Goal: Communication & Community: Answer question/provide support

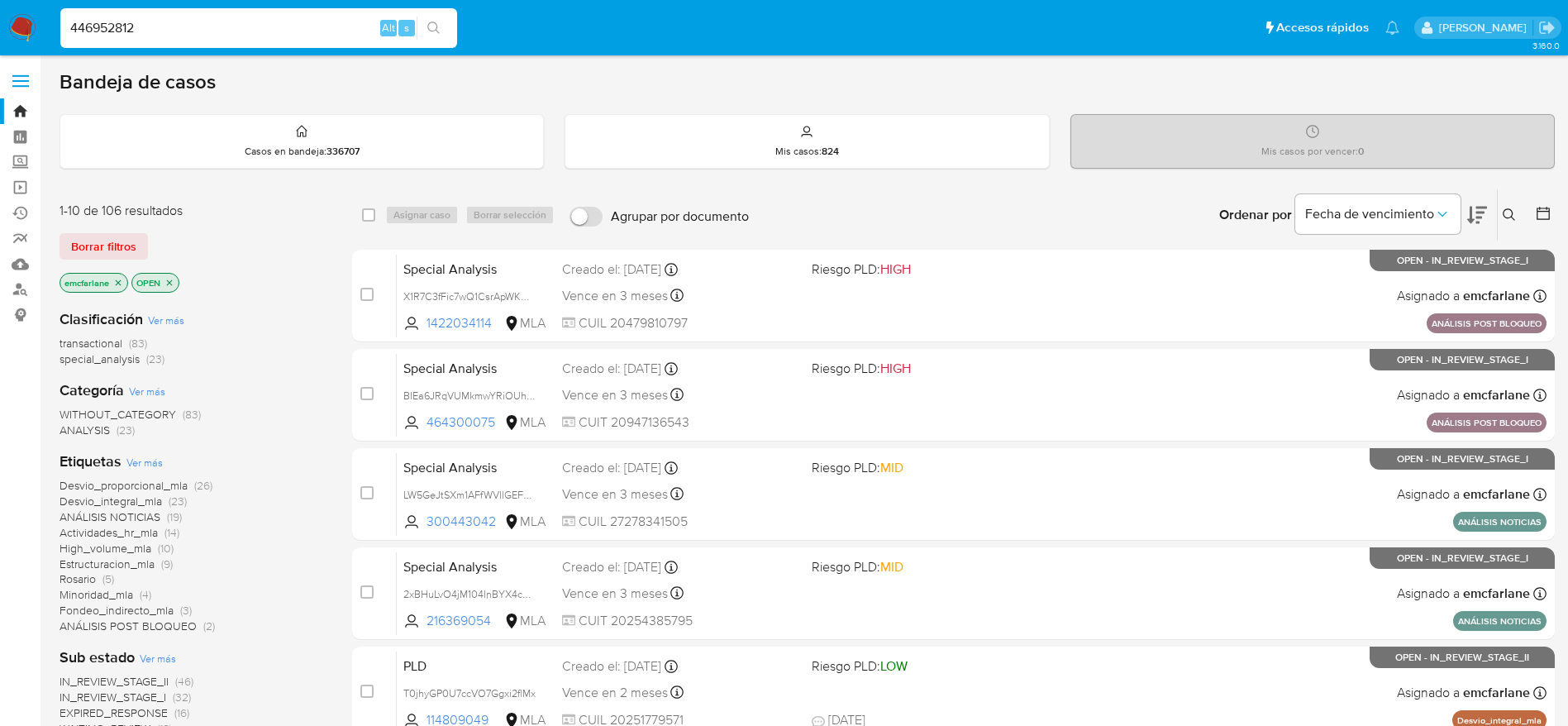
type input "446952812"
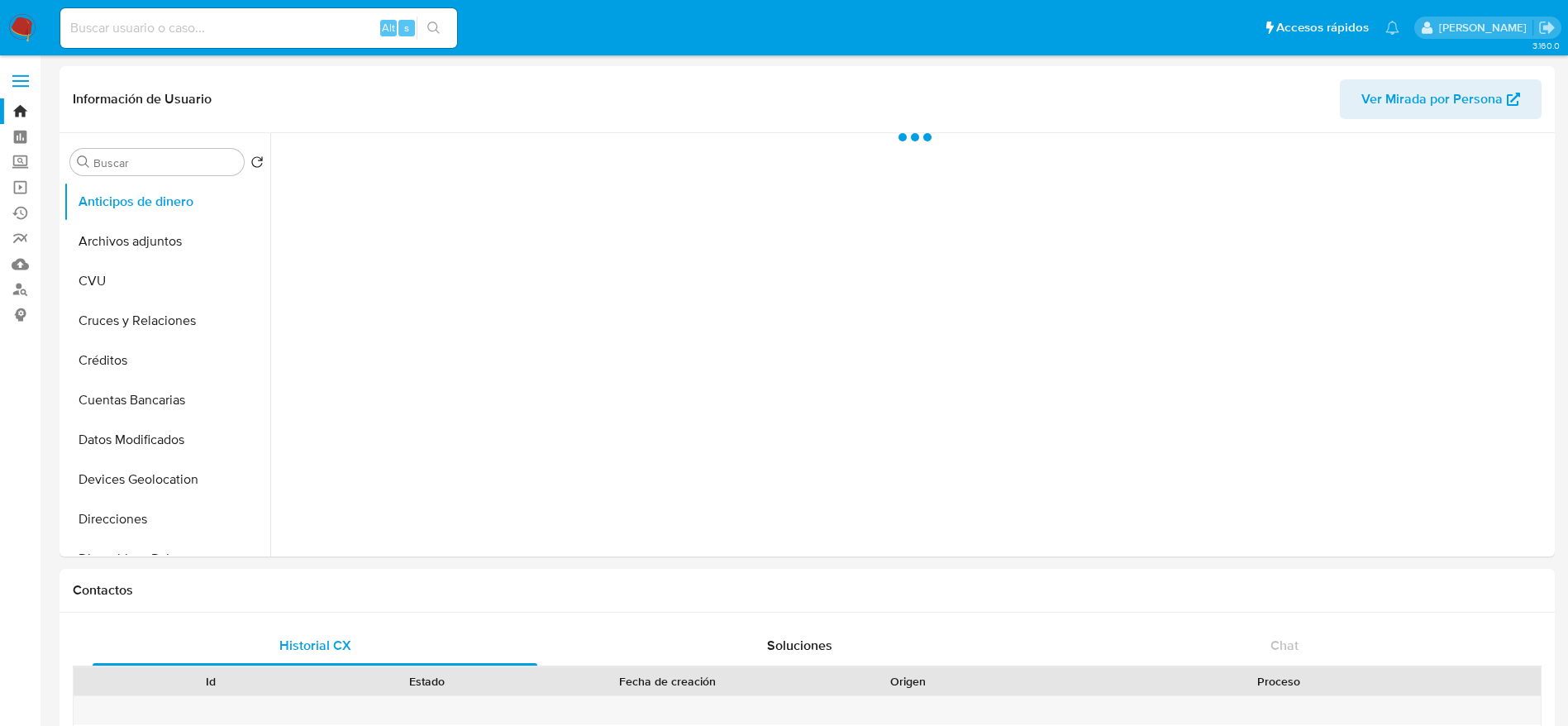
select select "10"
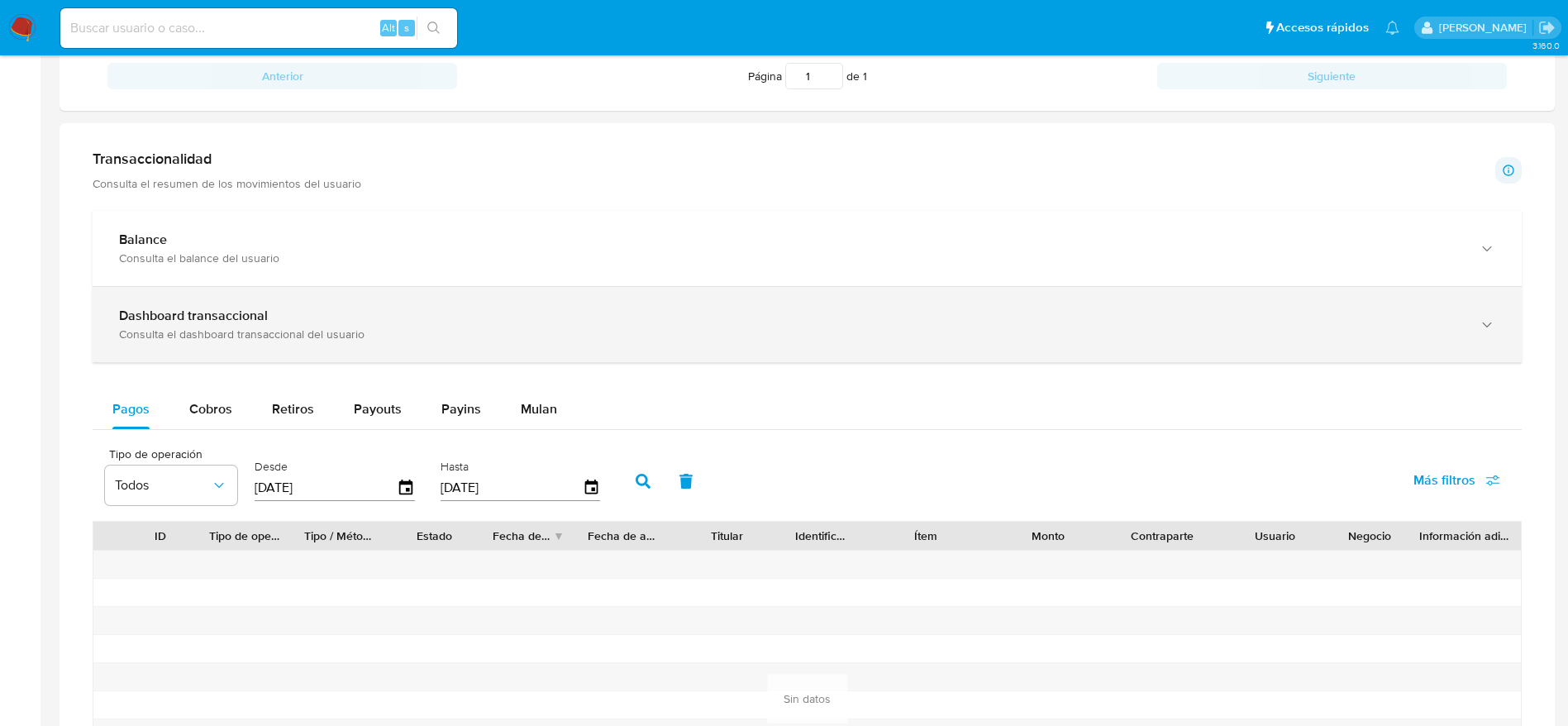
scroll to position [744, 0]
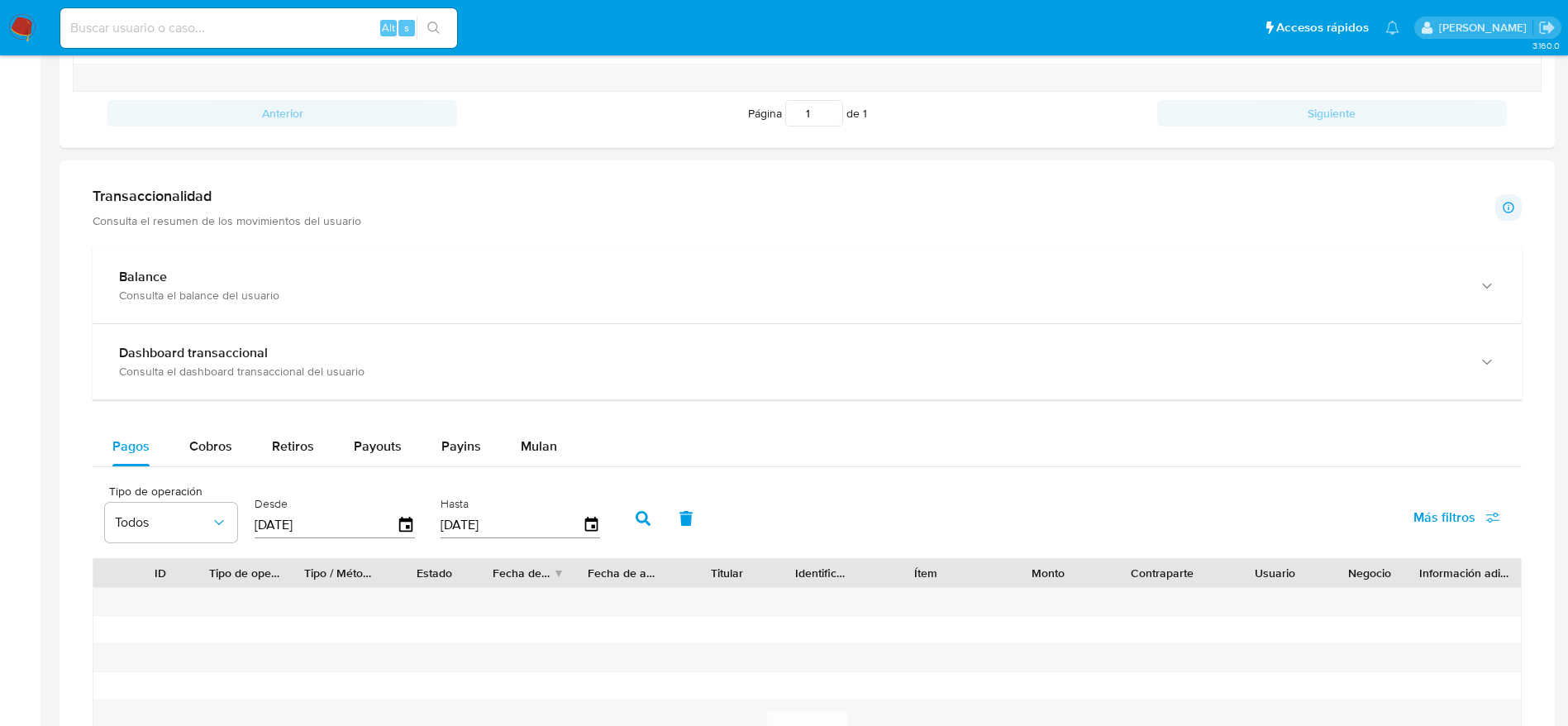
drag, startPoint x: 245, startPoint y: 374, endPoint x: 914, endPoint y: 456, distance: 674.0
click at [247, 376] on div "Consulta el dashboard transaccional del usuario" at bounding box center [791, 371] width 1343 height 15
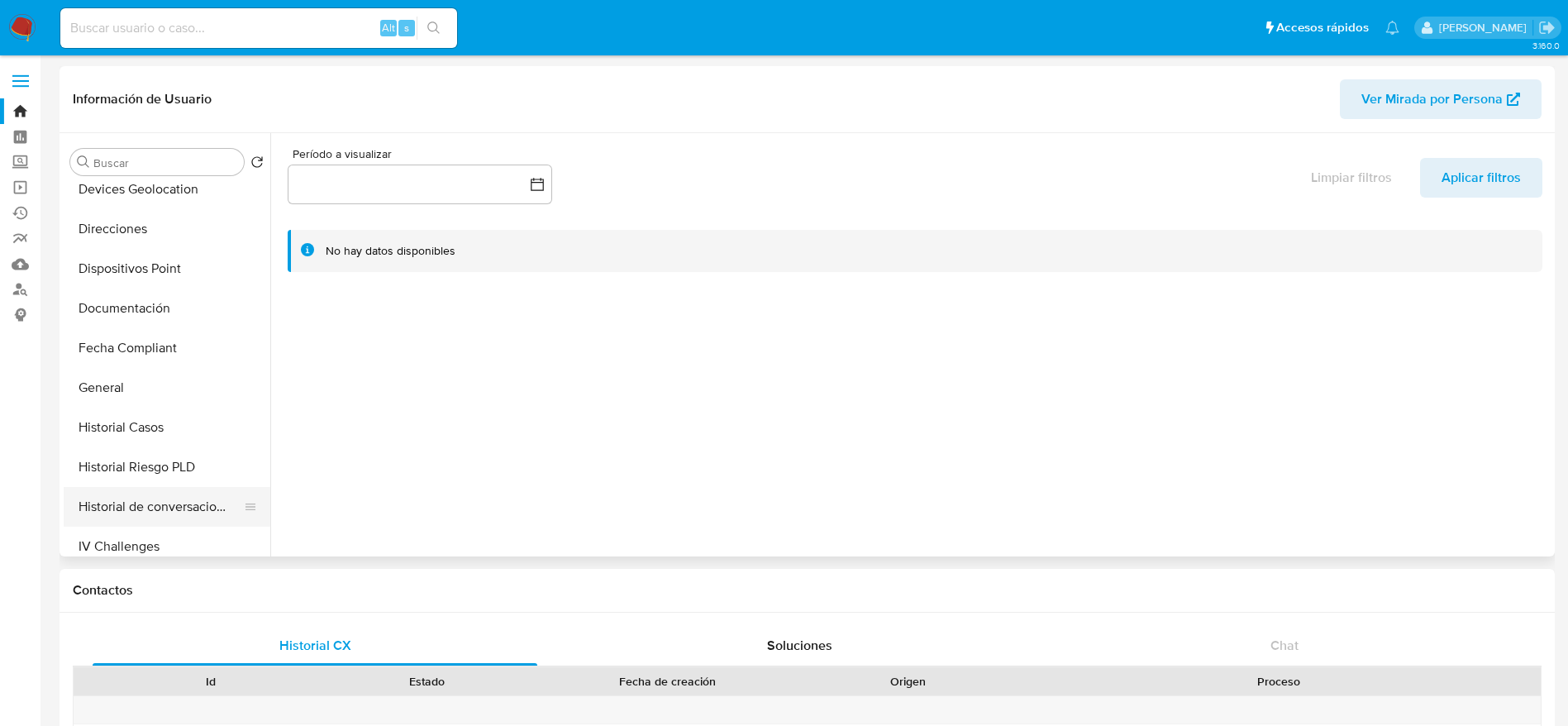
scroll to position [0, 0]
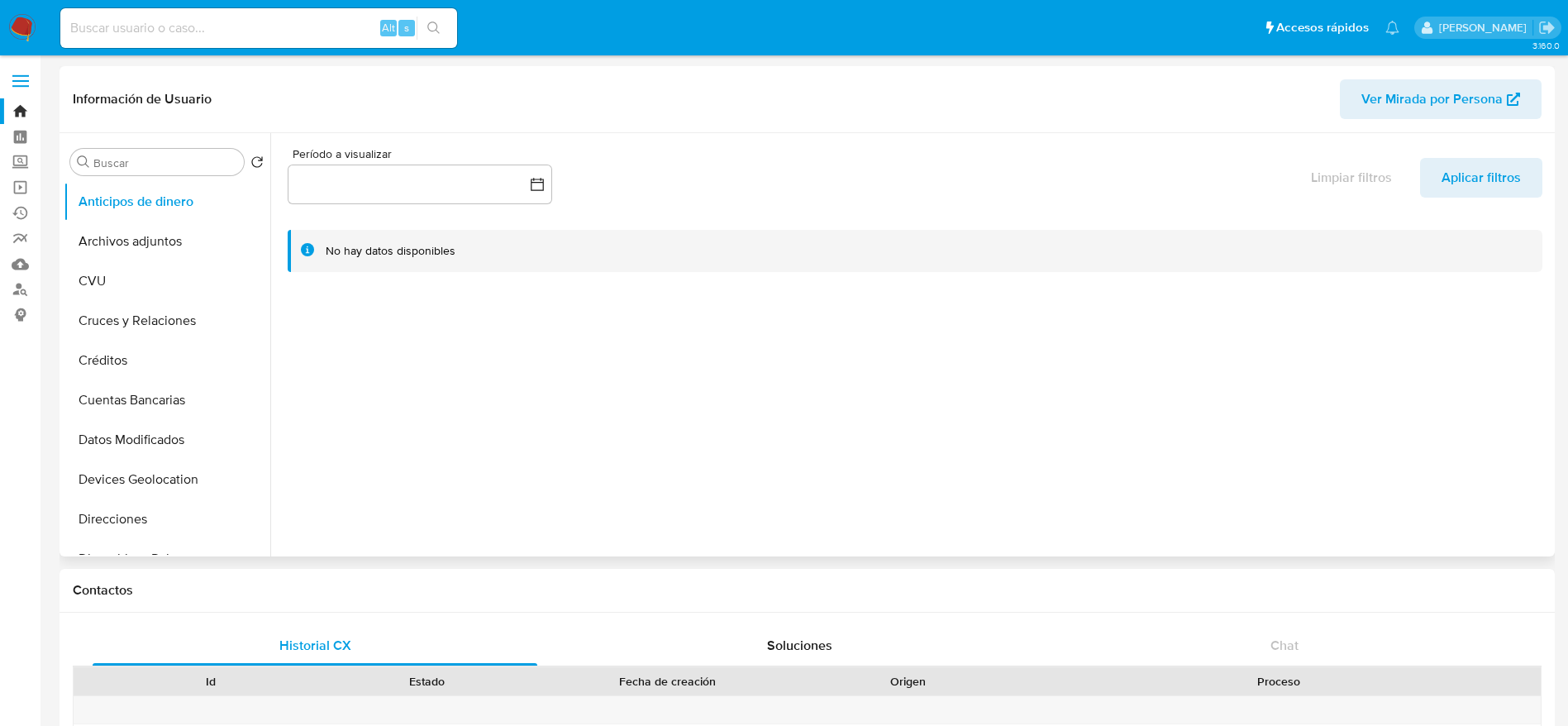
click at [131, 240] on button "Archivos adjuntos" at bounding box center [166, 241] width 207 height 40
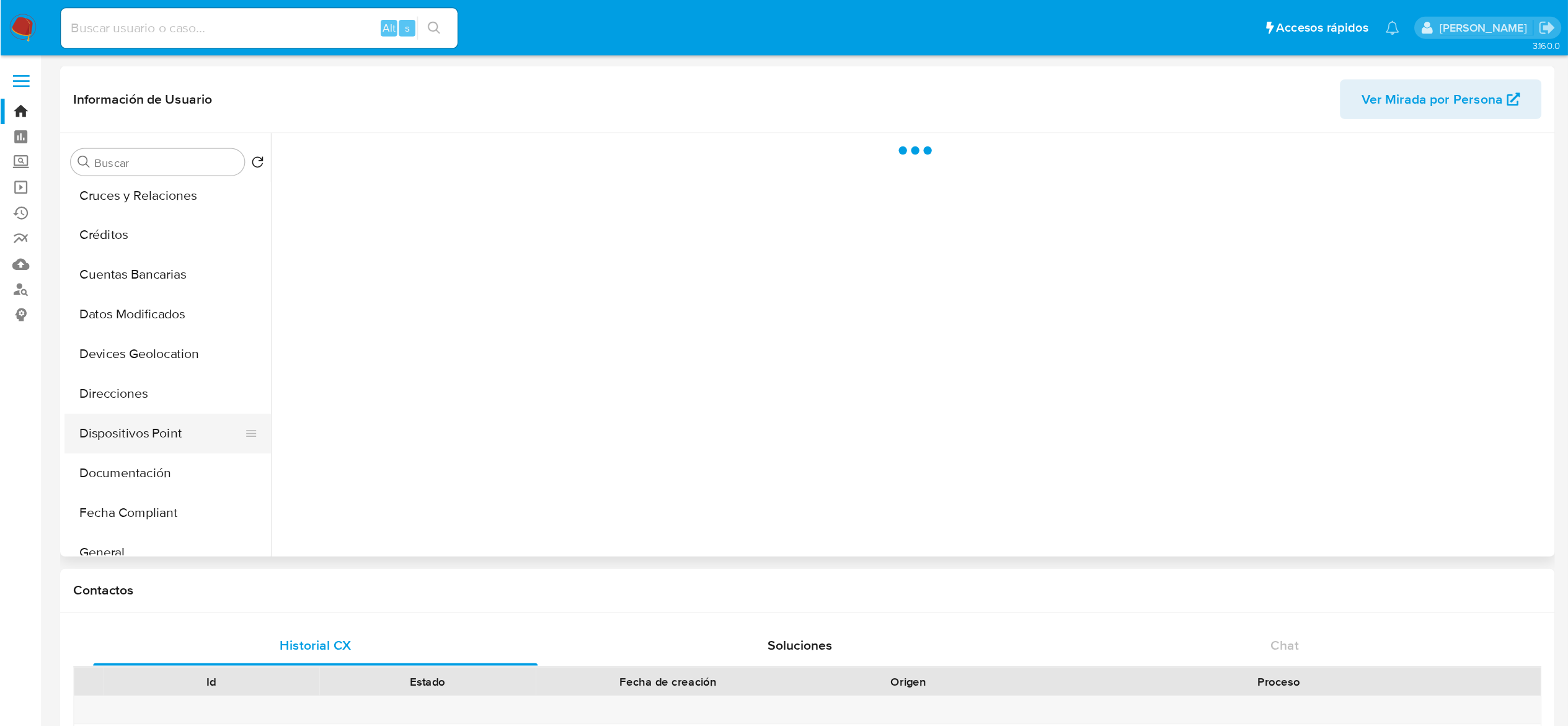
scroll to position [186, 0]
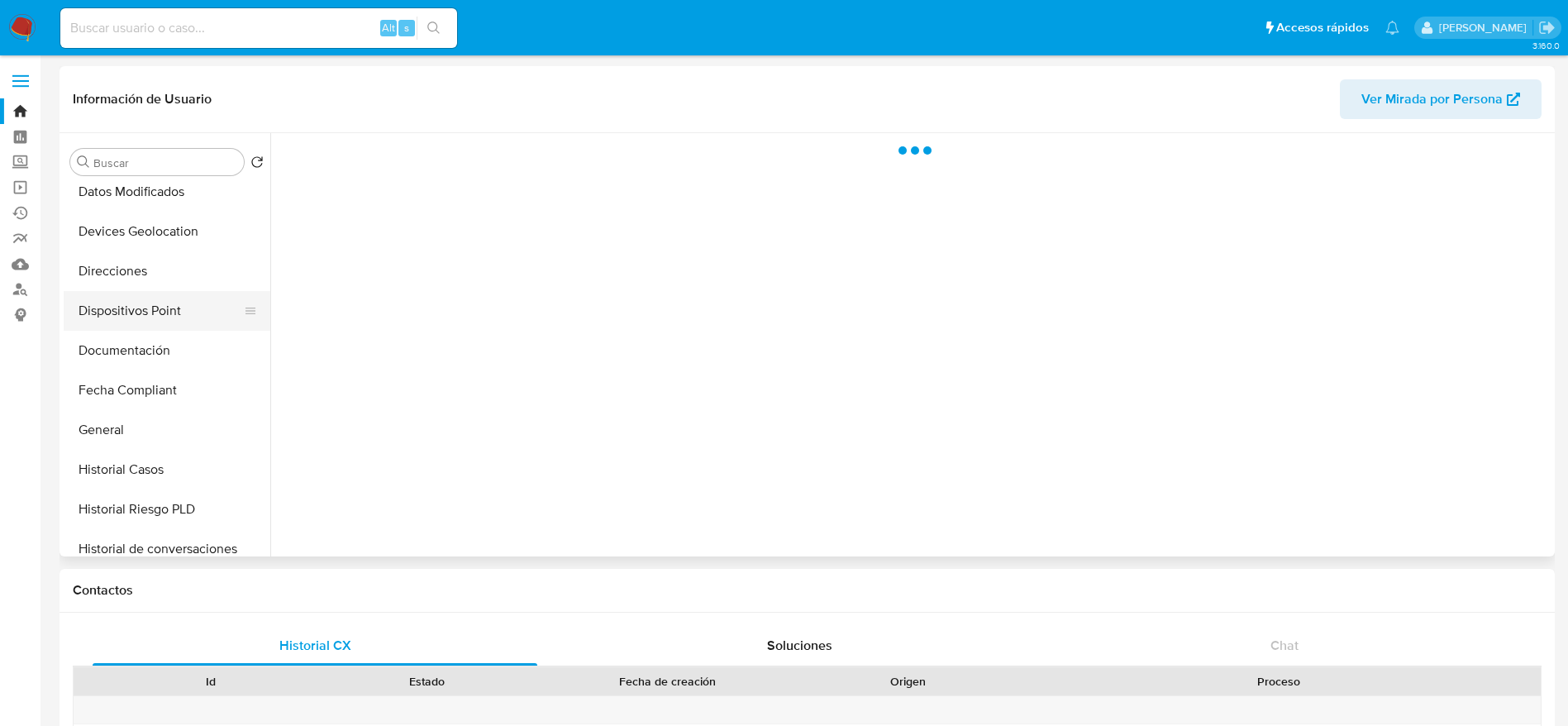
click at [149, 352] on button "Documentación" at bounding box center [166, 350] width 207 height 40
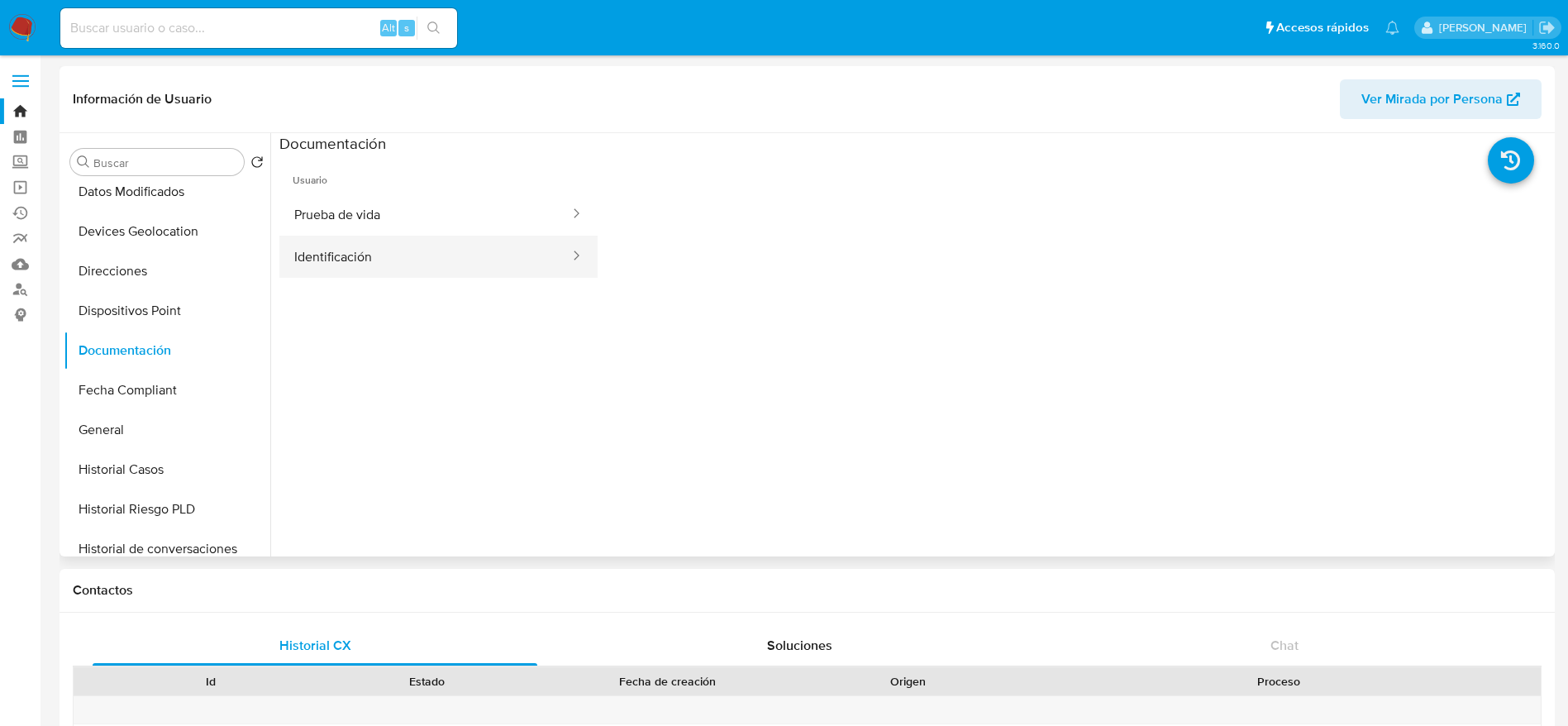
drag, startPoint x: 389, startPoint y: 205, endPoint x: 433, endPoint y: 237, distance: 54.4
click at [389, 205] on button "Prueba de vida" at bounding box center [425, 215] width 291 height 42
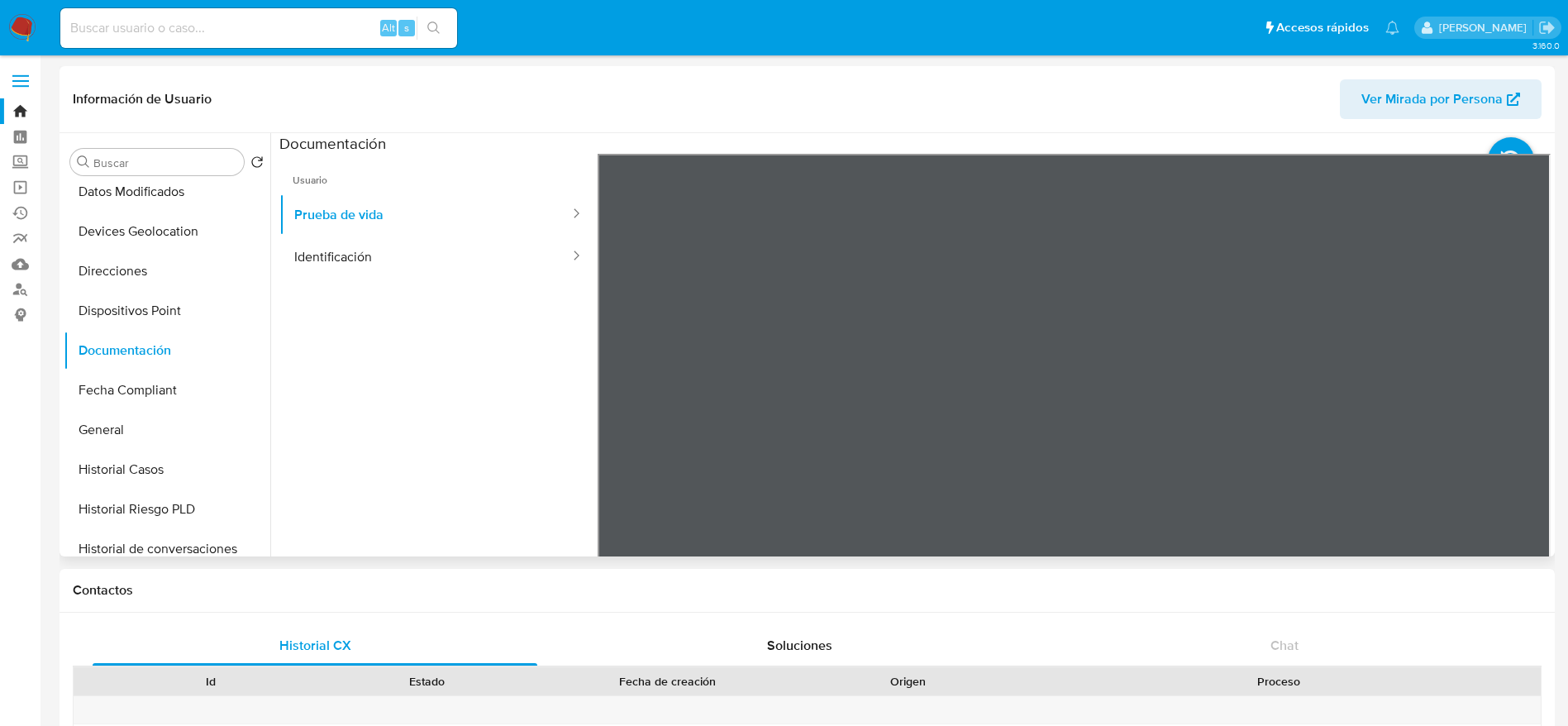
click at [368, 260] on button "Identificación" at bounding box center [425, 257] width 291 height 42
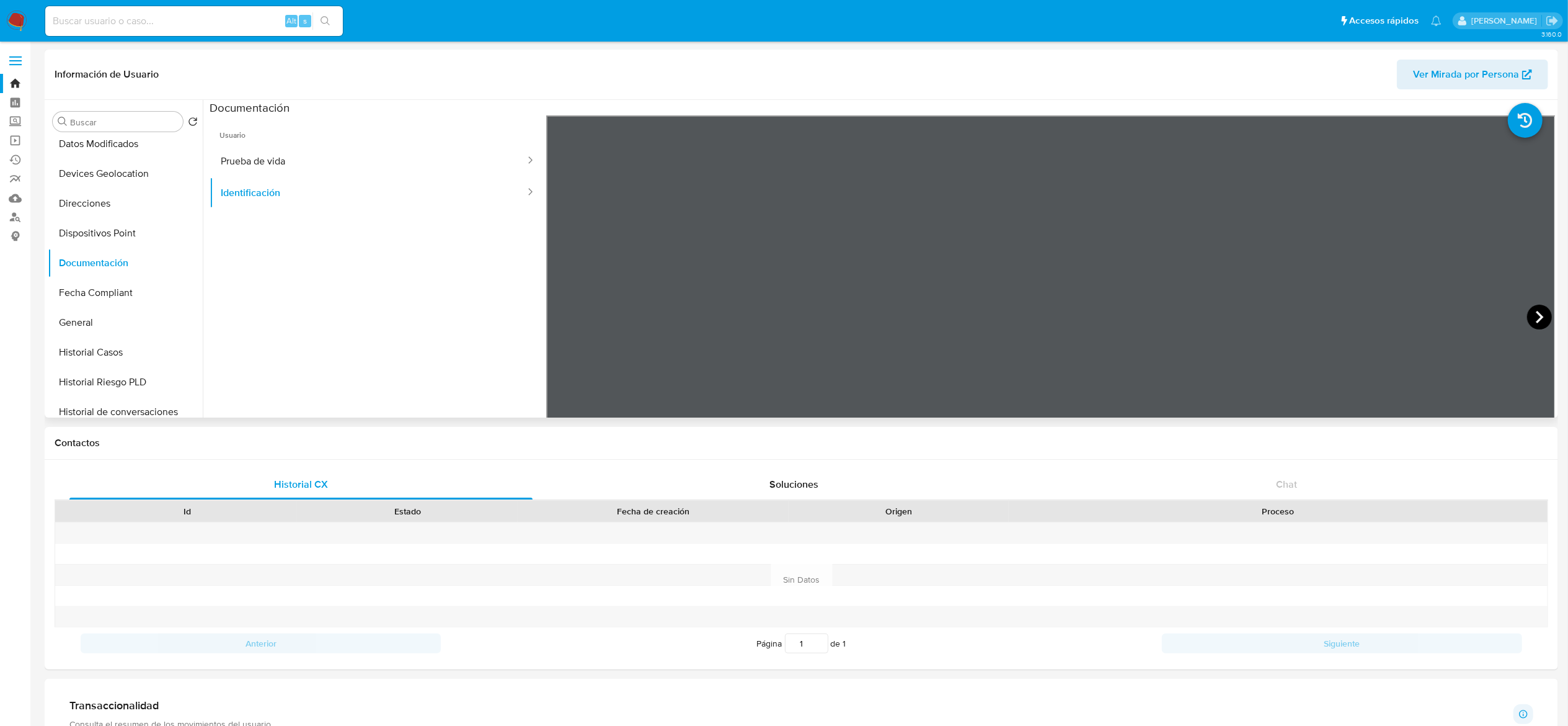
click at [1176, 316] on icon at bounding box center [1539, 316] width 25 height 25
click at [281, 157] on button "Prueba de vida" at bounding box center [368, 161] width 317 height 32
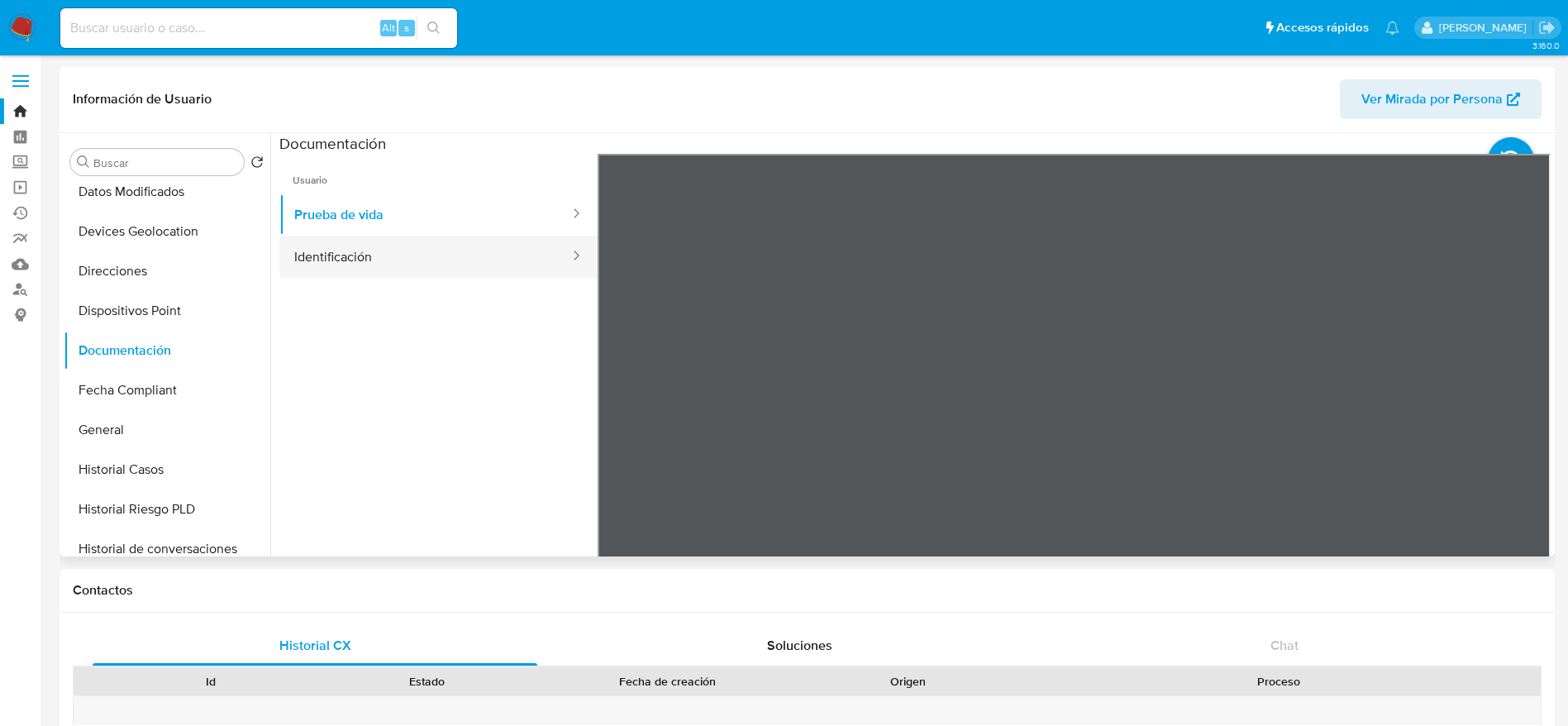
click at [337, 264] on button "Identificación" at bounding box center [425, 257] width 291 height 42
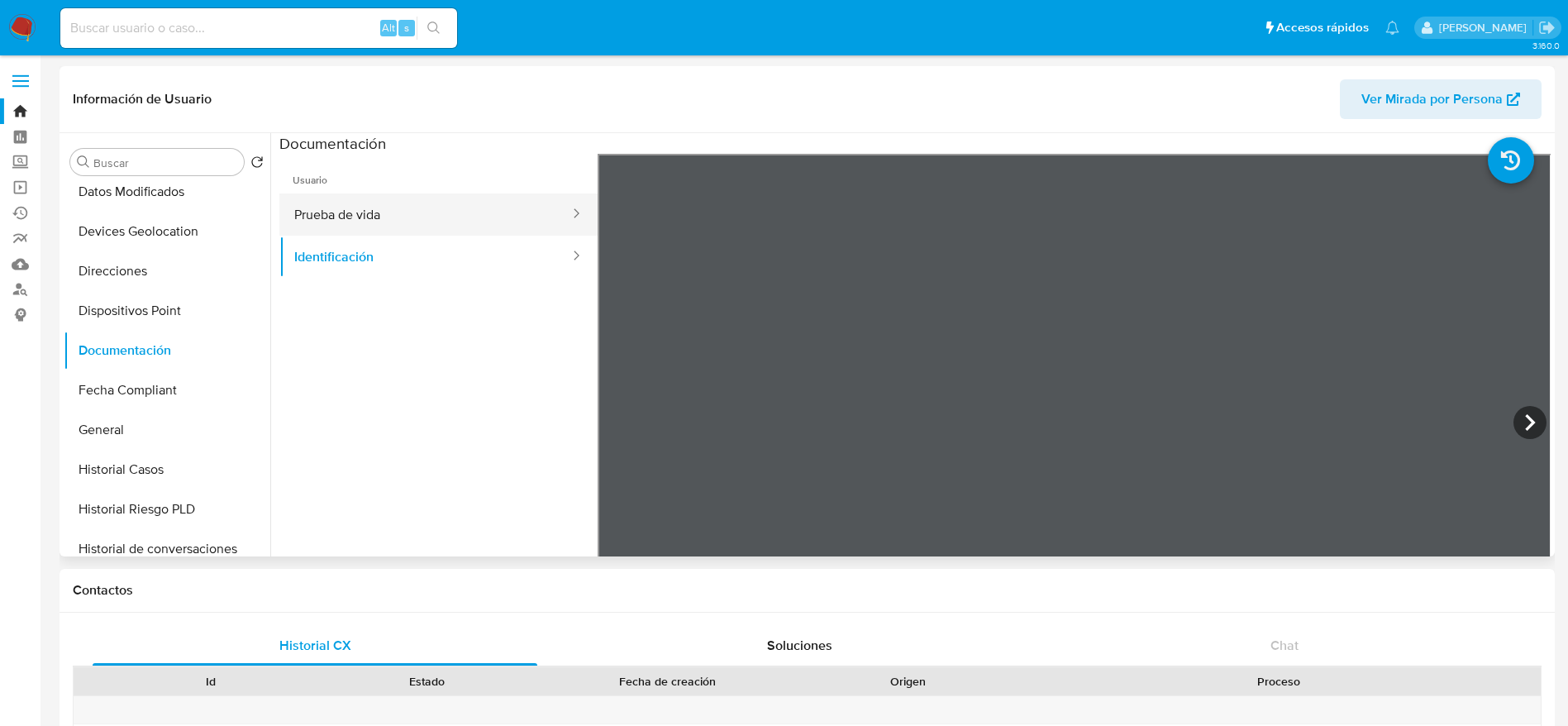
click at [345, 224] on button "Prueba de vida" at bounding box center [425, 215] width 291 height 42
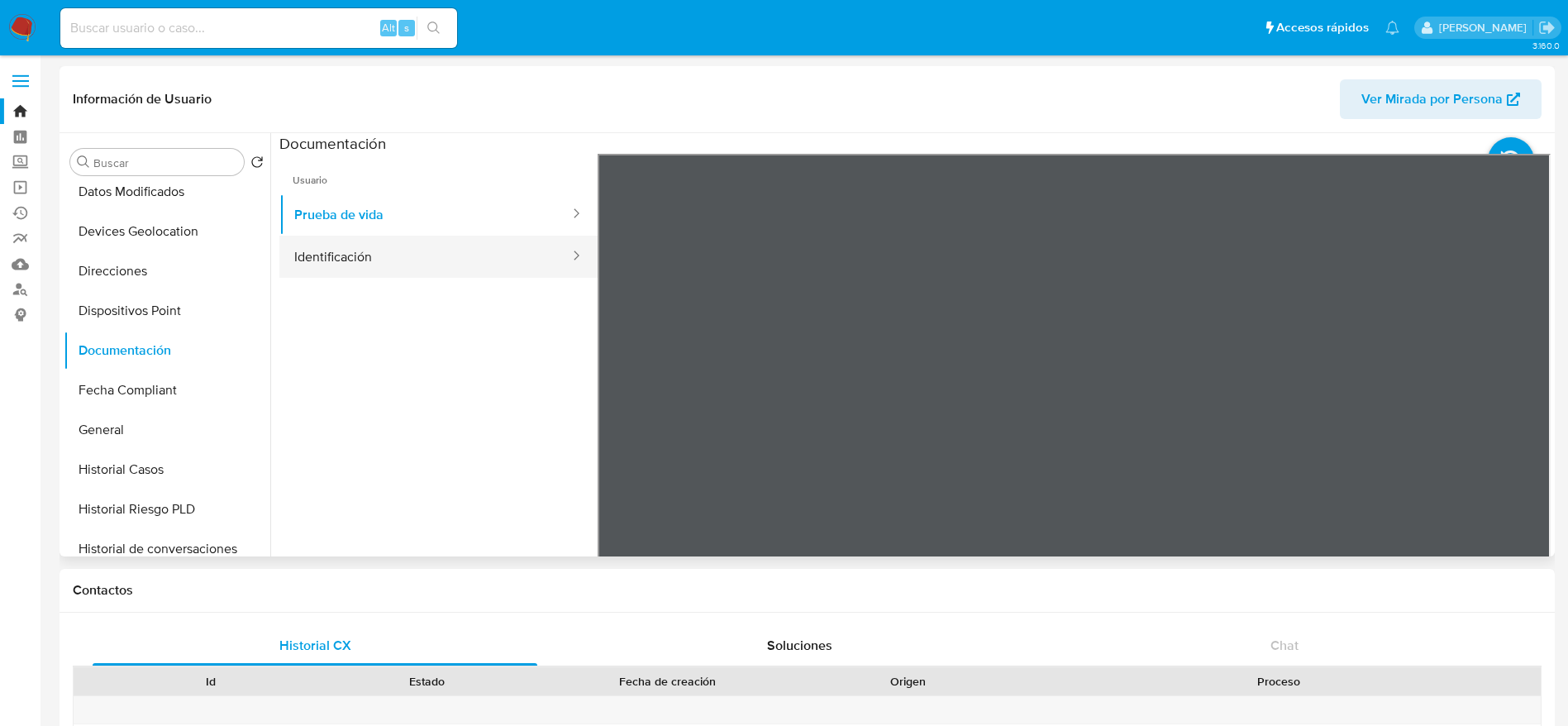
click at [472, 267] on button "Identificación" at bounding box center [425, 257] width 291 height 42
click at [1513, 418] on icon at bounding box center [1529, 422] width 33 height 33
click at [617, 418] on icon at bounding box center [618, 423] width 10 height 17
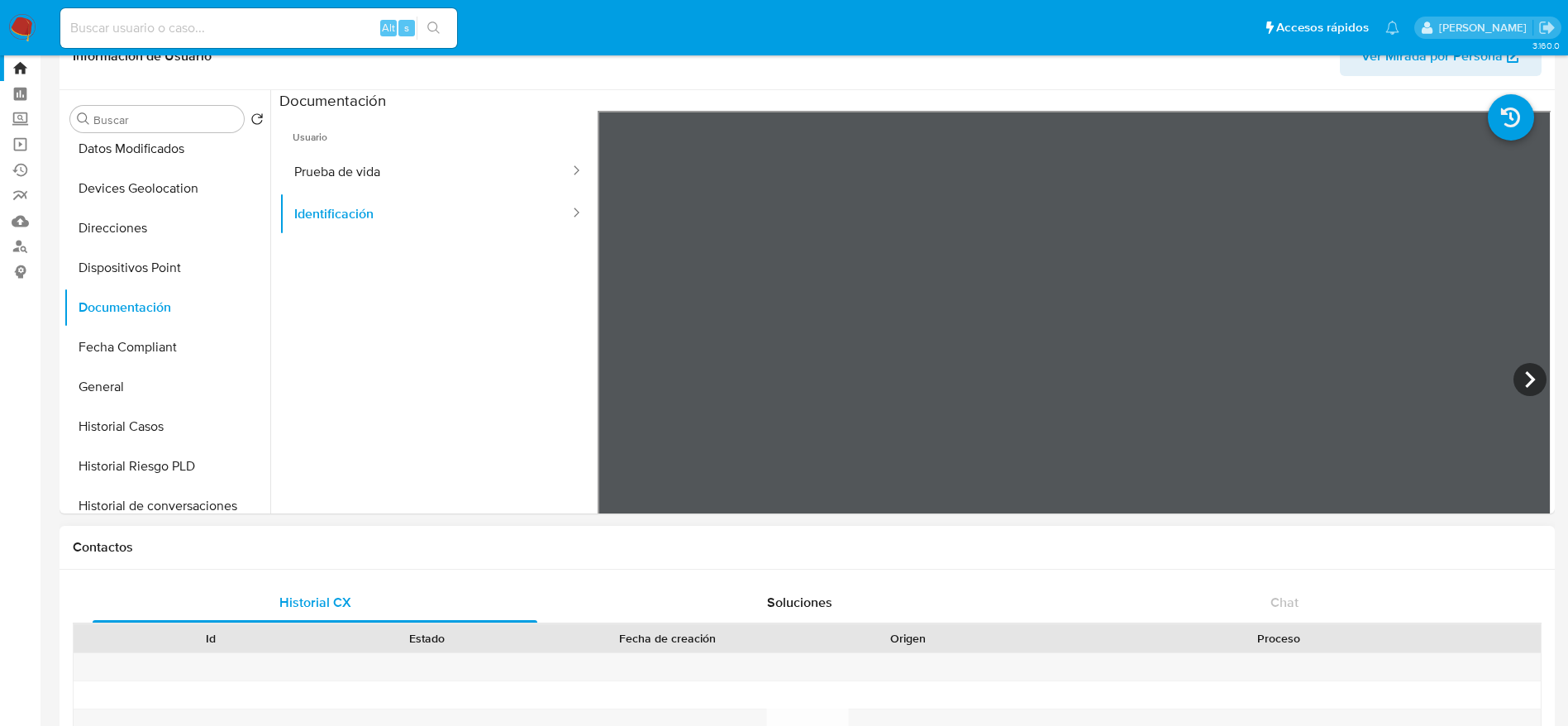
scroll to position [0, 0]
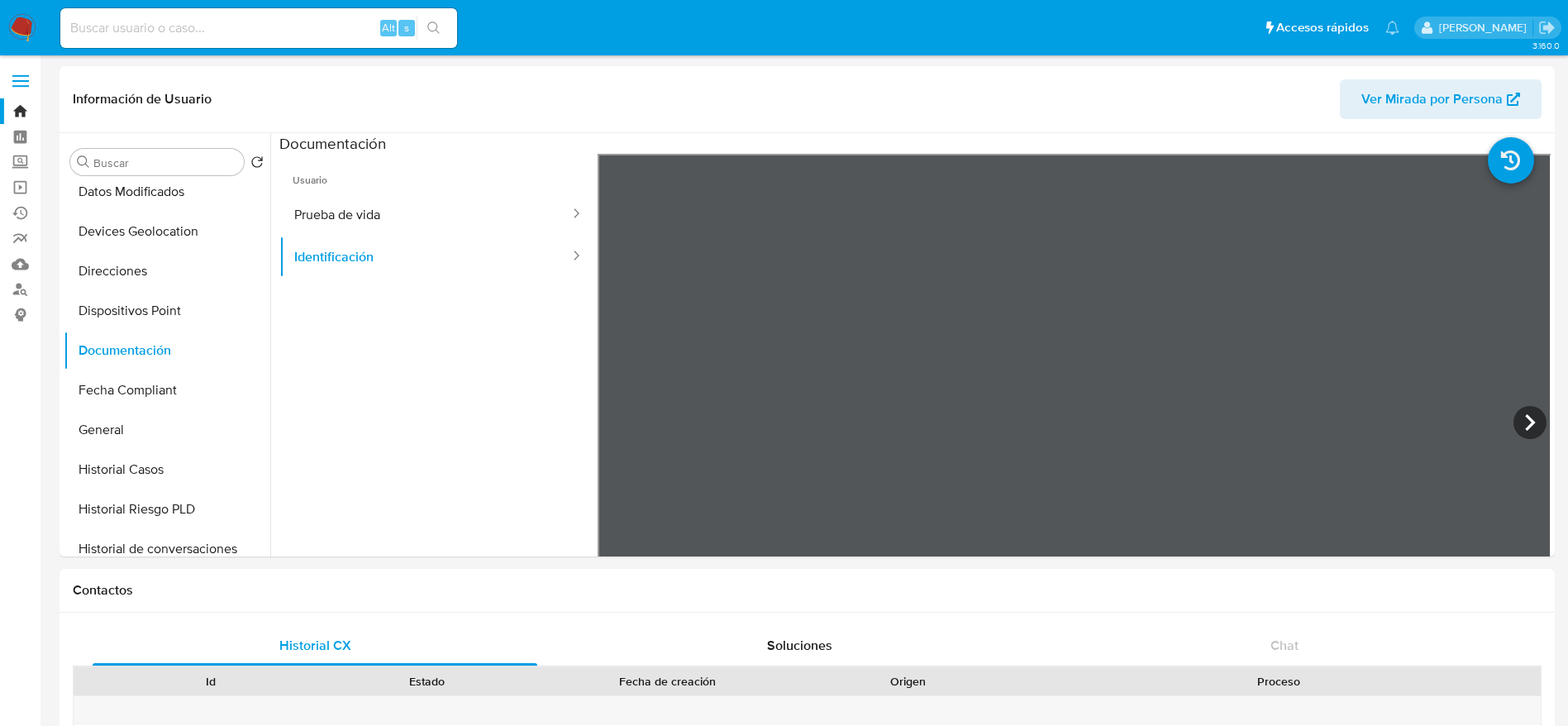
click at [307, 31] on input at bounding box center [259, 28] width 397 height 21
paste input "Kok61TJXR4ml8MvpZKUMNlvp"
type input "Kok61TJXR4ml8MvpZKUMNlvp"
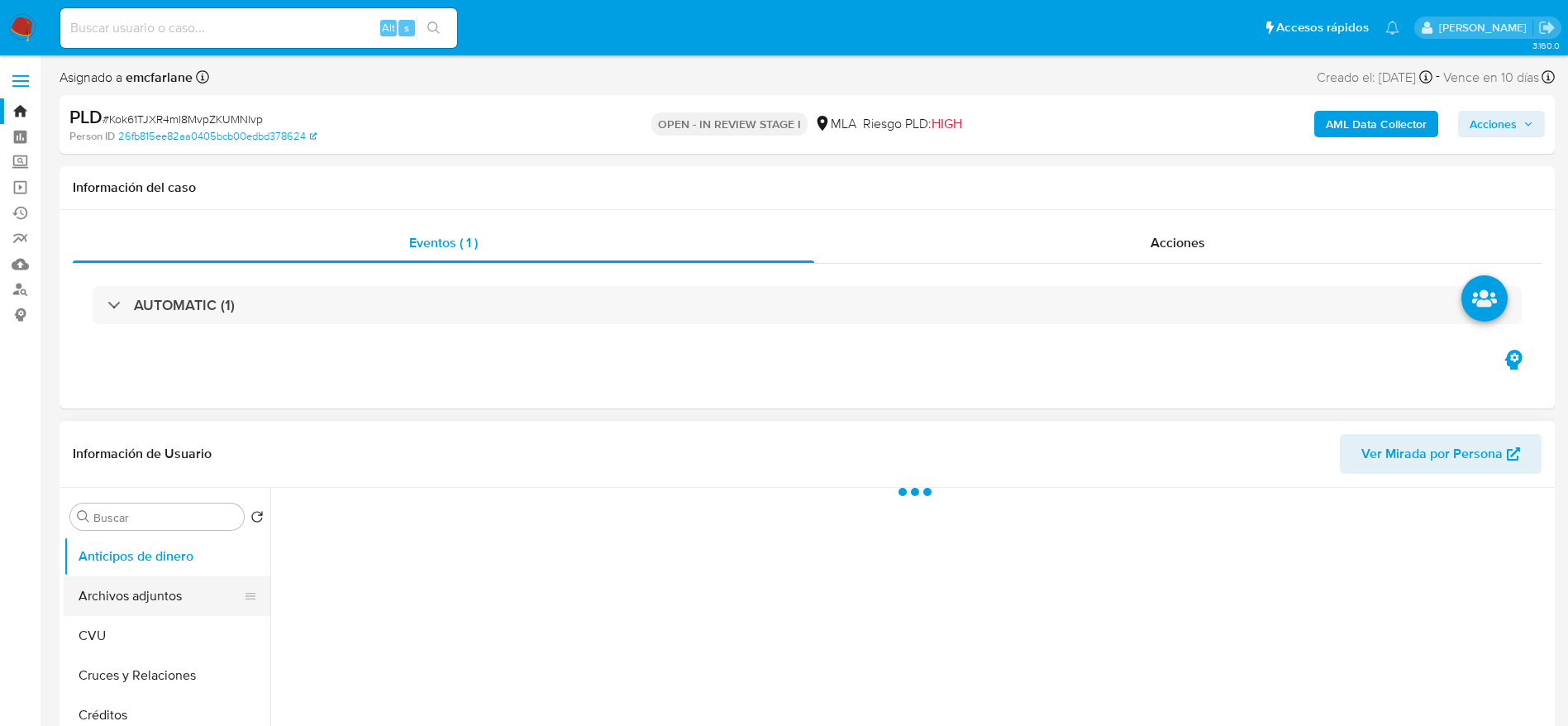
click at [114, 589] on button "Archivos adjuntos" at bounding box center [160, 596] width 193 height 40
select select "10"
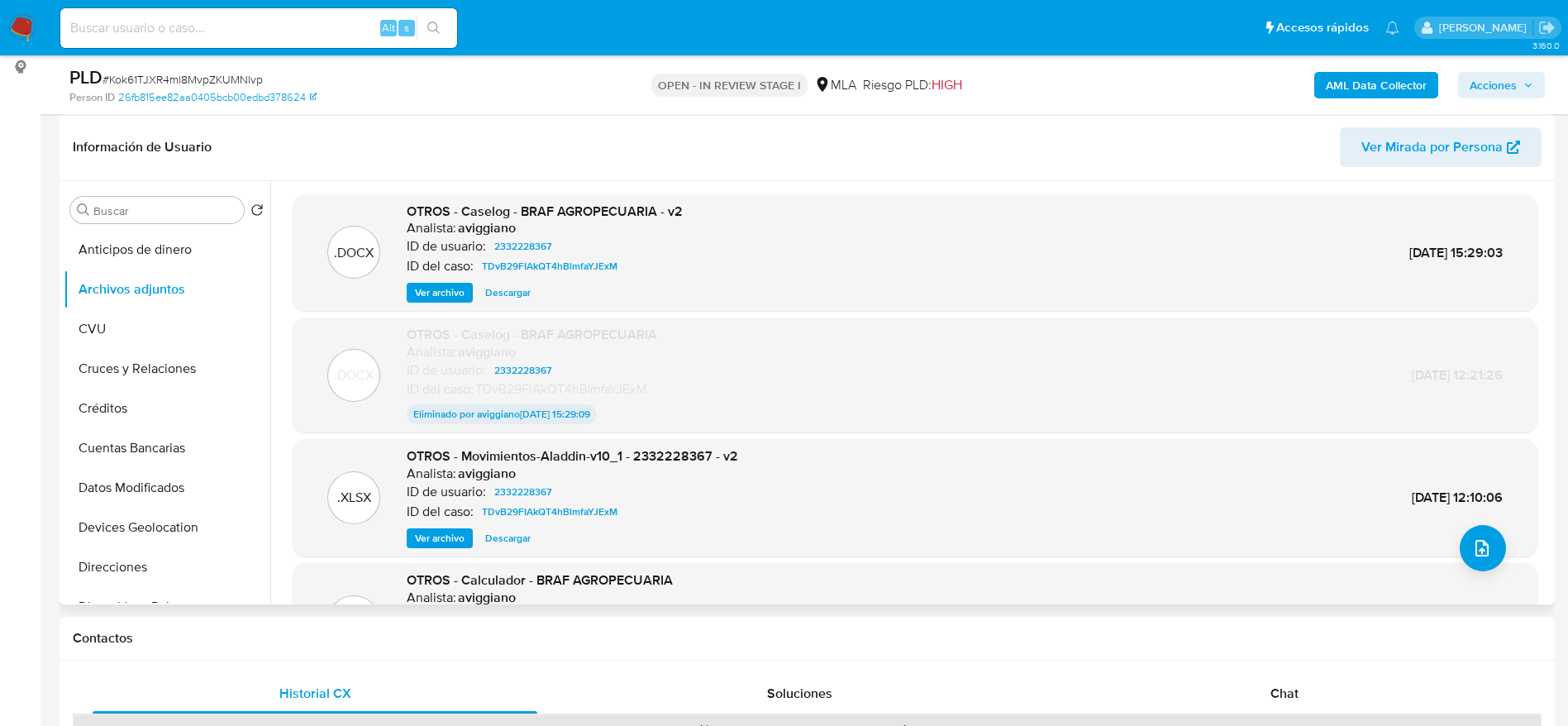
click at [510, 292] on span "Descargar" at bounding box center [508, 293] width 46 height 17
click at [214, 35] on input at bounding box center [259, 28] width 397 height 21
paste input "axoTSnYF5U24Uqg3NMD8i6jB"
type input "axoTSnYF5U24Uqg3NMD8i6jB"
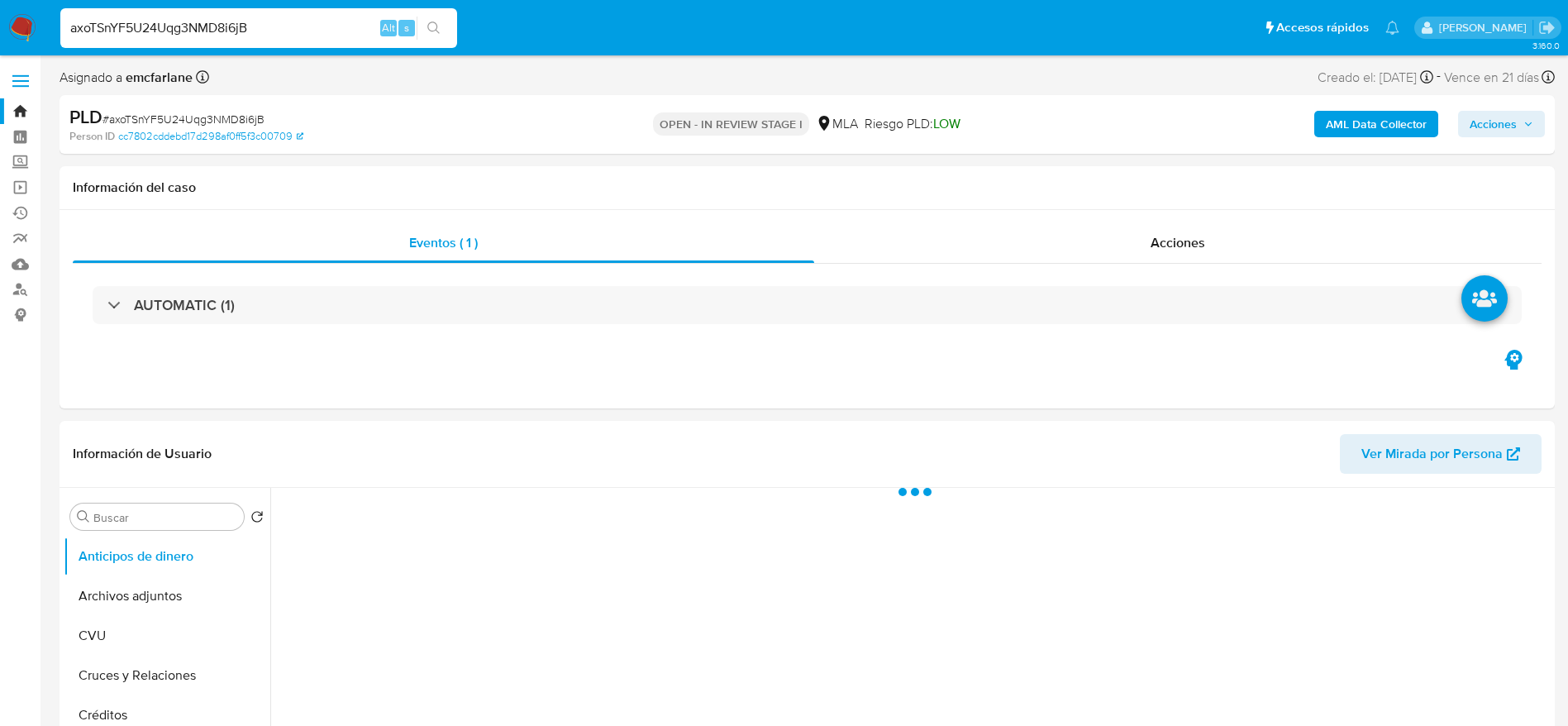
select select "10"
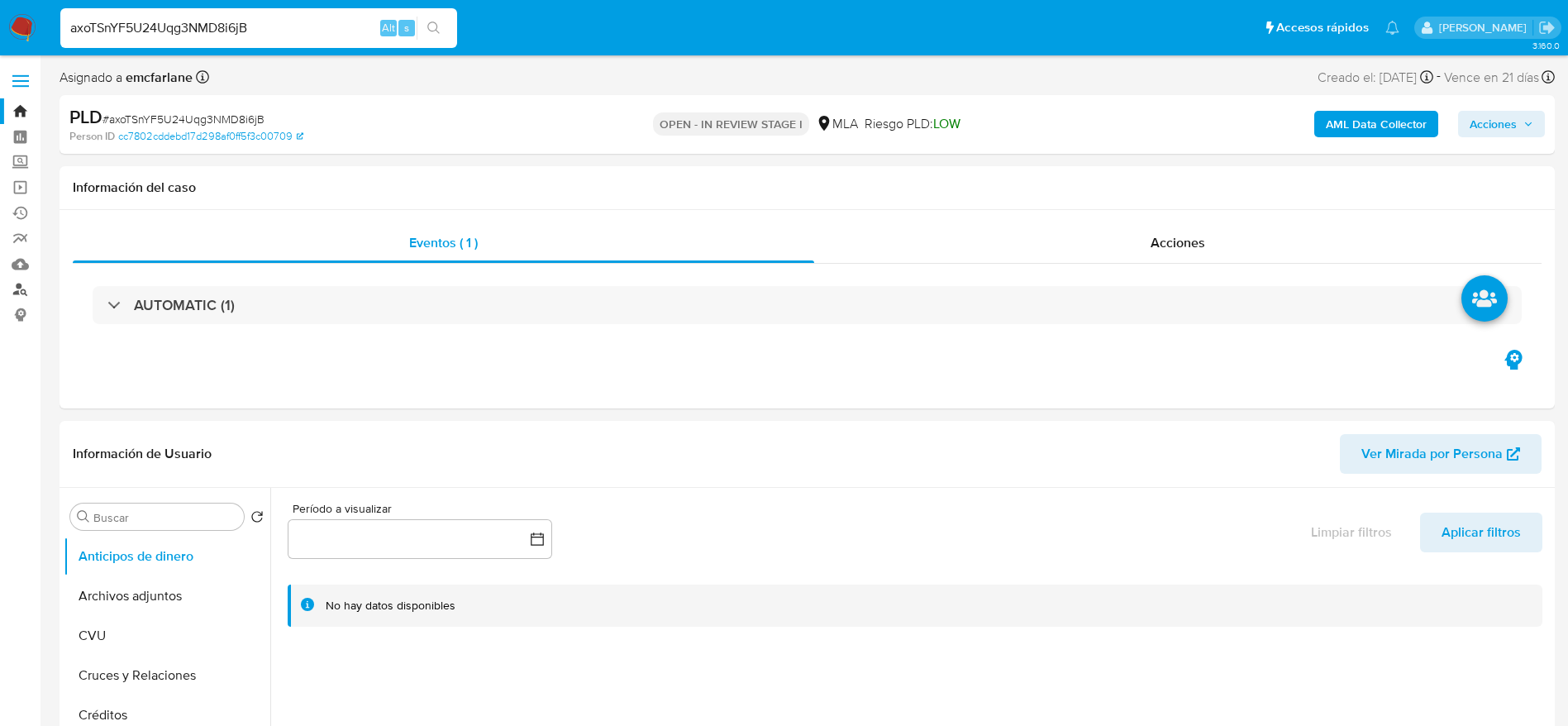
click at [19, 287] on link "Buscador de personas" at bounding box center [98, 290] width 197 height 25
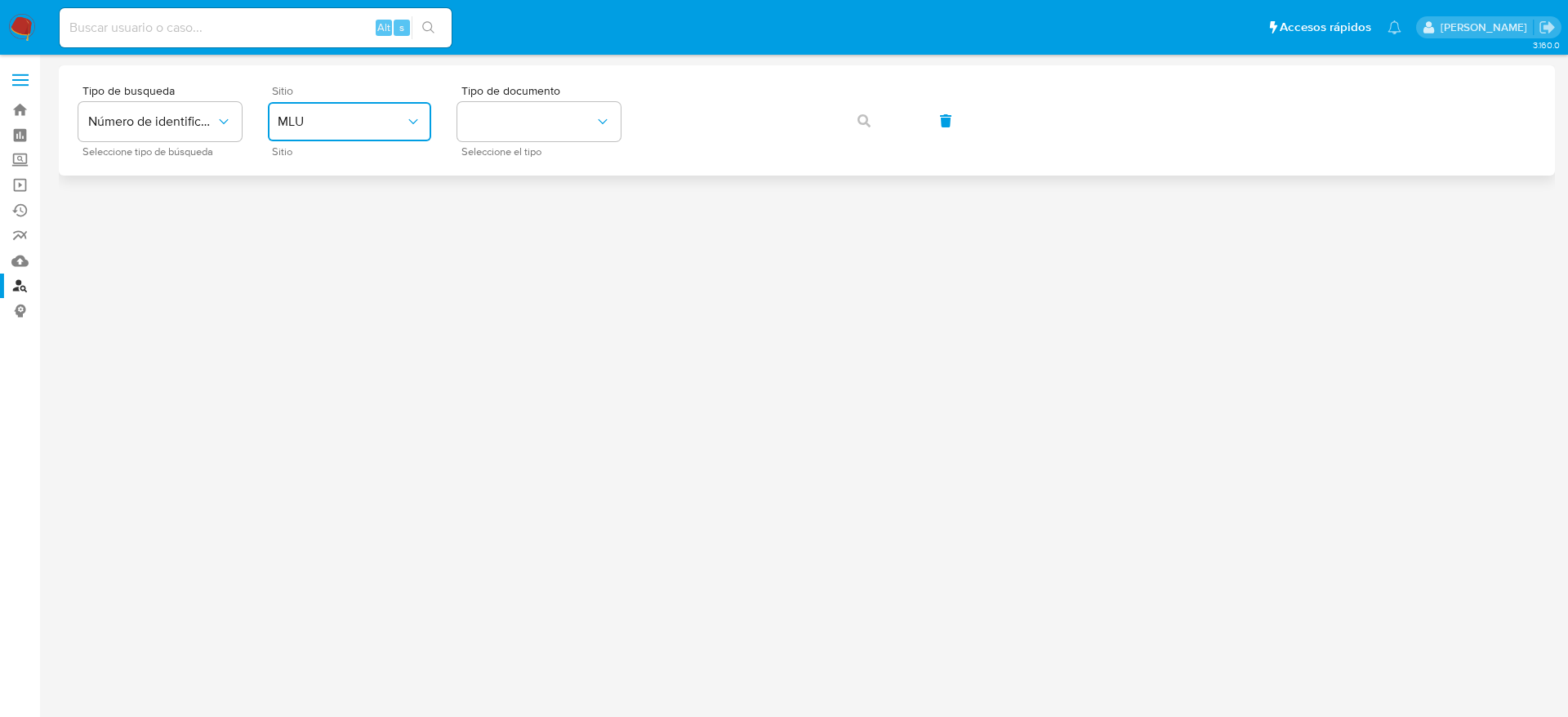
click at [368, 131] on button "MLU" at bounding box center [350, 121] width 164 height 39
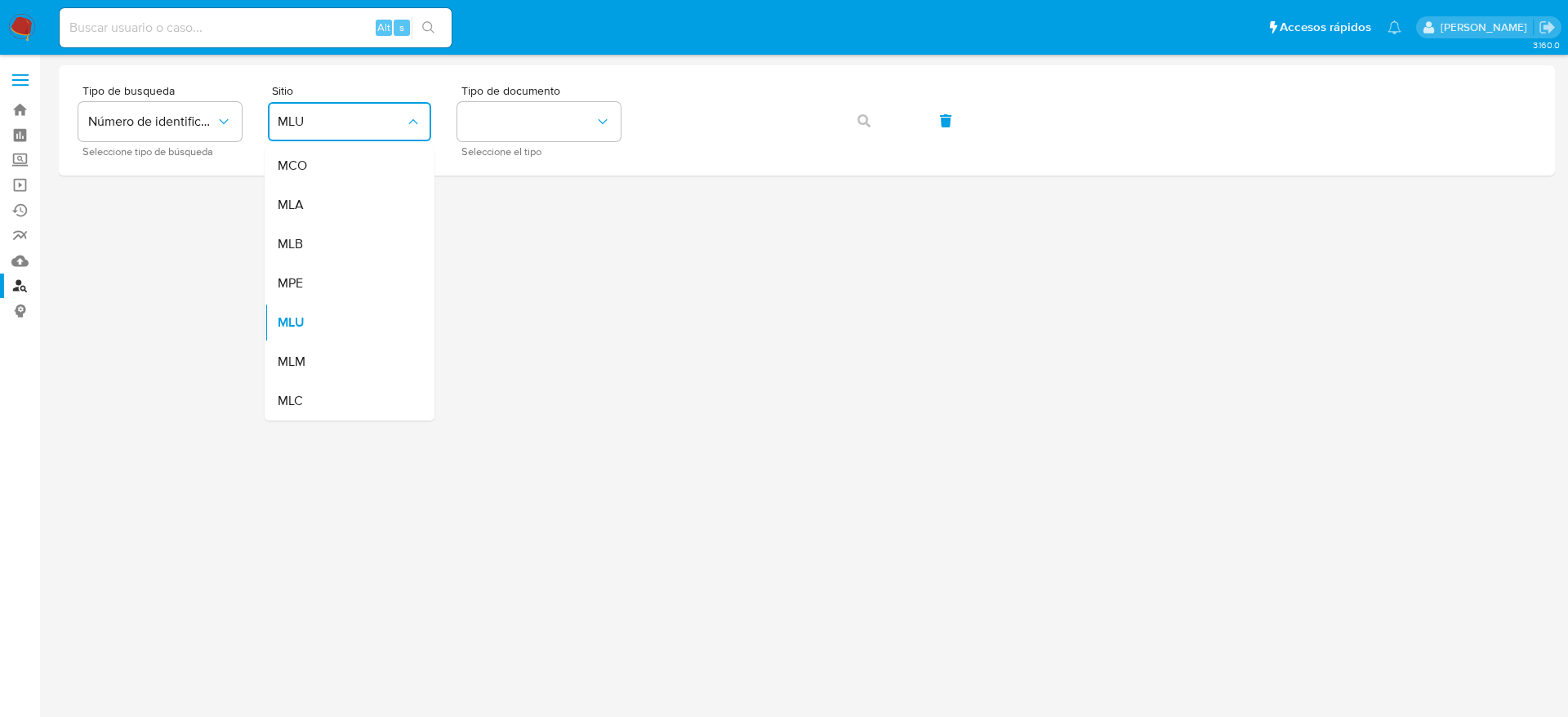
drag, startPoint x: 327, startPoint y: 210, endPoint x: 349, endPoint y: 196, distance: 26.1
click at [327, 211] on div "MLA" at bounding box center [345, 204] width 134 height 39
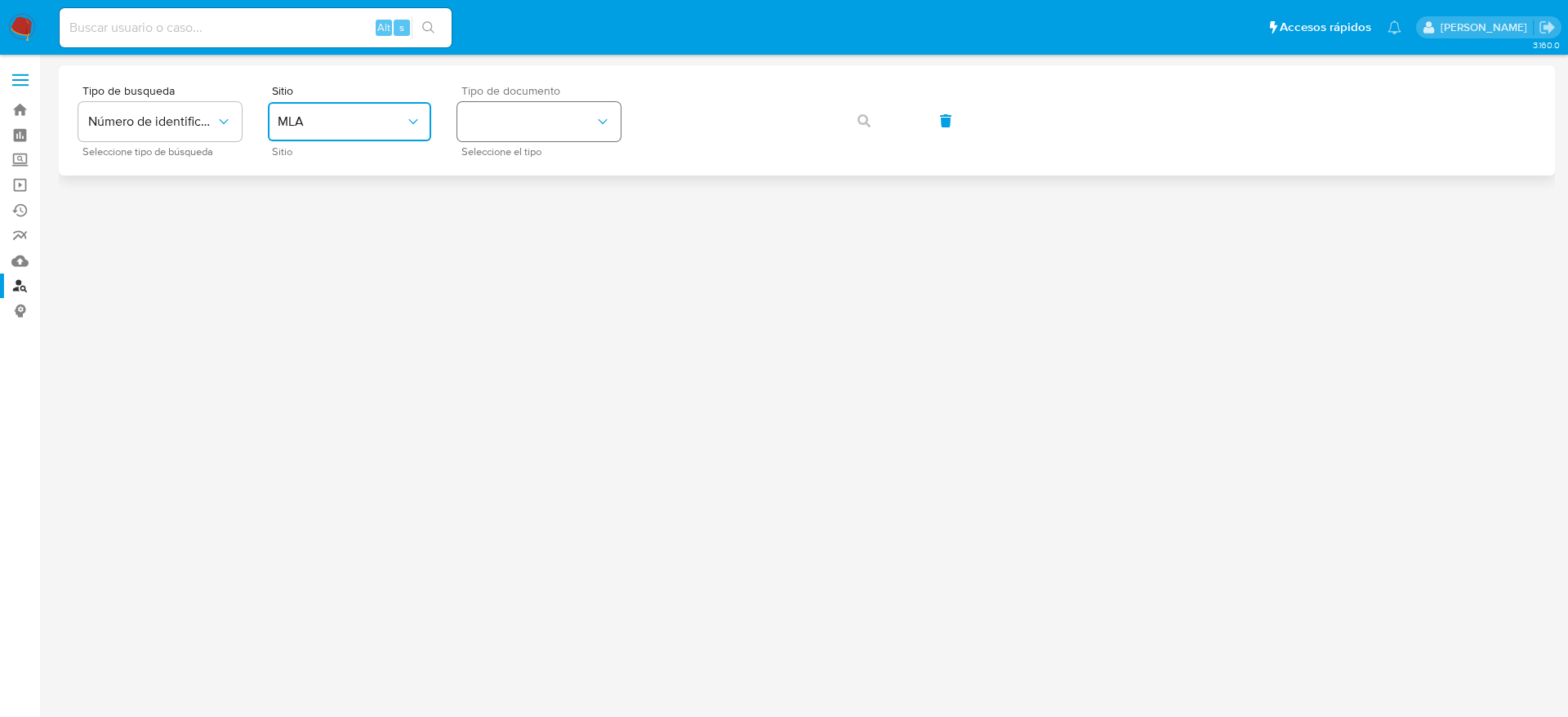
click at [567, 129] on button "identificationType" at bounding box center [539, 121] width 164 height 39
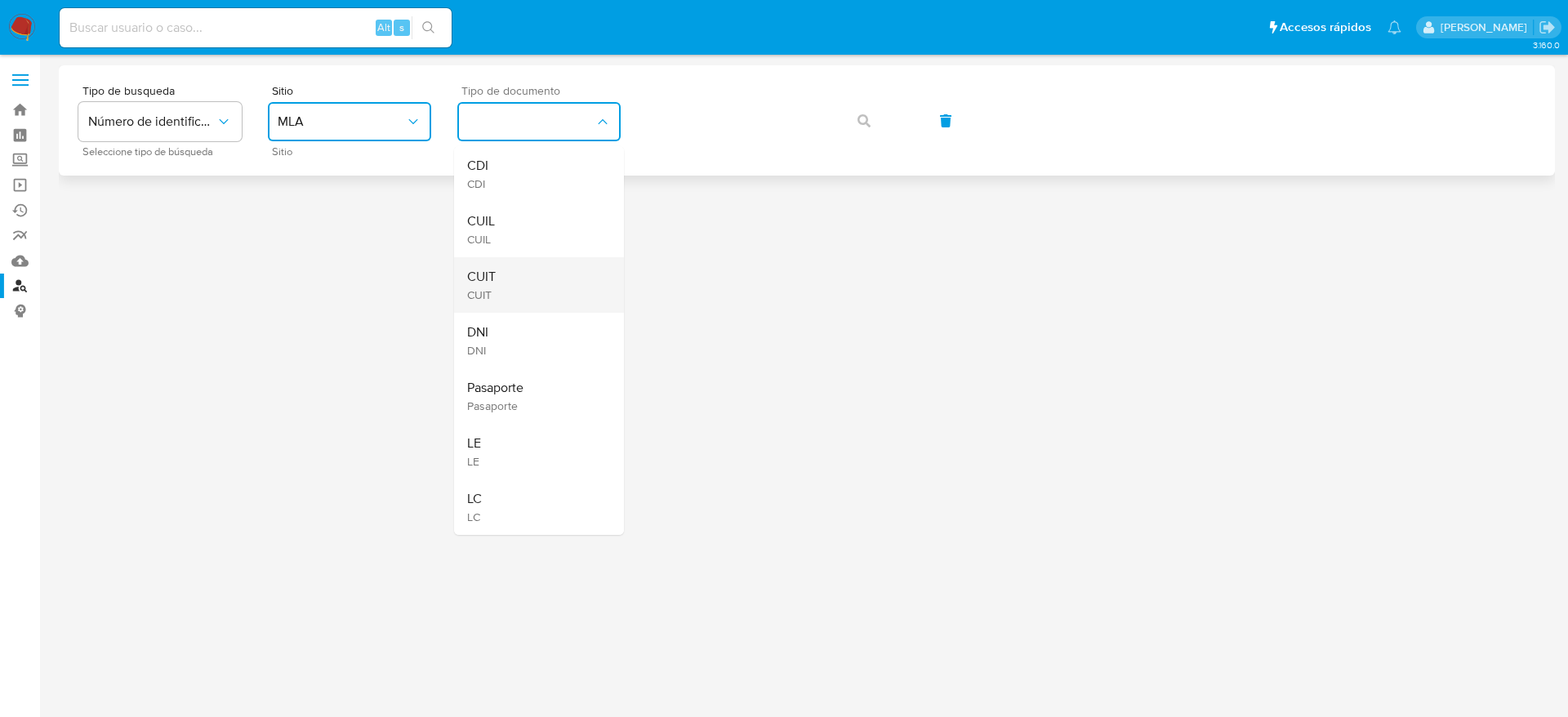
click at [529, 301] on div "CUIT CUIT" at bounding box center [534, 285] width 134 height 56
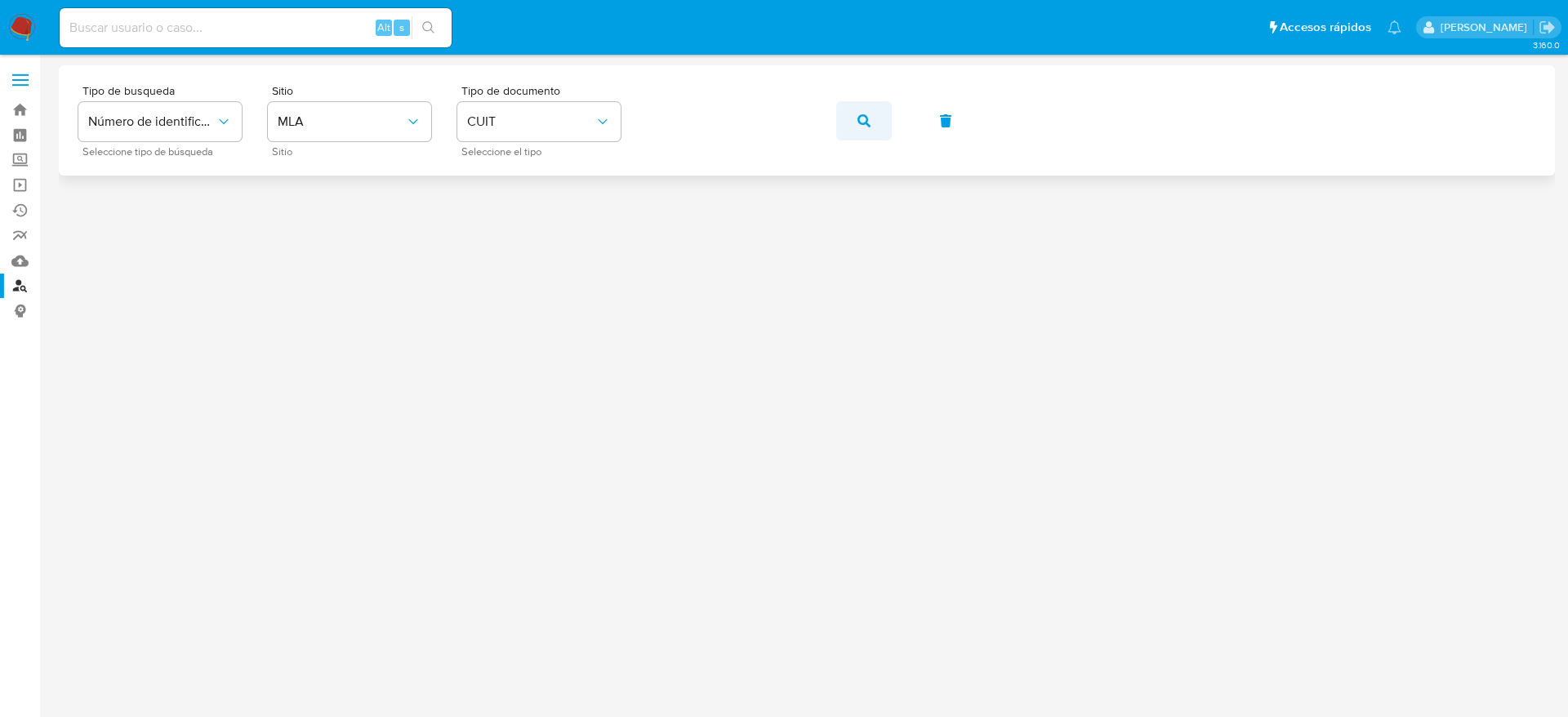
click at [869, 120] on icon "button" at bounding box center [864, 121] width 13 height 13
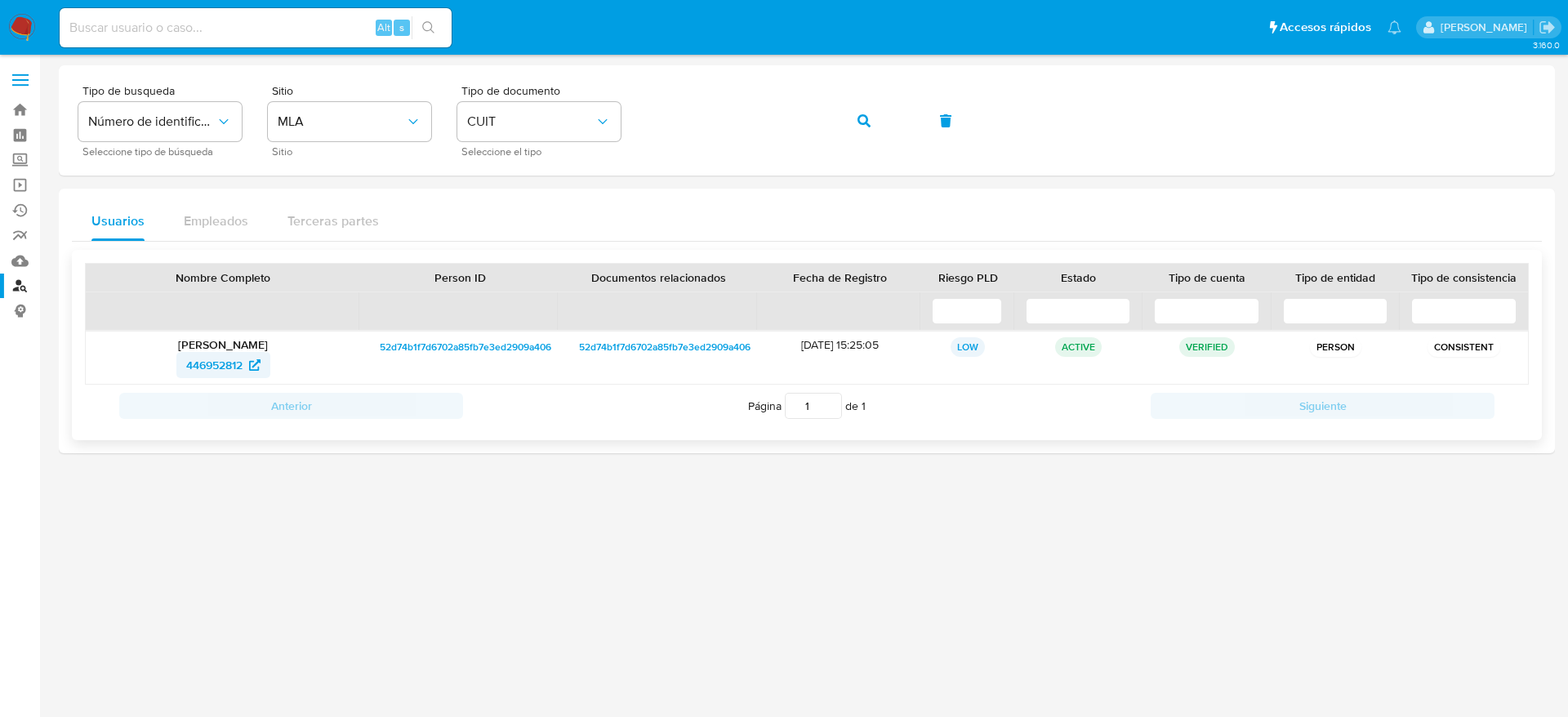
click at [206, 367] on span "446952812" at bounding box center [214, 365] width 56 height 26
click at [311, 40] on div "Alt s" at bounding box center [255, 28] width 392 height 39
click at [304, 28] on input at bounding box center [255, 28] width 392 height 21
paste input "9NGPZelTu6oaUTGlJccf3i2d"
type input "9NGPZelTu6oaUTGlJccf3i2d"
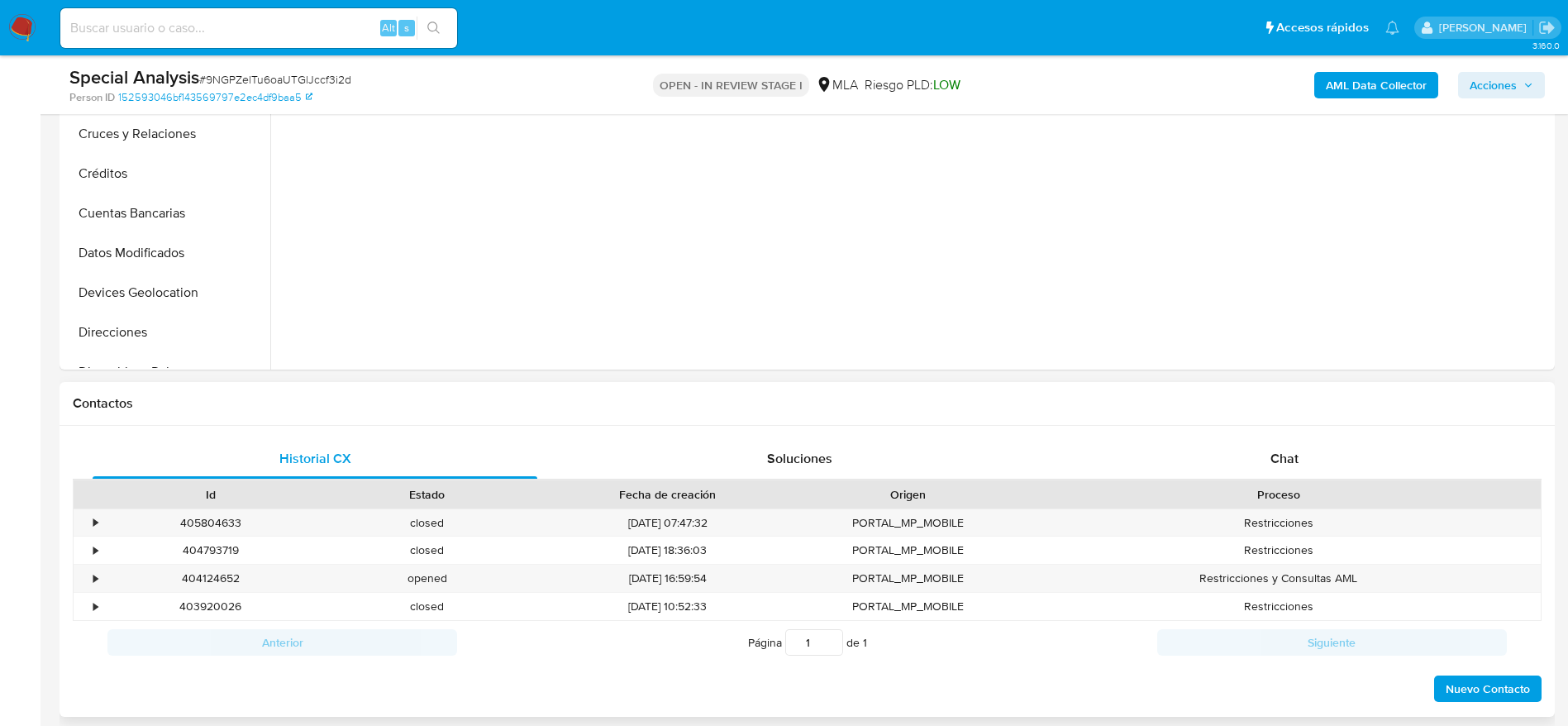
scroll to position [620, 0]
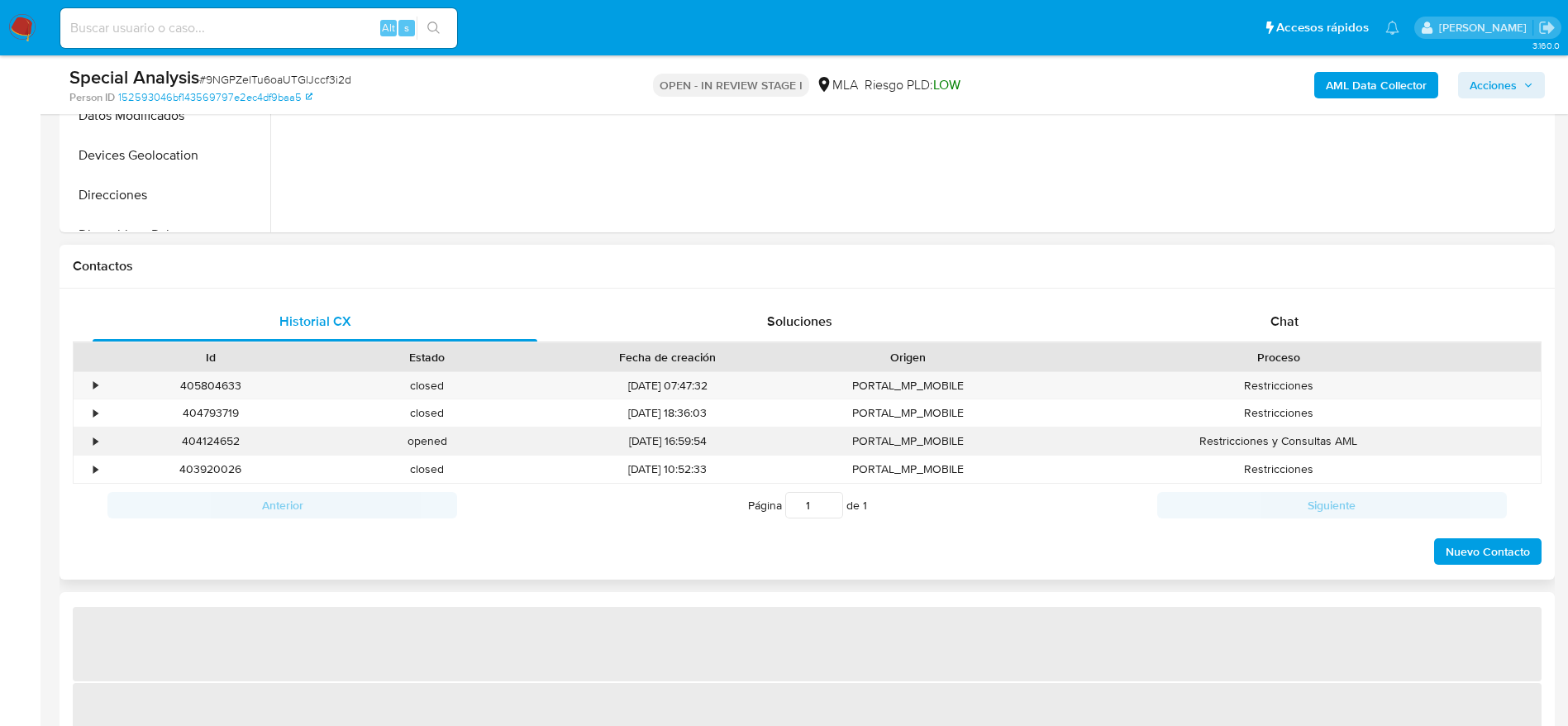
select select "10"
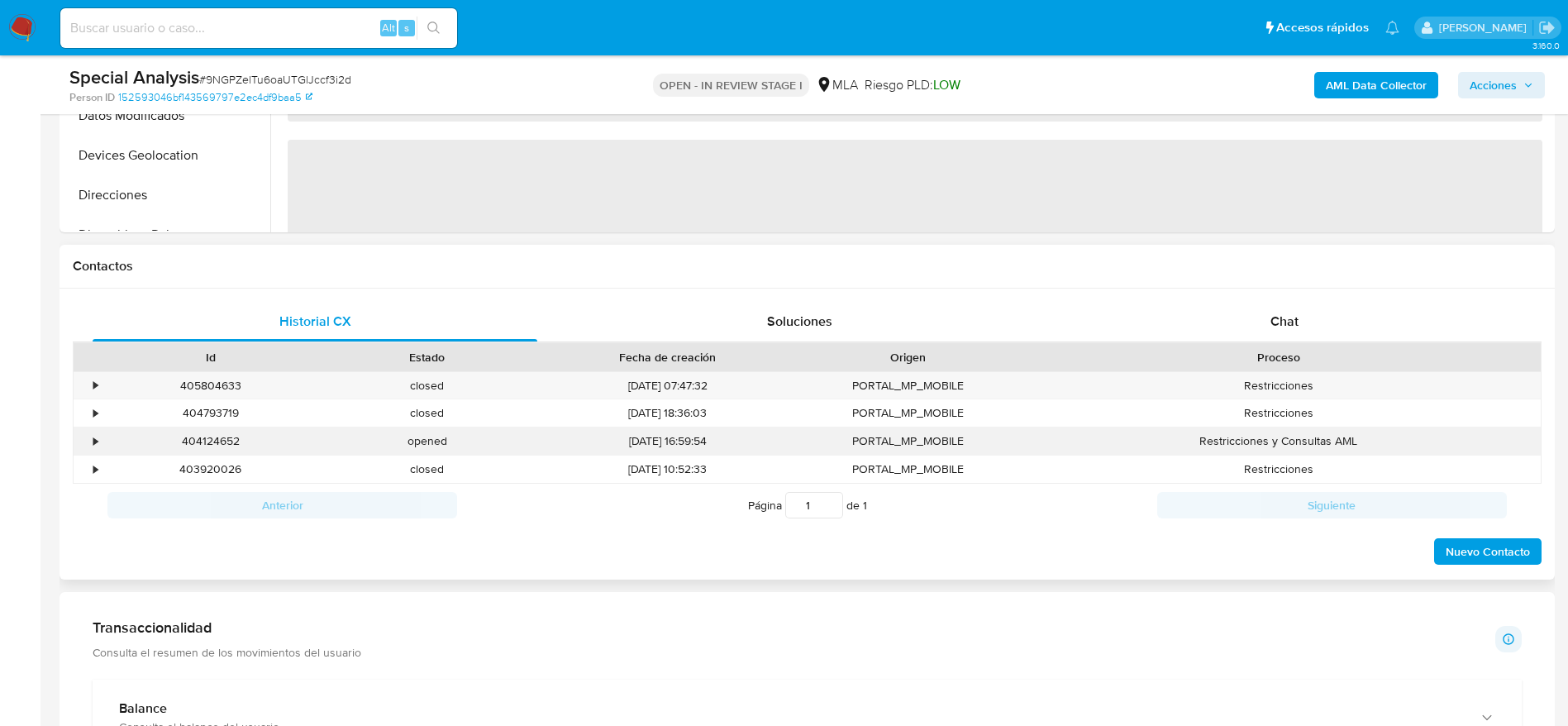
click at [199, 437] on div "404124652" at bounding box center [210, 441] width 216 height 27
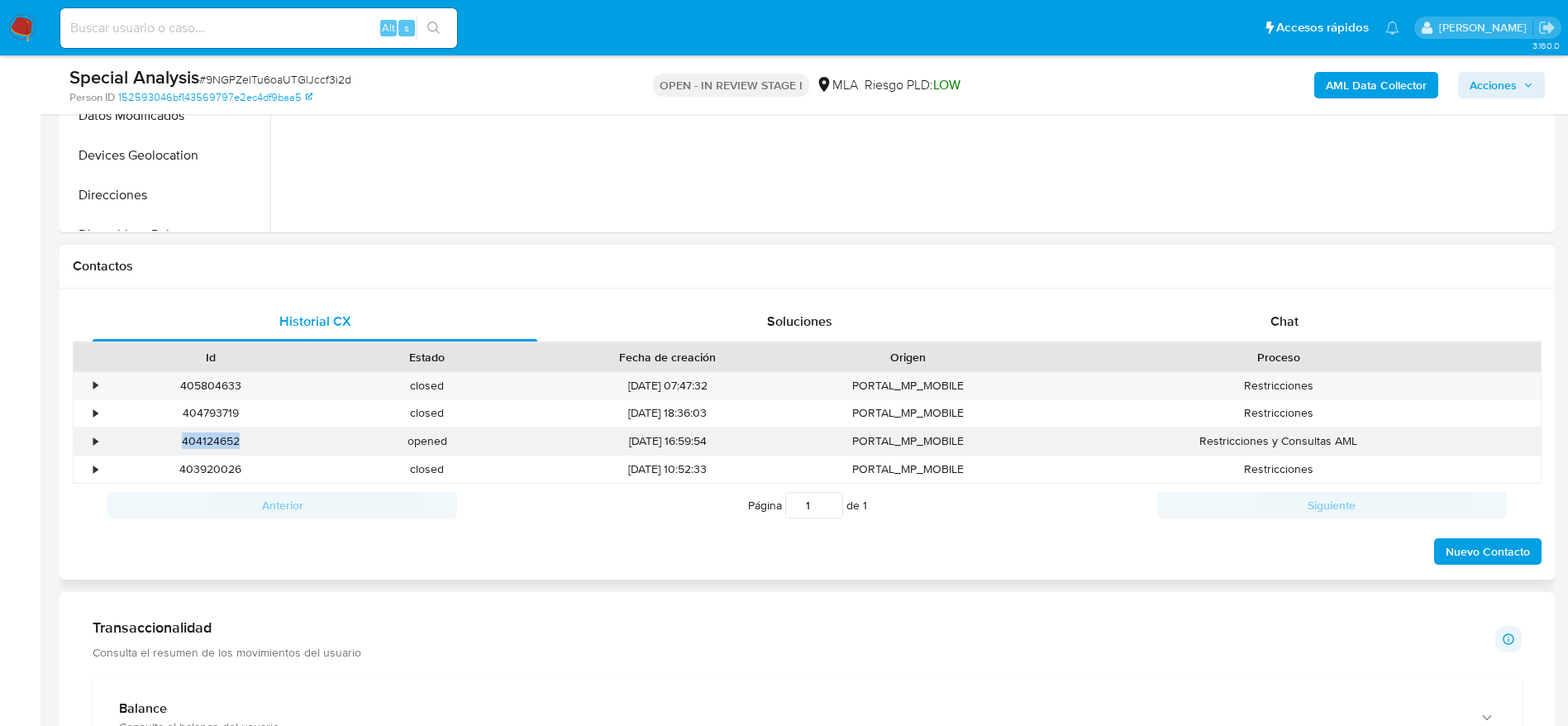
click at [199, 437] on div "404124652" at bounding box center [210, 441] width 216 height 27
copy div "404124652"
click at [220, 35] on input at bounding box center [259, 28] width 397 height 21
paste input "axoTSnYF5U24Uqg3NMD8i6jB"
type input "axoTSnYF5U24Uqg3NMD8i6jB"
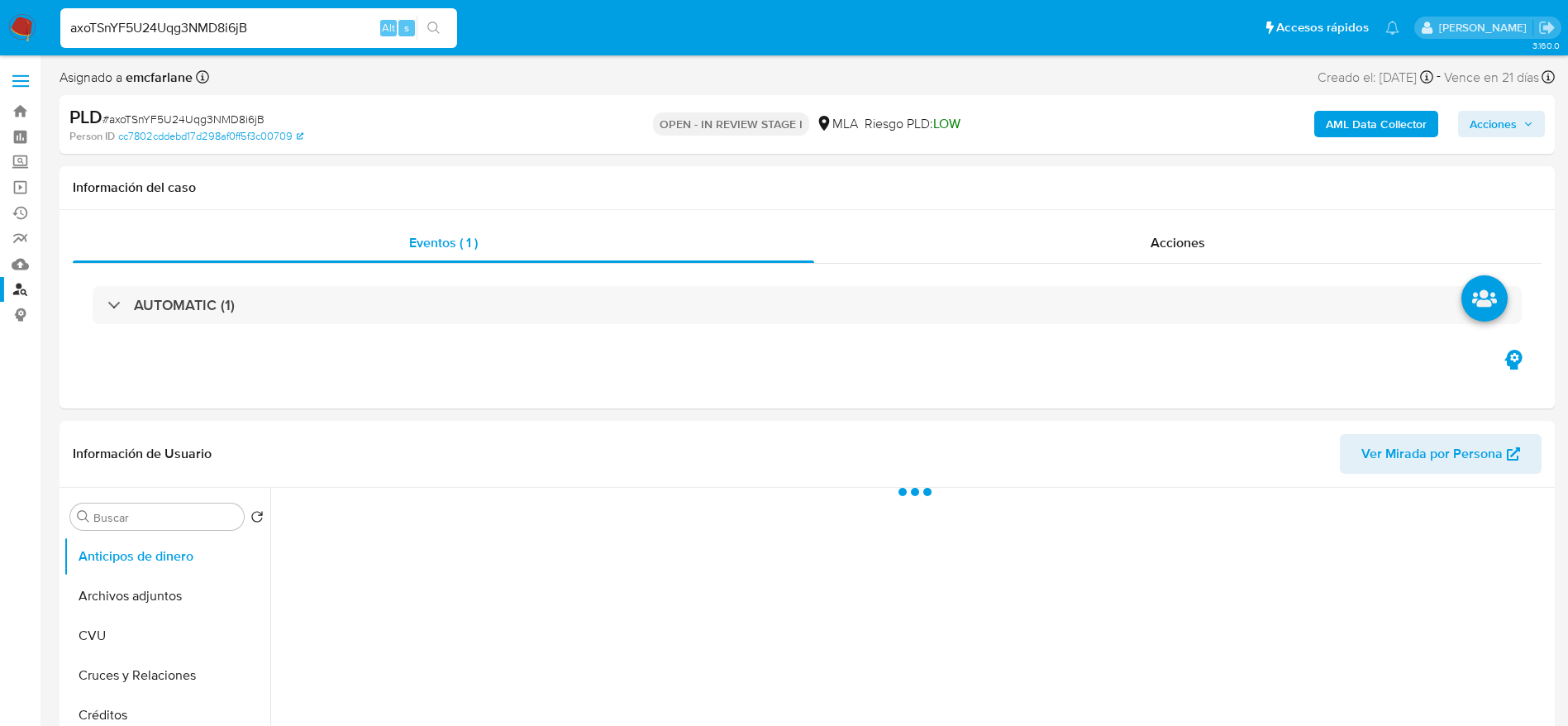
select select "10"
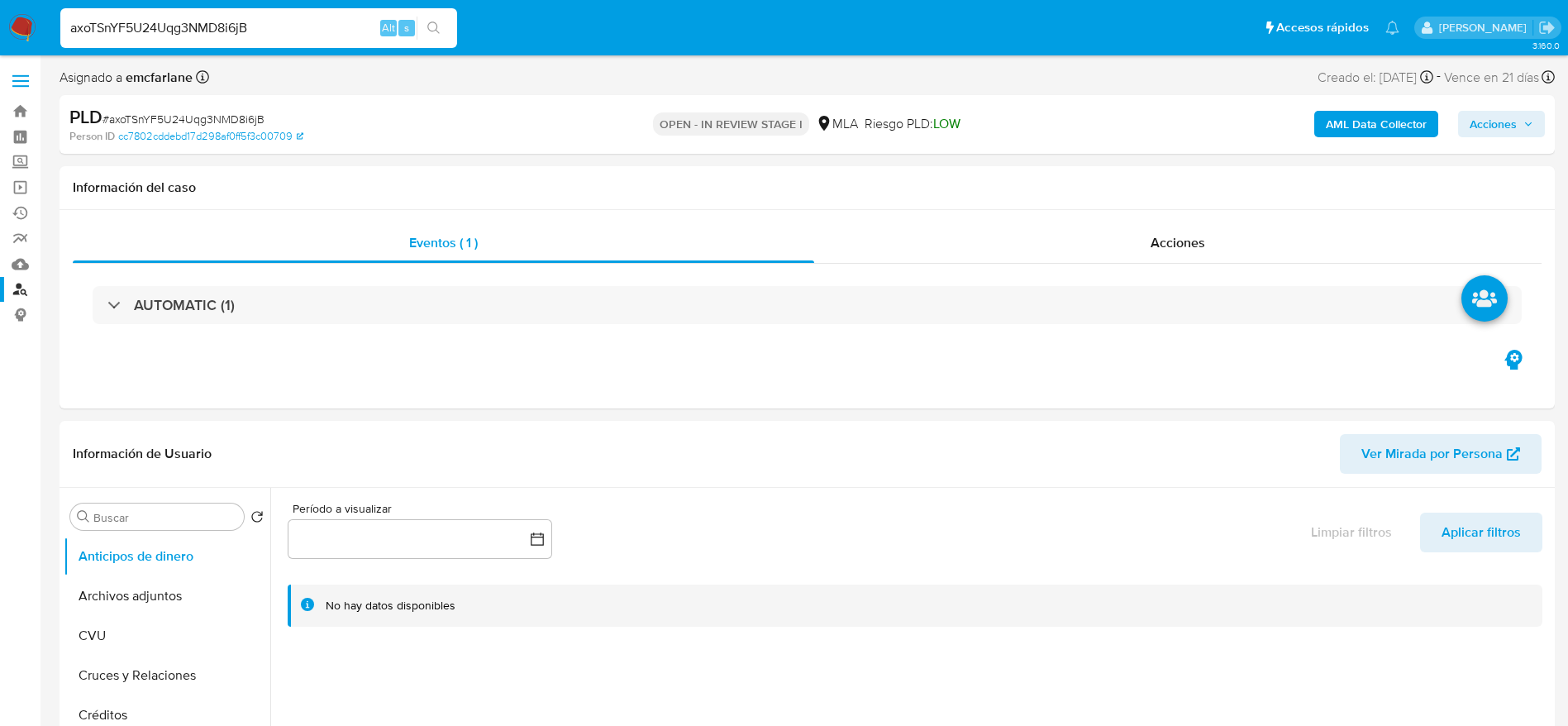
click at [286, 35] on input "axoTSnYF5U24Uqg3NMD8i6jB" at bounding box center [259, 28] width 397 height 21
click at [286, 34] on input "axoTSnYF5U24Uqg3NMD8i6jB" at bounding box center [259, 28] width 397 height 21
paste input "l2Al5ZivrNAXAOmBsx7XY5ZY"
type input "l2Al5ZivrNAXAOmBsx7XY5ZY"
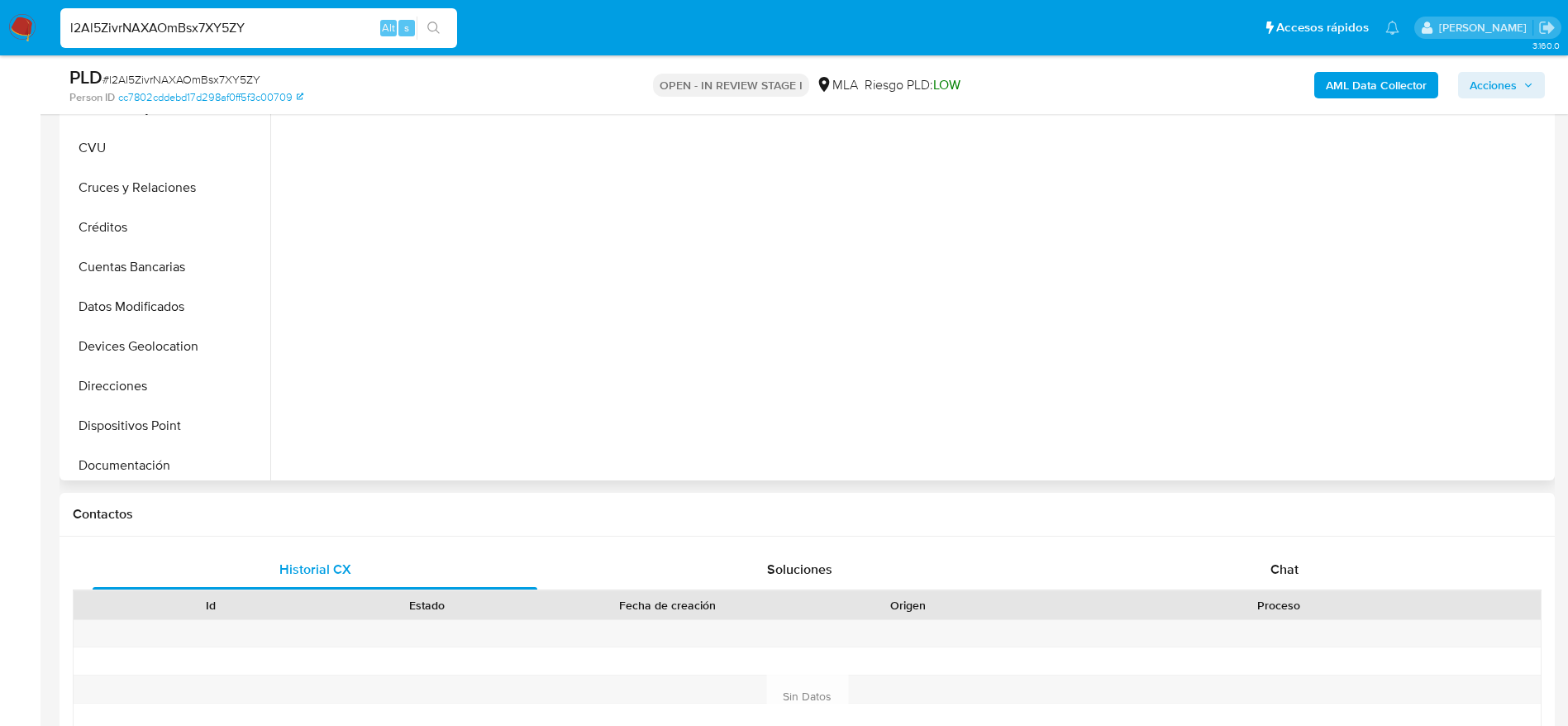
scroll to position [248, 0]
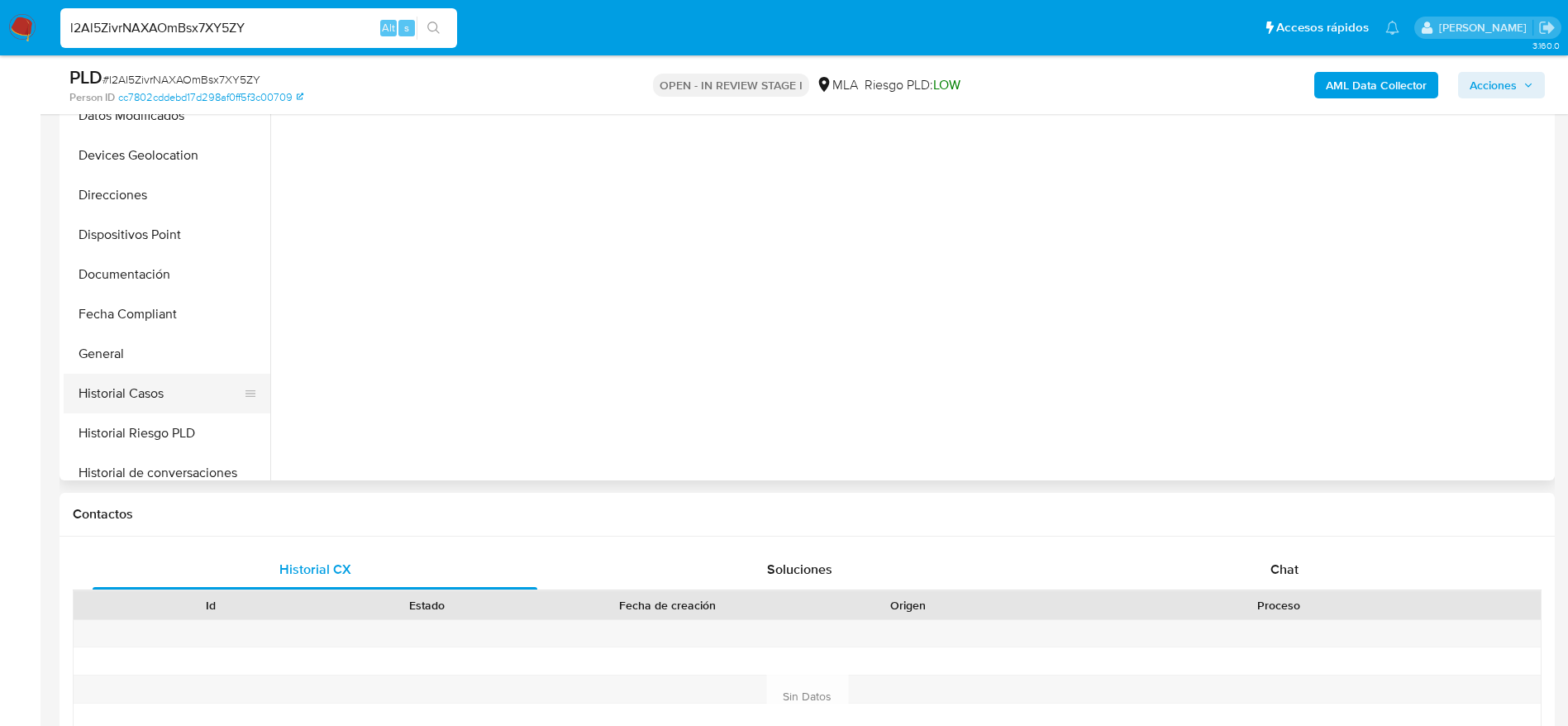
select select "10"
click at [146, 400] on button "Historial Casos" at bounding box center [160, 393] width 193 height 40
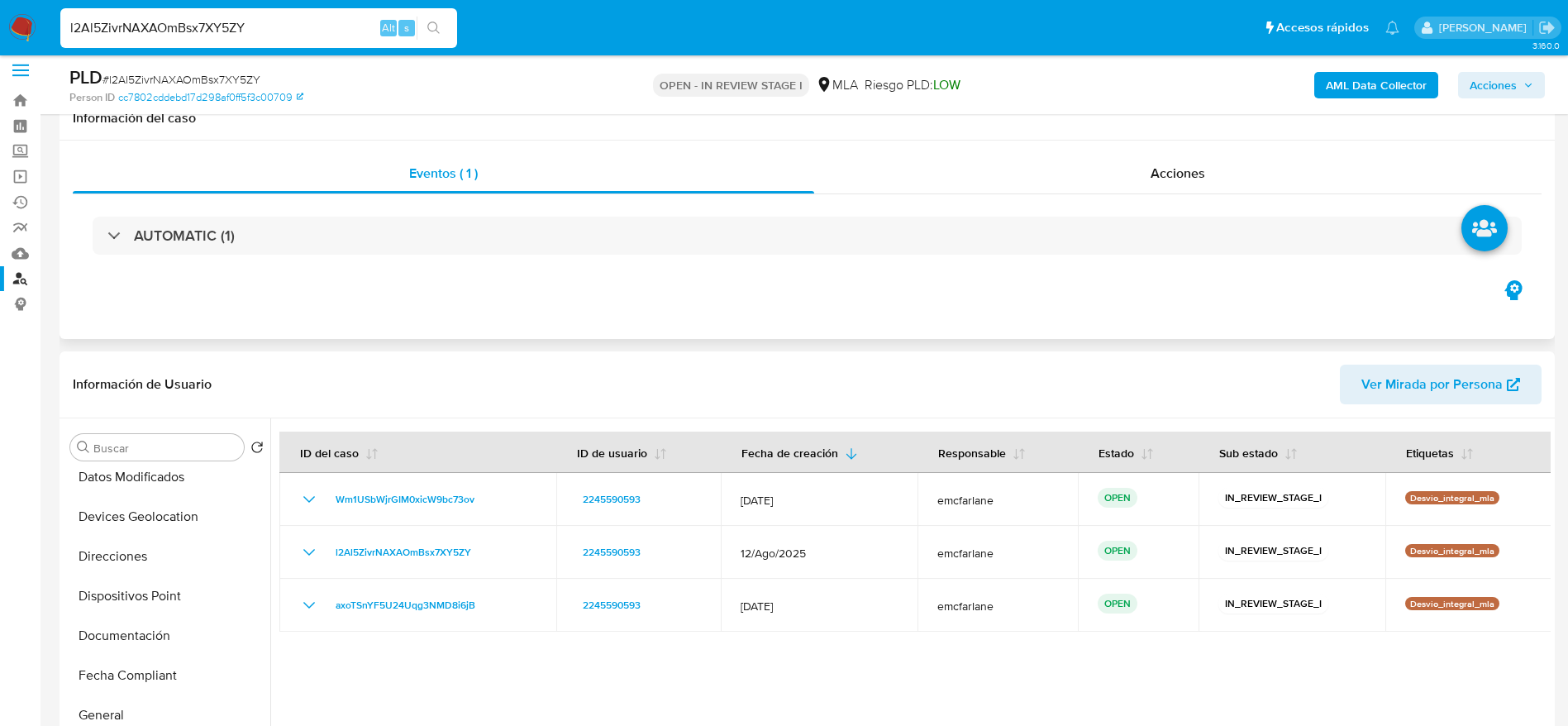
scroll to position [0, 0]
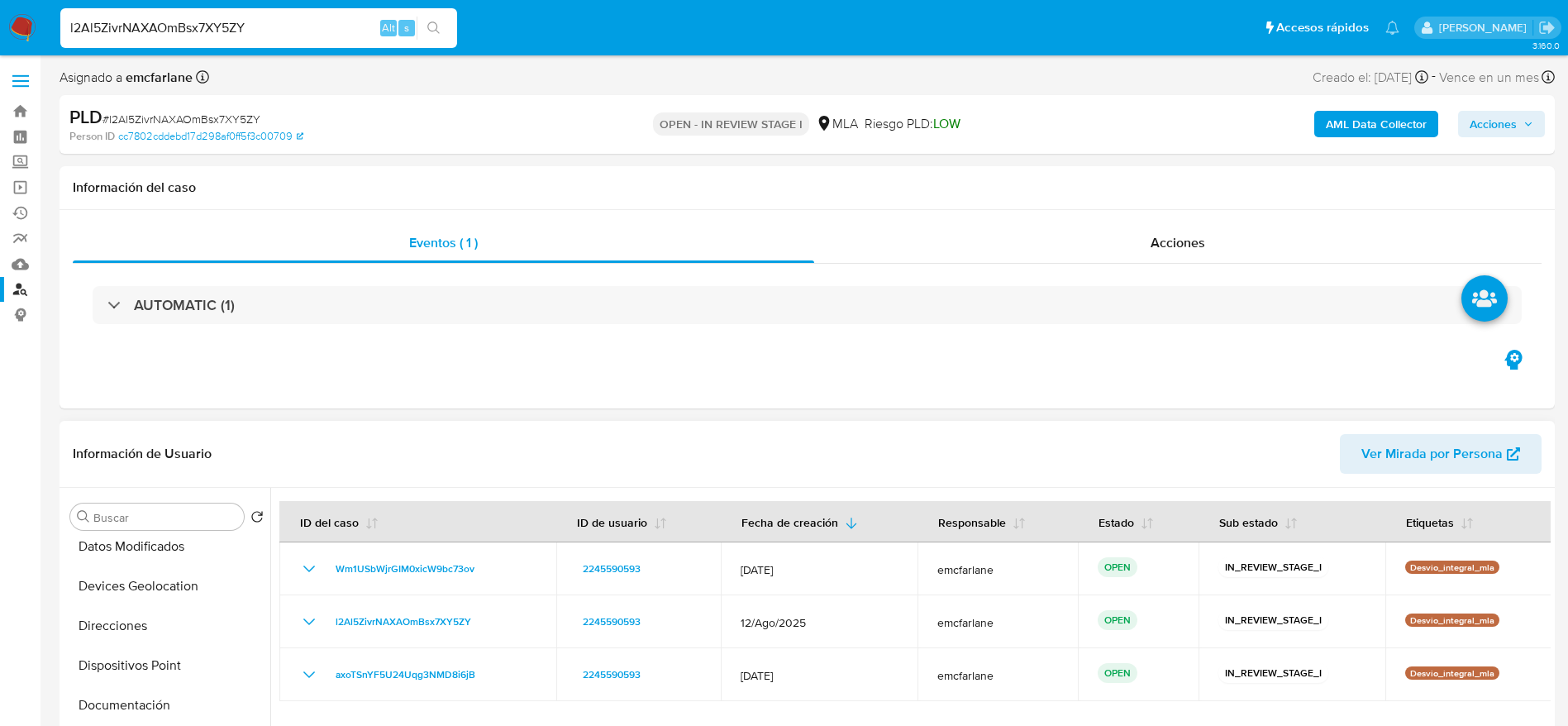
click at [1418, 462] on span "Ver Mirada por Persona" at bounding box center [1431, 454] width 141 height 40
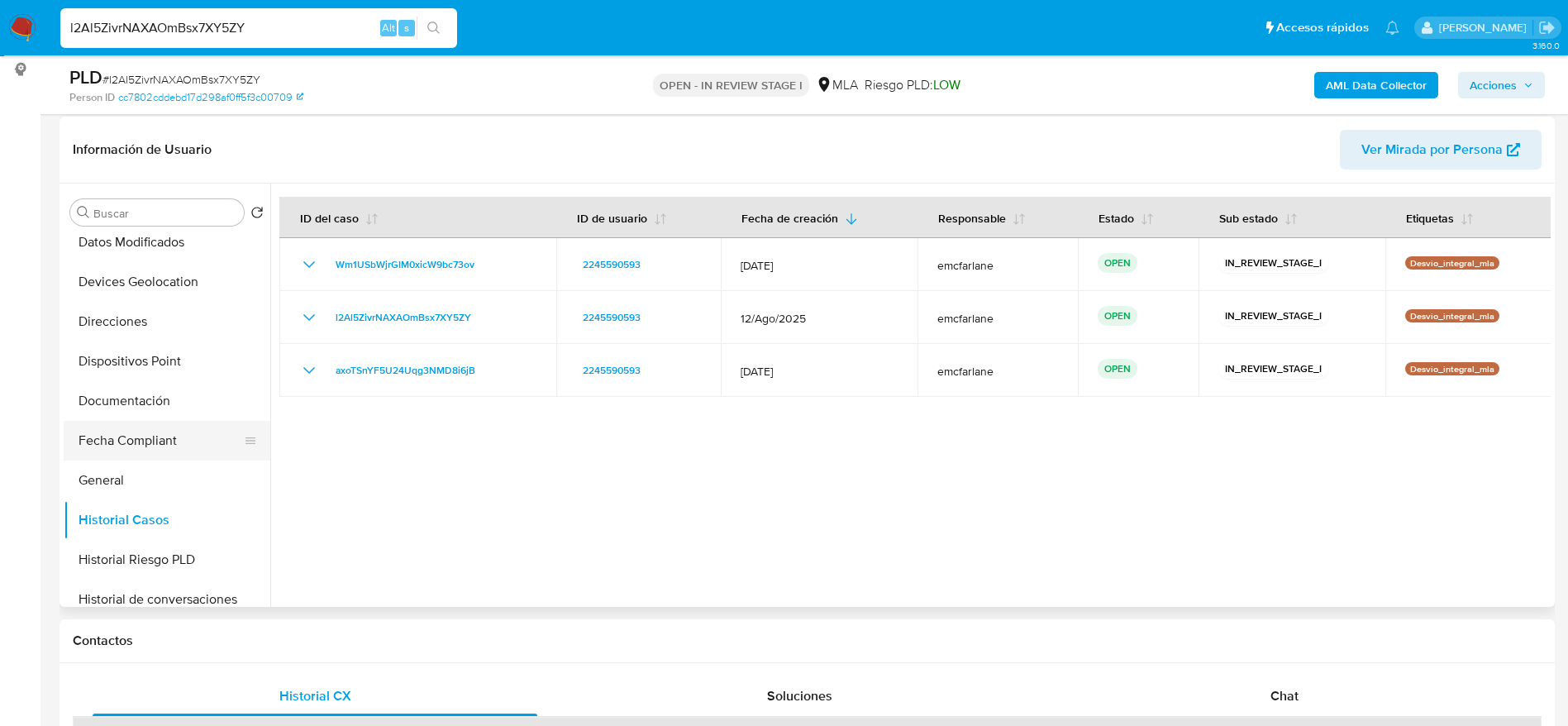
scroll to position [248, 0]
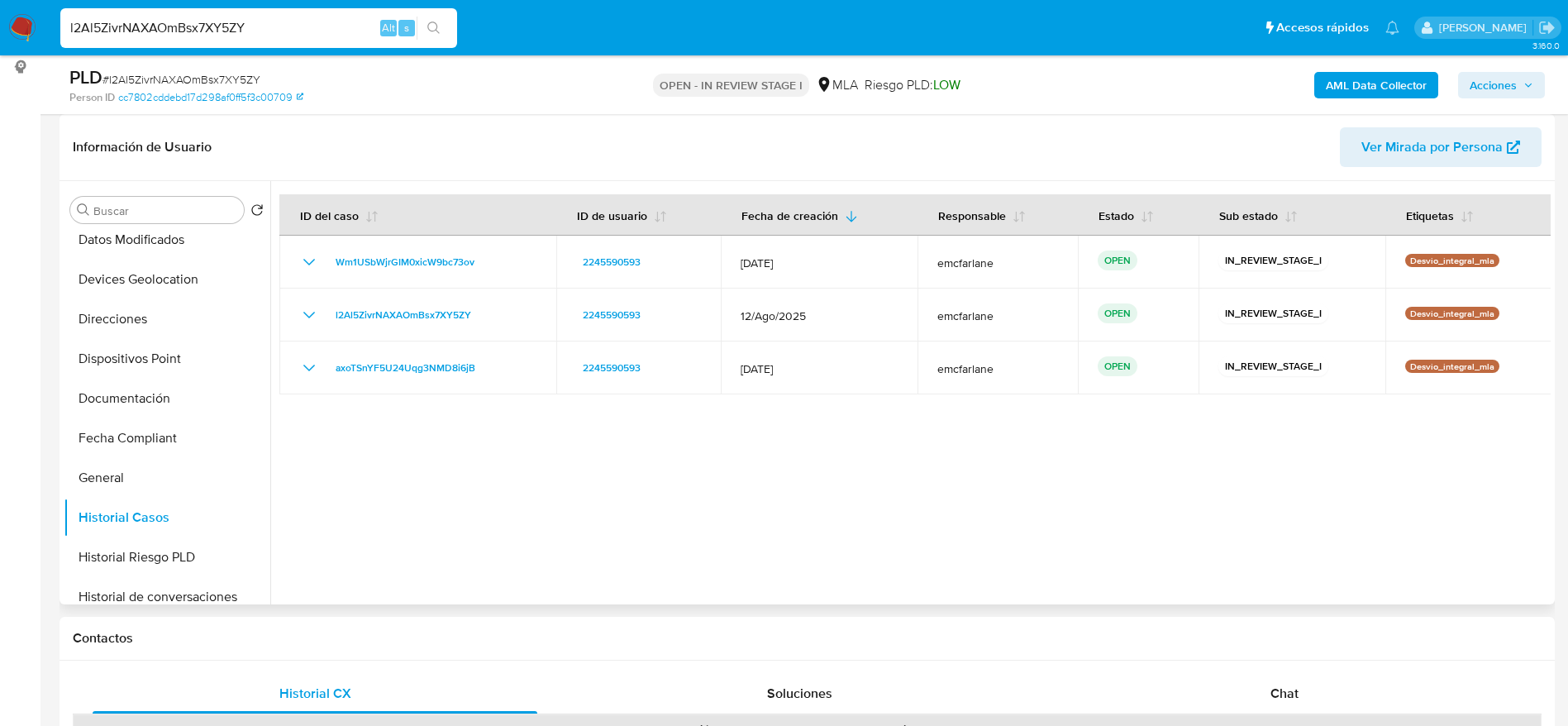
drag, startPoint x: 148, startPoint y: 391, endPoint x: 663, endPoint y: 513, distance: 529.3
click at [150, 391] on button "Documentación" at bounding box center [166, 398] width 207 height 40
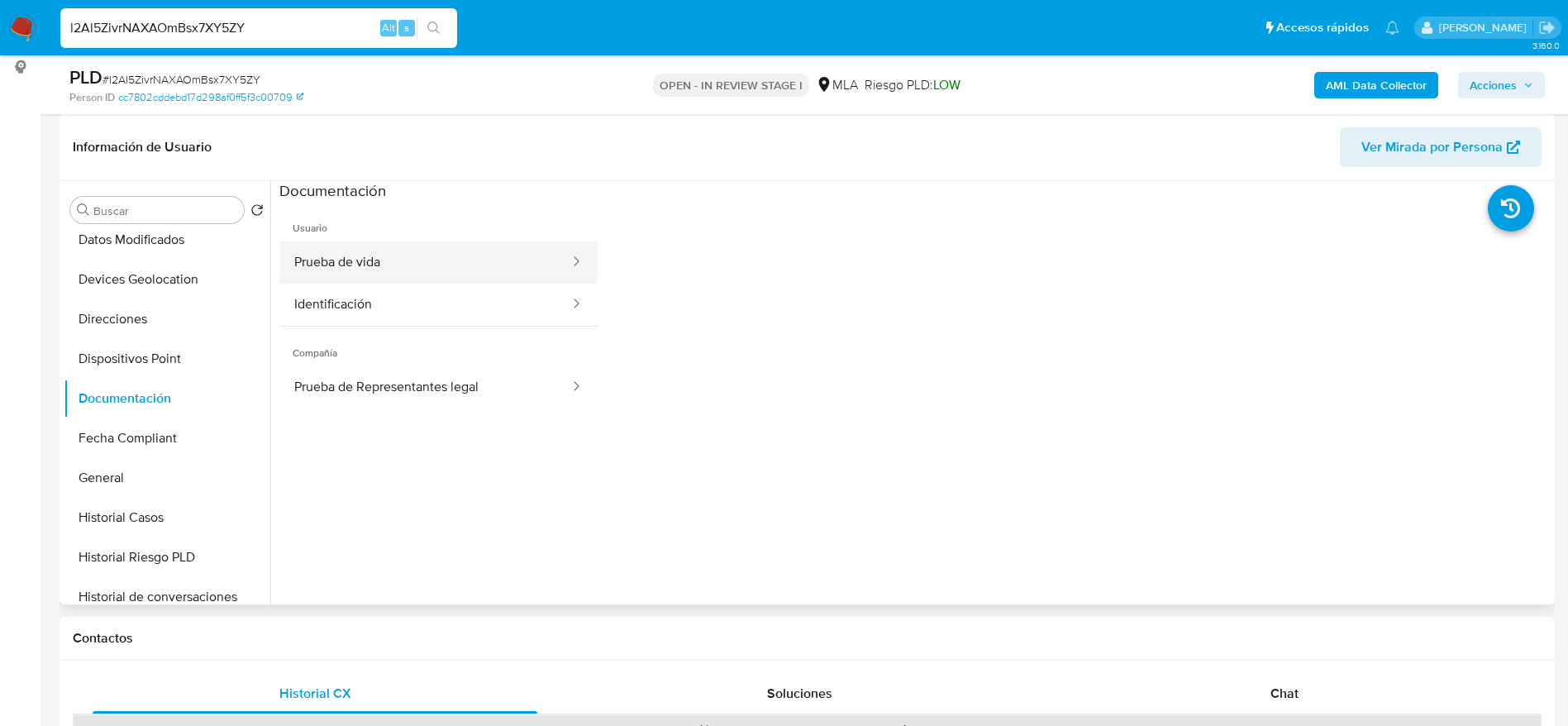
click at [482, 280] on button "Prueba de vida" at bounding box center [425, 263] width 291 height 42
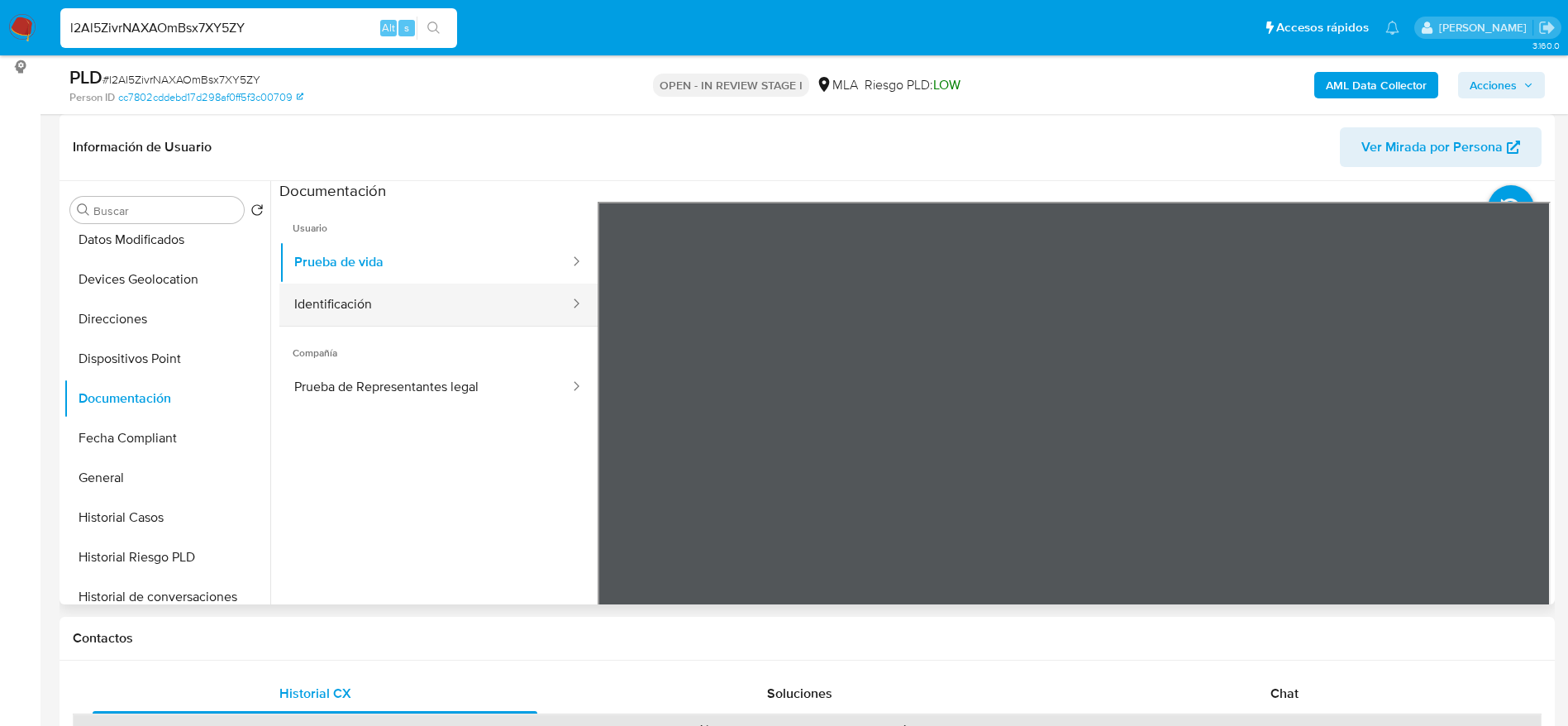
click at [495, 302] on button "Identificación" at bounding box center [425, 305] width 291 height 42
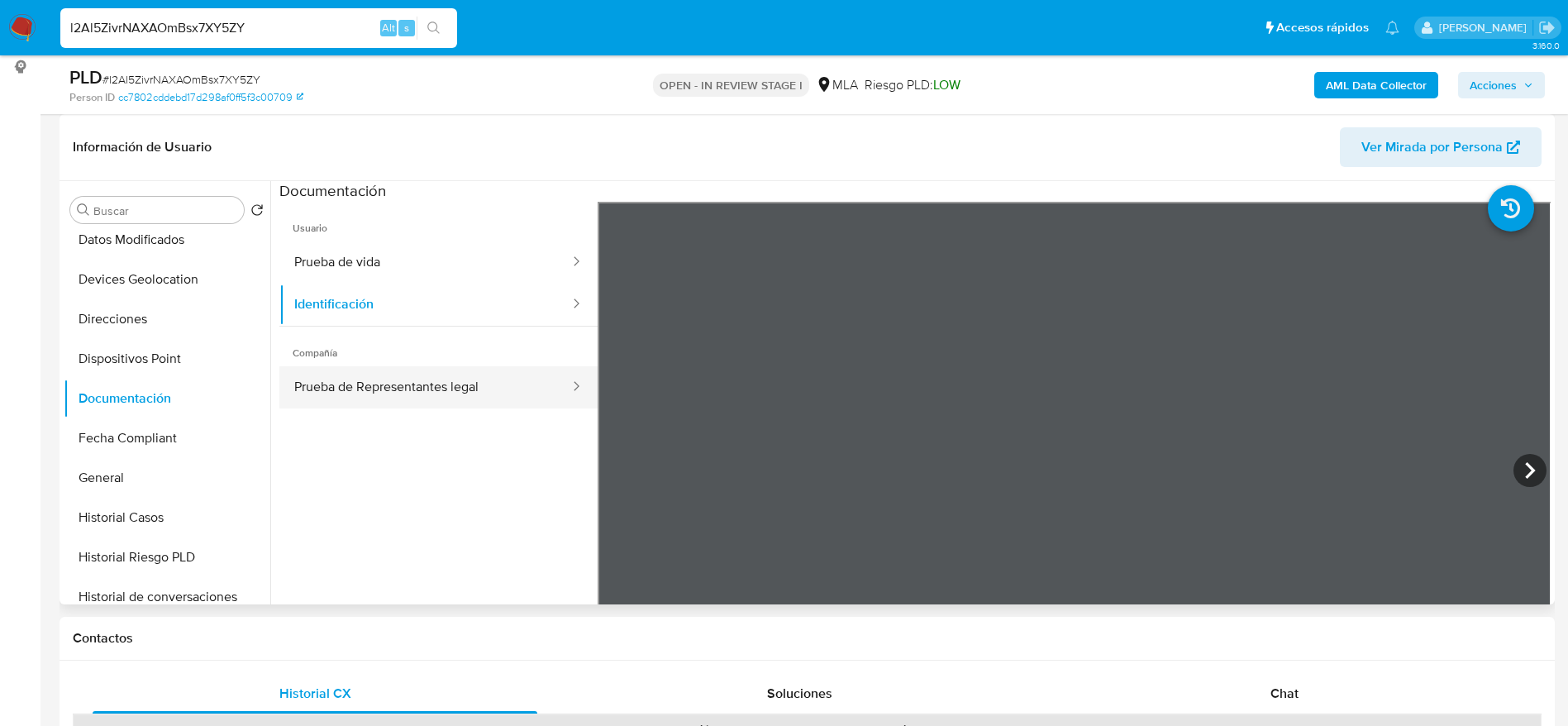
click at [496, 368] on button "Prueba de Representantes legal" at bounding box center [425, 387] width 291 height 42
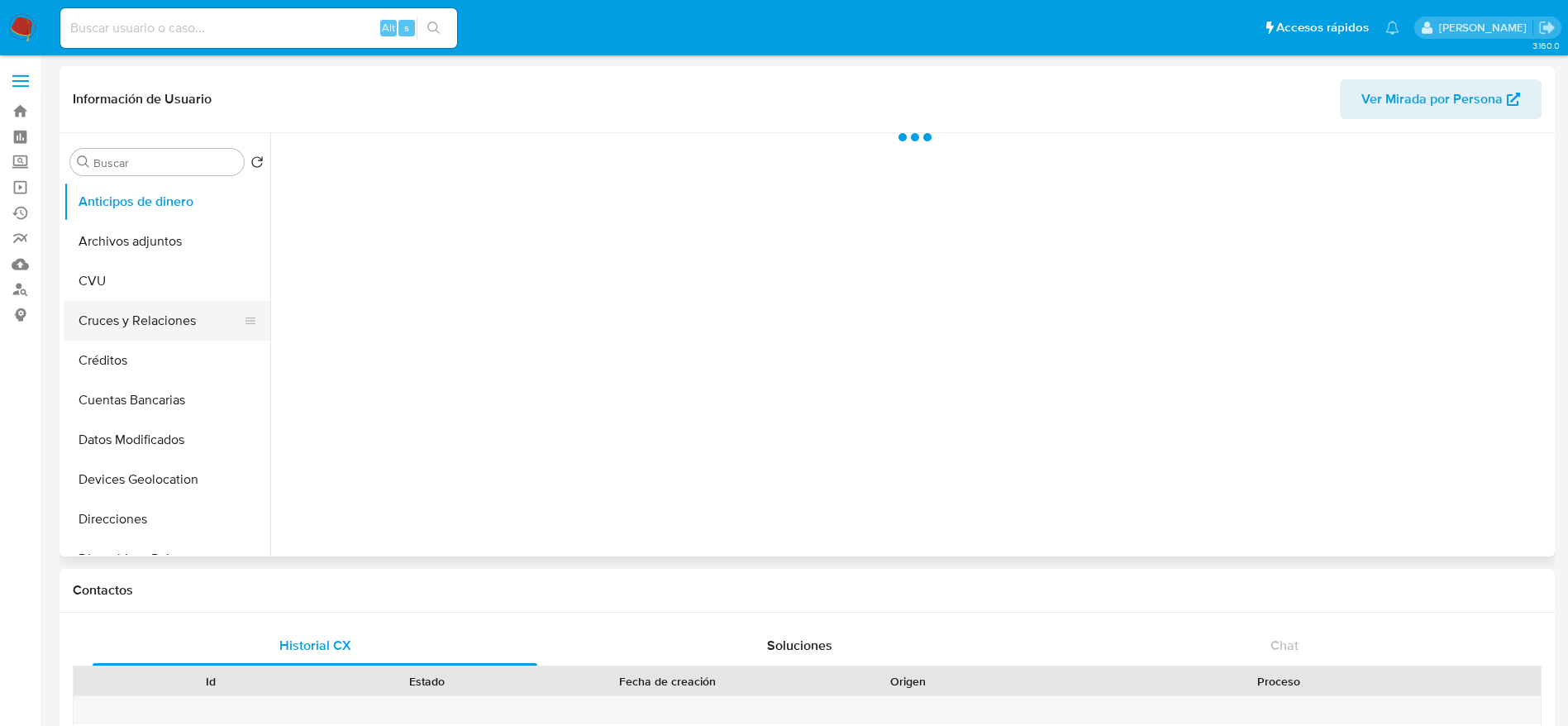
scroll to position [124, 0]
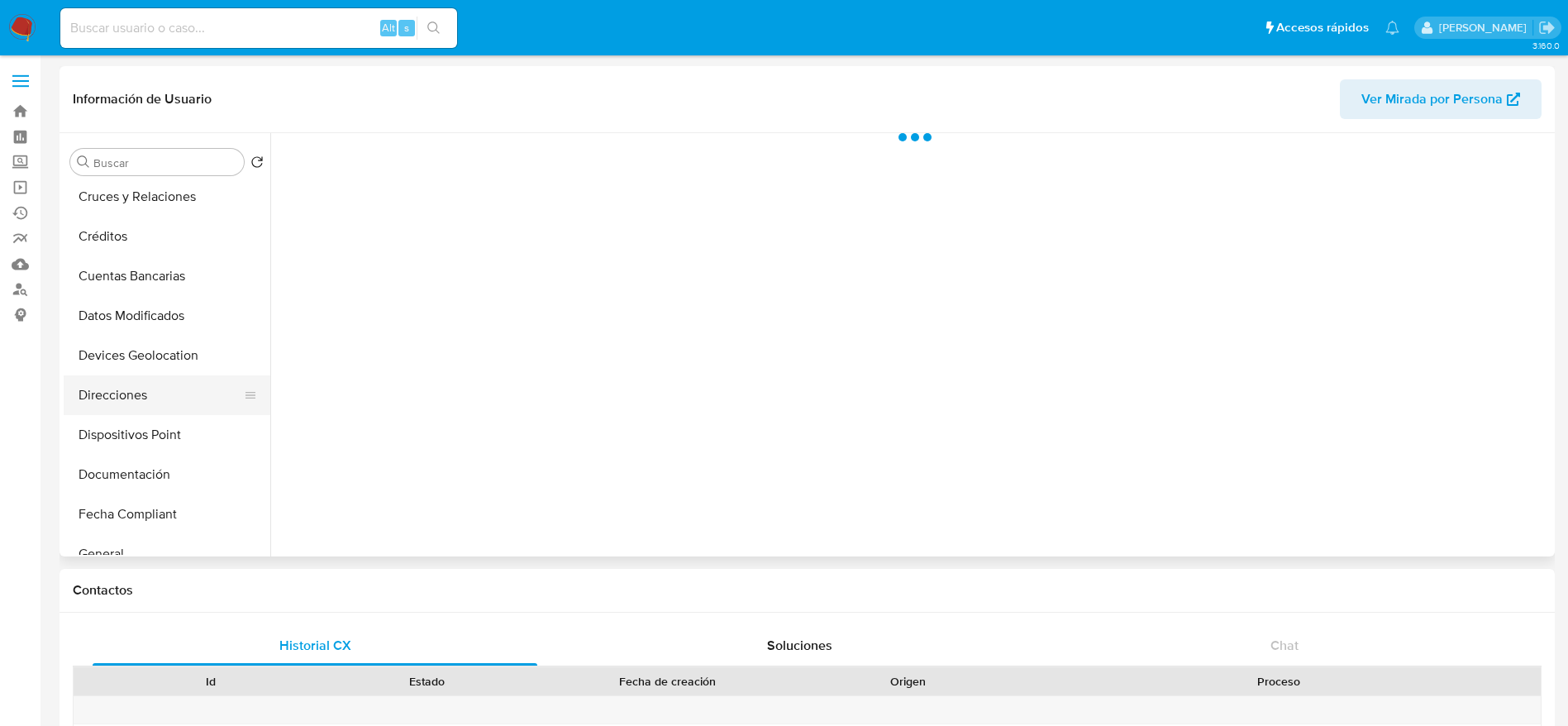
select select "10"
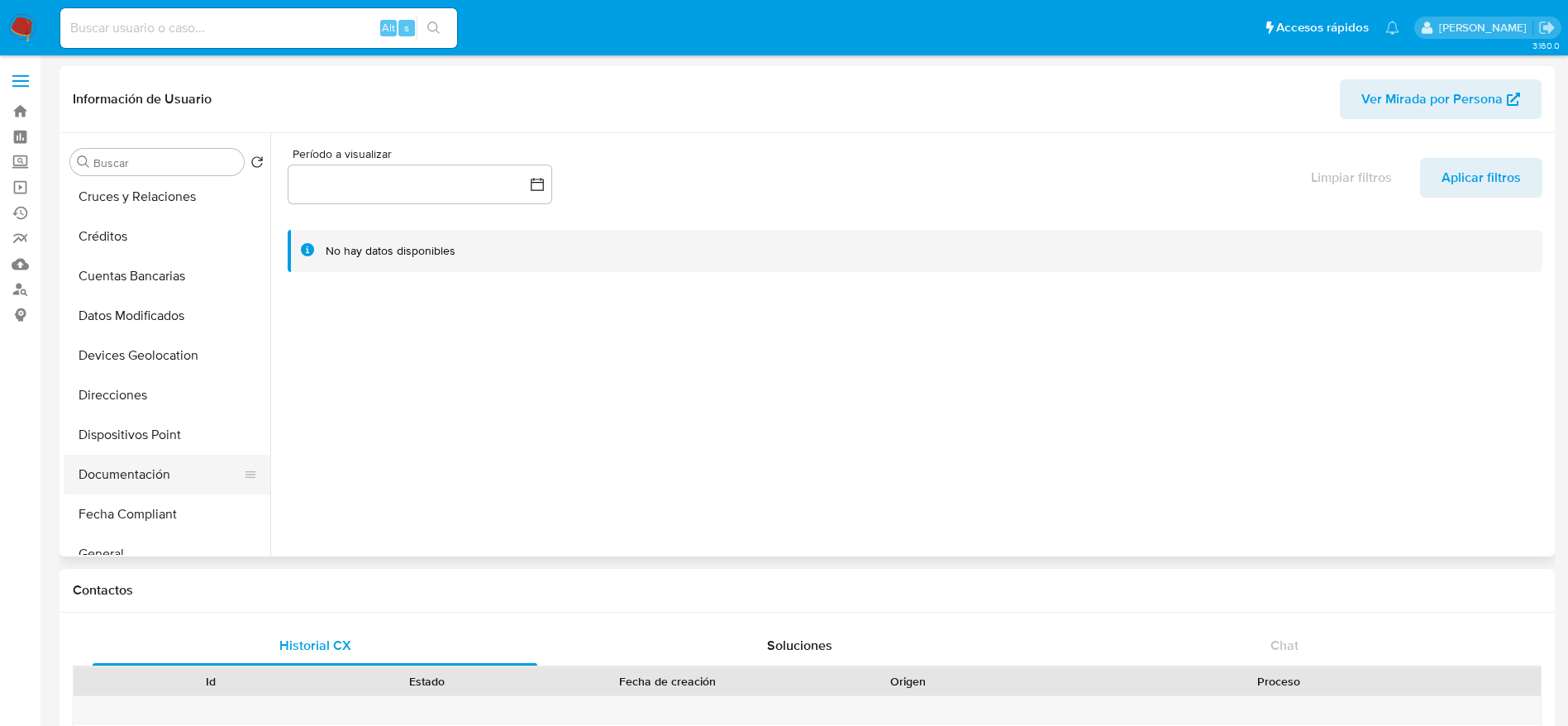
click at [149, 481] on button "Documentación" at bounding box center [160, 474] width 193 height 40
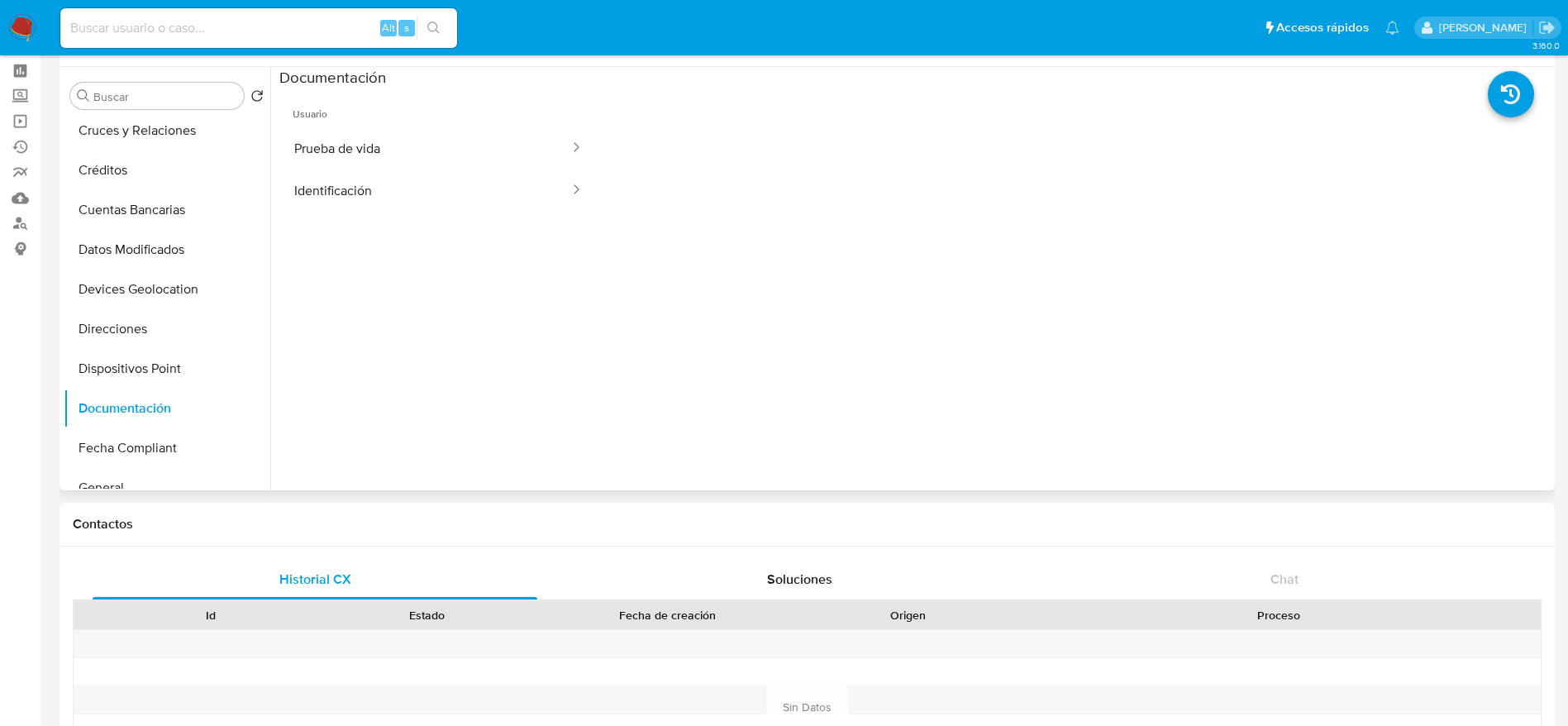
scroll to position [0, 0]
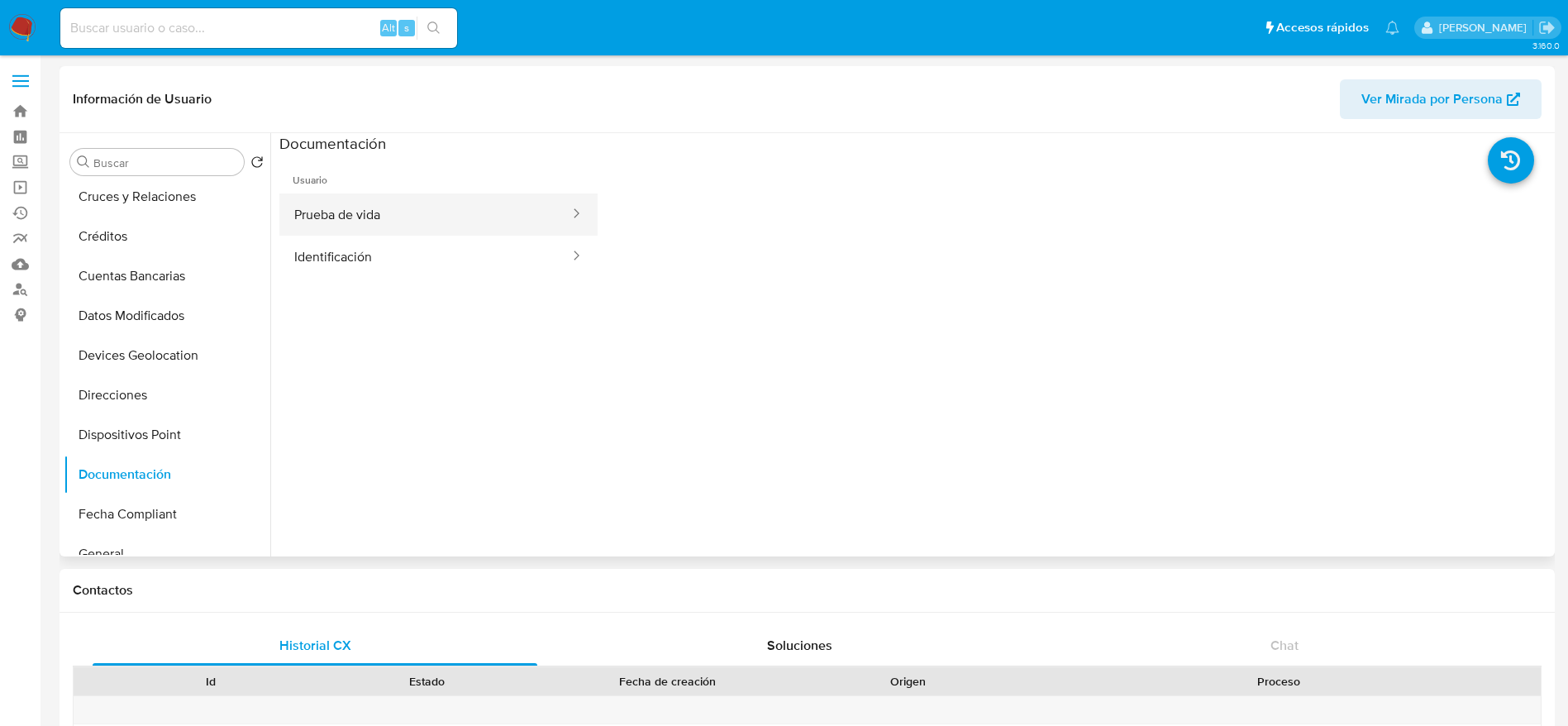
click at [357, 209] on button "Prueba de vida" at bounding box center [425, 215] width 291 height 42
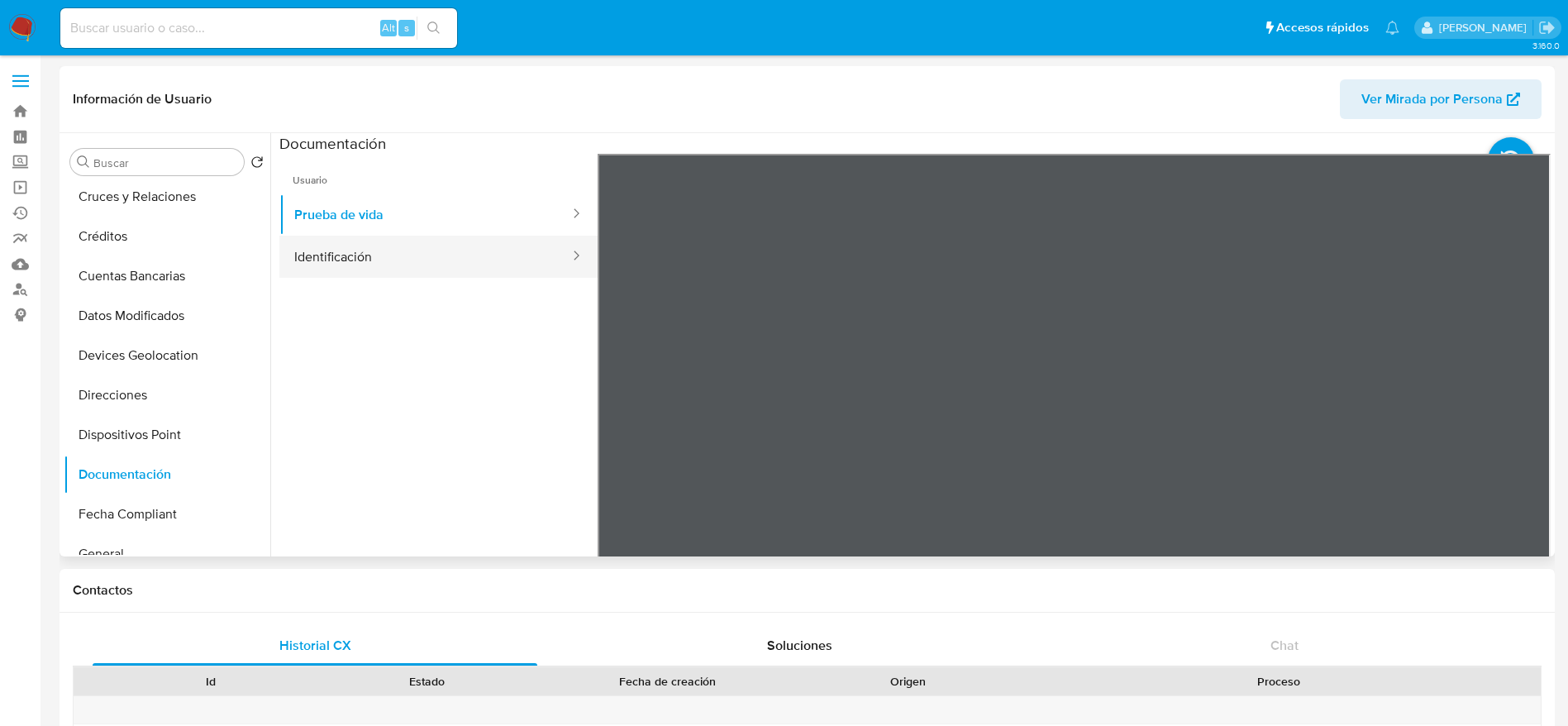
drag, startPoint x: 462, startPoint y: 259, endPoint x: 470, endPoint y: 265, distance: 10.0
click at [462, 259] on button "Identificación" at bounding box center [425, 257] width 291 height 42
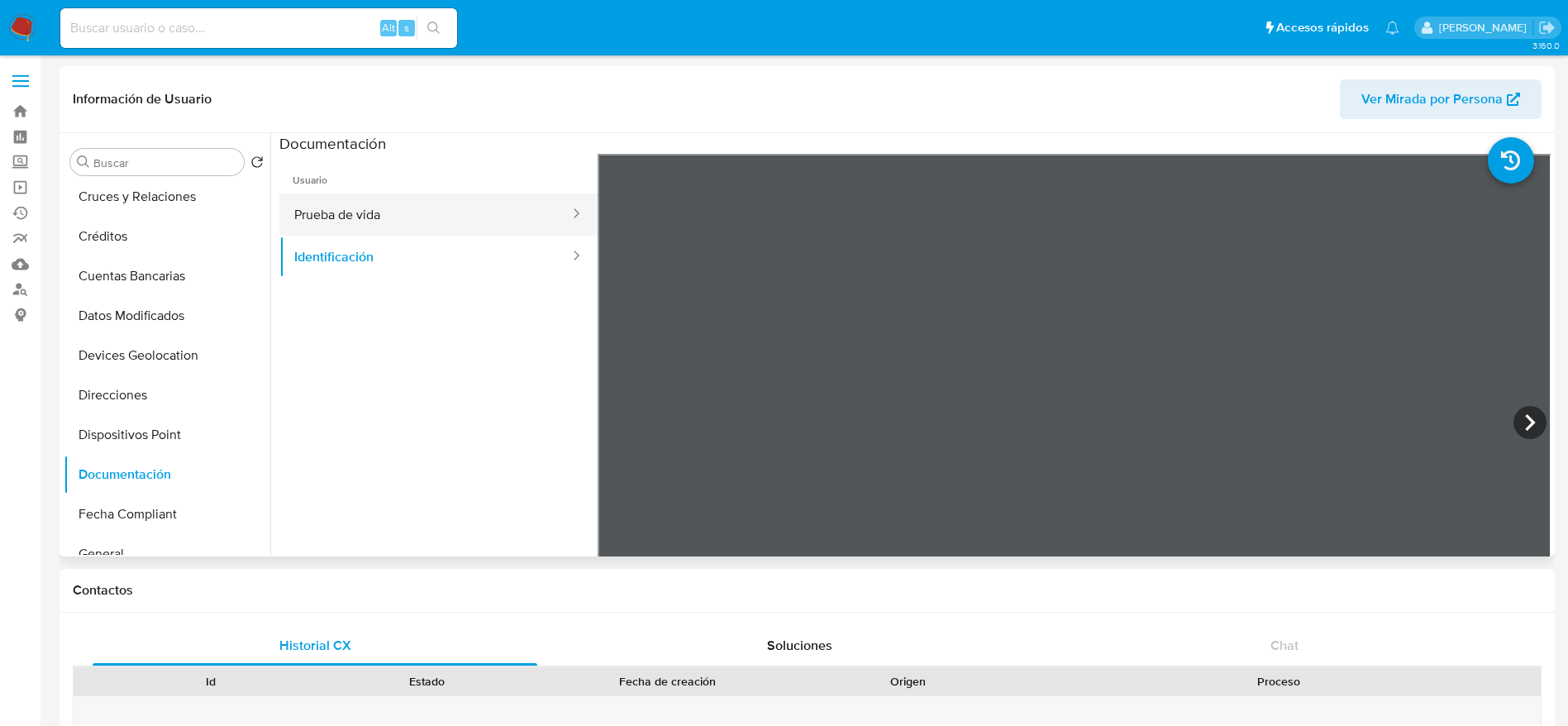
click at [437, 206] on button "Prueba de vida" at bounding box center [425, 215] width 291 height 42
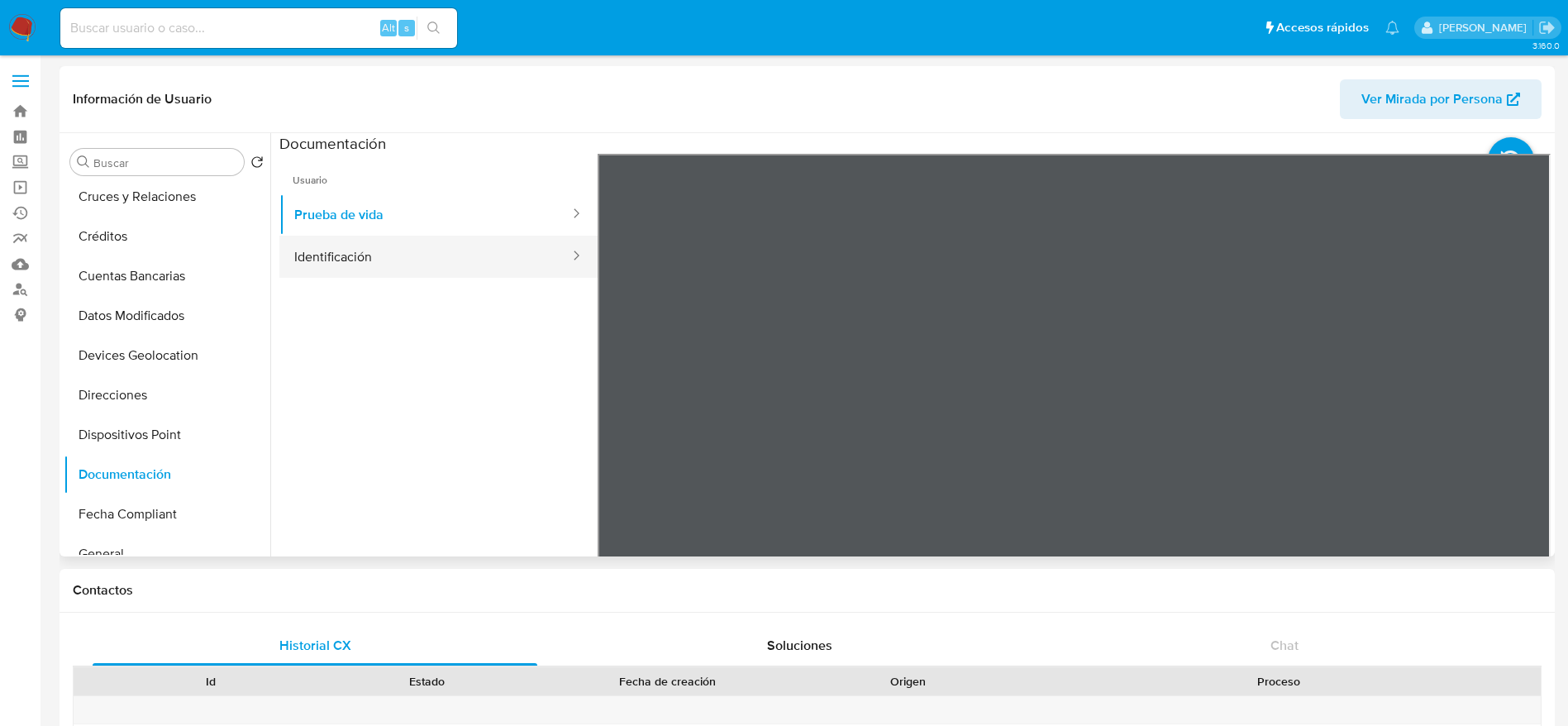
click at [373, 256] on button "Identificación" at bounding box center [425, 257] width 291 height 42
click at [1529, 427] on icon at bounding box center [1529, 422] width 33 height 33
click at [618, 421] on icon at bounding box center [618, 422] width 33 height 33
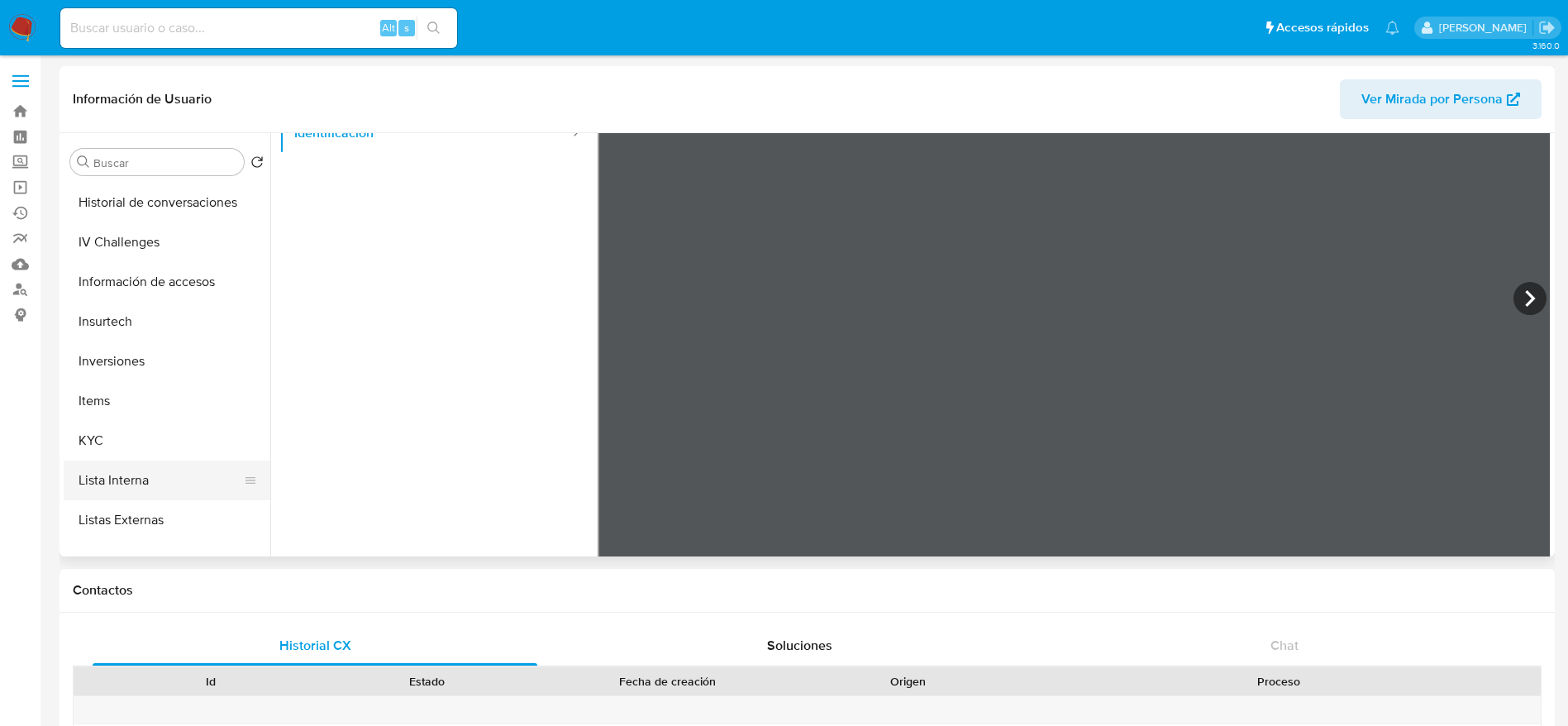
scroll to position [620, 0]
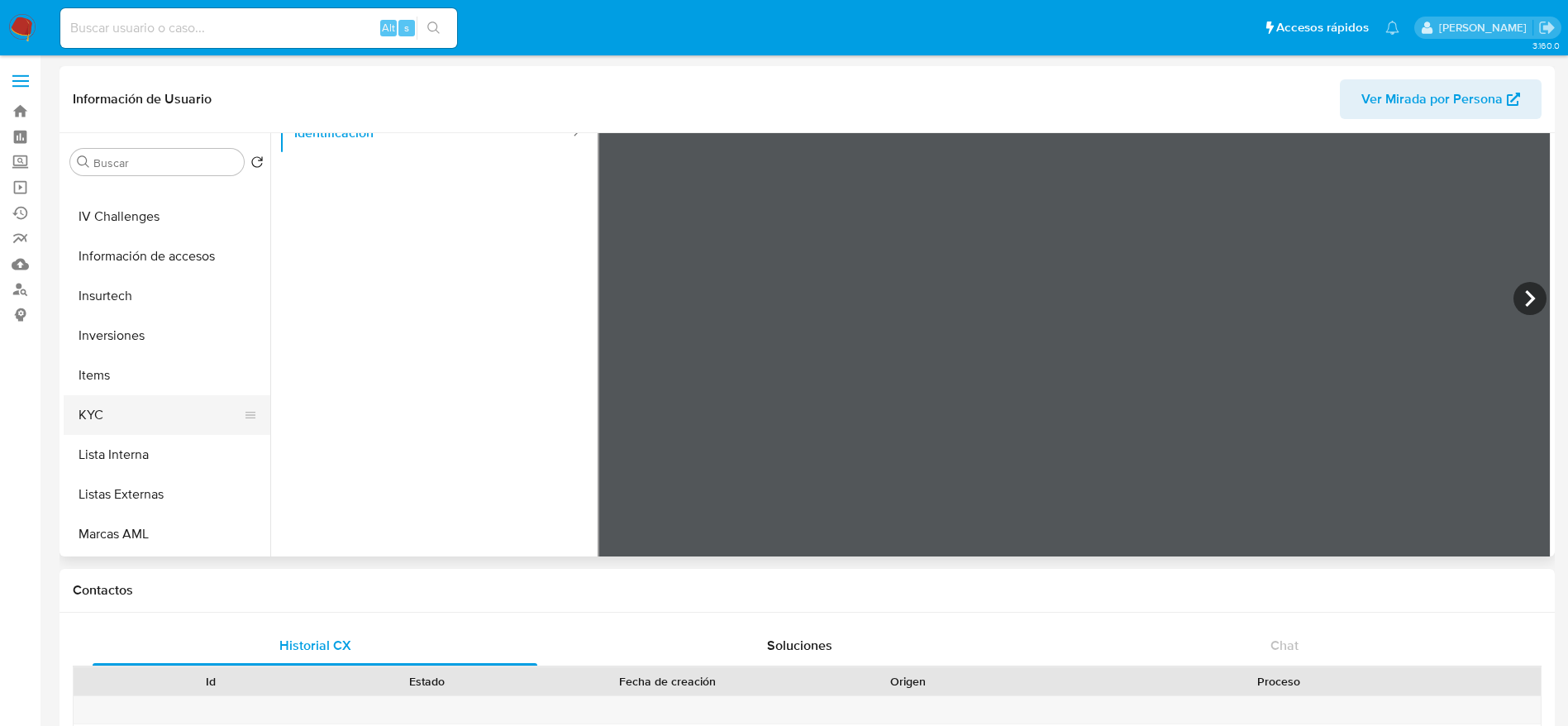
click at [106, 411] on button "KYC" at bounding box center [160, 415] width 193 height 40
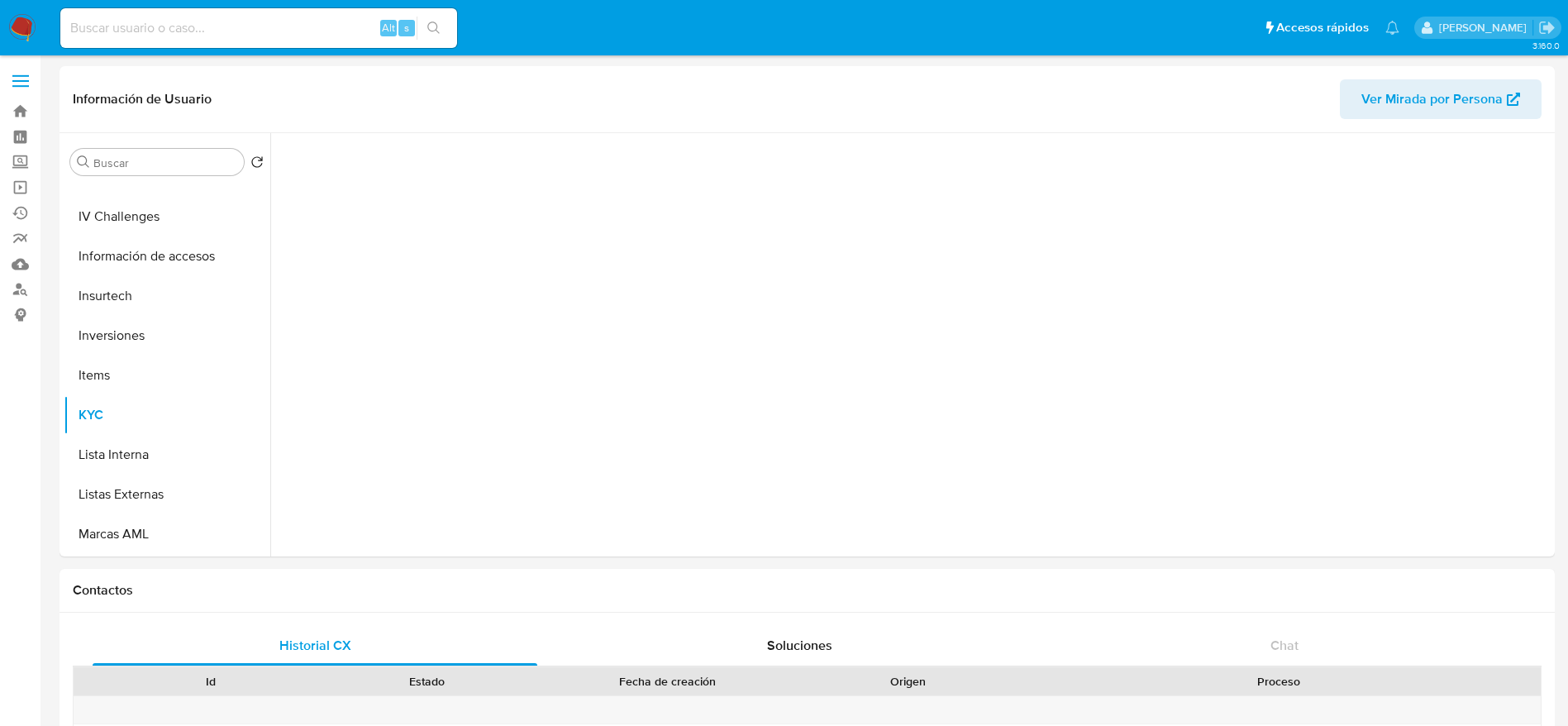
scroll to position [0, 0]
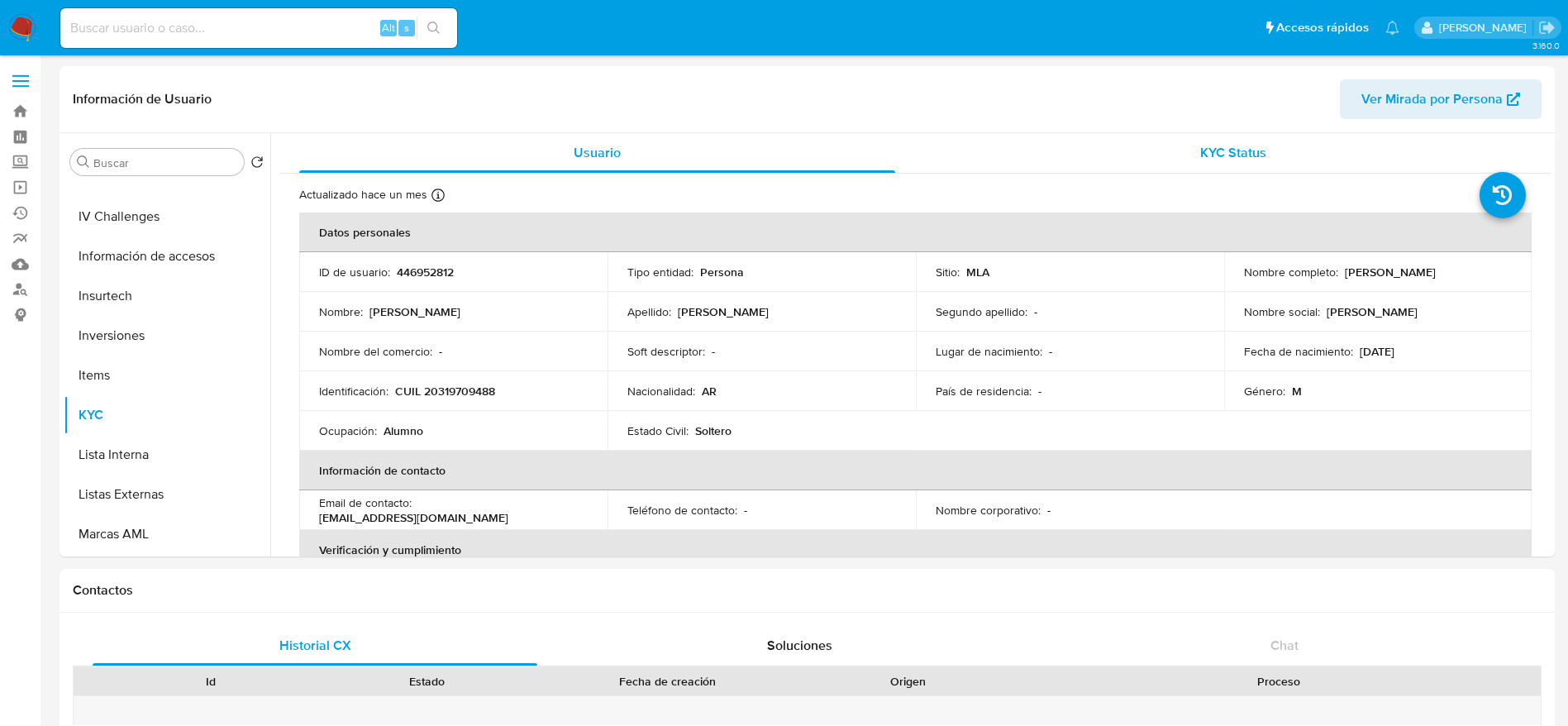
click at [1230, 166] on div "KYC Status" at bounding box center [1232, 152] width 596 height 40
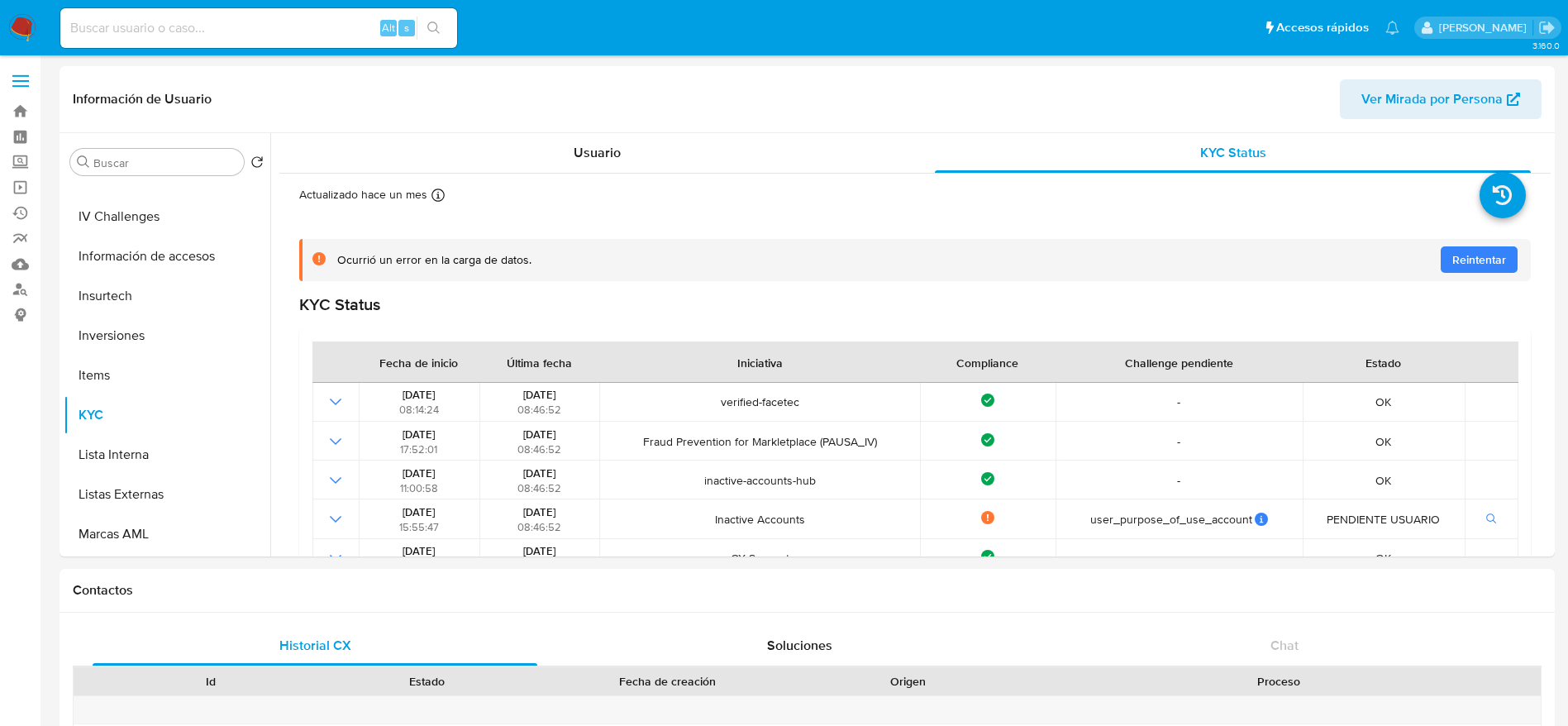
scroll to position [124, 0]
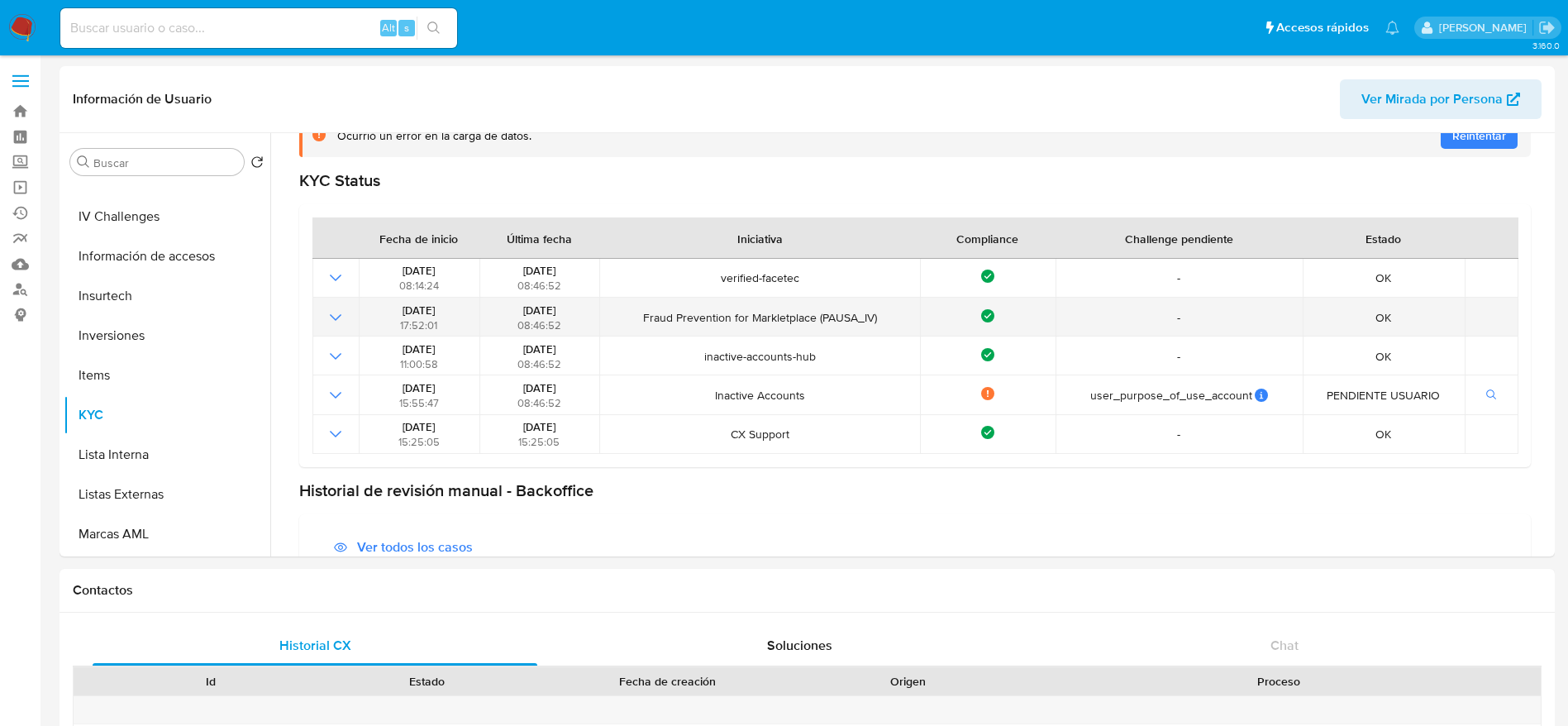
click at [336, 320] on icon "Mostrar operación" at bounding box center [335, 317] width 19 height 19
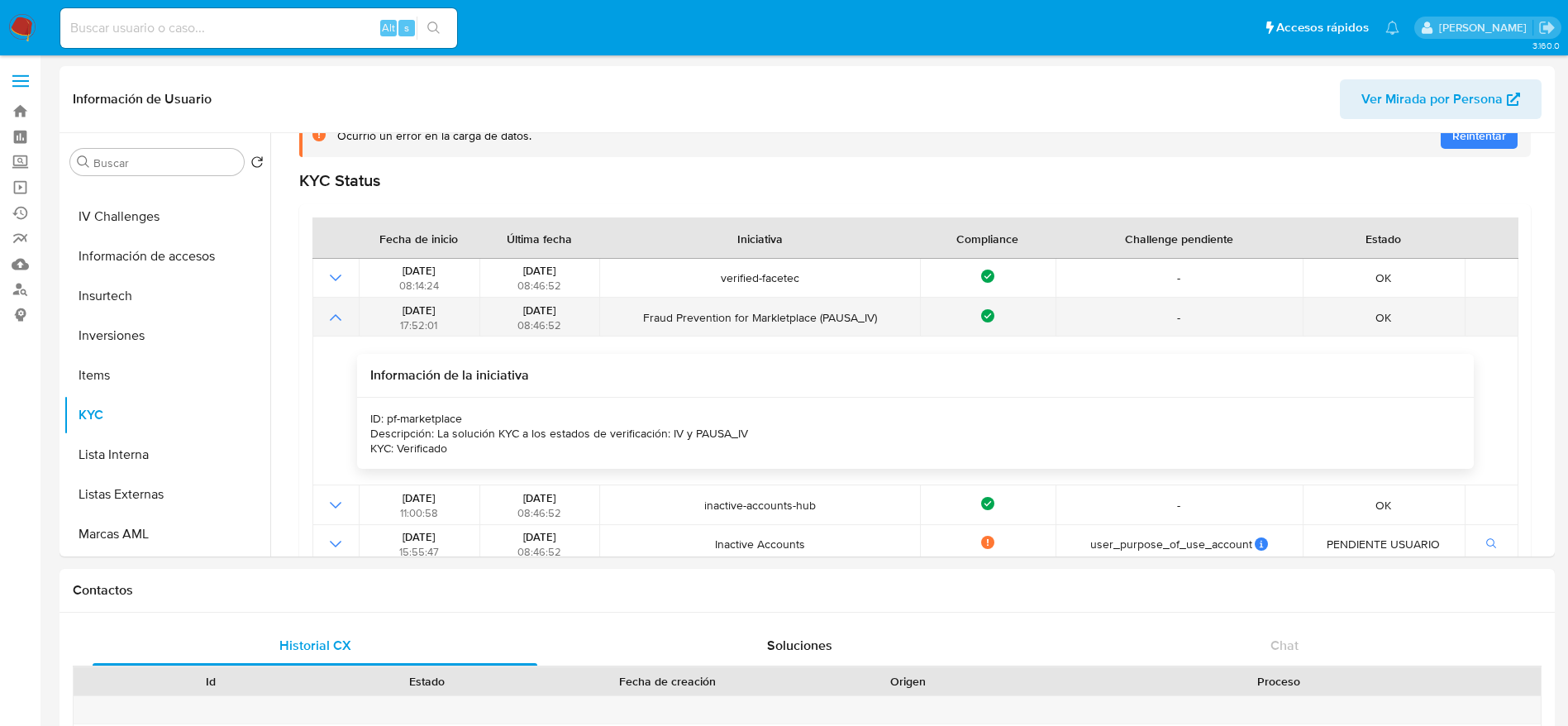
click at [336, 320] on icon "Mostrar operación" at bounding box center [335, 317] width 19 height 19
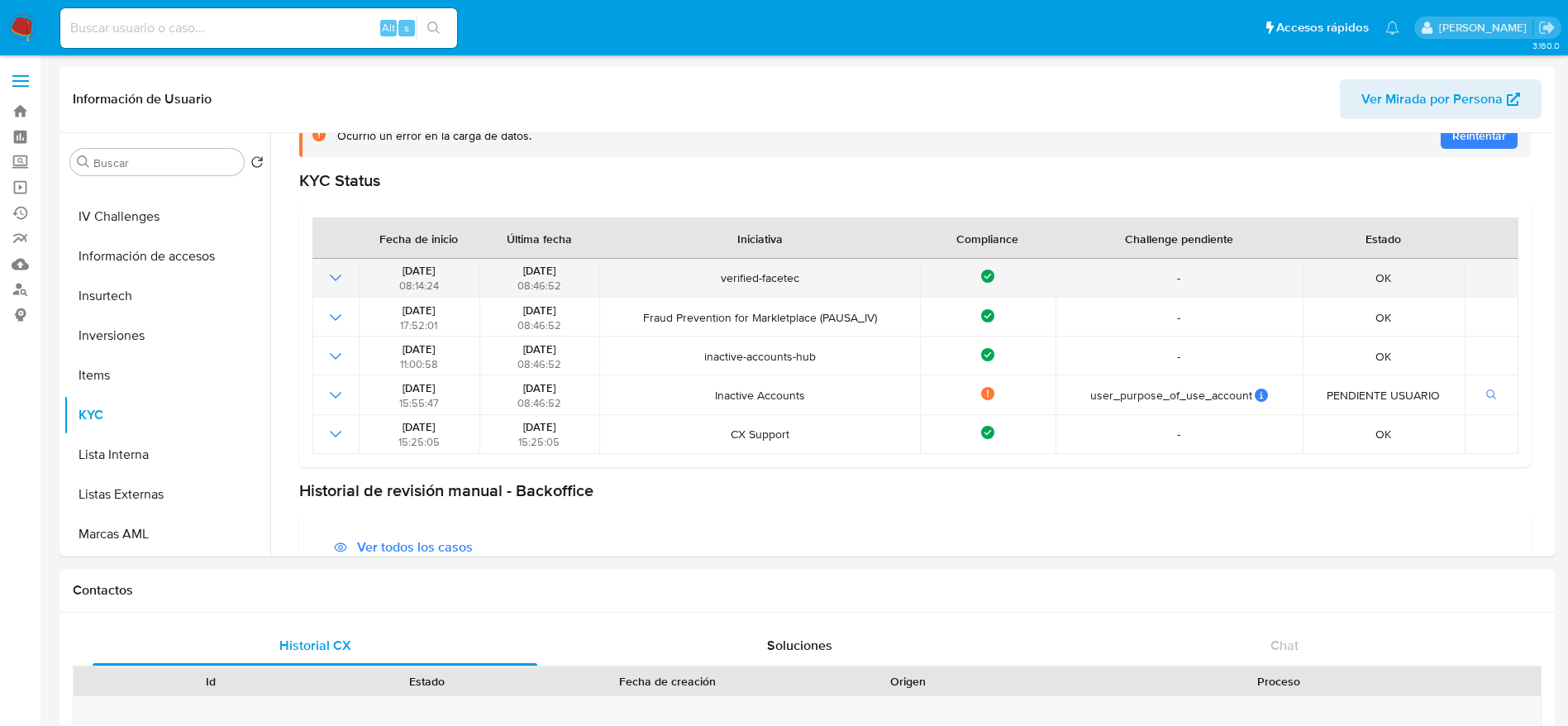
click at [340, 268] on icon "Mostrar operación" at bounding box center [335, 277] width 19 height 19
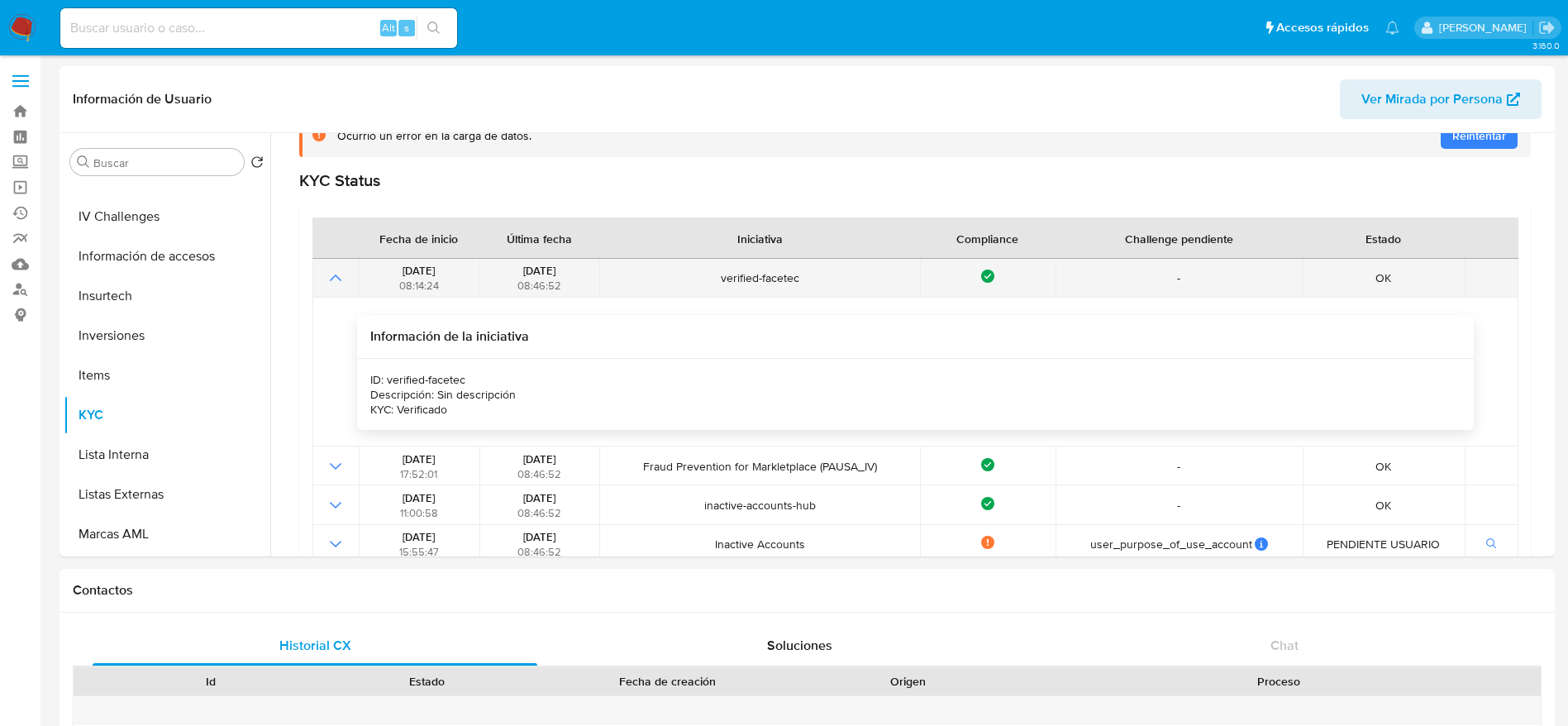
click at [340, 270] on icon "Mostrar operación" at bounding box center [335, 277] width 19 height 19
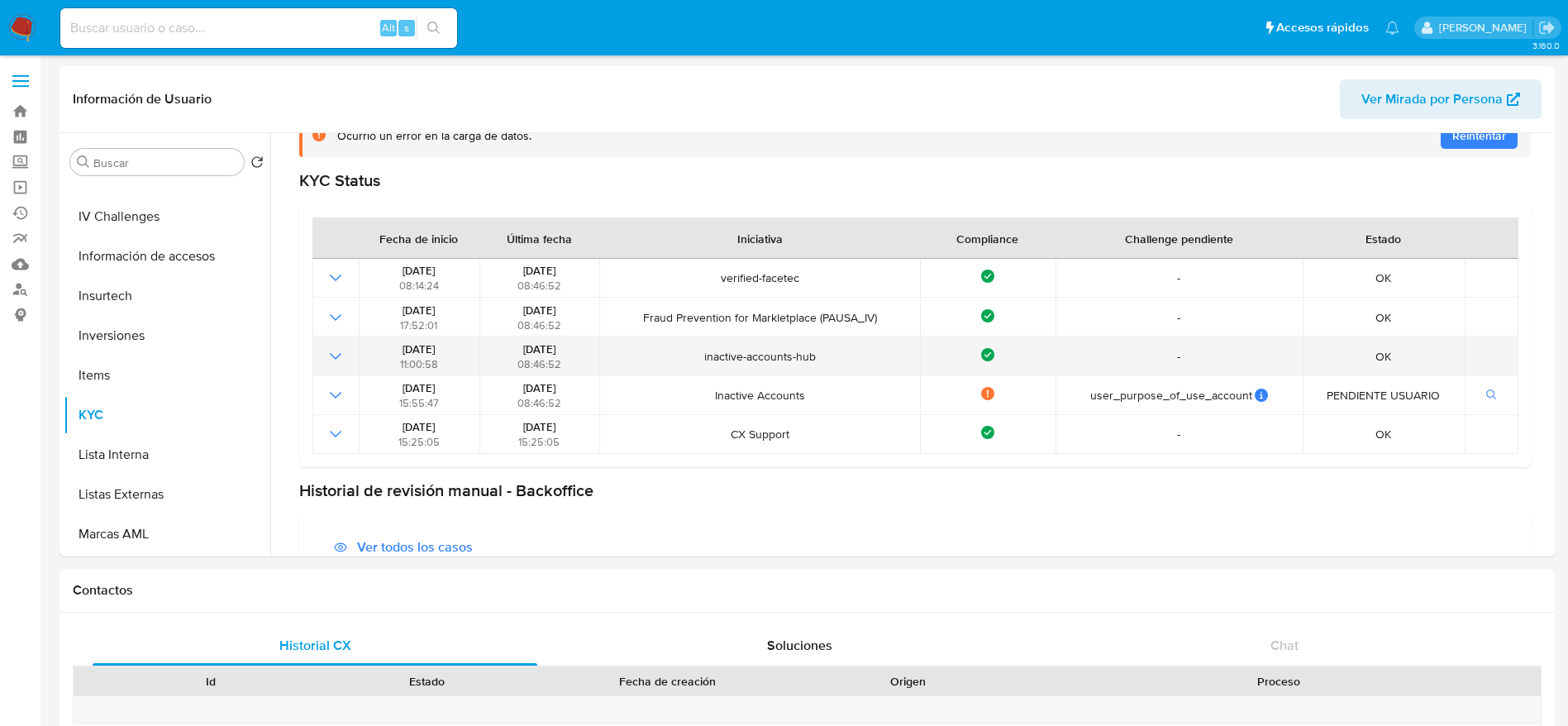
click at [334, 355] on icon "Mostrar operación" at bounding box center [335, 356] width 19 height 19
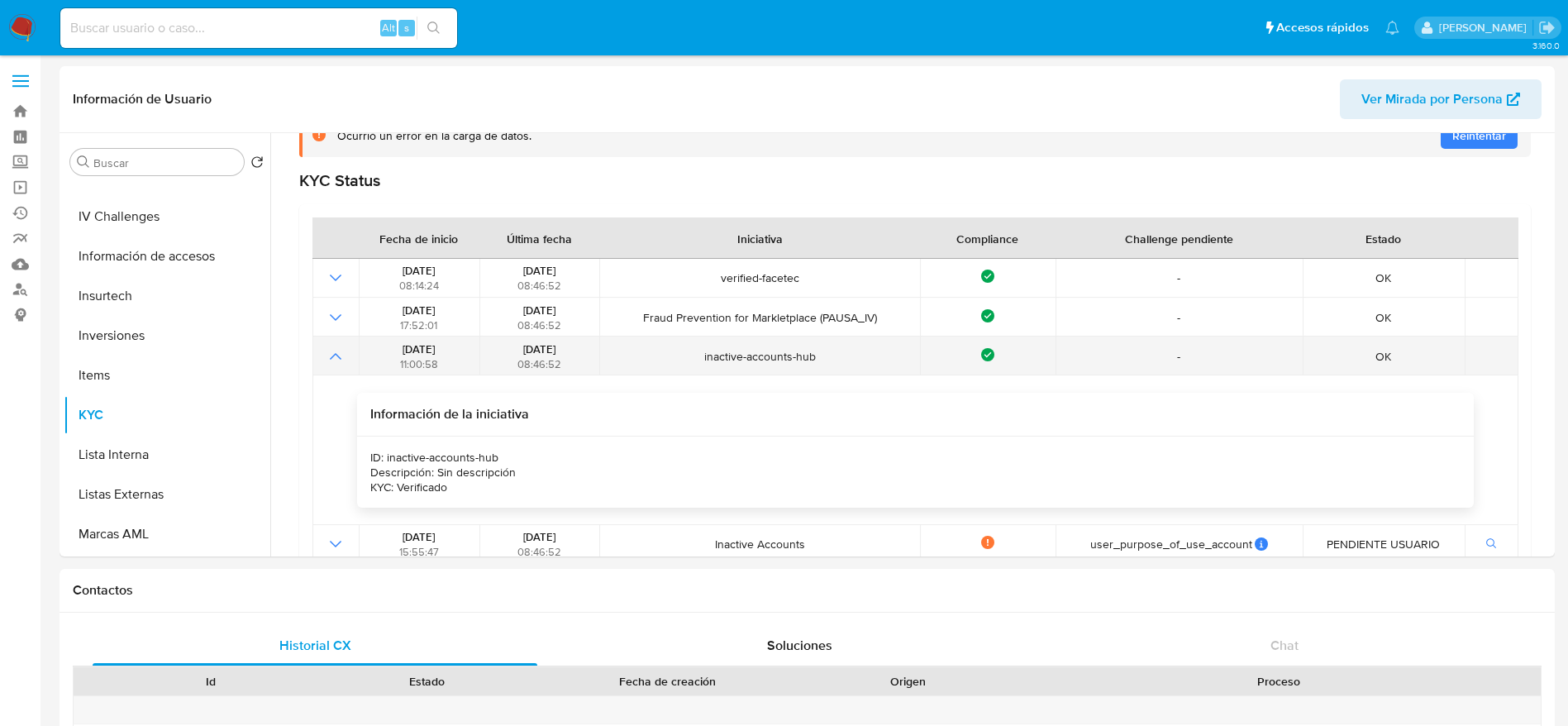
click at [334, 355] on icon "Mostrar operación" at bounding box center [335, 357] width 12 height 7
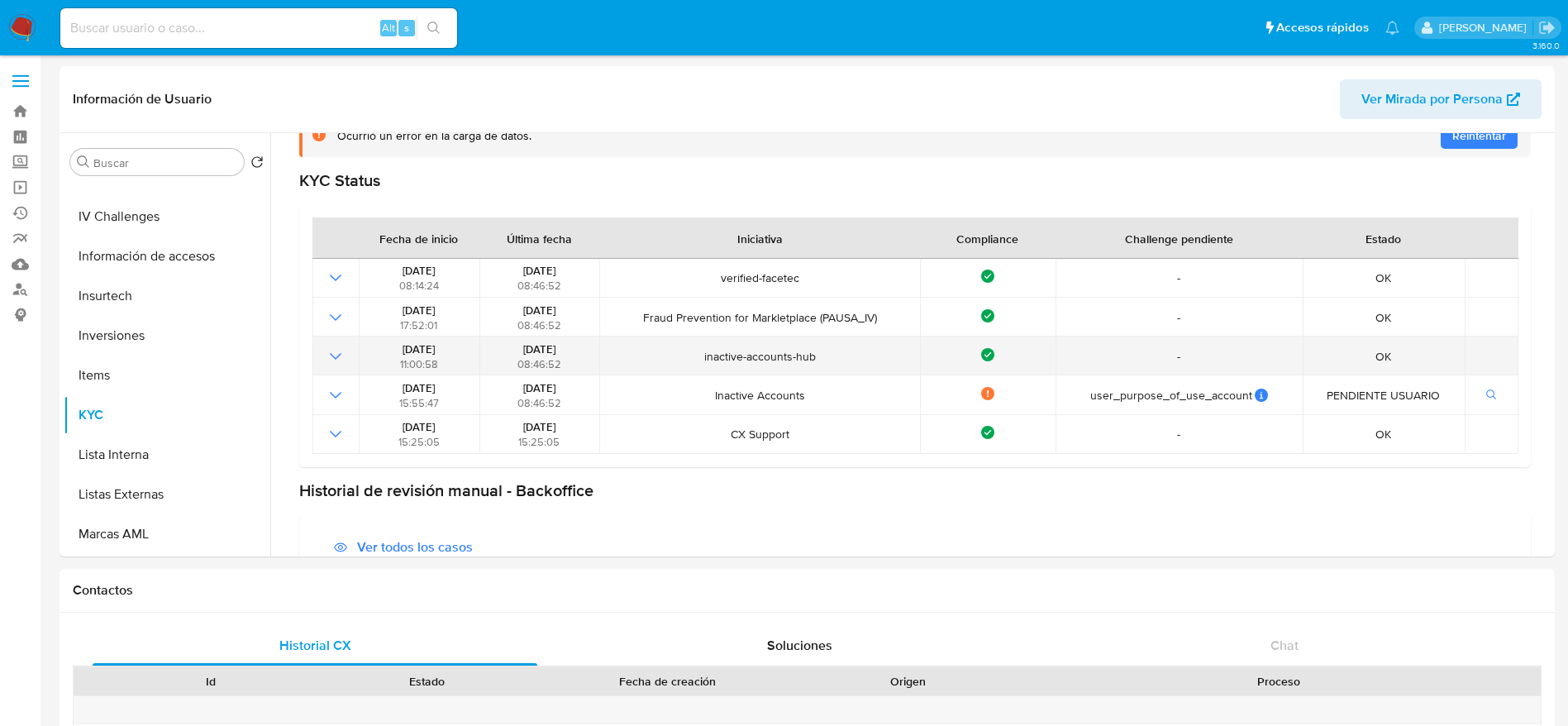
scroll to position [242, 0]
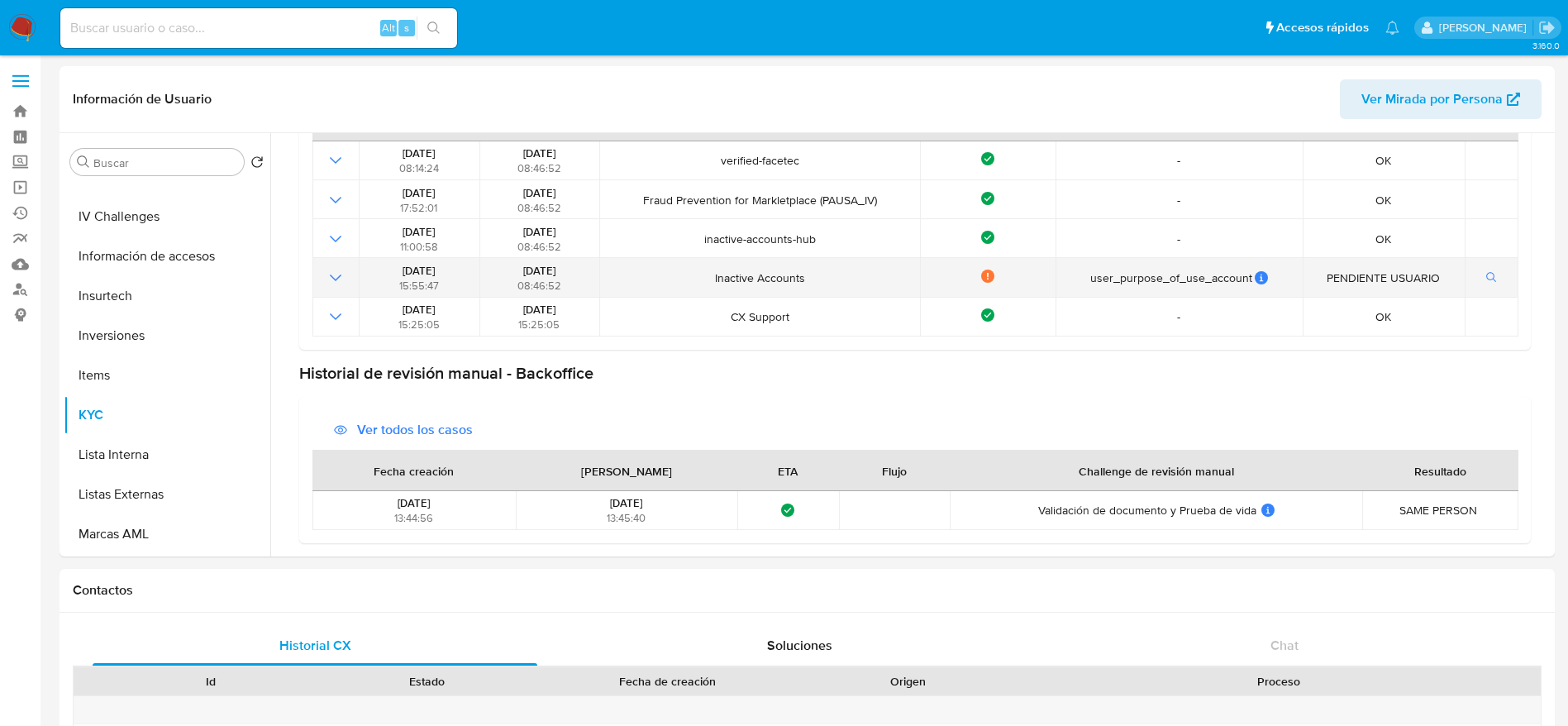
click at [340, 274] on icon "Mostrar operación" at bounding box center [335, 277] width 19 height 19
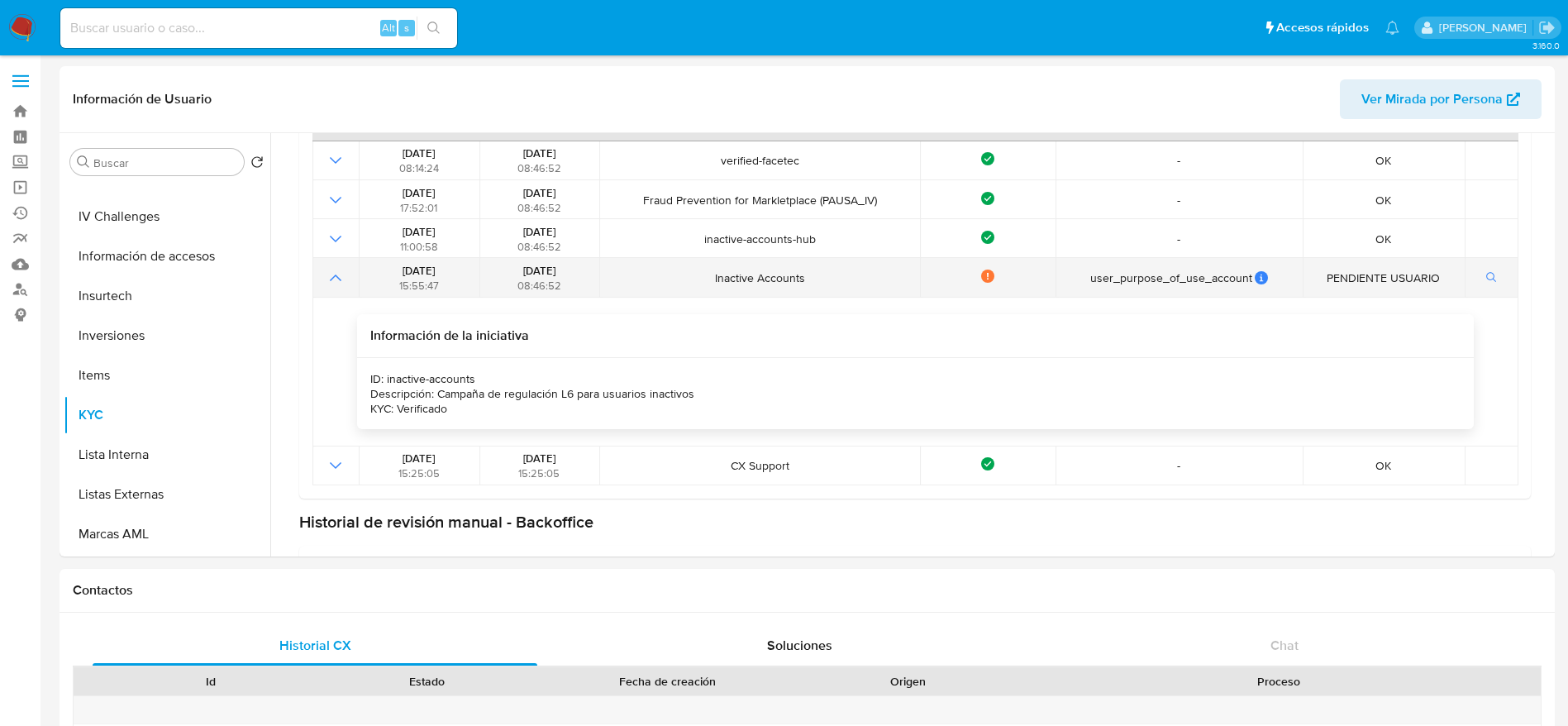
click at [340, 275] on icon "Mostrar operación" at bounding box center [335, 277] width 19 height 19
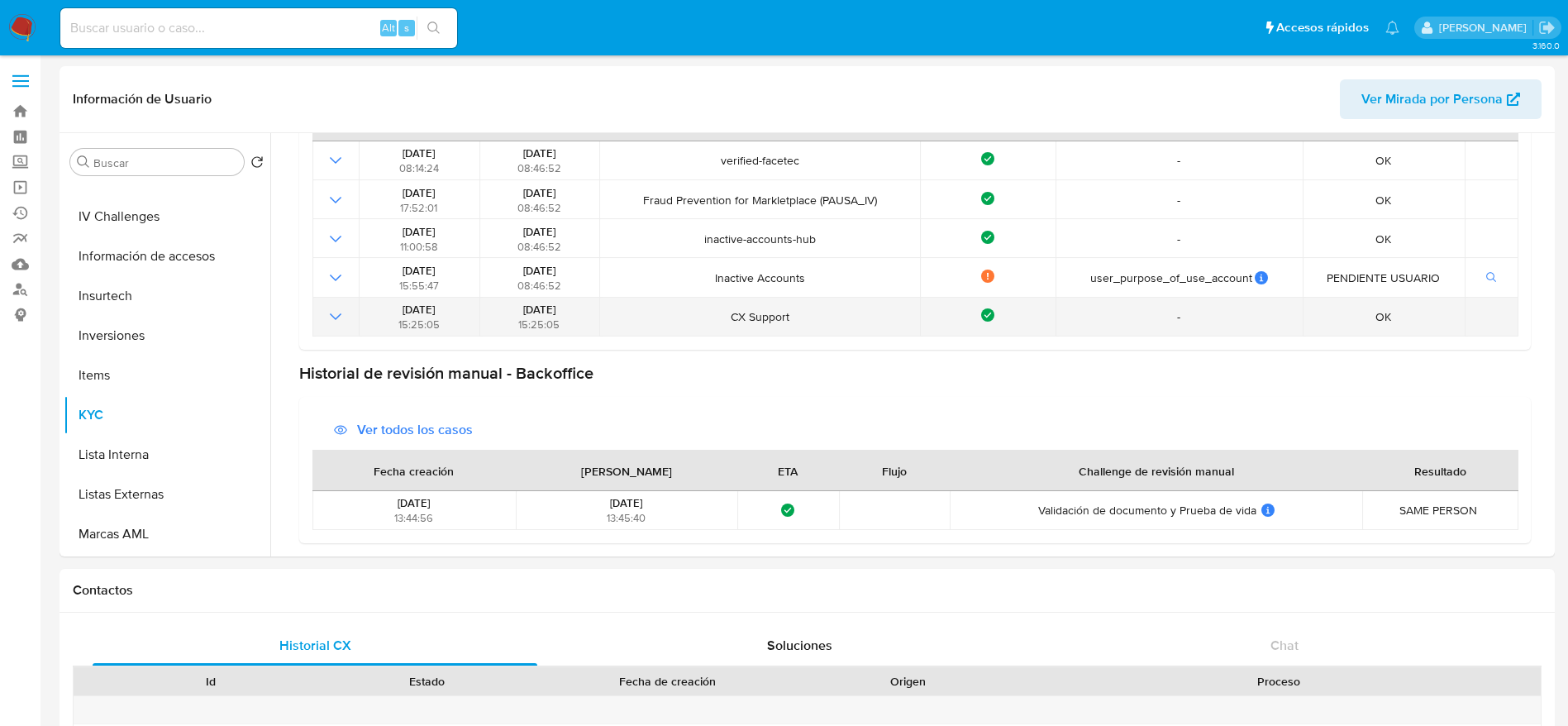
click at [340, 316] on icon "Mostrar operación" at bounding box center [335, 316] width 19 height 19
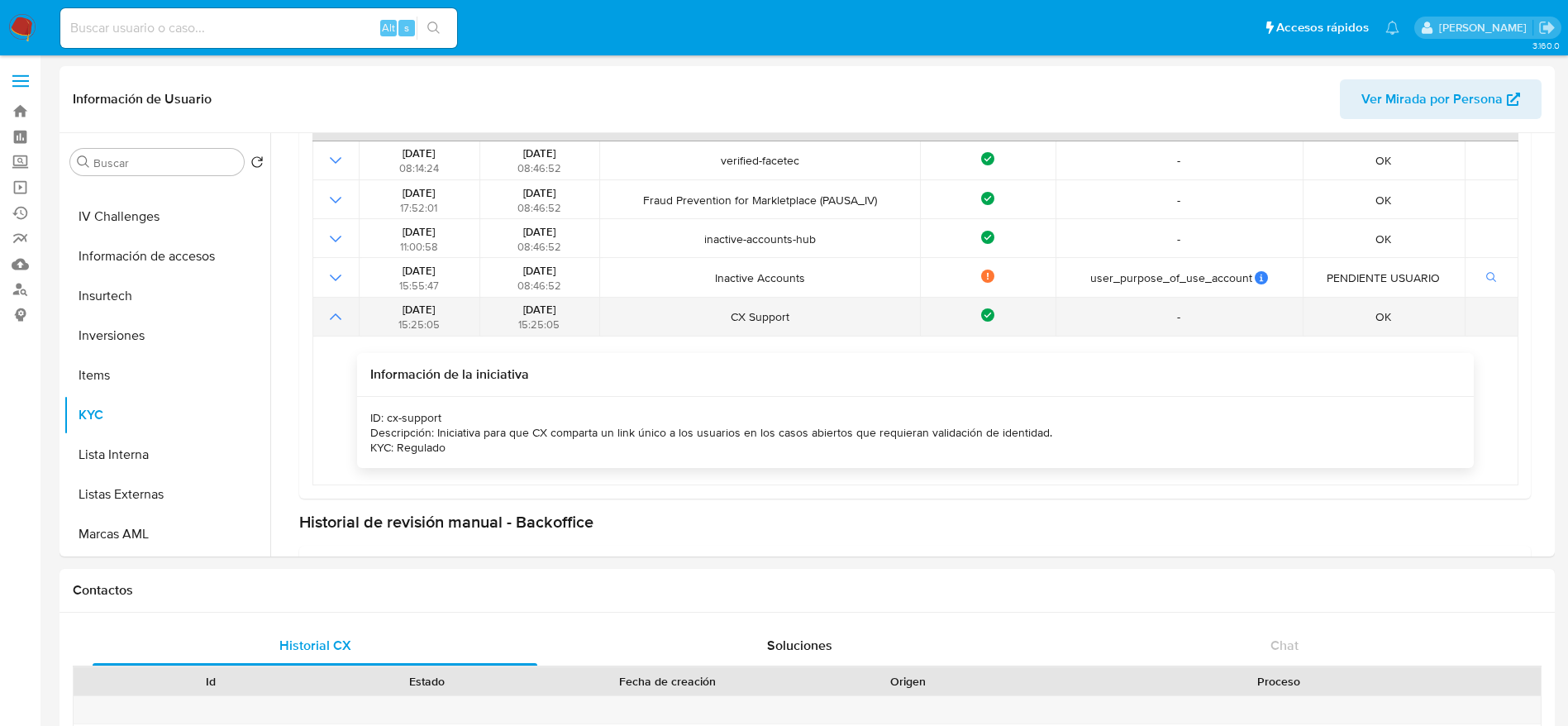
click at [340, 316] on icon "Mostrar operación" at bounding box center [335, 316] width 19 height 19
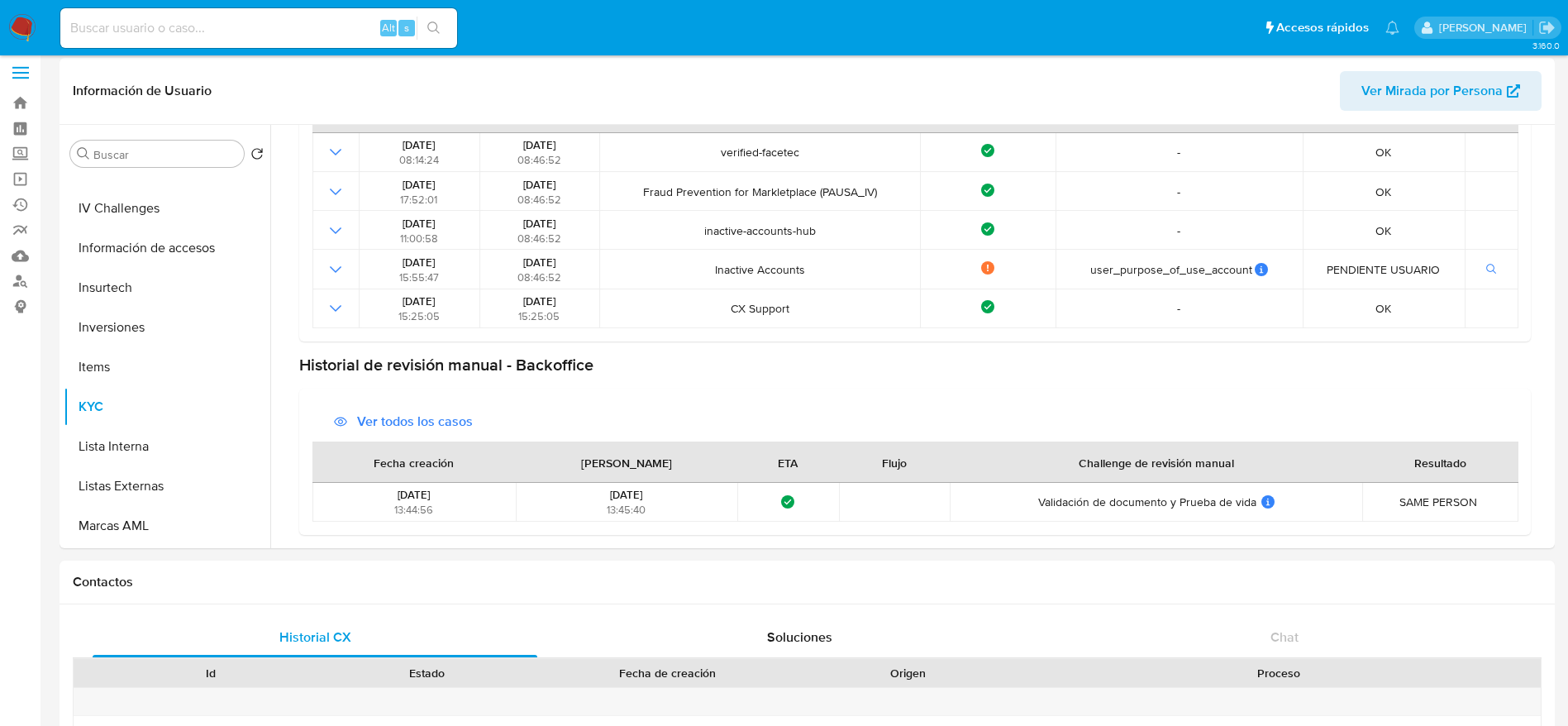
scroll to position [0, 0]
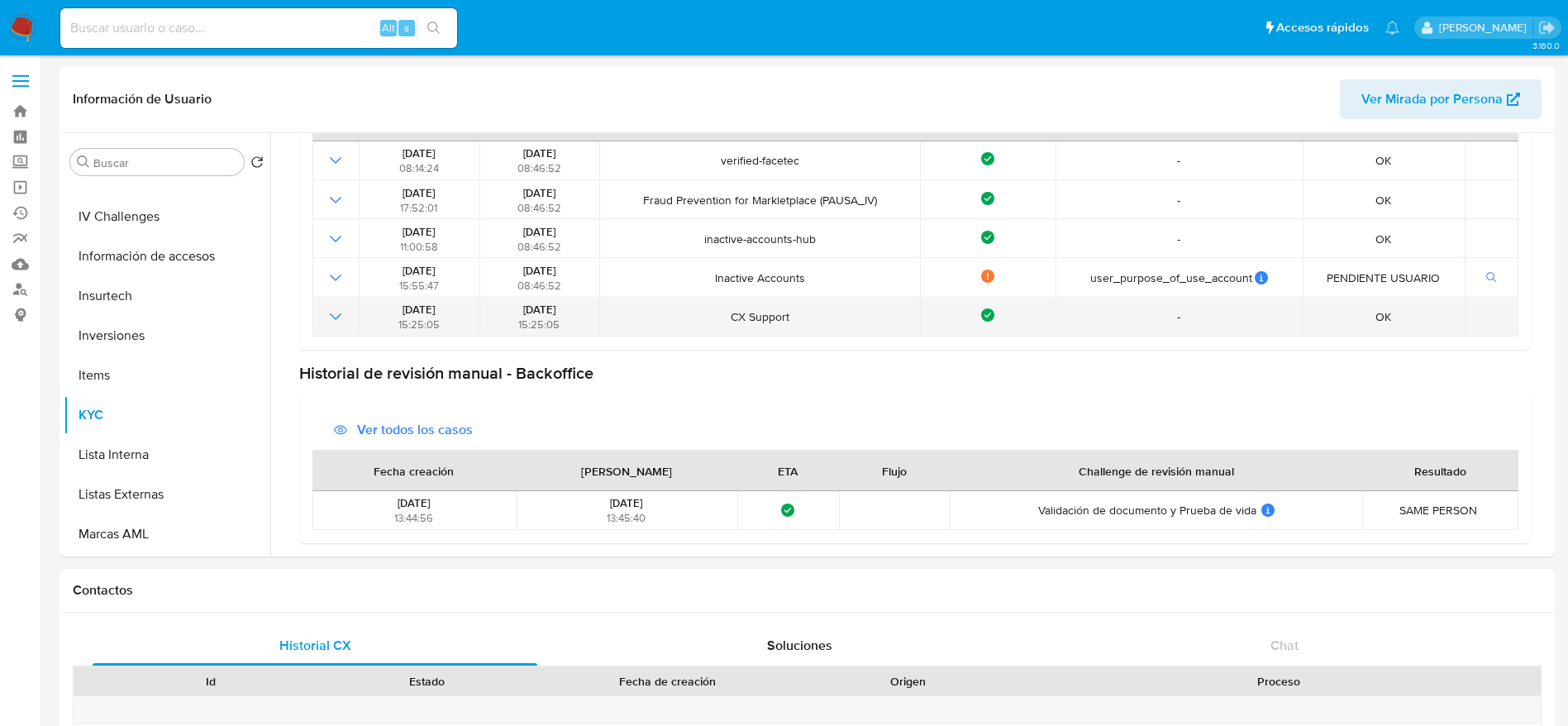
click at [329, 323] on icon "Mostrar operación" at bounding box center [335, 316] width 19 height 19
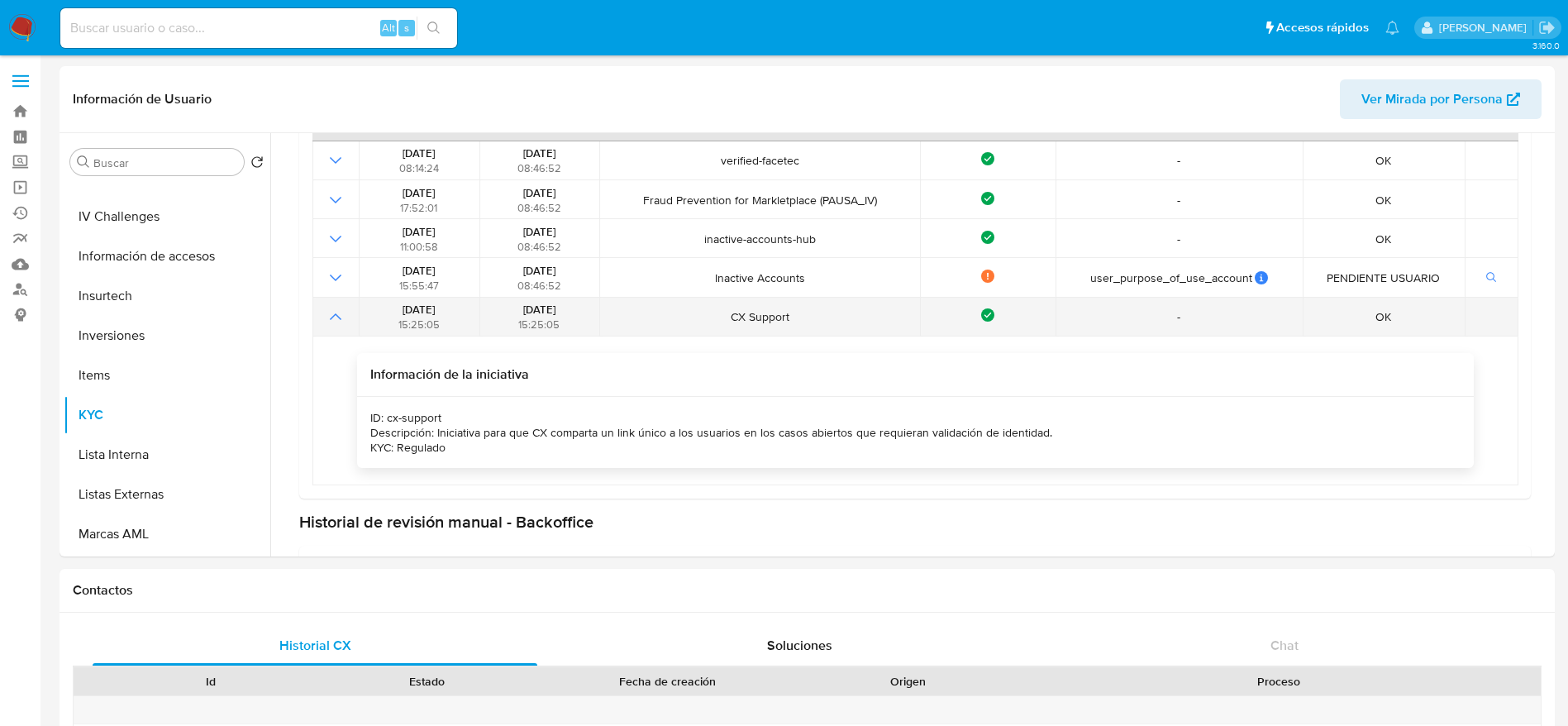
click at [329, 323] on icon "Mostrar operación" at bounding box center [335, 316] width 19 height 19
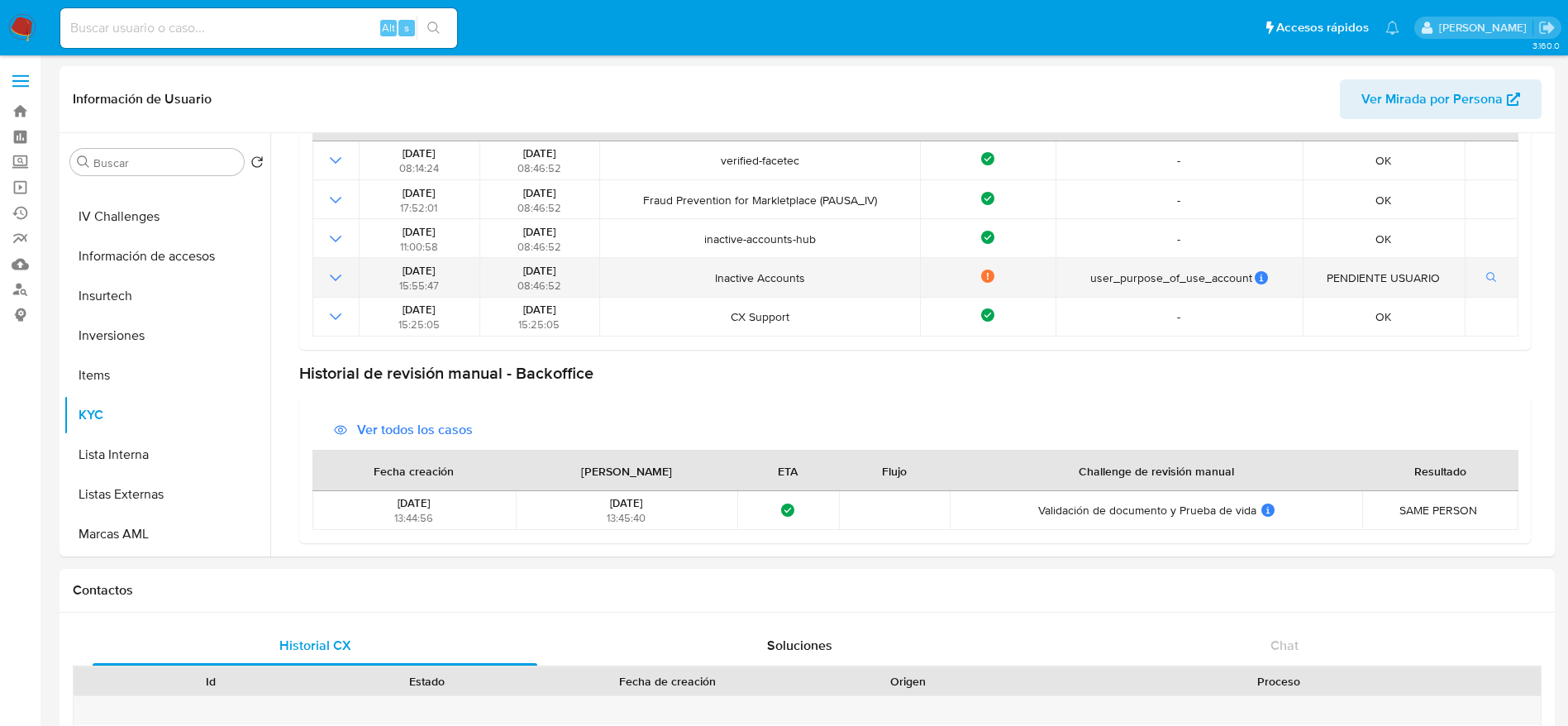
click at [324, 270] on td at bounding box center [335, 277] width 46 height 39
click at [332, 278] on icon "Mostrar operación" at bounding box center [335, 277] width 19 height 19
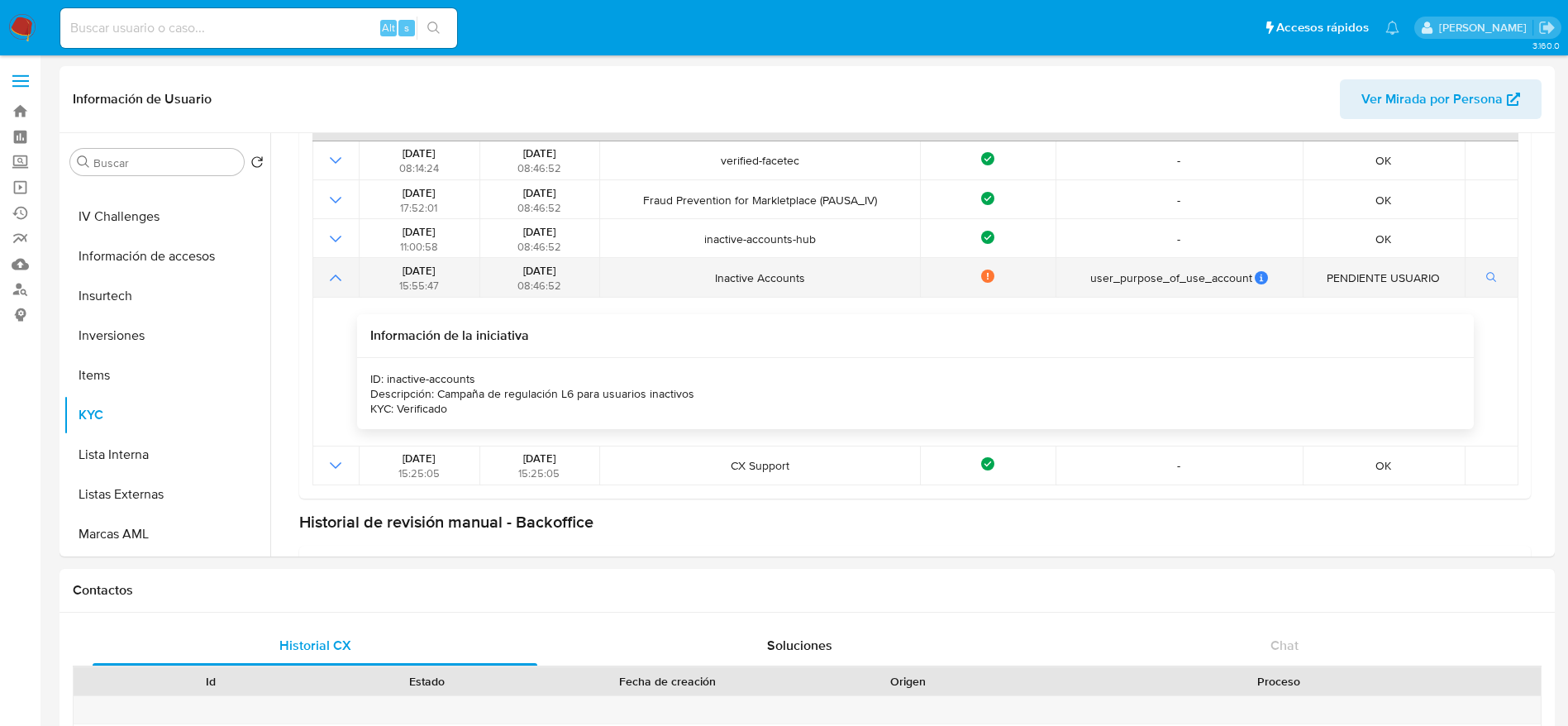
click at [332, 278] on icon "Mostrar operación" at bounding box center [335, 278] width 12 height 7
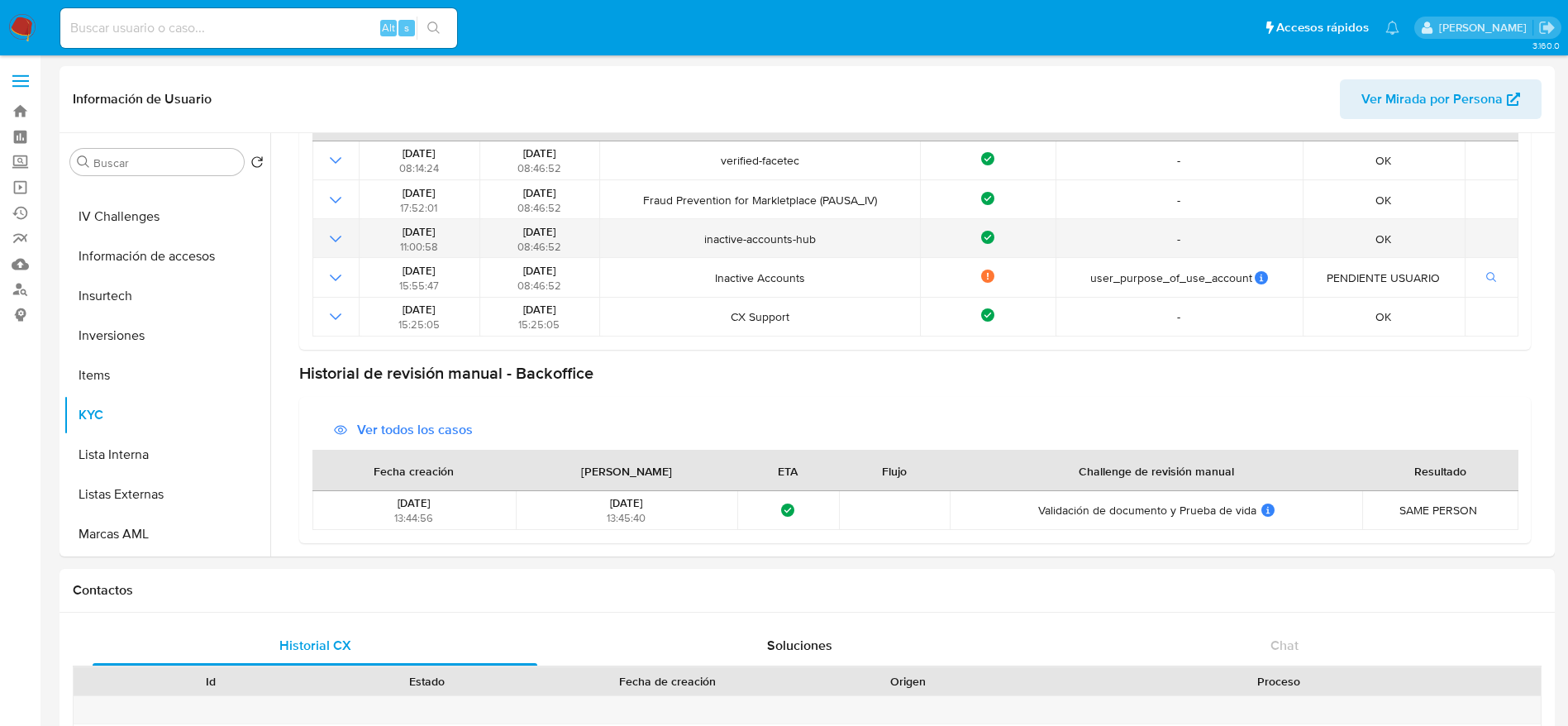
click at [334, 237] on icon "Mostrar operación" at bounding box center [335, 238] width 19 height 19
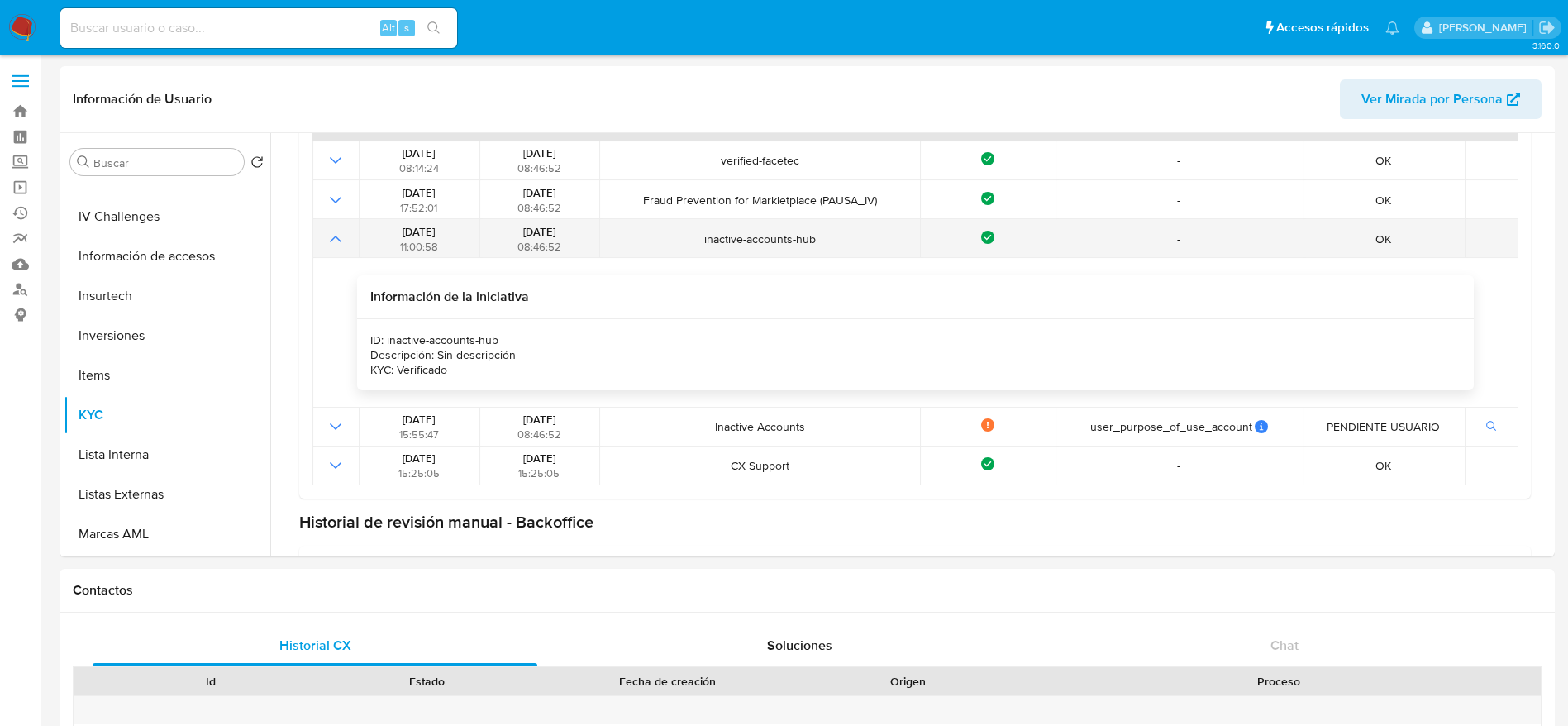
click at [334, 237] on icon "Mostrar operación" at bounding box center [335, 238] width 19 height 19
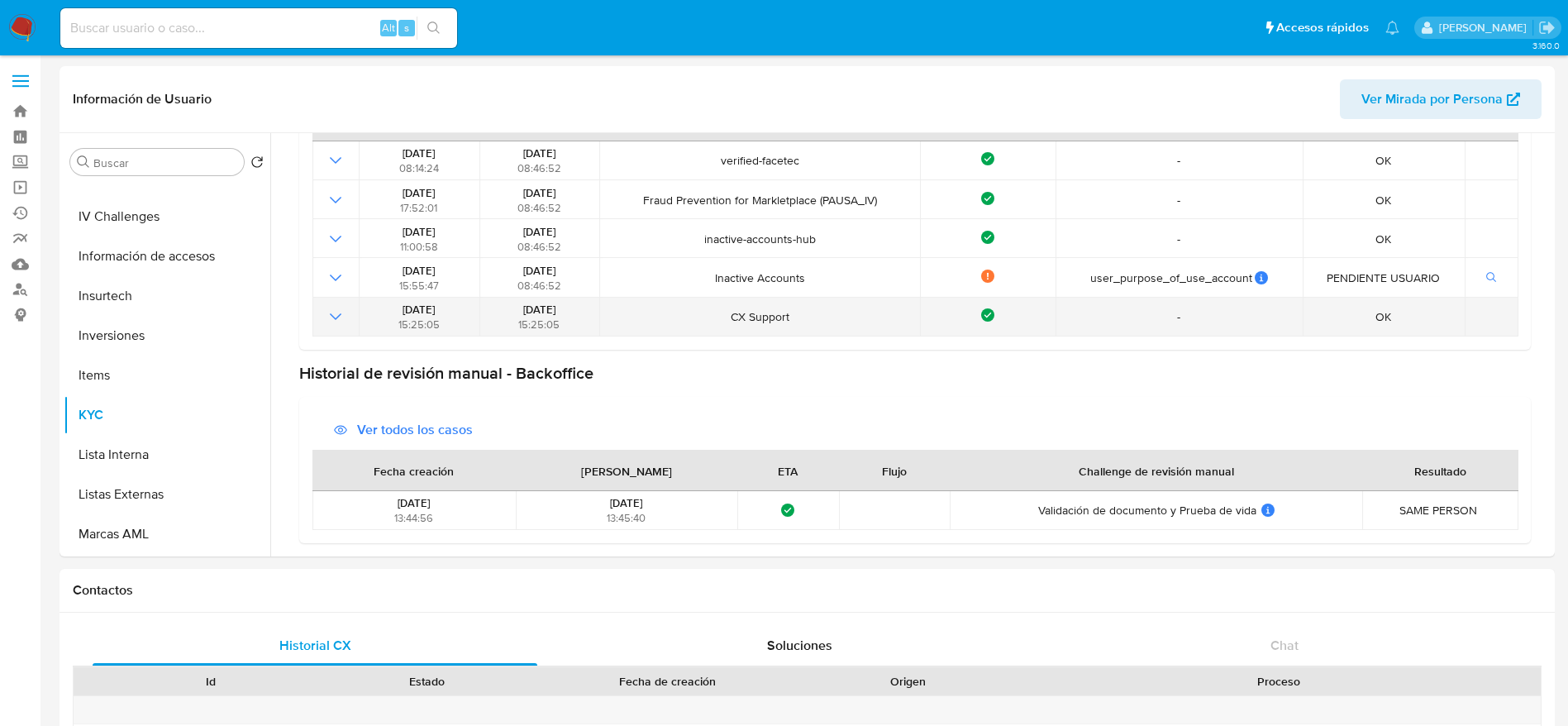
scroll to position [117, 0]
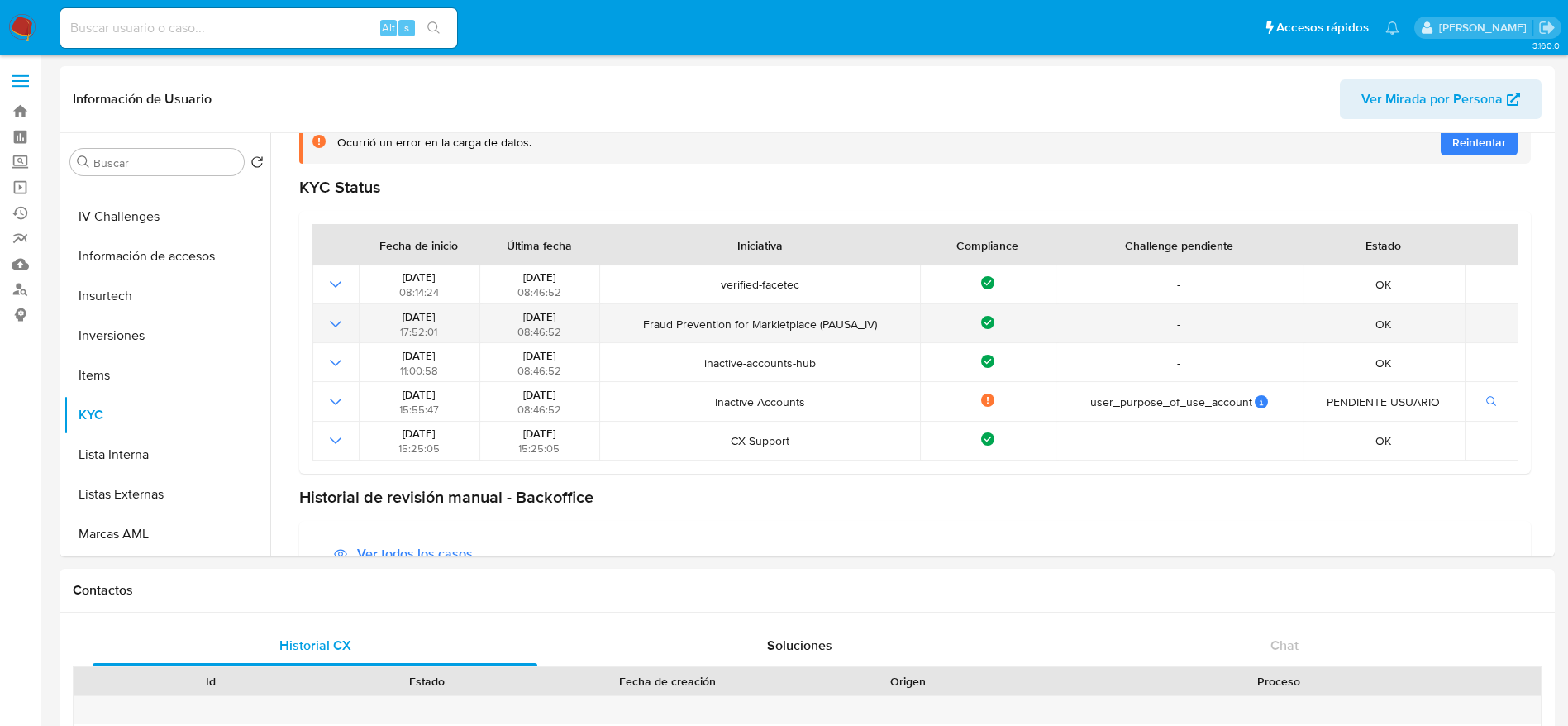
click at [330, 334] on td at bounding box center [335, 324] width 46 height 39
click at [336, 326] on icon "Mostrar operación" at bounding box center [335, 324] width 19 height 19
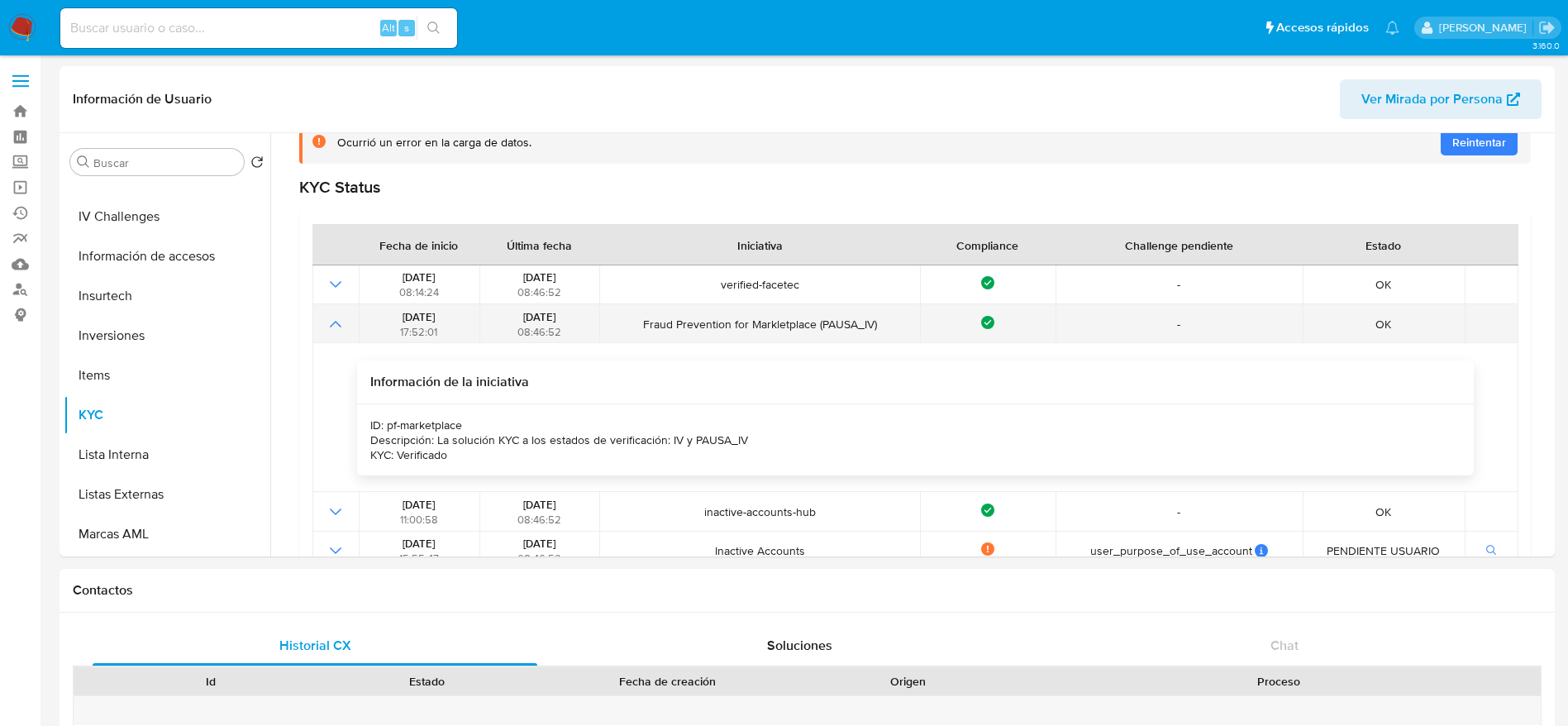
click at [337, 329] on icon "Mostrar operación" at bounding box center [335, 324] width 19 height 19
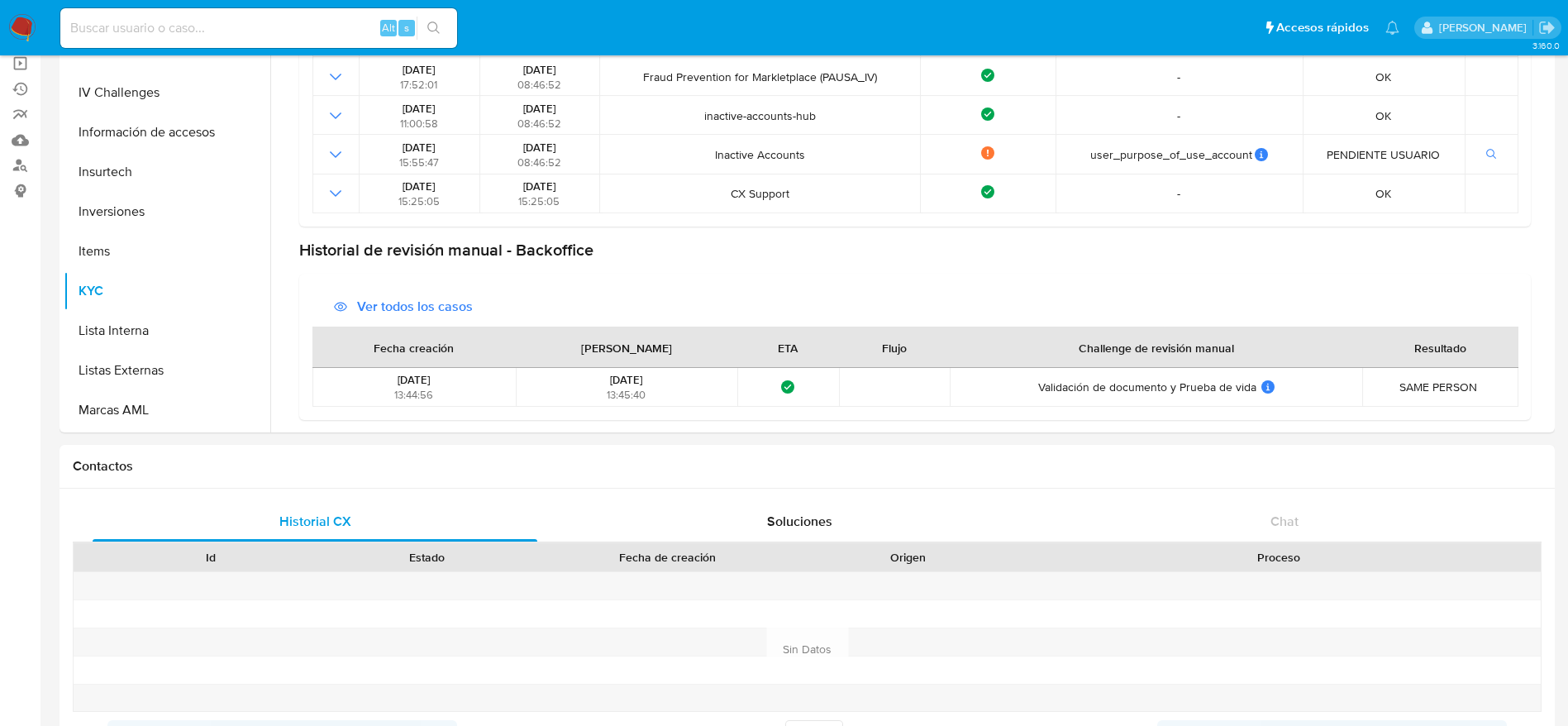
scroll to position [242, 0]
drag, startPoint x: 401, startPoint y: 312, endPoint x: 612, endPoint y: 325, distance: 211.4
click at [402, 312] on span "Ver todos los casos" at bounding box center [415, 305] width 116 height 40
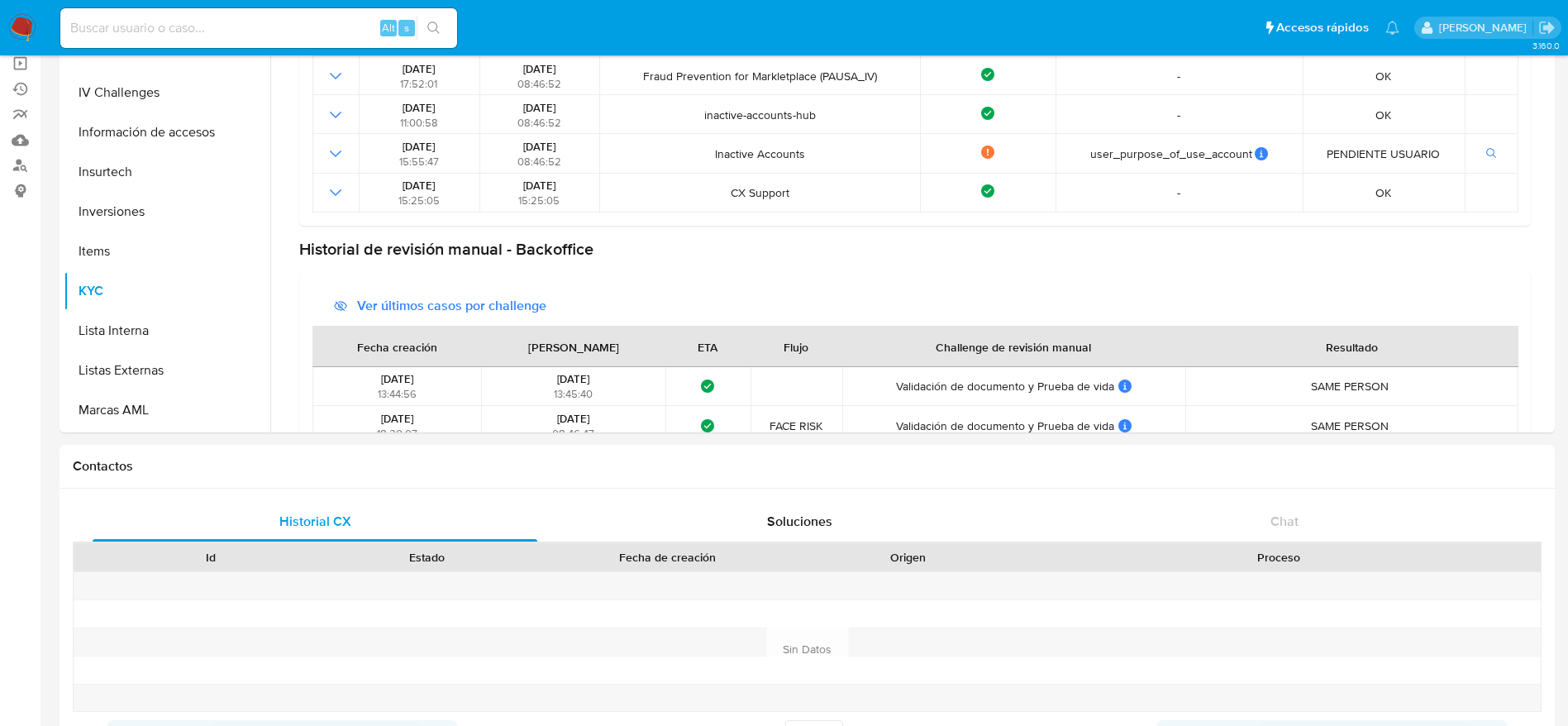
scroll to position [358, 0]
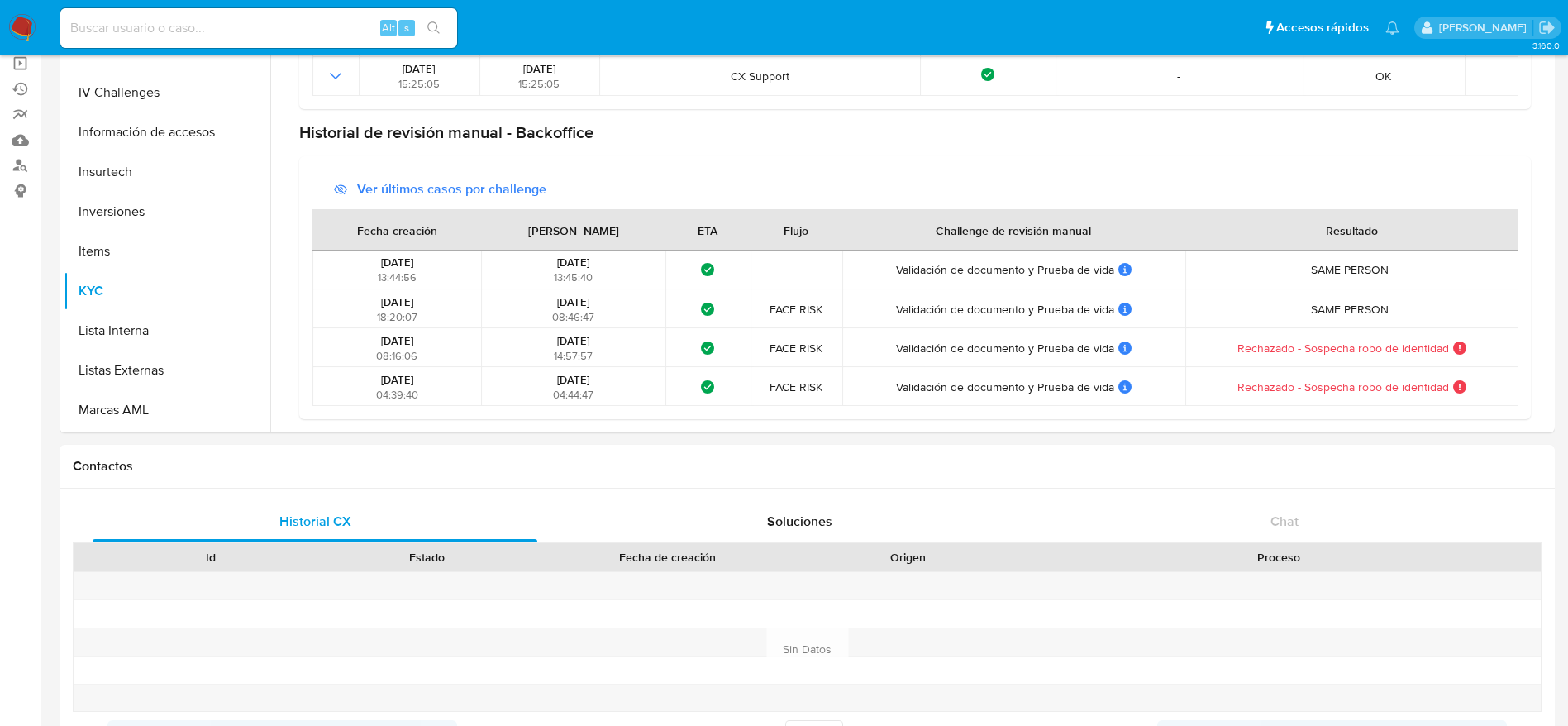
drag, startPoint x: 1295, startPoint y: 260, endPoint x: 1407, endPoint y: 281, distance: 114.0
click at [1407, 281] on td "SAME PERSON SAME PERSON Resolución: Misma persona Comentario del representante:…" at bounding box center [1352, 270] width 334 height 39
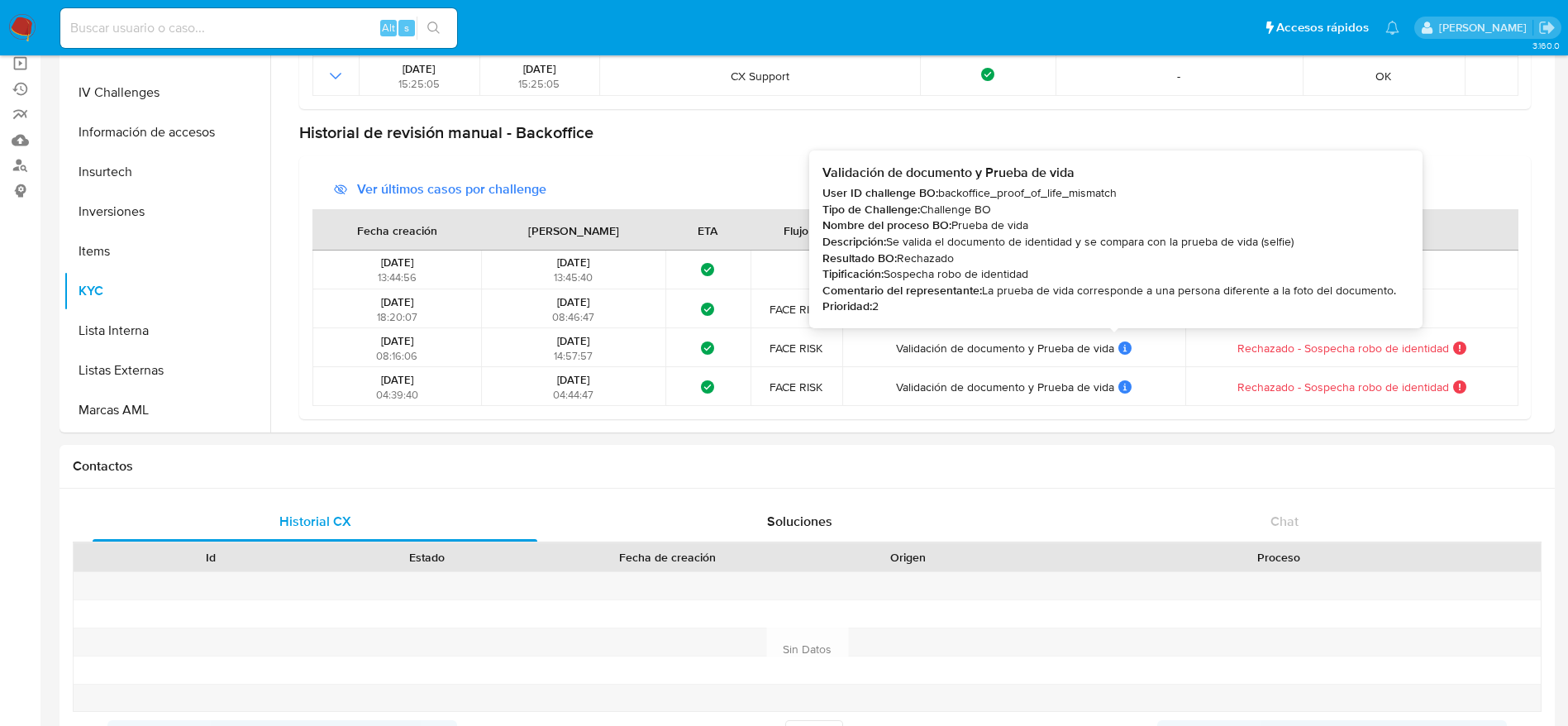
click at [1119, 346] on icon at bounding box center [1125, 348] width 14 height 14
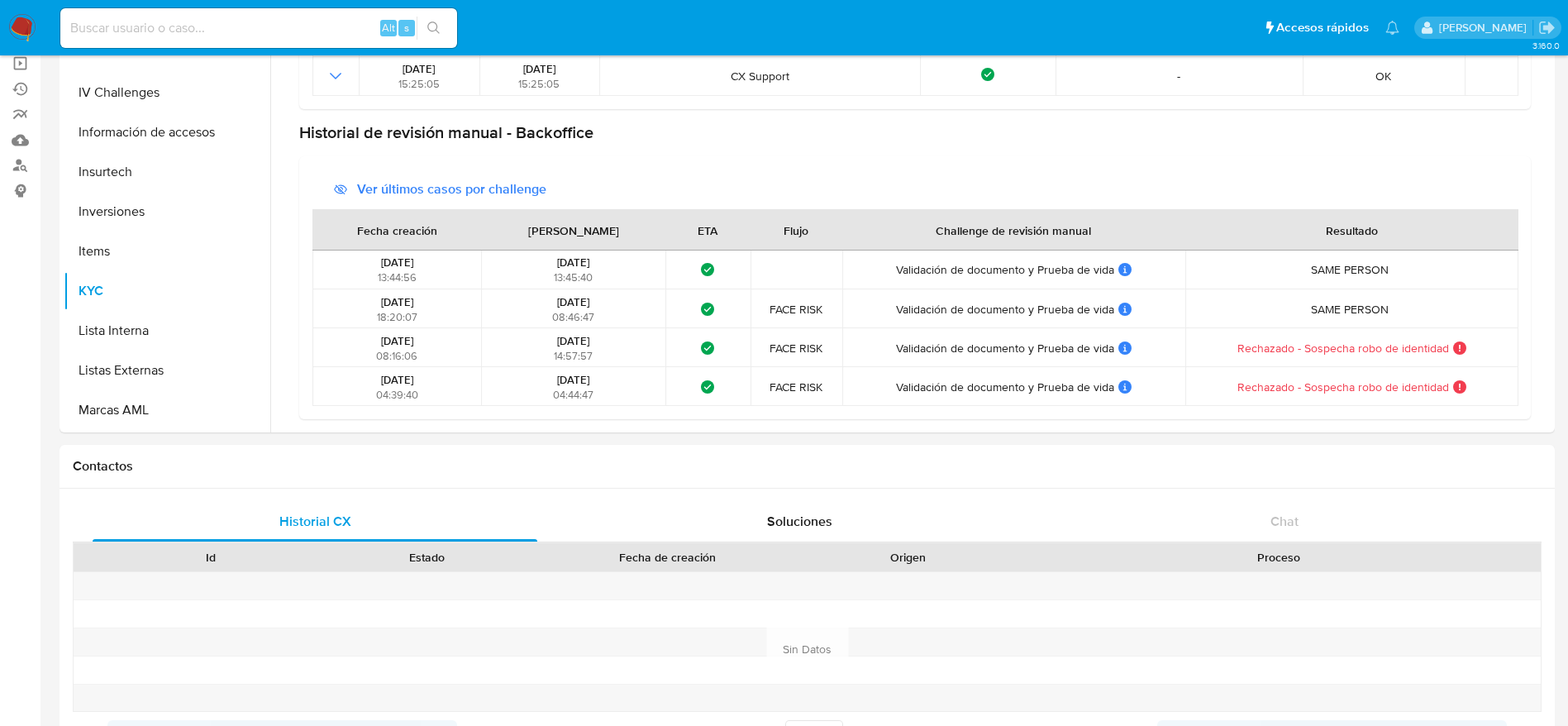
click at [397, 186] on span "Ver últimos casos por challenge" at bounding box center [452, 189] width 189 height 40
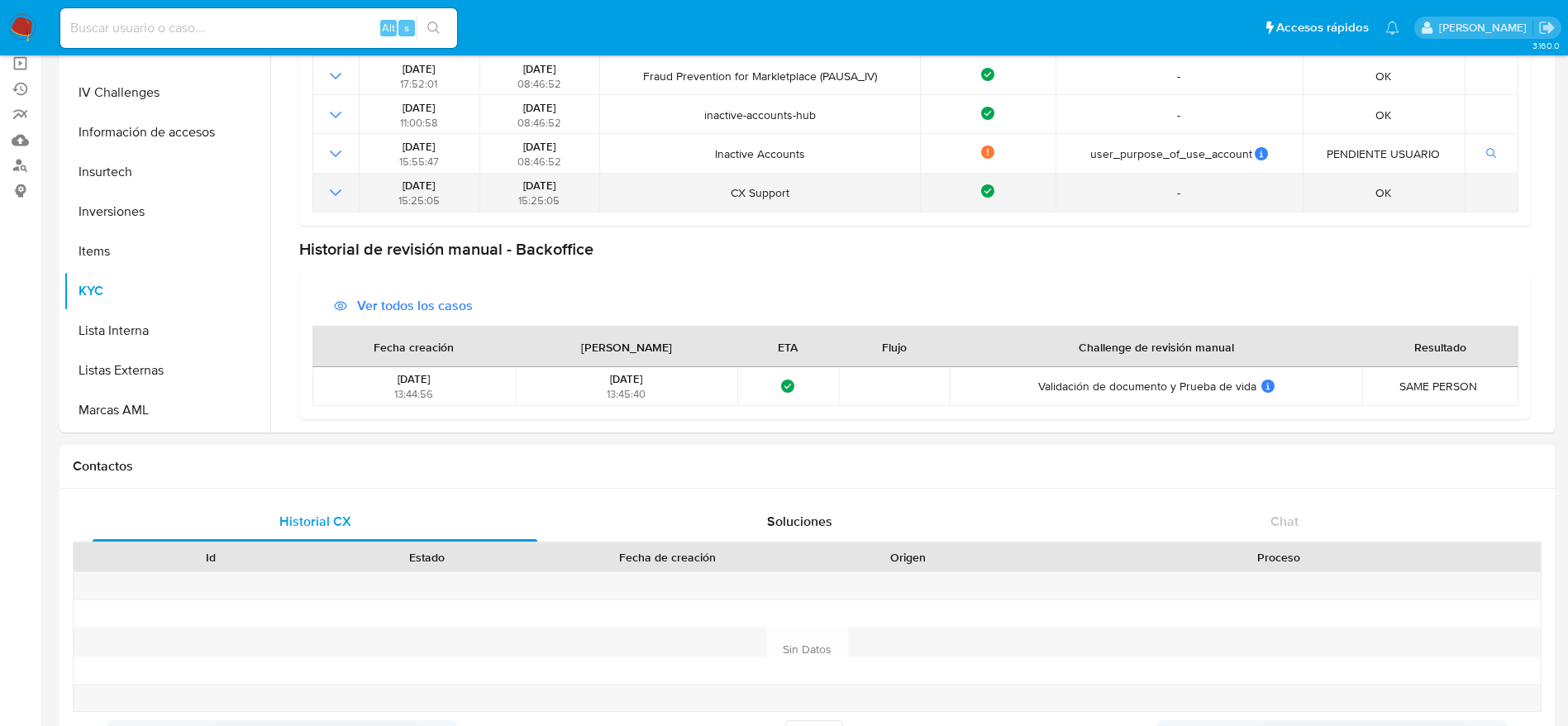
scroll to position [242, 0]
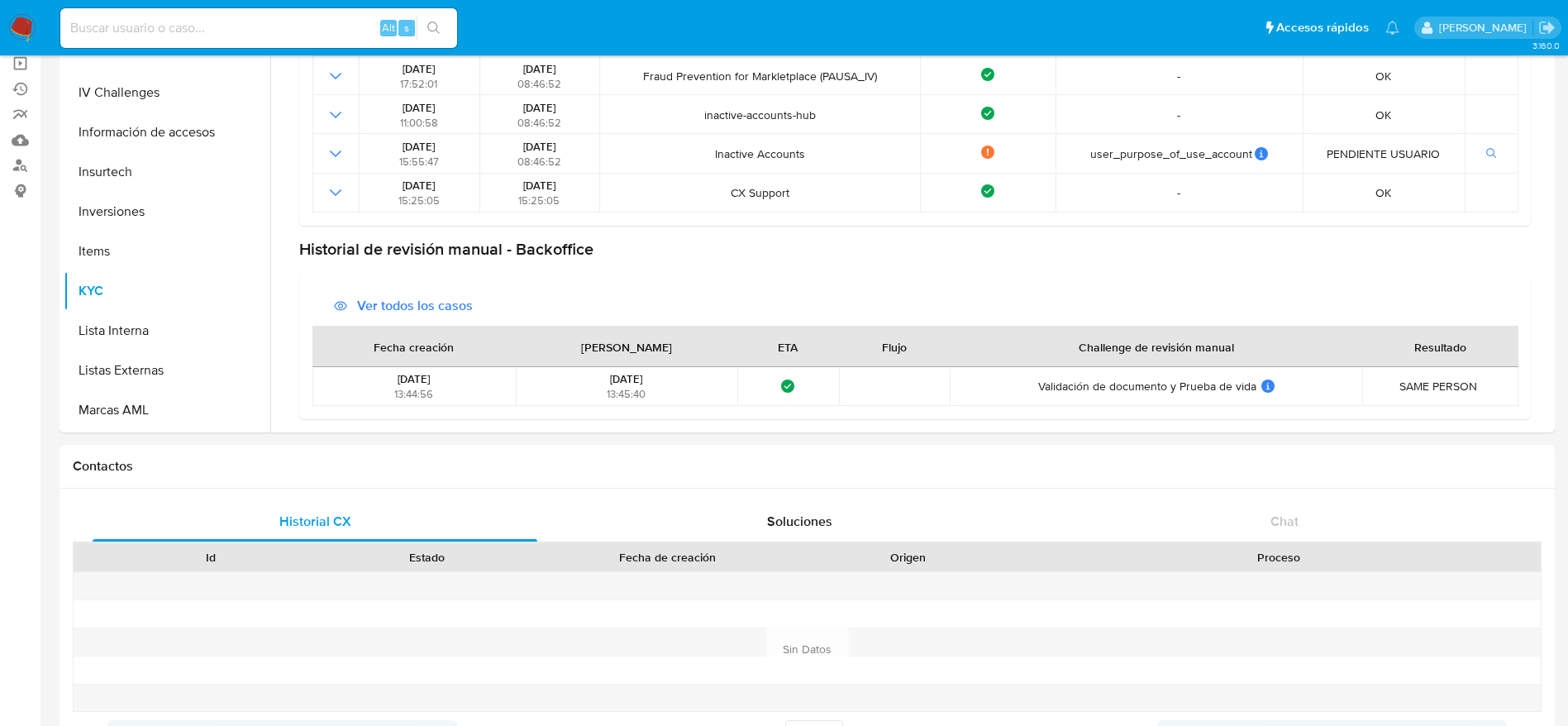
click at [411, 298] on span "Ver todos los casos" at bounding box center [415, 305] width 116 height 40
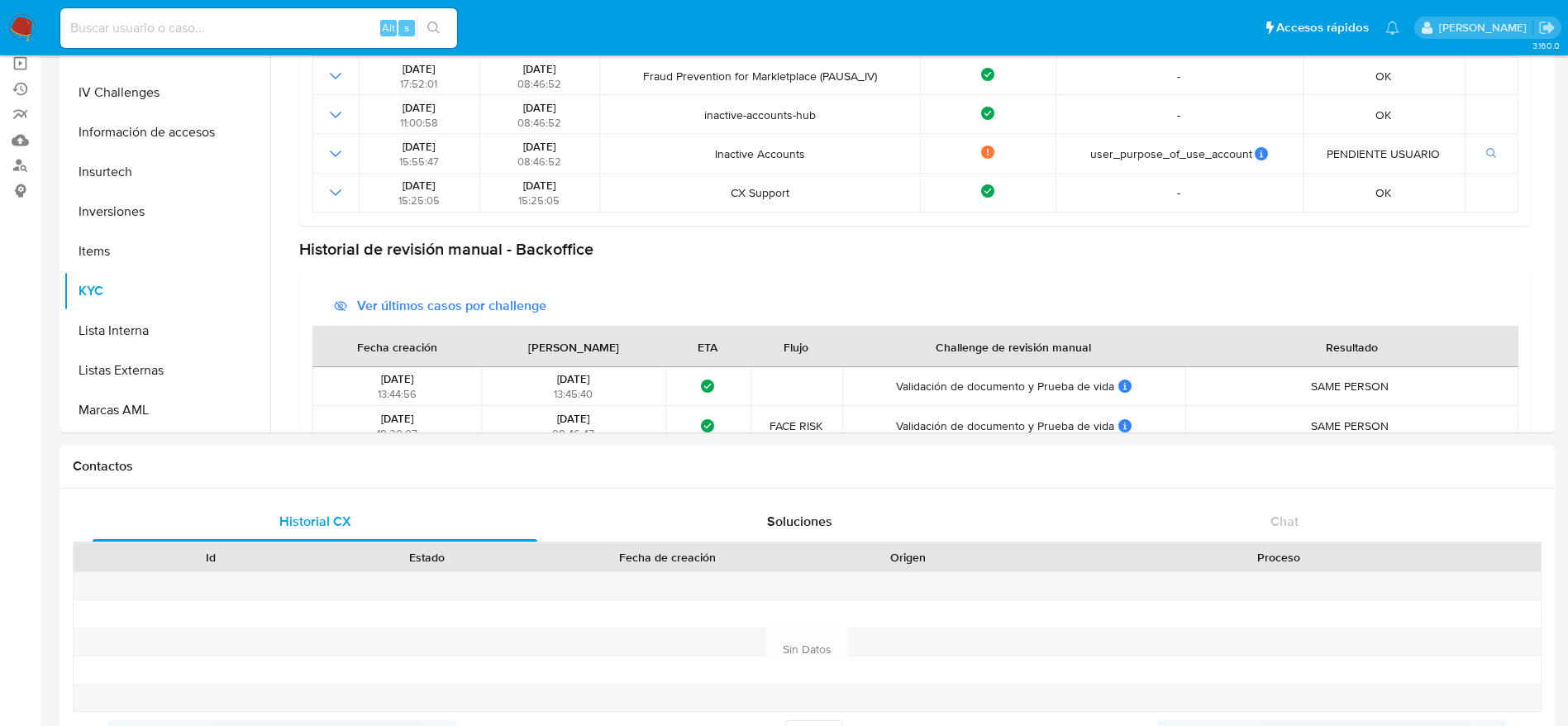
scroll to position [358, 0]
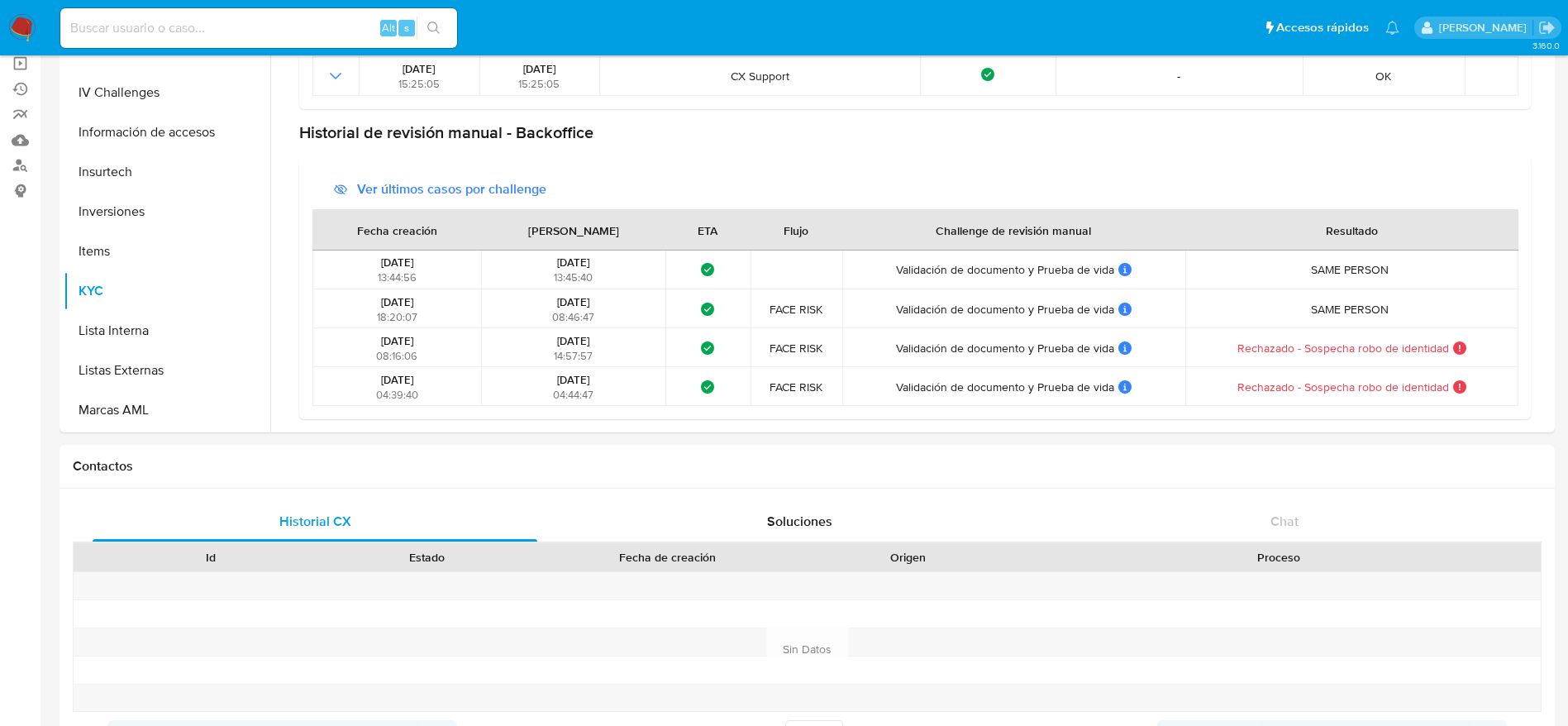
click at [1151, 156] on div "Ver últimos casos por challenge Fecha creación Fecha resuelto ETA Flujo Challen…" at bounding box center [915, 288] width 1232 height 264
drag, startPoint x: 721, startPoint y: 162, endPoint x: 1188, endPoint y: 345, distance: 501.6
click at [724, 163] on div "Ver últimos casos por challenge Fecha creación Fecha resuelto ETA Flujo Challen…" at bounding box center [915, 288] width 1232 height 264
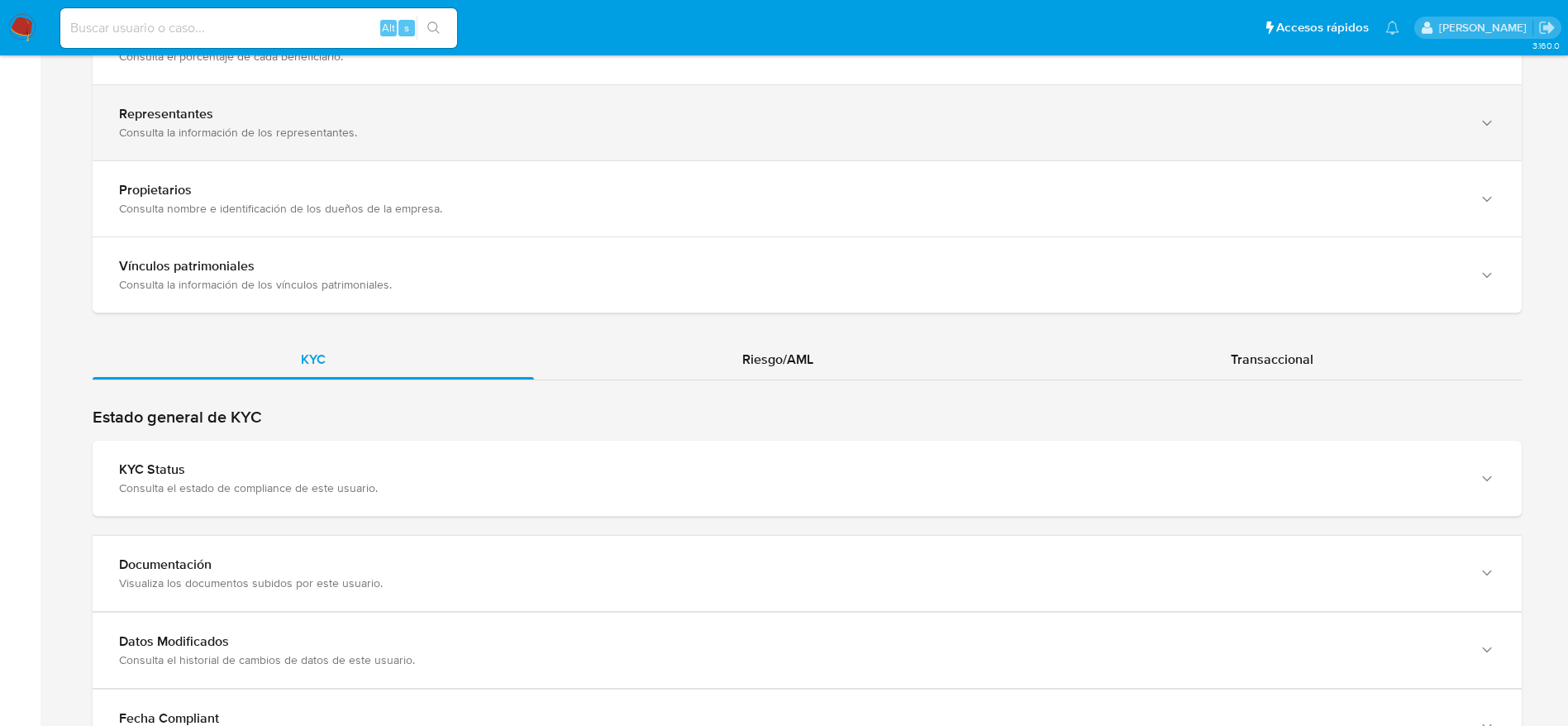
scroll to position [1265, 0]
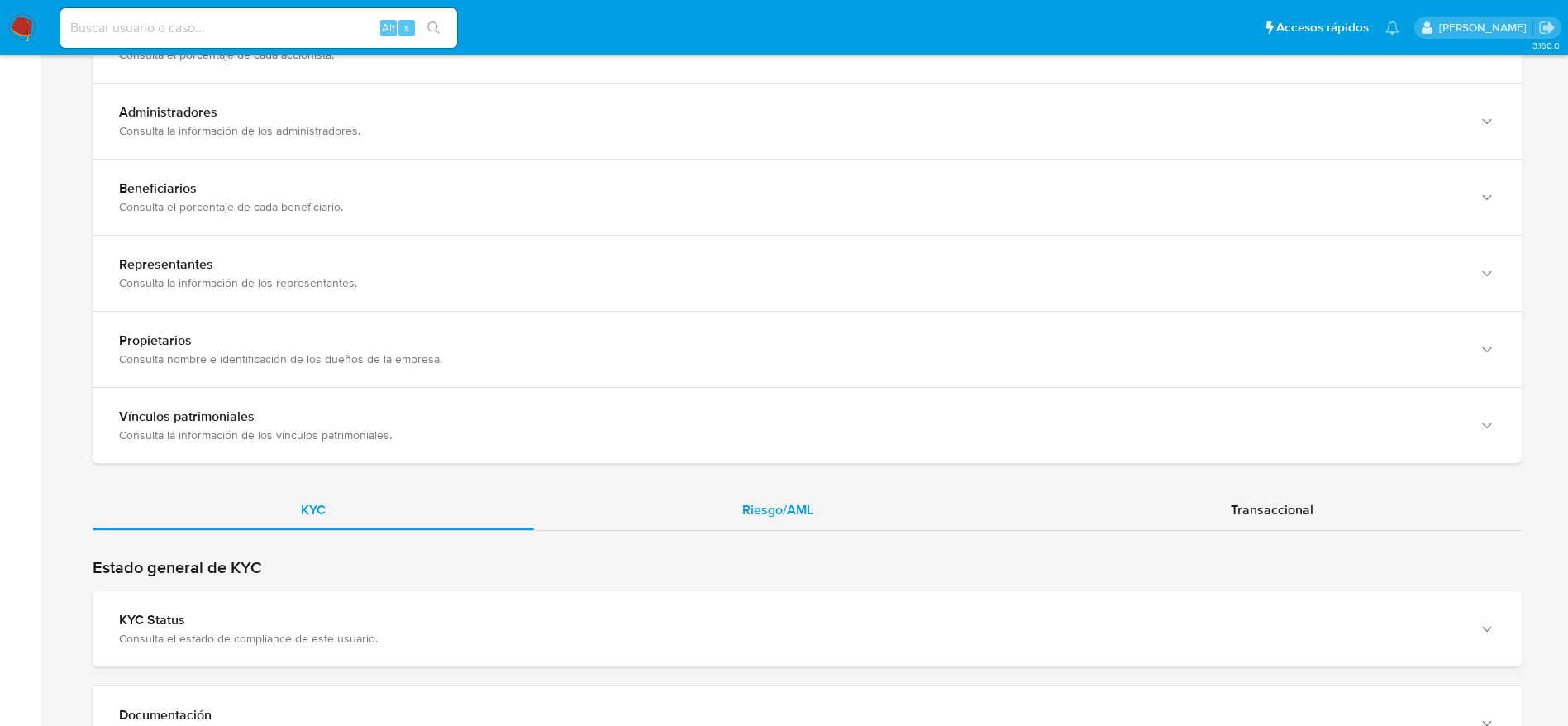
click at [765, 504] on span "Riesgo/AML" at bounding box center [777, 510] width 71 height 19
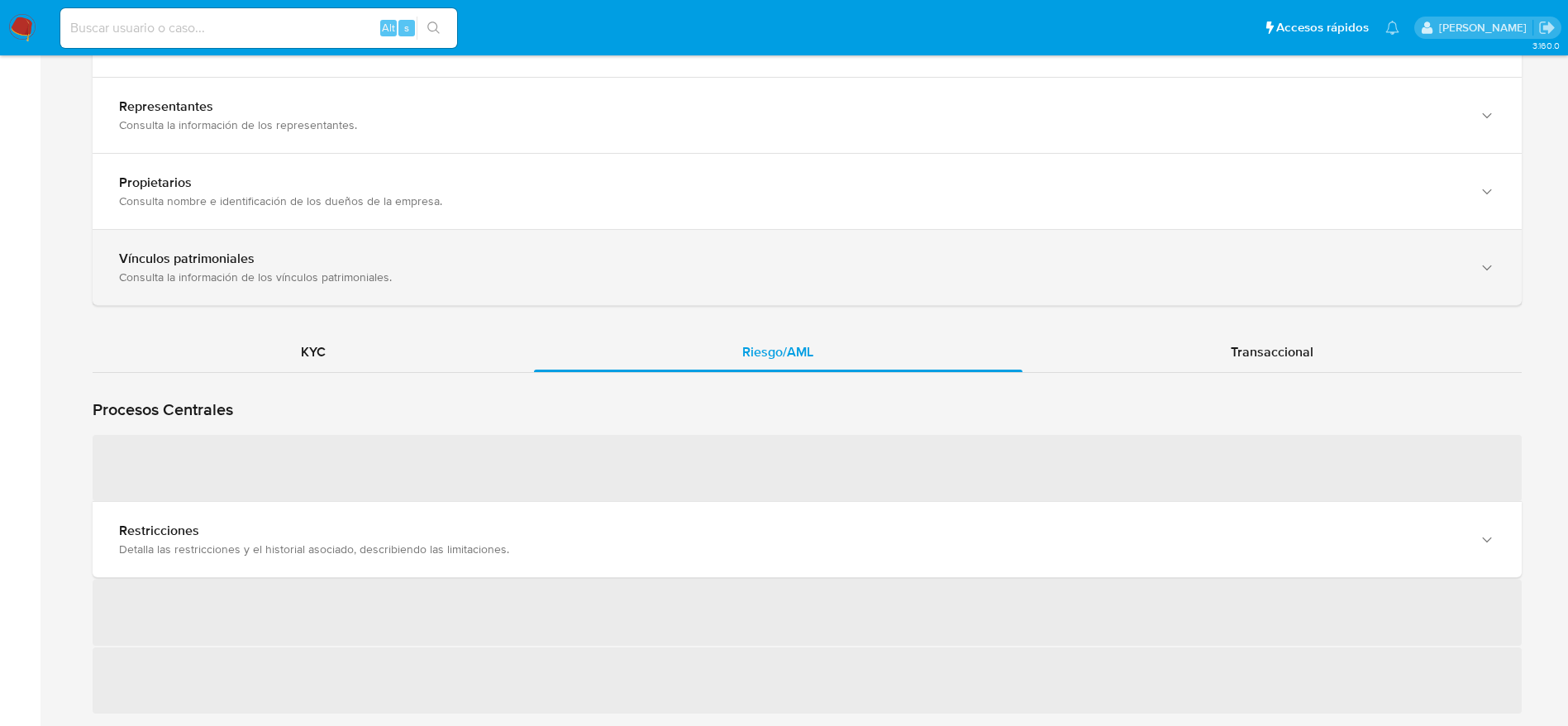
scroll to position [1513, 0]
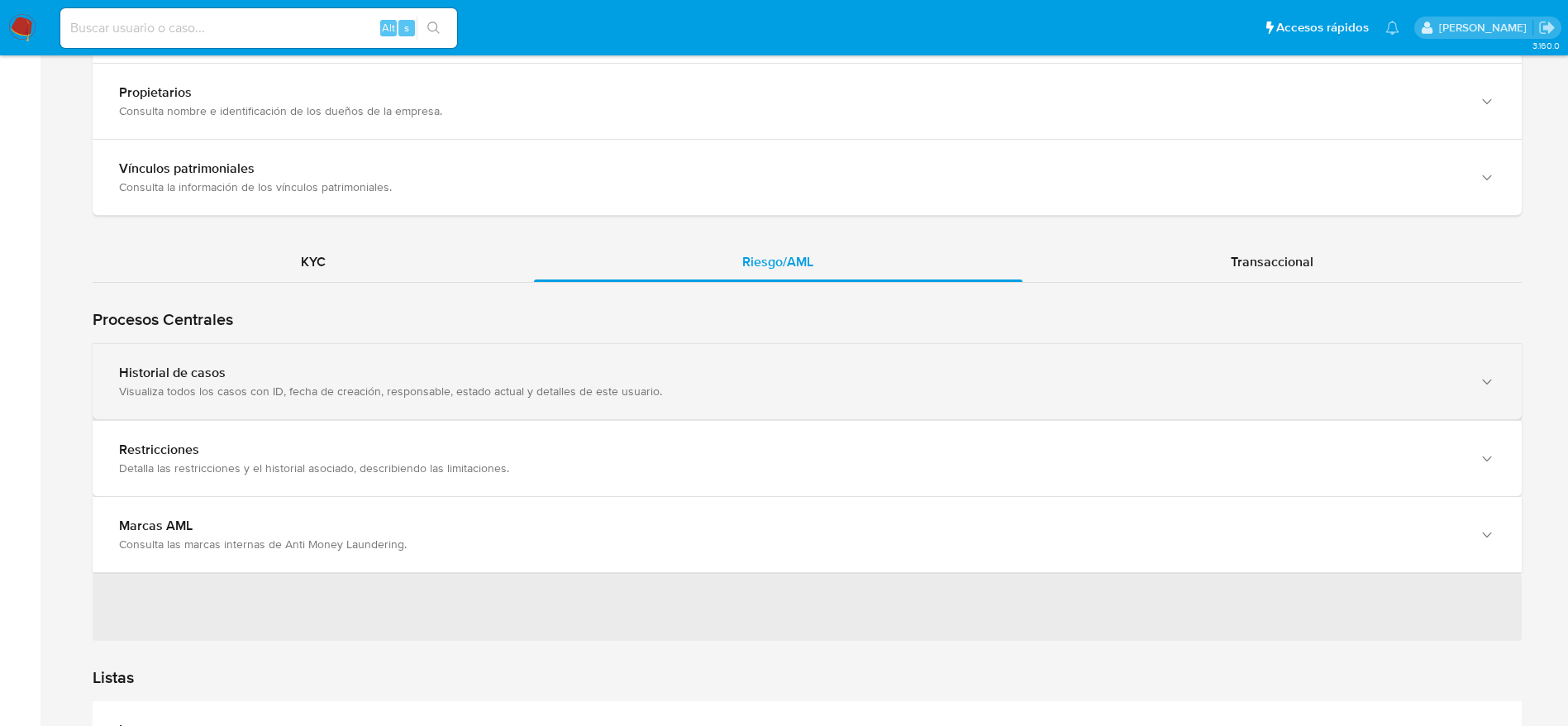
click at [821, 399] on div "Historial de casos Visualiza todos los casos con ID, fecha de creación, respons…" at bounding box center [807, 381] width 1429 height 75
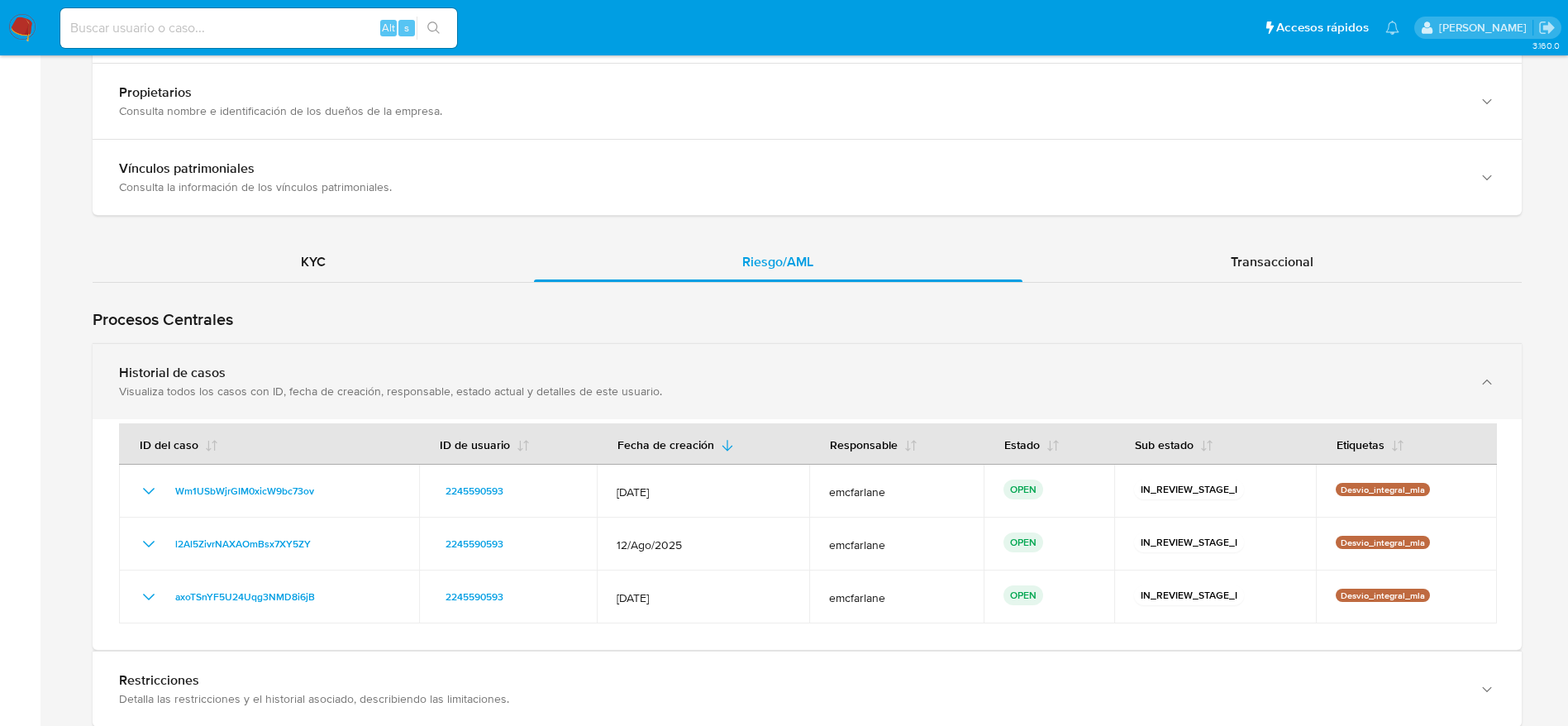
scroll to position [1637, 0]
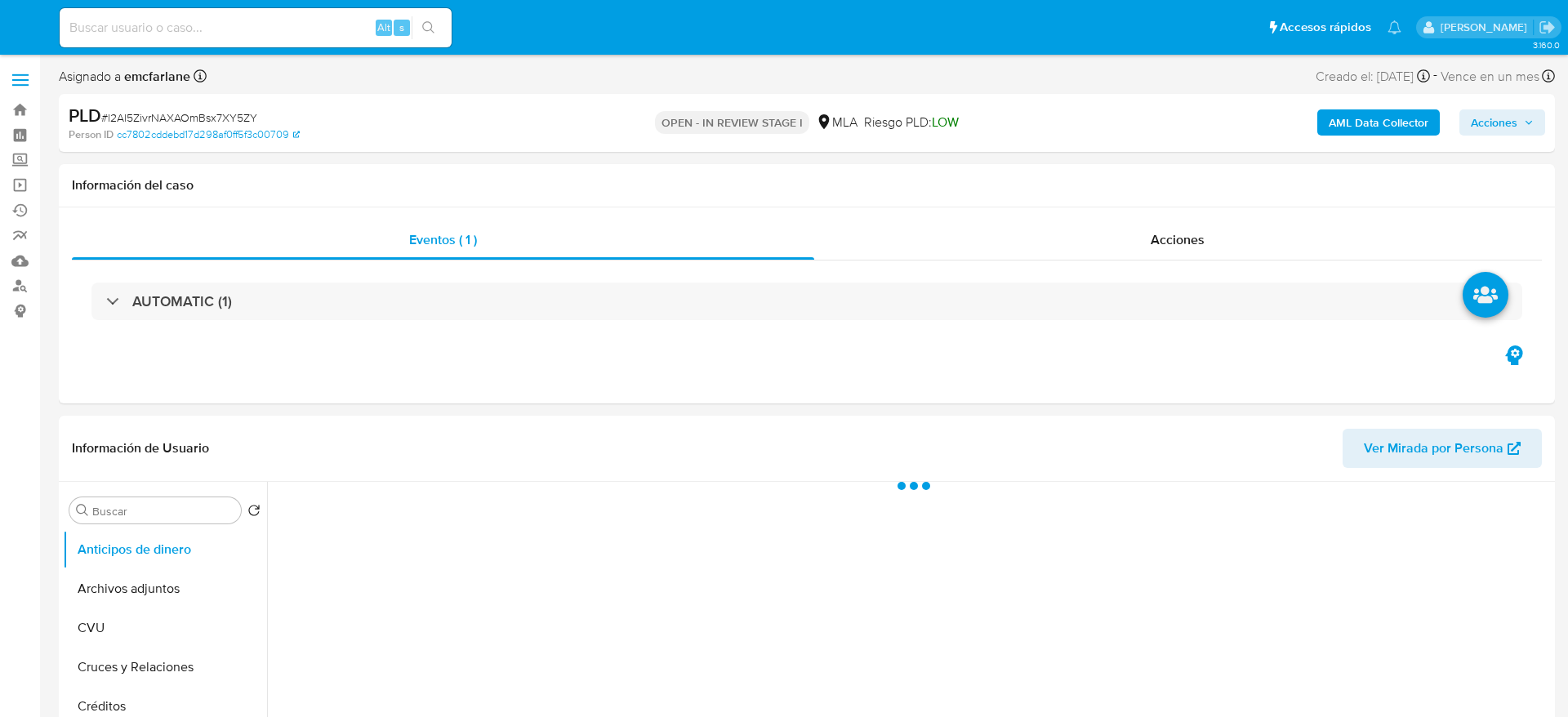
select select "10"
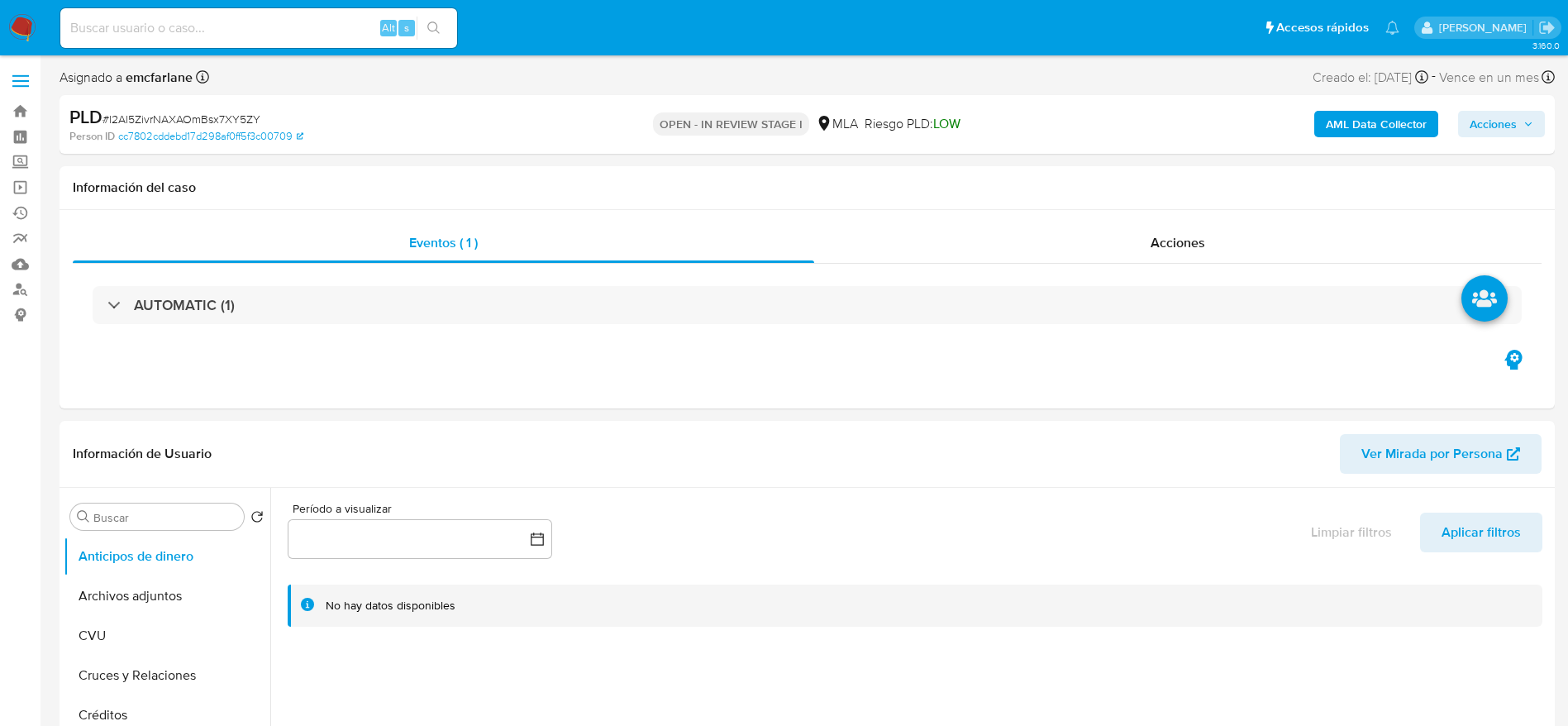
click at [219, 40] on div "Alt s" at bounding box center [259, 28] width 397 height 40
click at [222, 24] on input at bounding box center [259, 28] width 397 height 21
paste input "PLJ2AuZSftPk6GJmbsZkrxSm"
type input "PLJ2AuZSftPk6GJmbsZkrxSm"
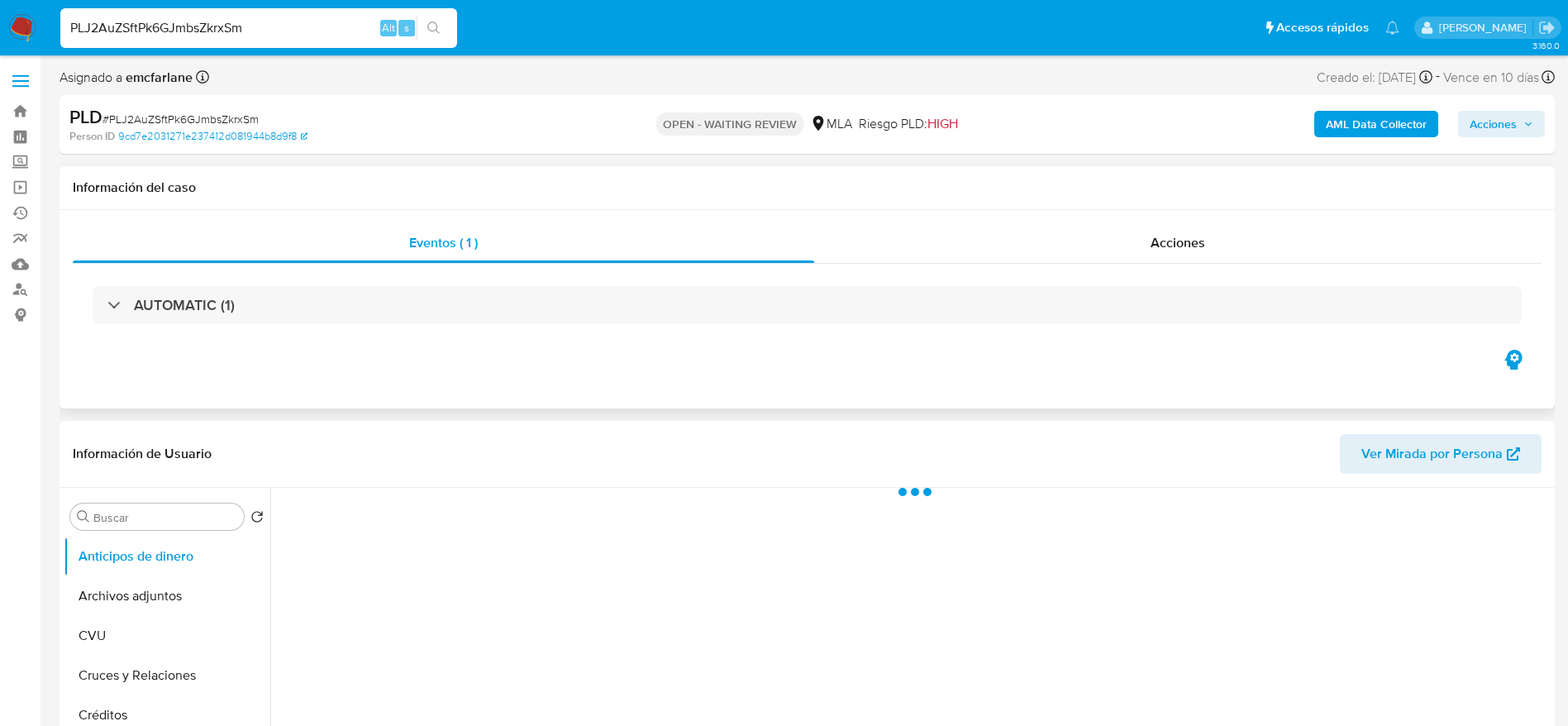
select select "10"
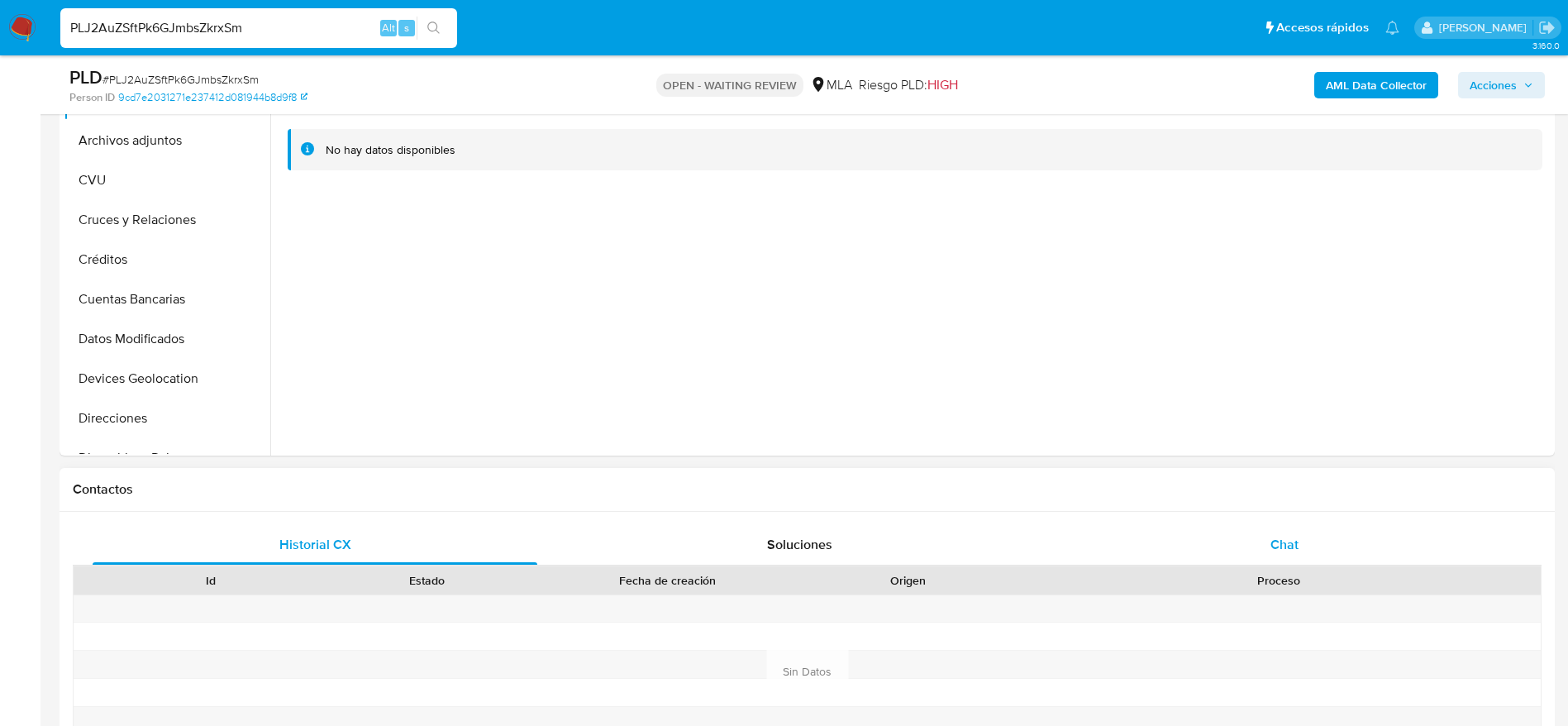
scroll to position [496, 0]
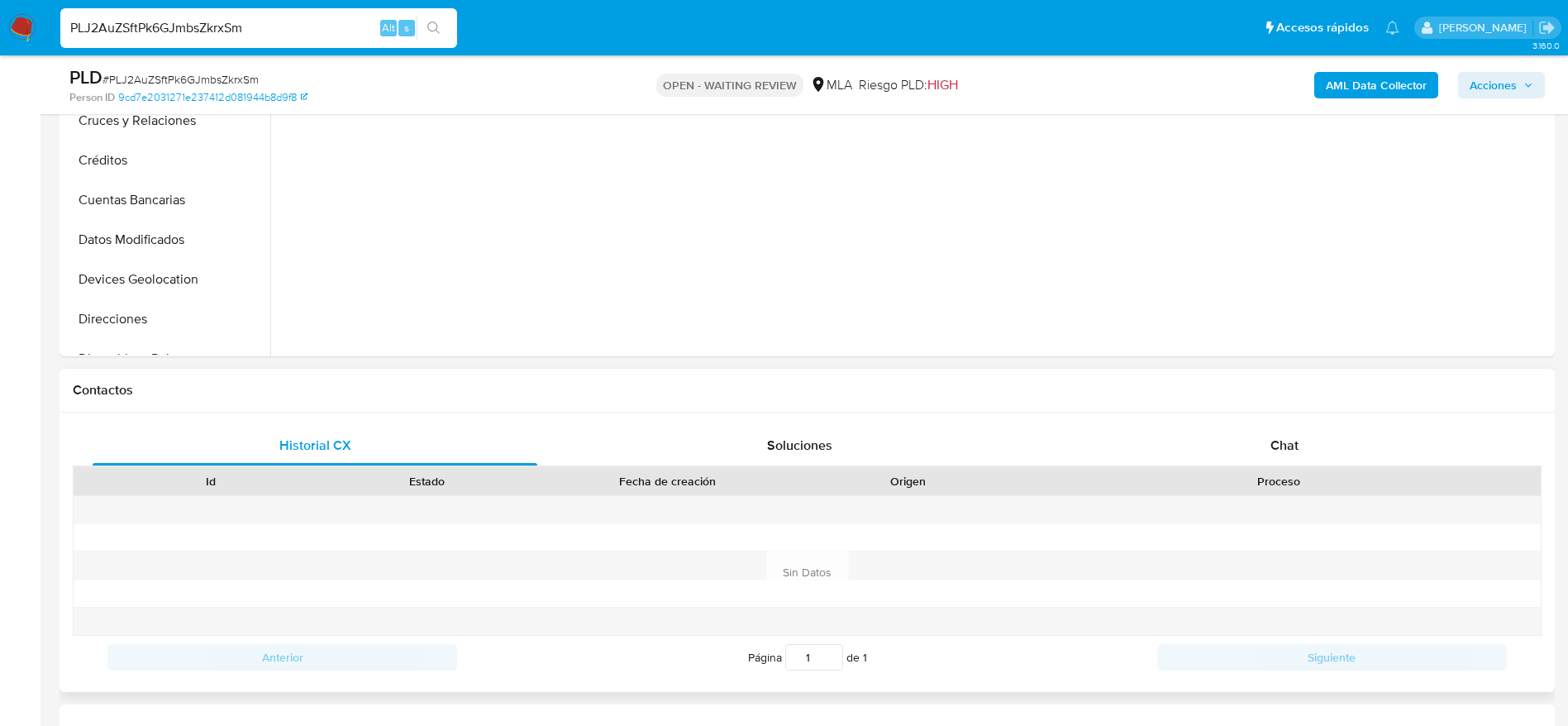
drag, startPoint x: 1298, startPoint y: 436, endPoint x: 628, endPoint y: 394, distance: 671.3
click at [1296, 436] on span "Chat" at bounding box center [1284, 445] width 28 height 19
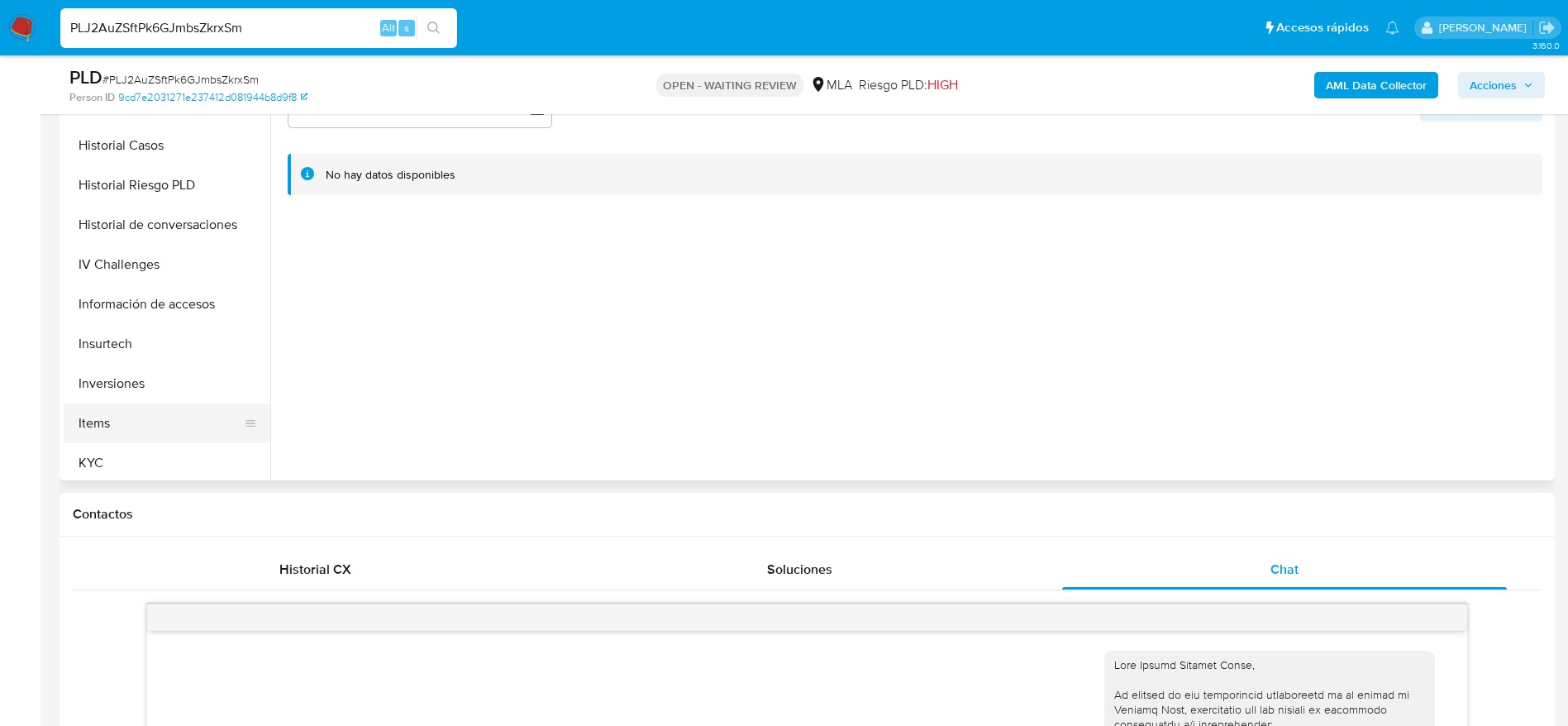
click at [113, 455] on button "KYC" at bounding box center [166, 462] width 207 height 40
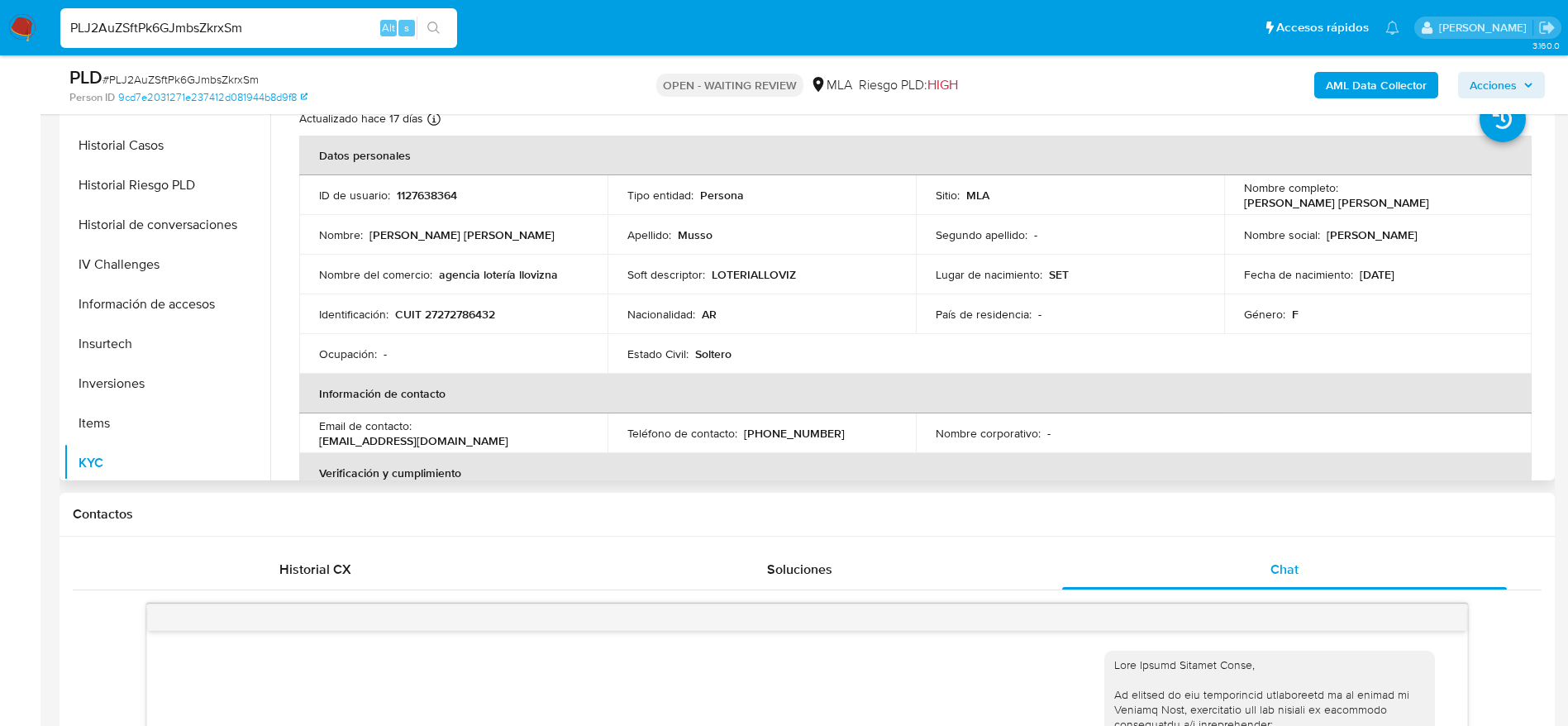
click at [448, 319] on p "CUIT 27272786432" at bounding box center [445, 314] width 100 height 15
copy p "27272786432"
click at [275, 29] on input "PLJ2AuZSftPk6GJmbsZkrxSm" at bounding box center [259, 28] width 397 height 21
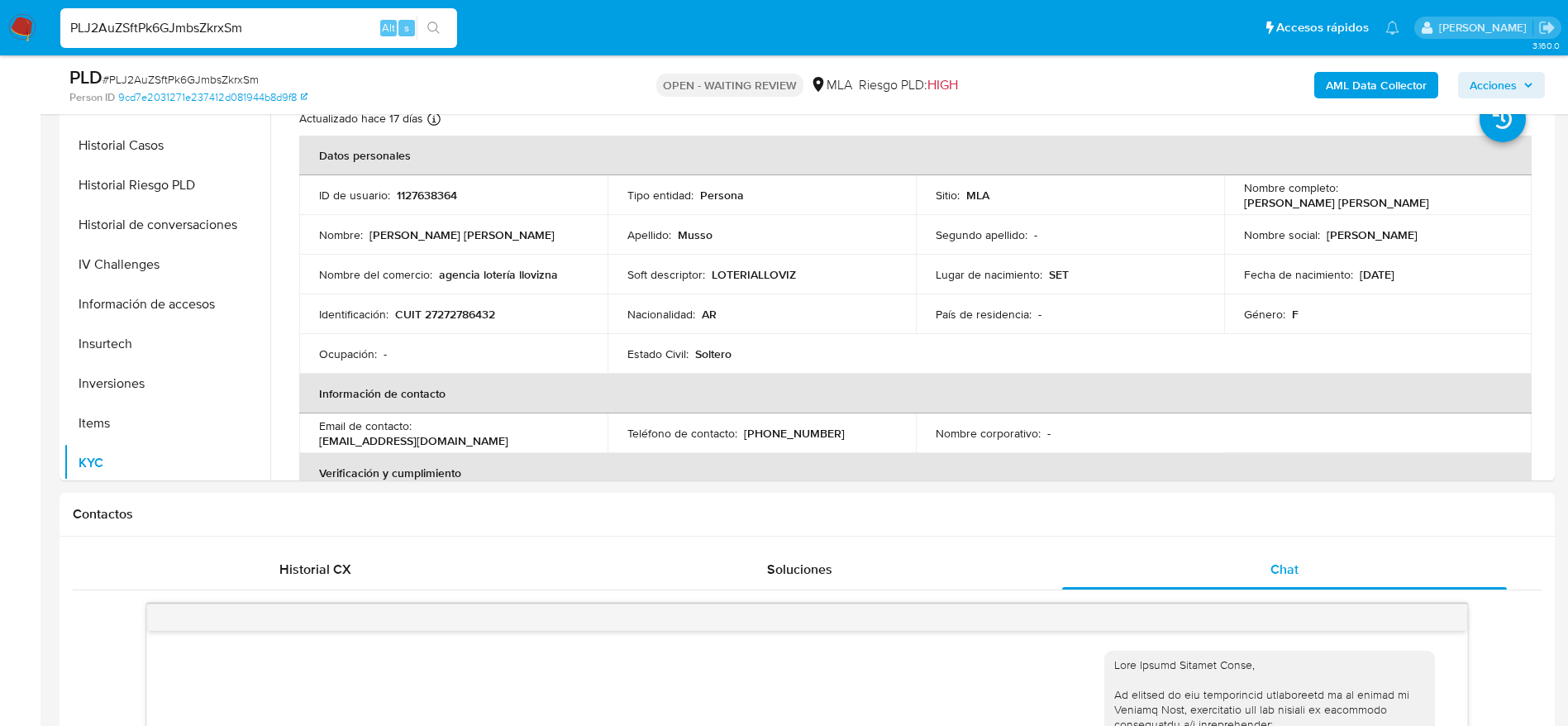
paste input "7AXh3kjWuLBaHmHg8gDxAiBT"
type input "7AXh3kjWuLBaHmHg8gDxAiBT"
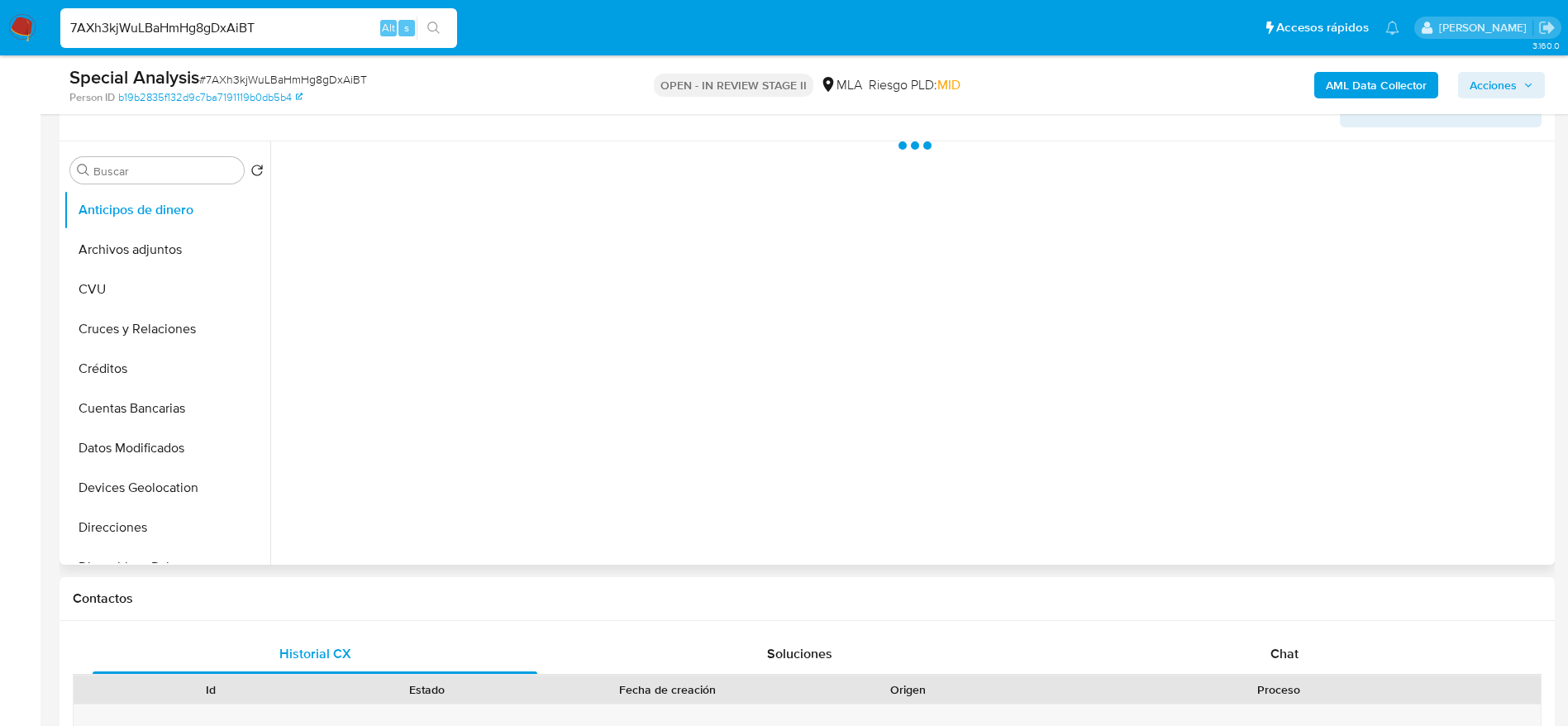
scroll to position [372, 0]
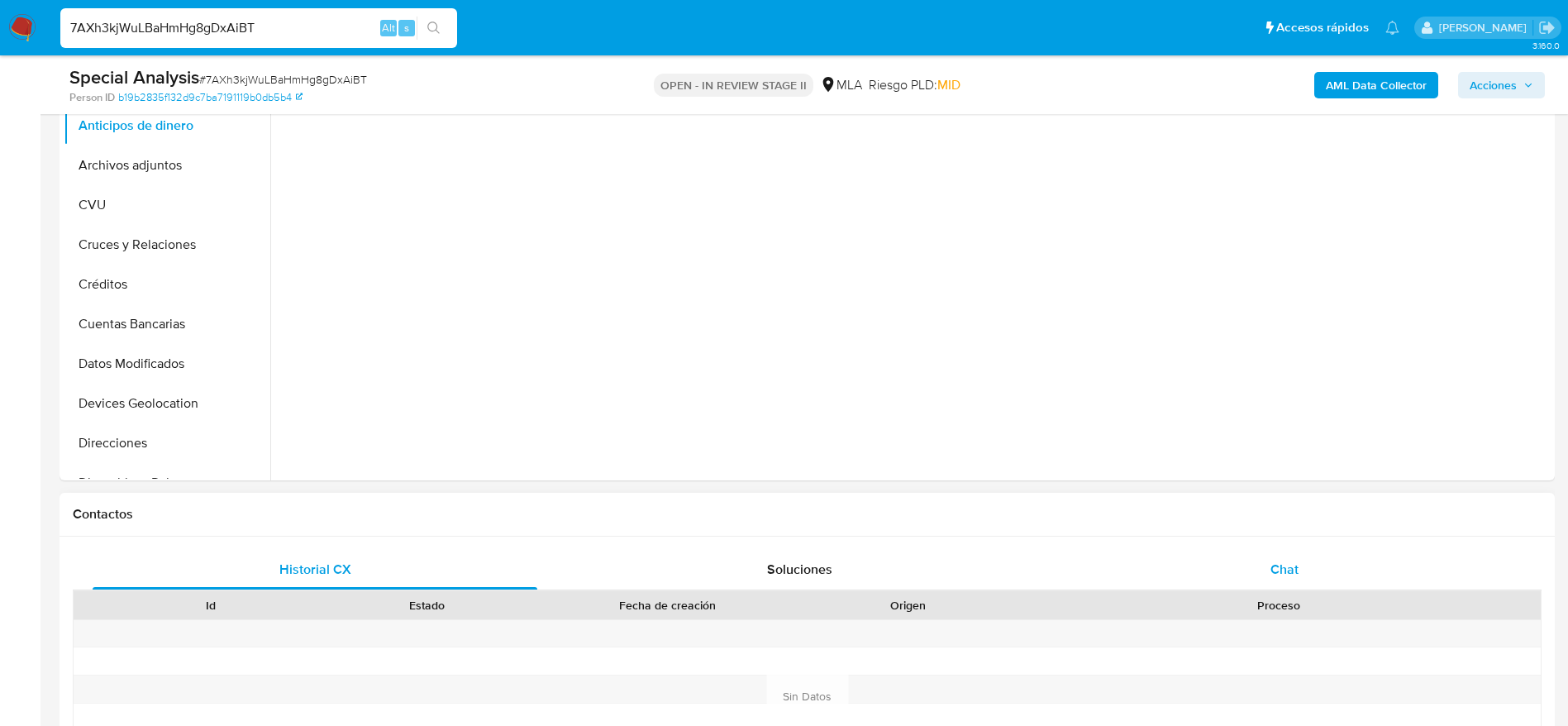
select select "10"
click at [1310, 563] on div "Chat" at bounding box center [1284, 570] width 444 height 40
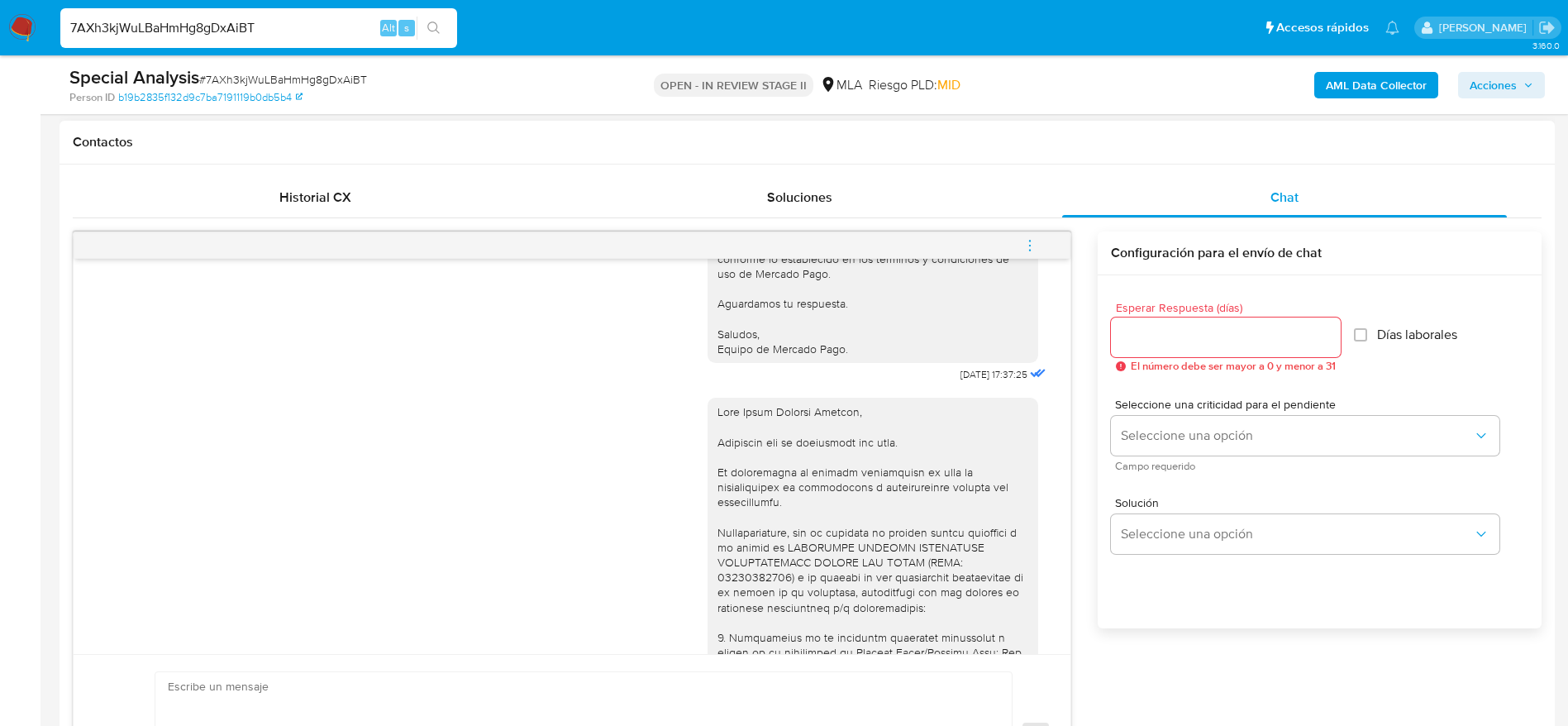
scroll to position [1469, 0]
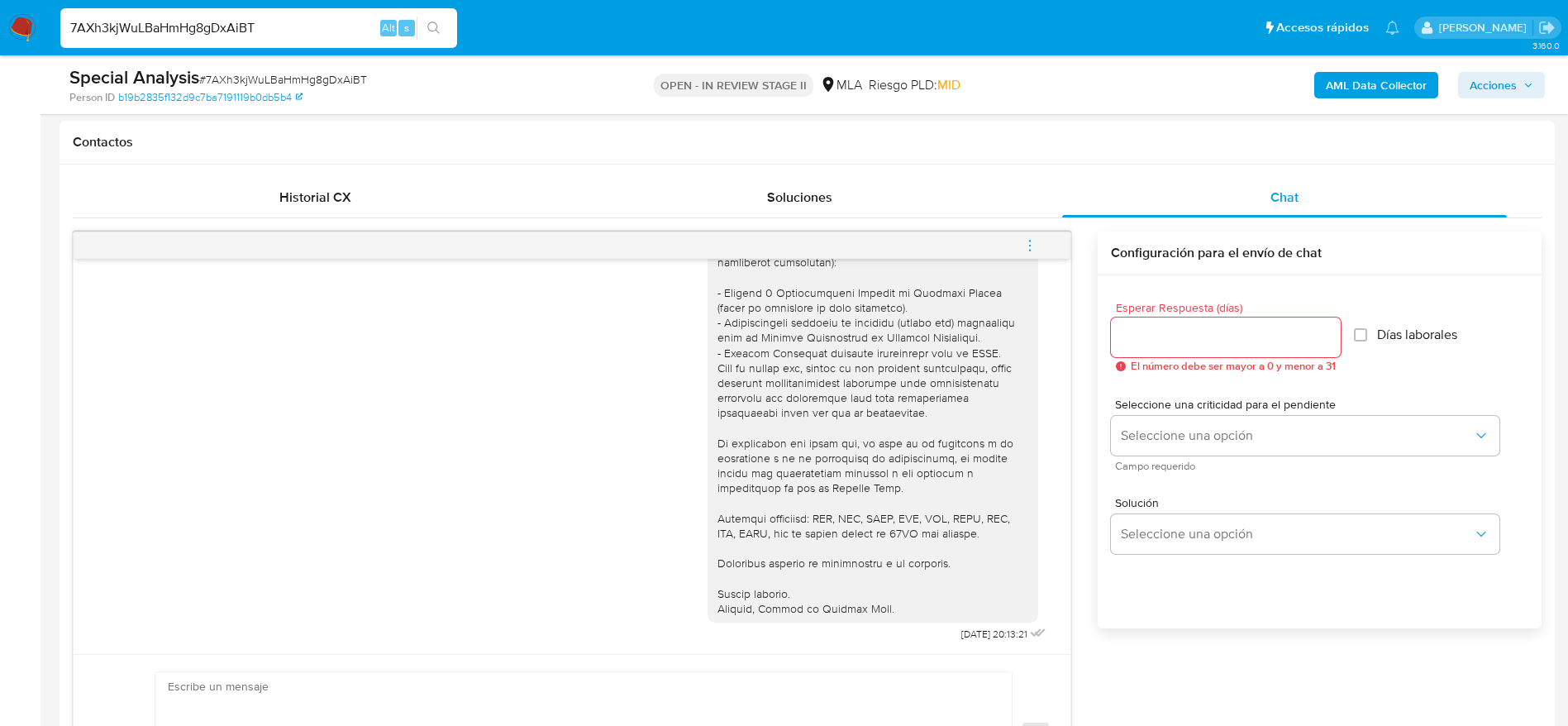
click at [318, 25] on input "7AXh3kjWuLBaHmHg8gDxAiBT" at bounding box center [259, 28] width 397 height 21
paste input "YMm7NaSPD0ZcxLUklw24AZrs"
type input "YMm7NaSPD0ZcxLUklw24AZrs"
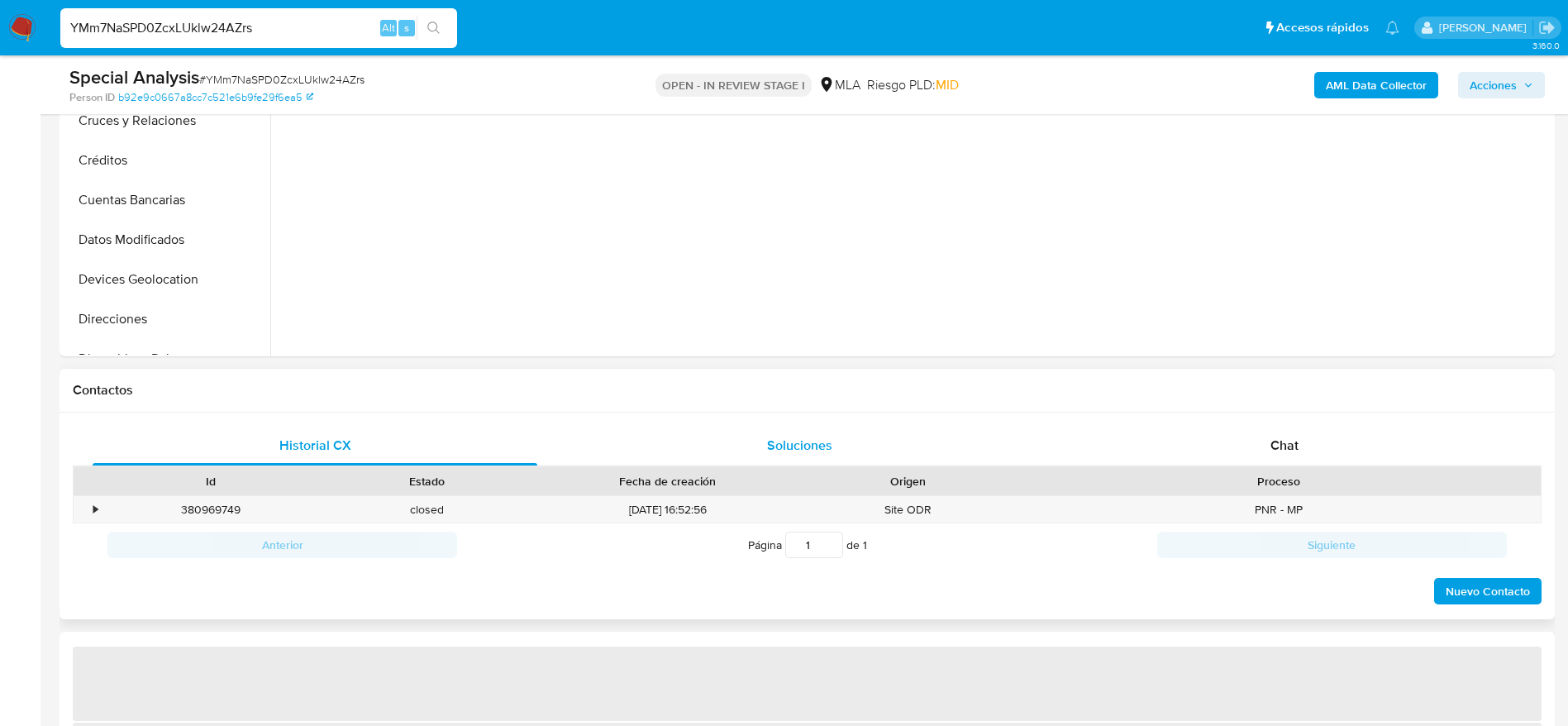
drag, startPoint x: 1266, startPoint y: 440, endPoint x: 939, endPoint y: 445, distance: 327.0
click at [1266, 439] on div "Chat" at bounding box center [1284, 445] width 444 height 40
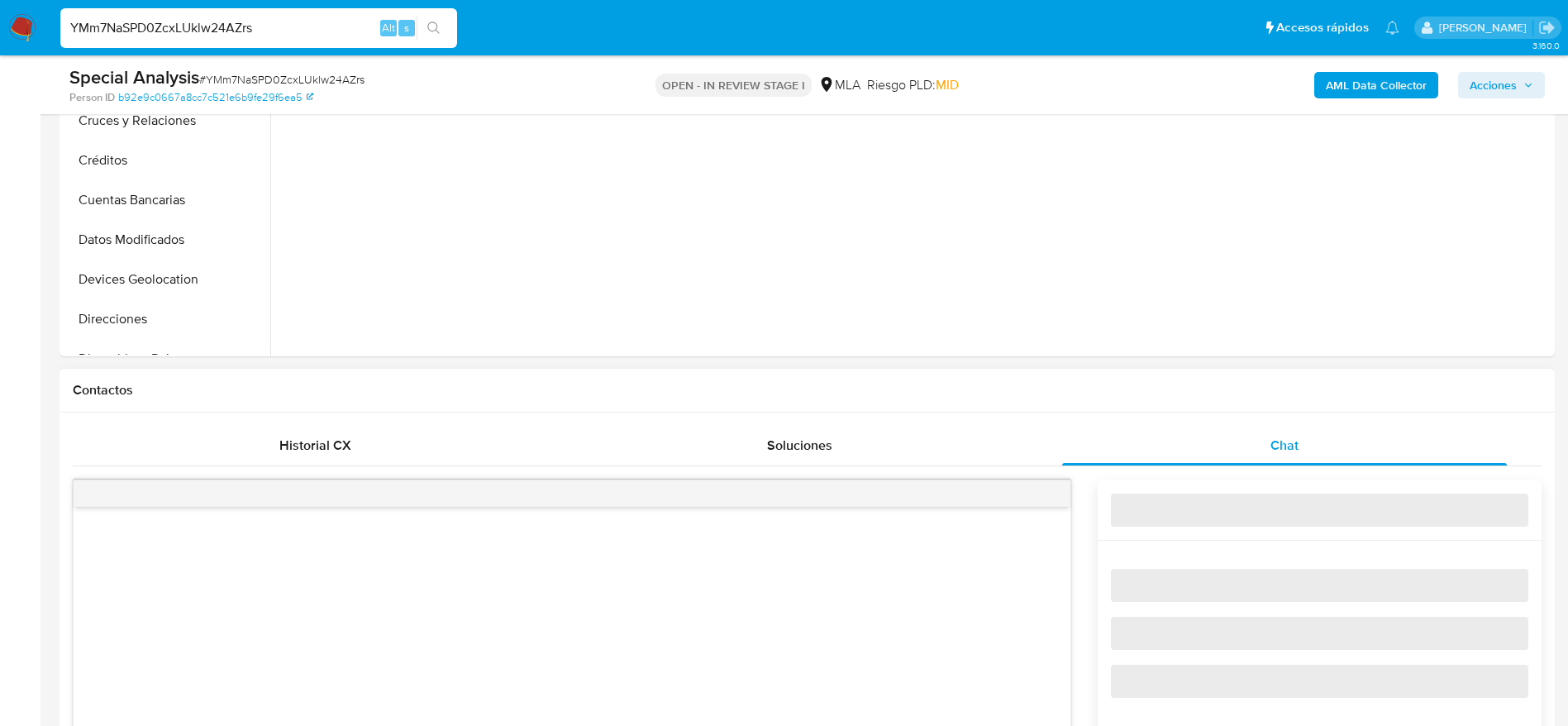
select select "10"
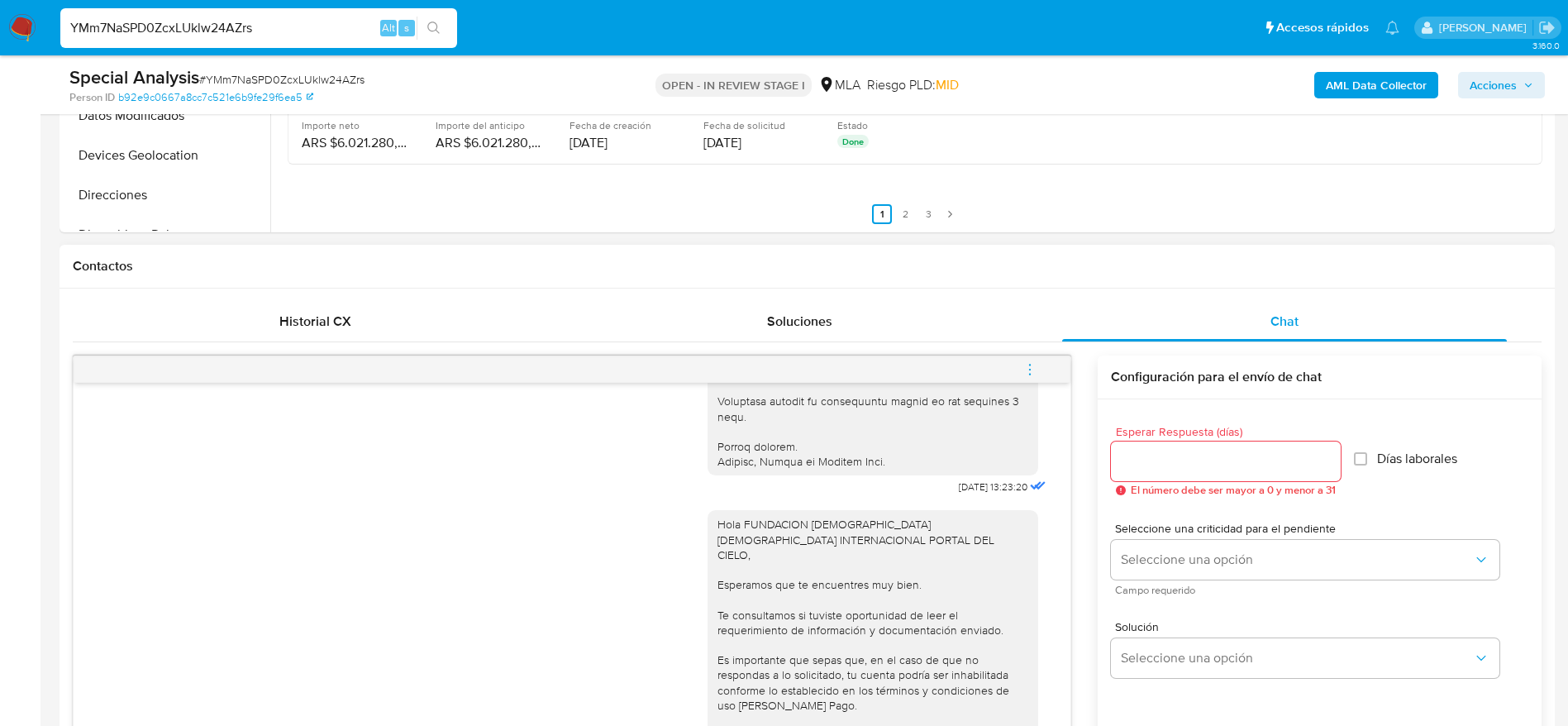
scroll to position [589, 0]
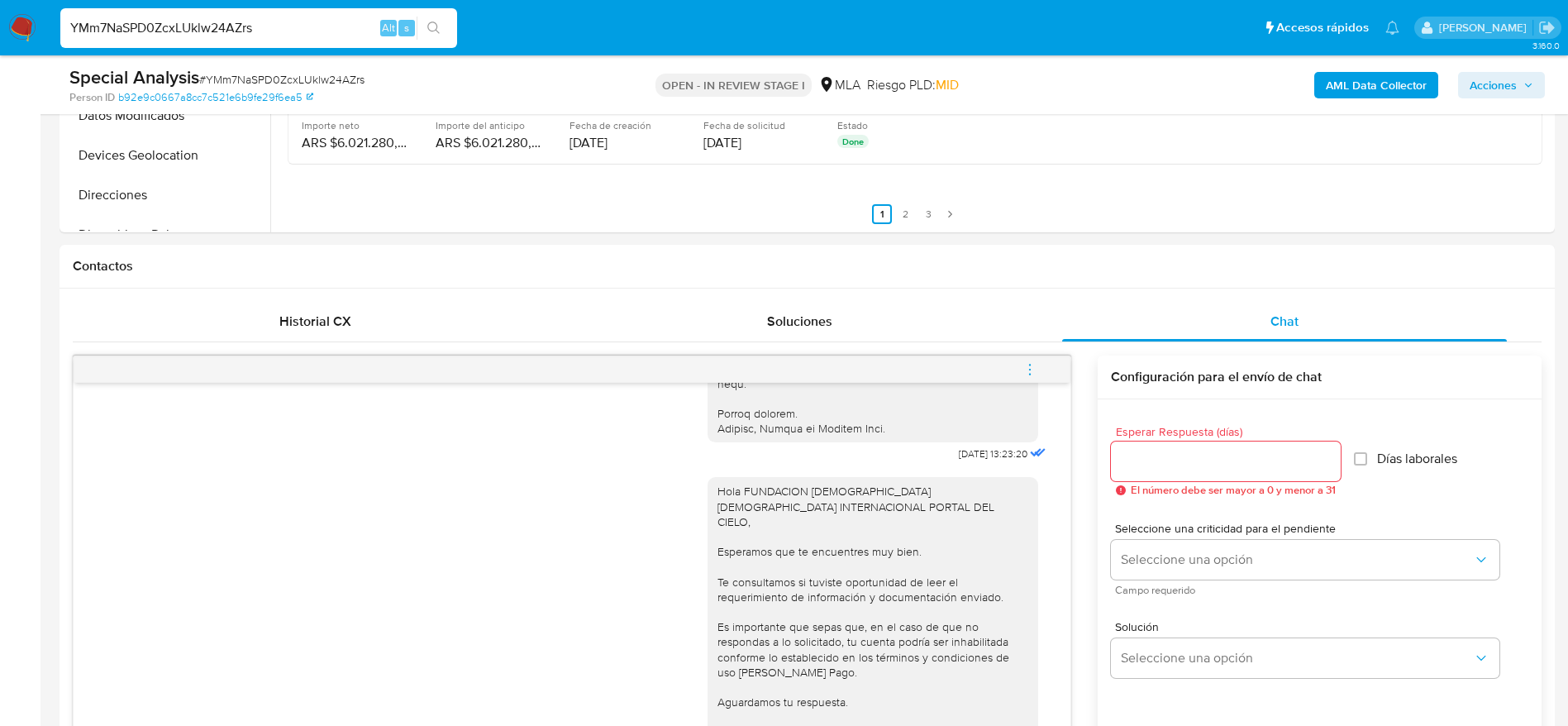
click at [316, 23] on input "YMm7NaSPD0ZcxLUklw24AZrs" at bounding box center [259, 28] width 397 height 21
paste input "7AXh3kjWuLBaHmHg8gDxAiBT"
type input "7AXh3kjWuLBaHmHg8gDxAiBT"
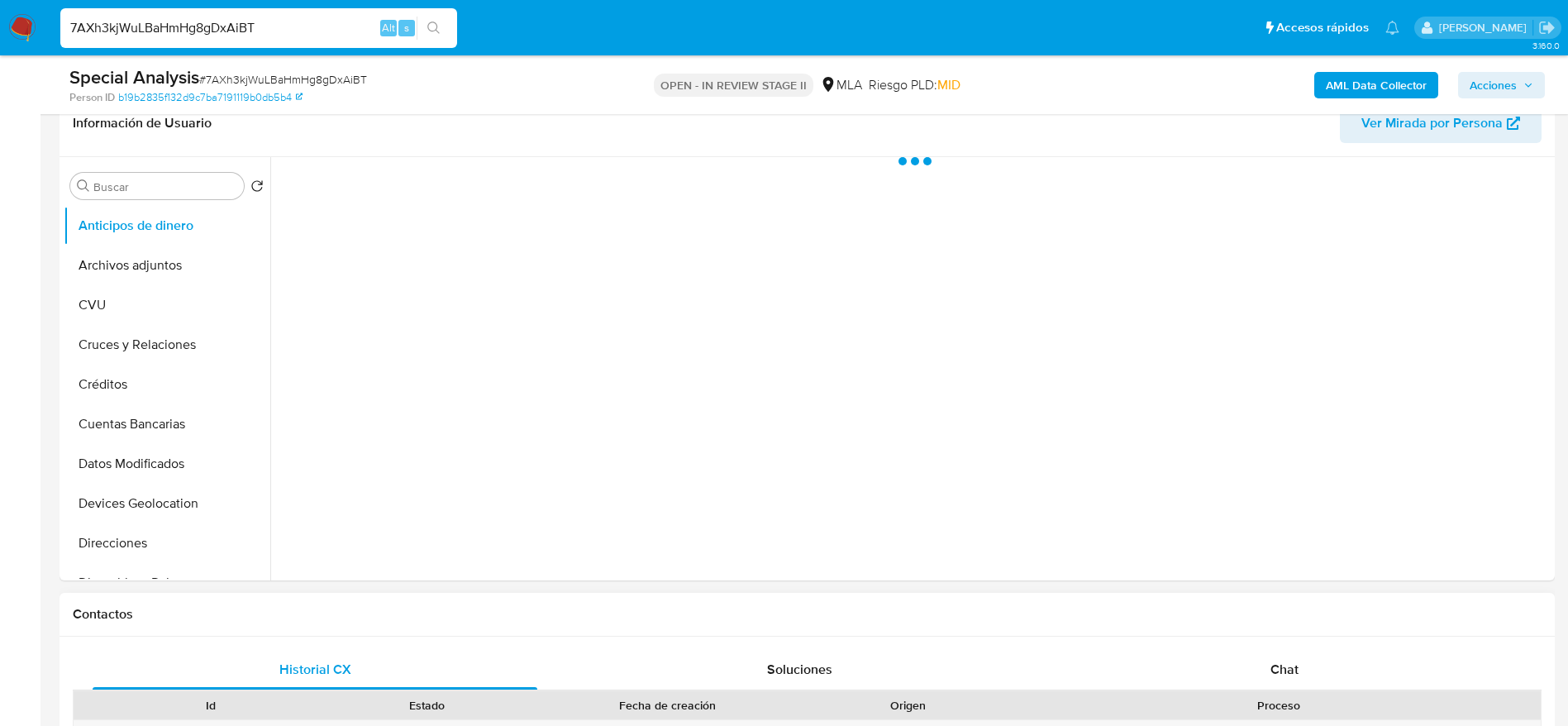
scroll to position [620, 0]
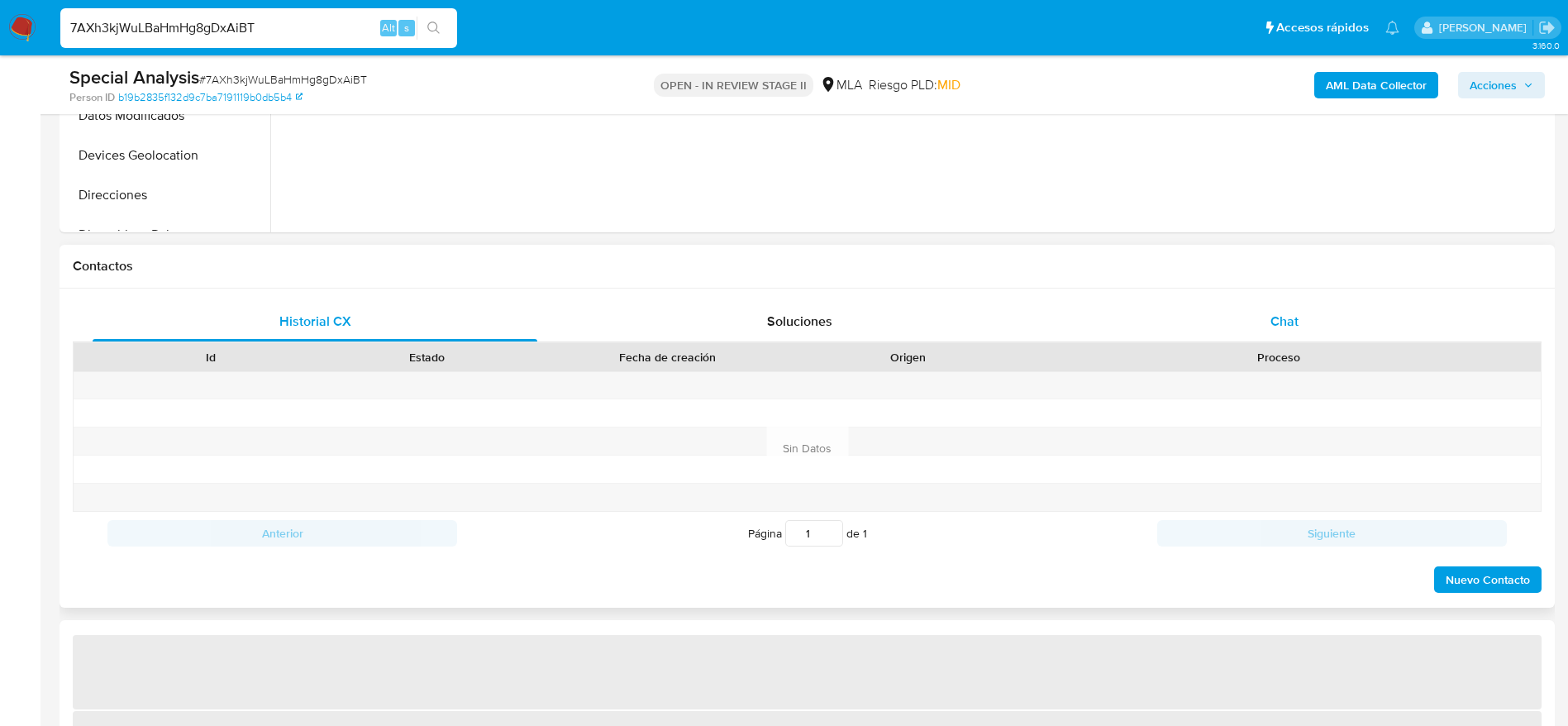
click at [1314, 315] on div "Chat" at bounding box center [1284, 321] width 444 height 40
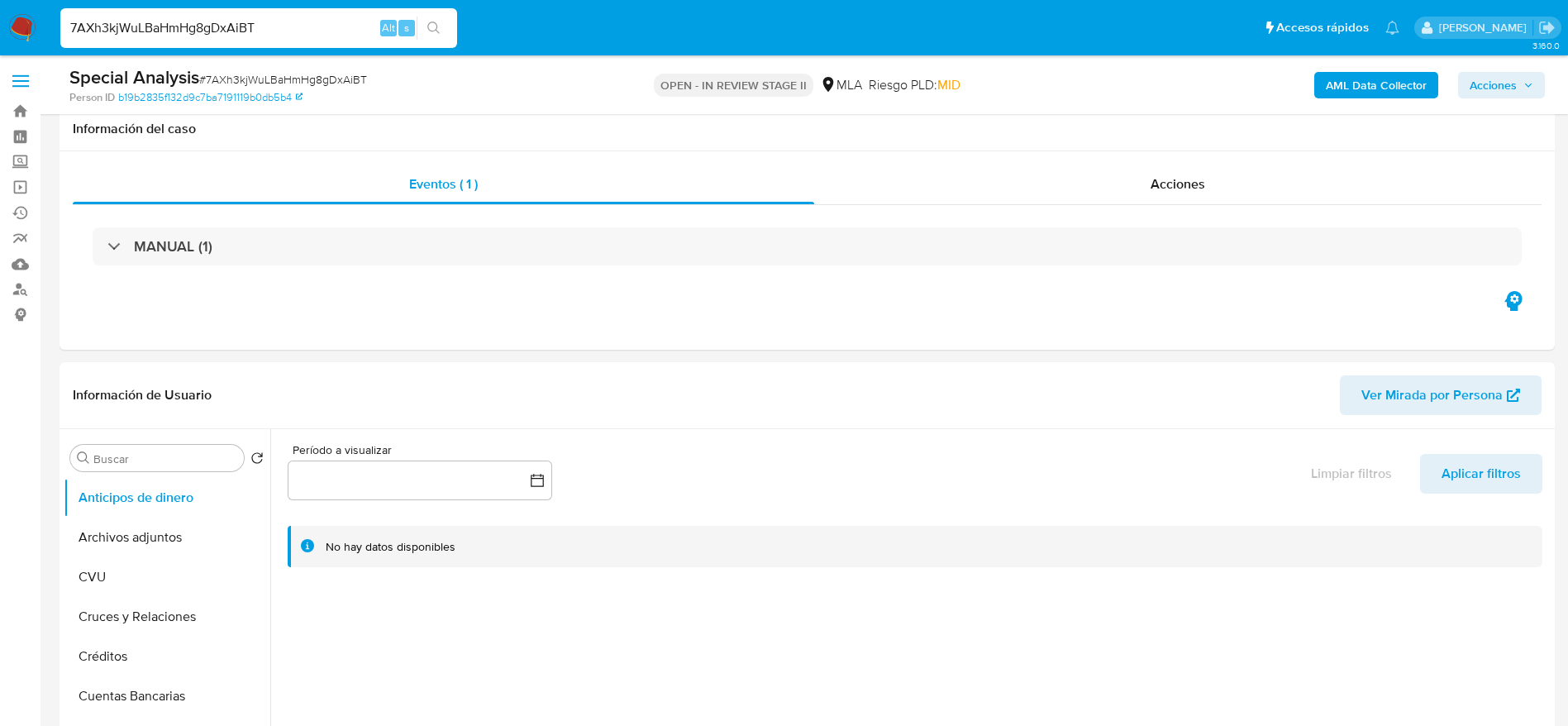
select select "10"
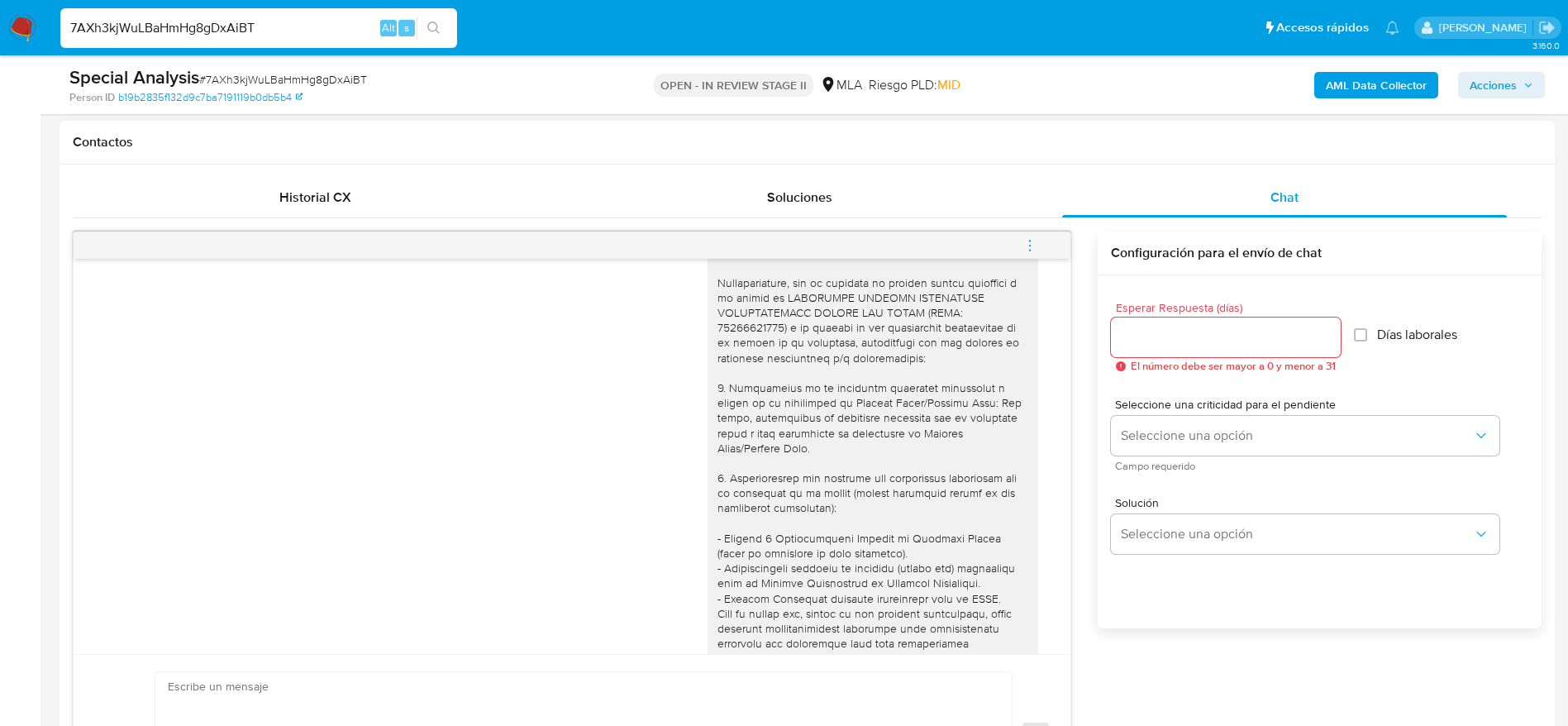
scroll to position [1469, 0]
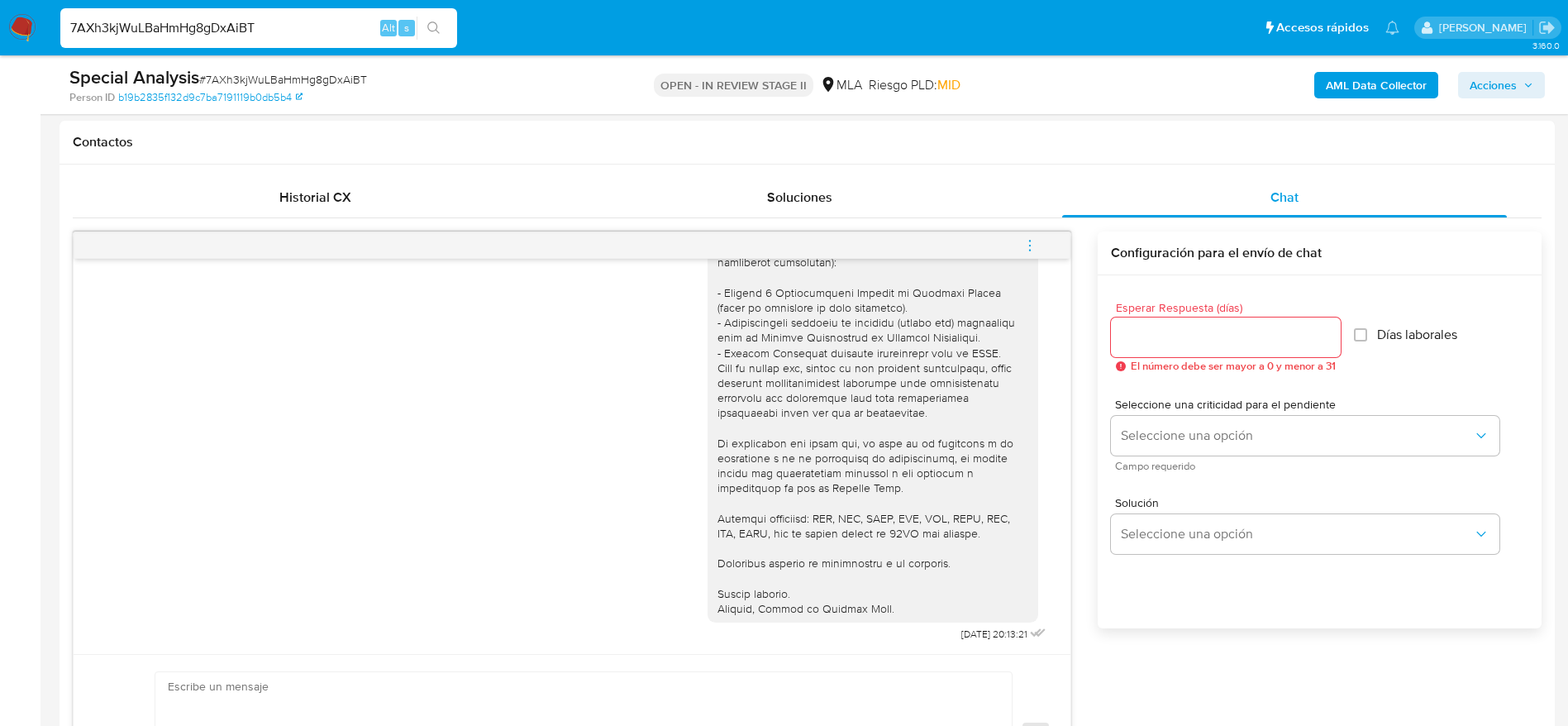
click at [280, 20] on input "7AXh3kjWuLBaHmHg8gDxAiBT" at bounding box center [259, 28] width 397 height 21
paste input "axoTSnYF5U24Uqg3NMD8i6jB"
type input "axoTSnYF5U24Uqg3NMD8i6jB"
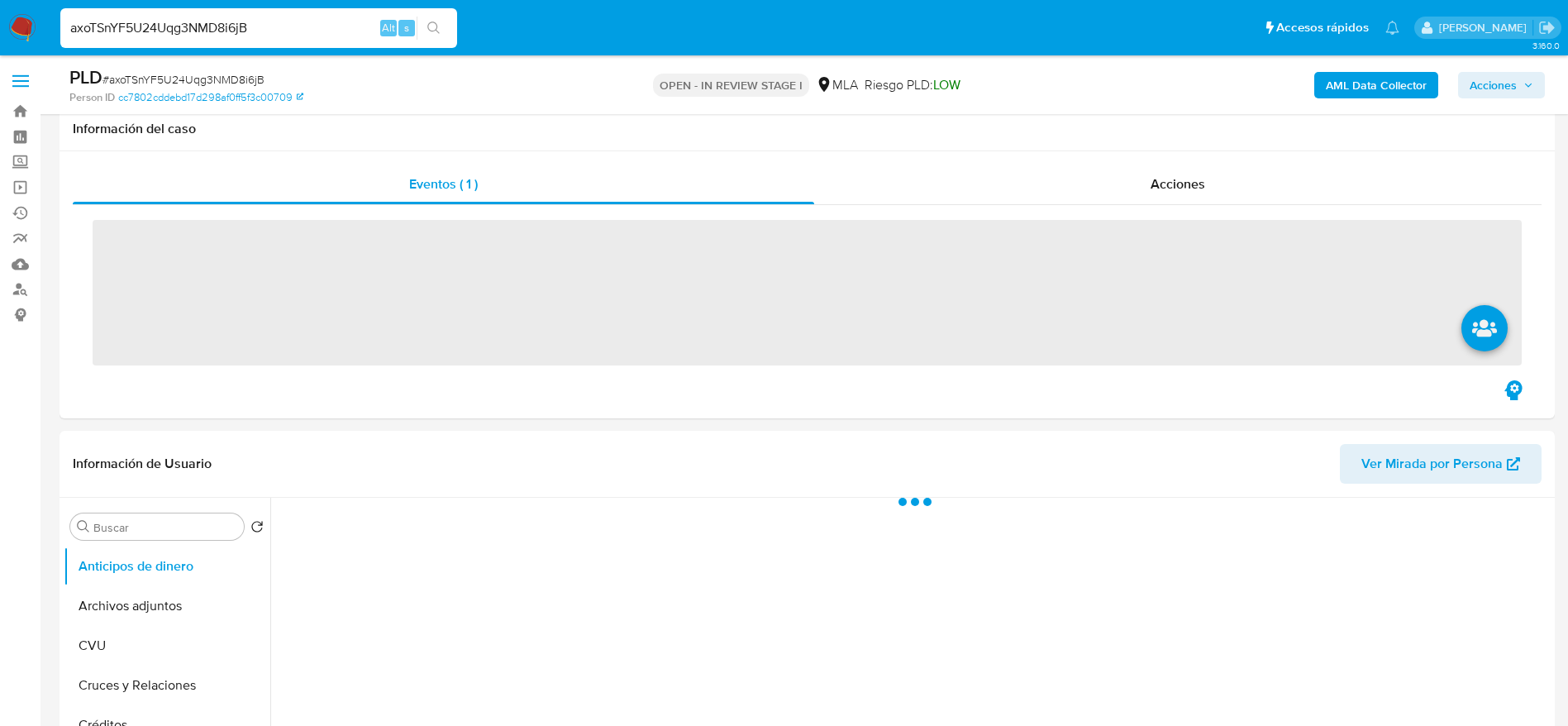
scroll to position [744, 0]
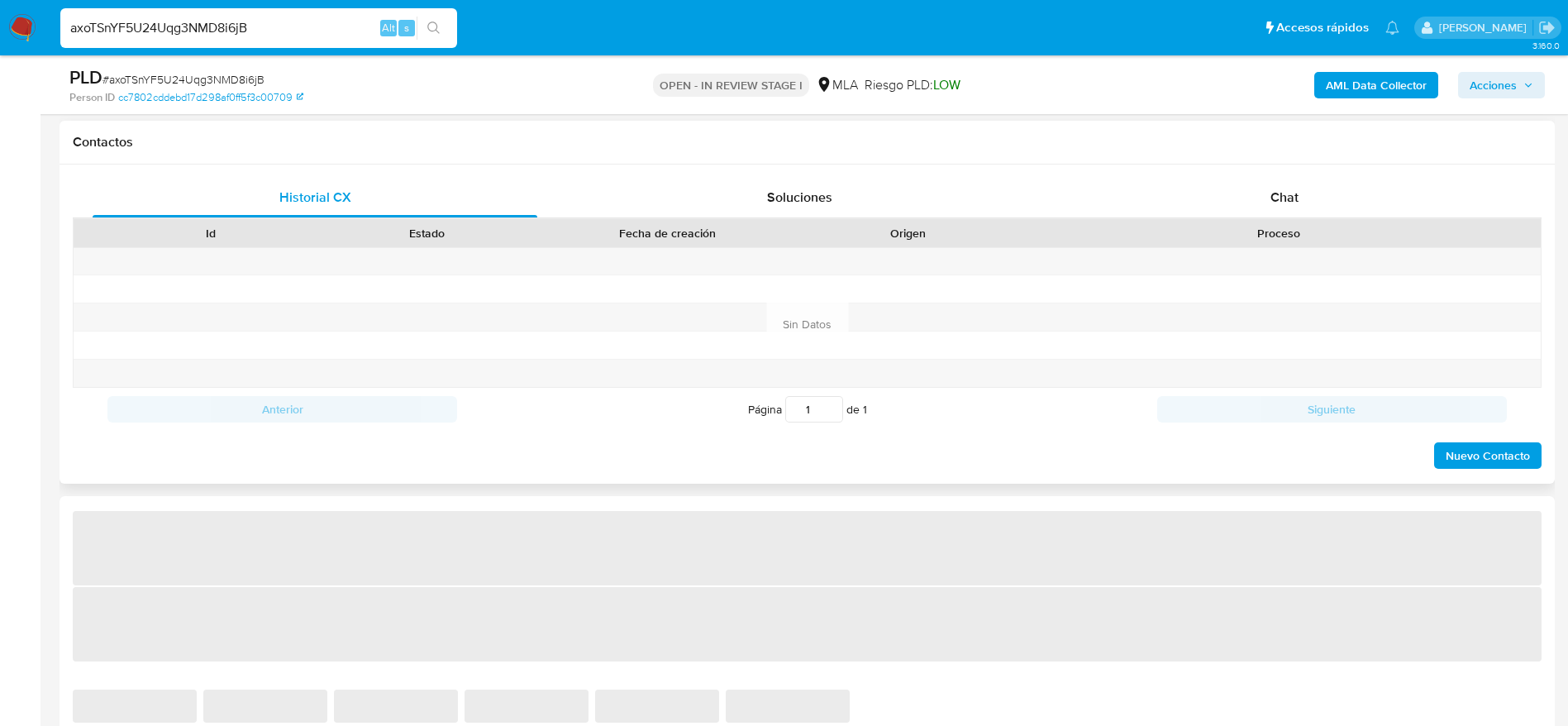
click at [1252, 213] on div "Chat" at bounding box center [1284, 197] width 444 height 40
select select "10"
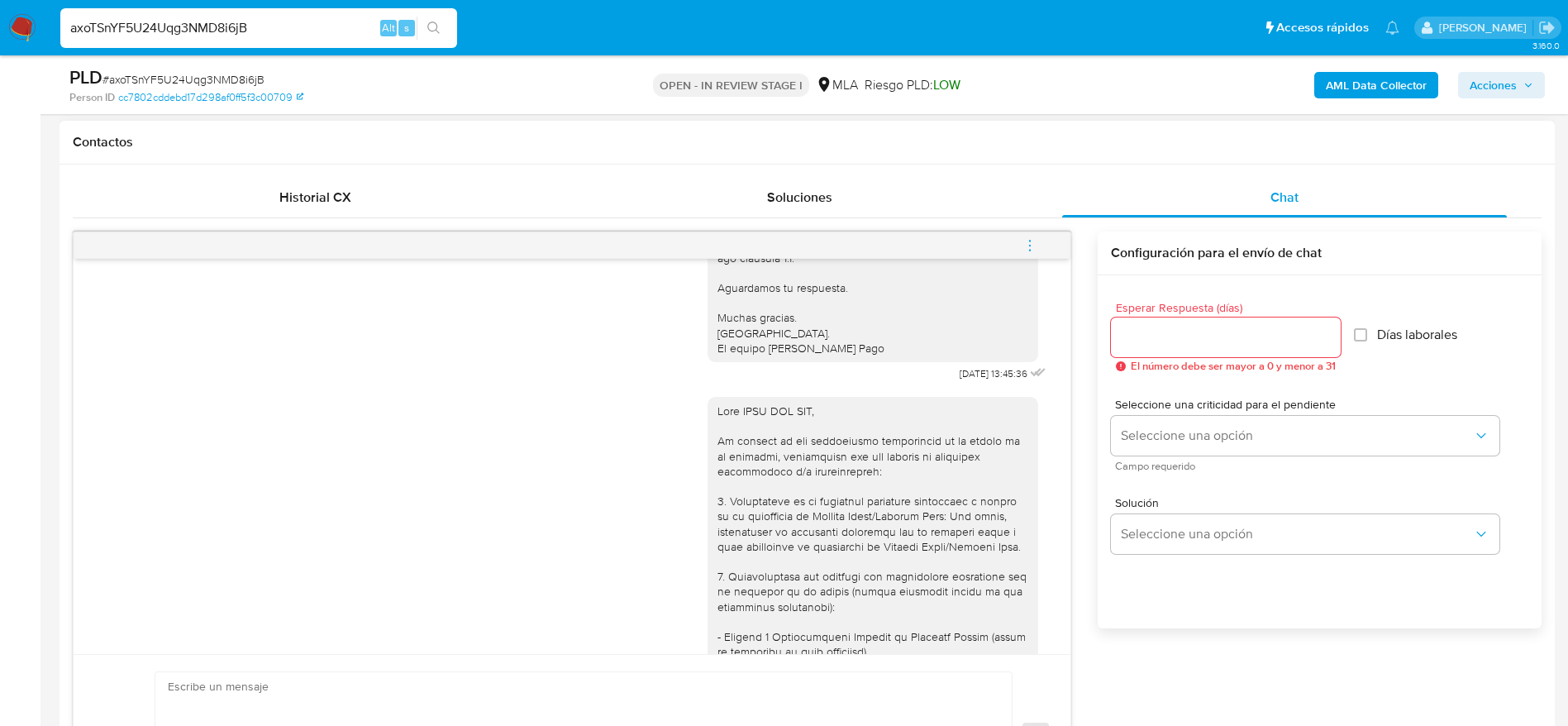
scroll to position [996, 0]
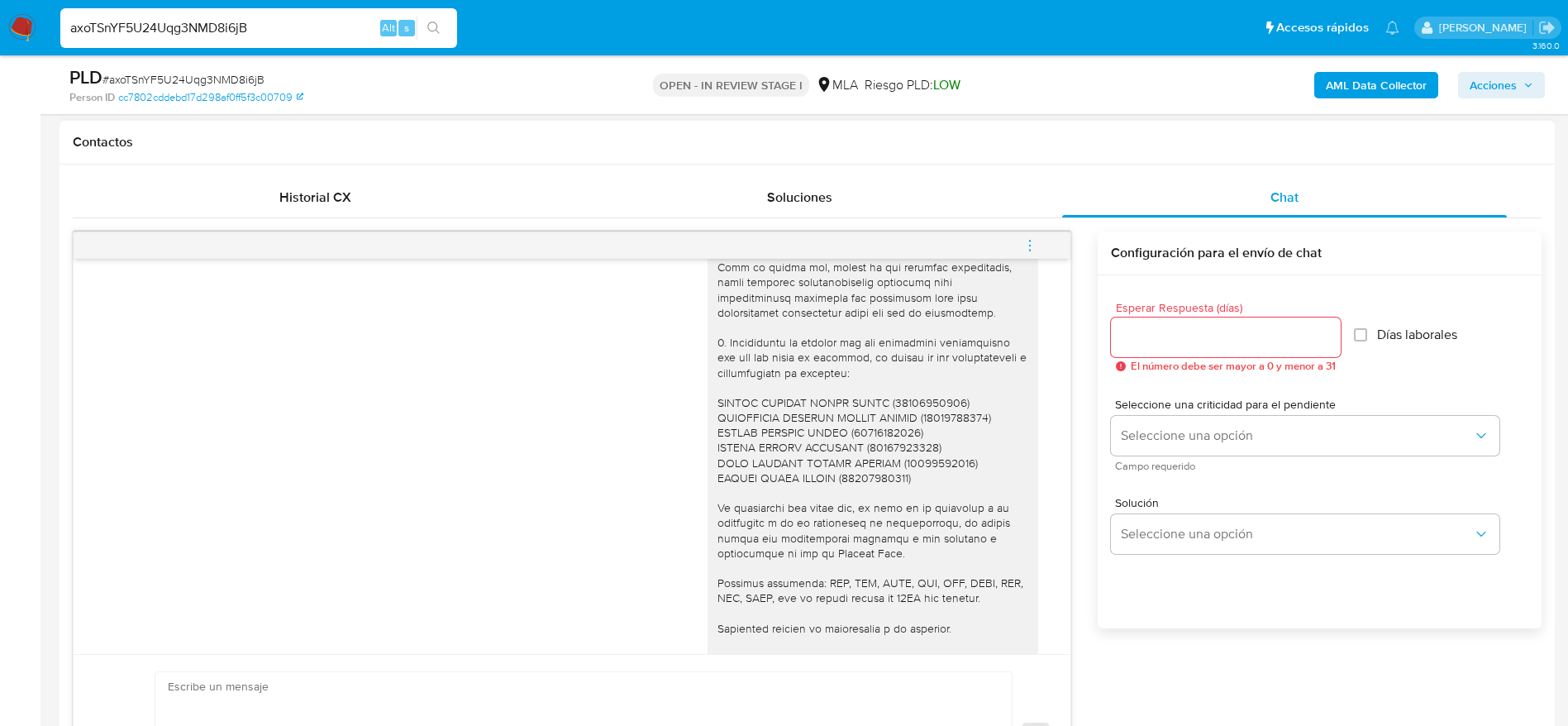
scroll to position [1615, 0]
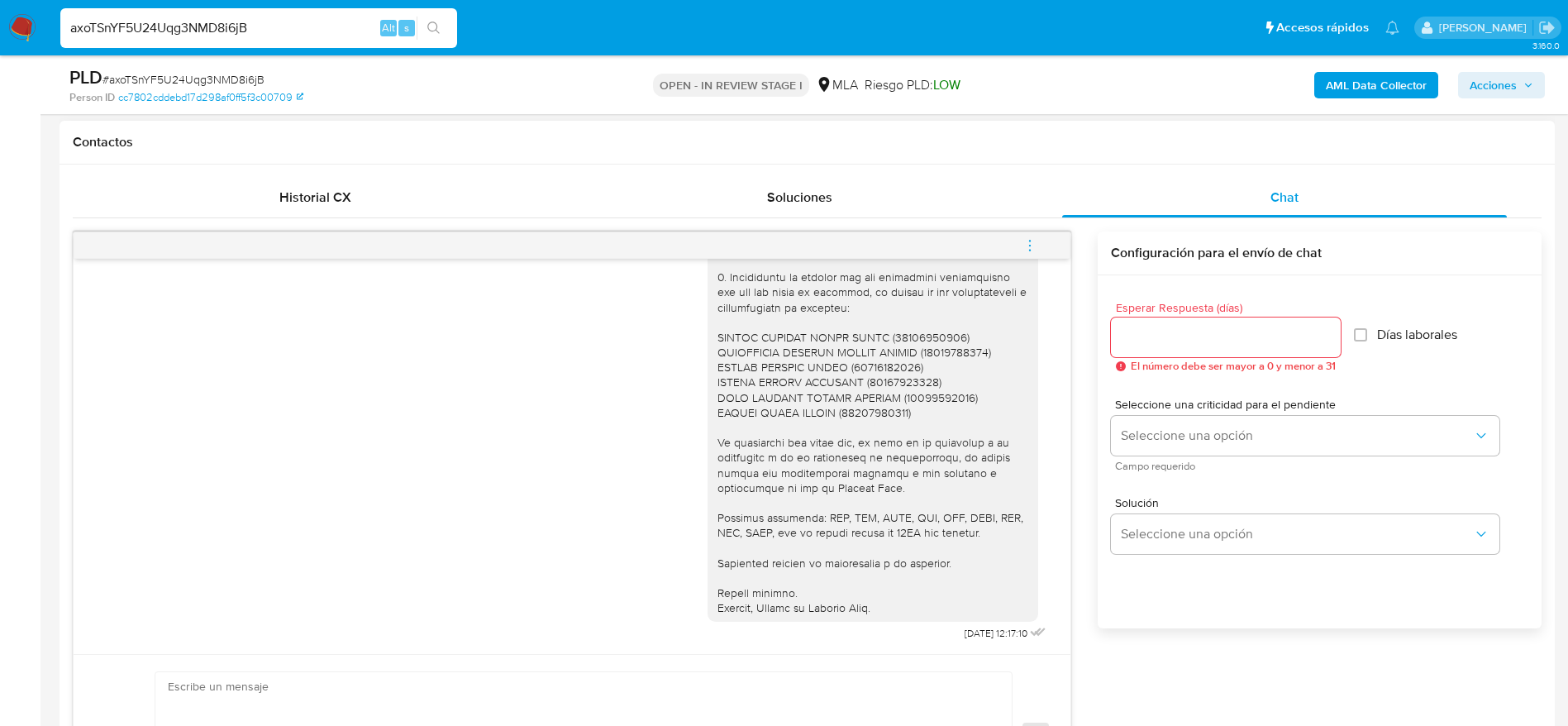
click at [982, 494] on div at bounding box center [873, 239] width 311 height 751
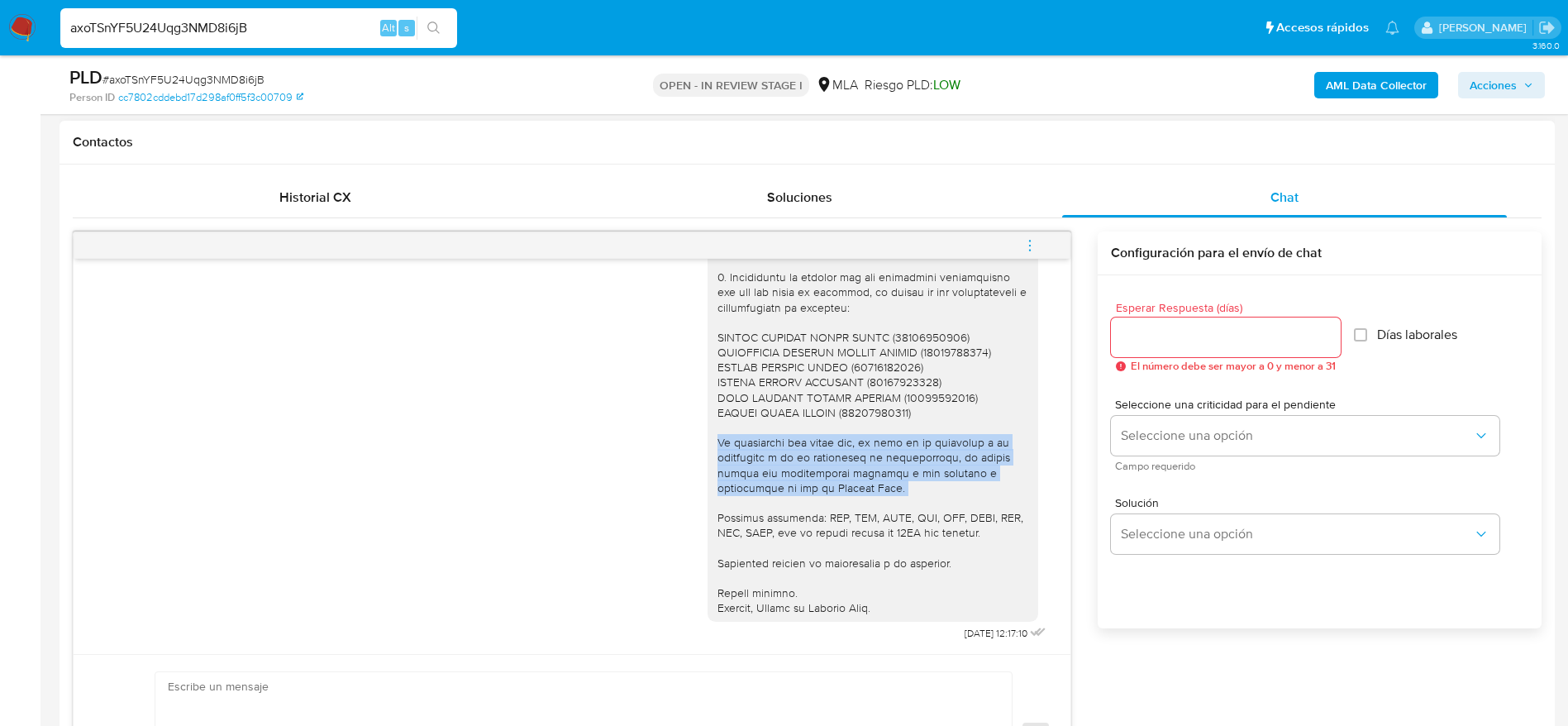
click at [982, 494] on div at bounding box center [873, 239] width 311 height 751
click at [991, 496] on div at bounding box center [873, 239] width 311 height 751
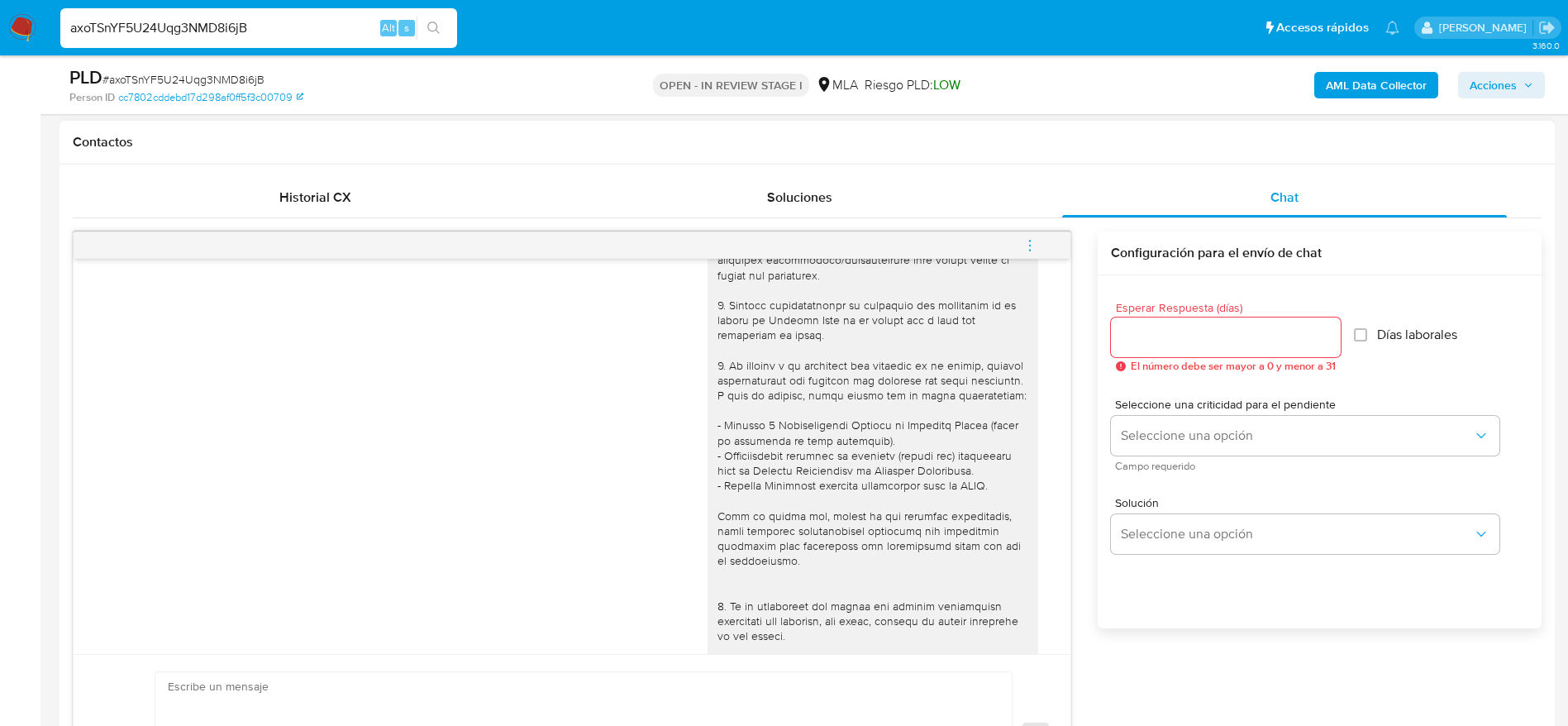
scroll to position [0, 0]
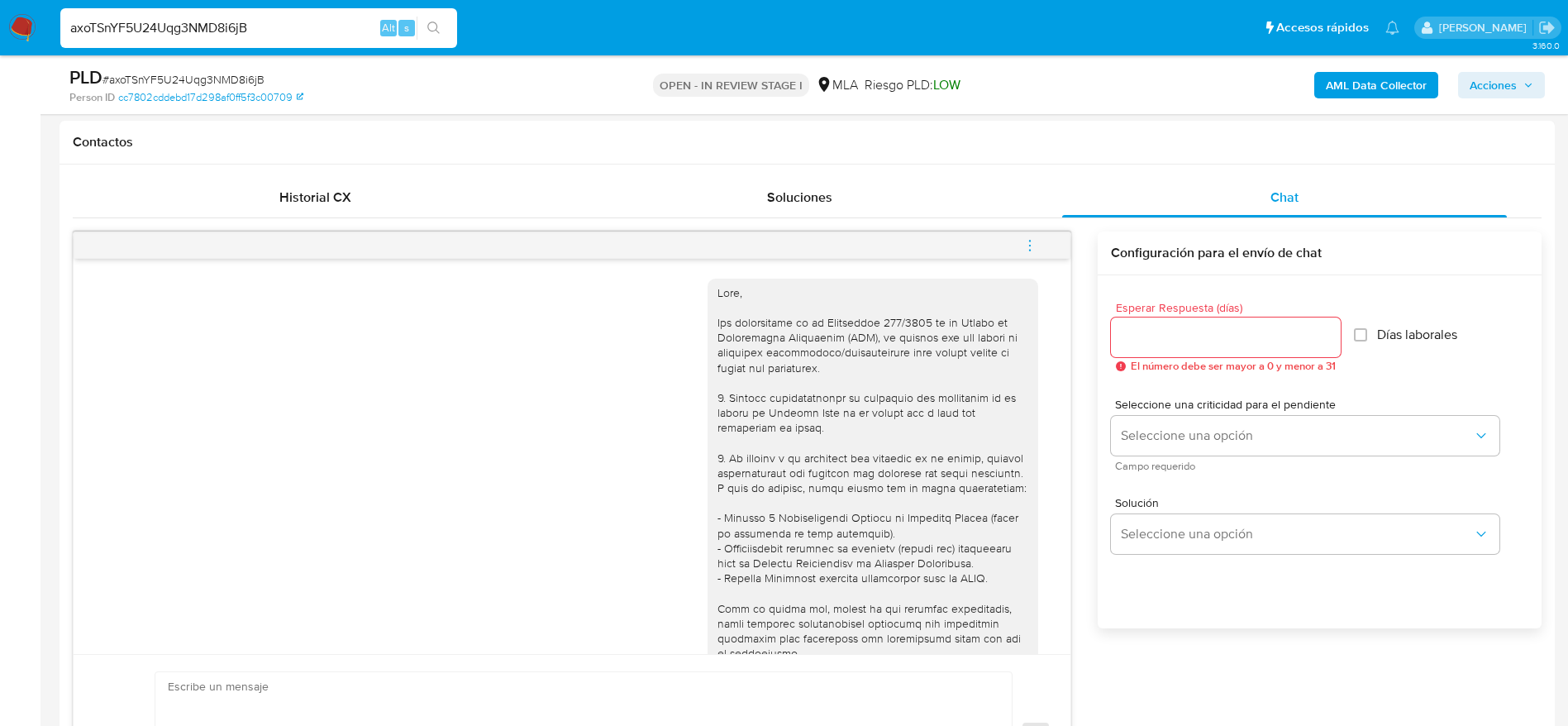
click at [19, 30] on img at bounding box center [22, 28] width 28 height 28
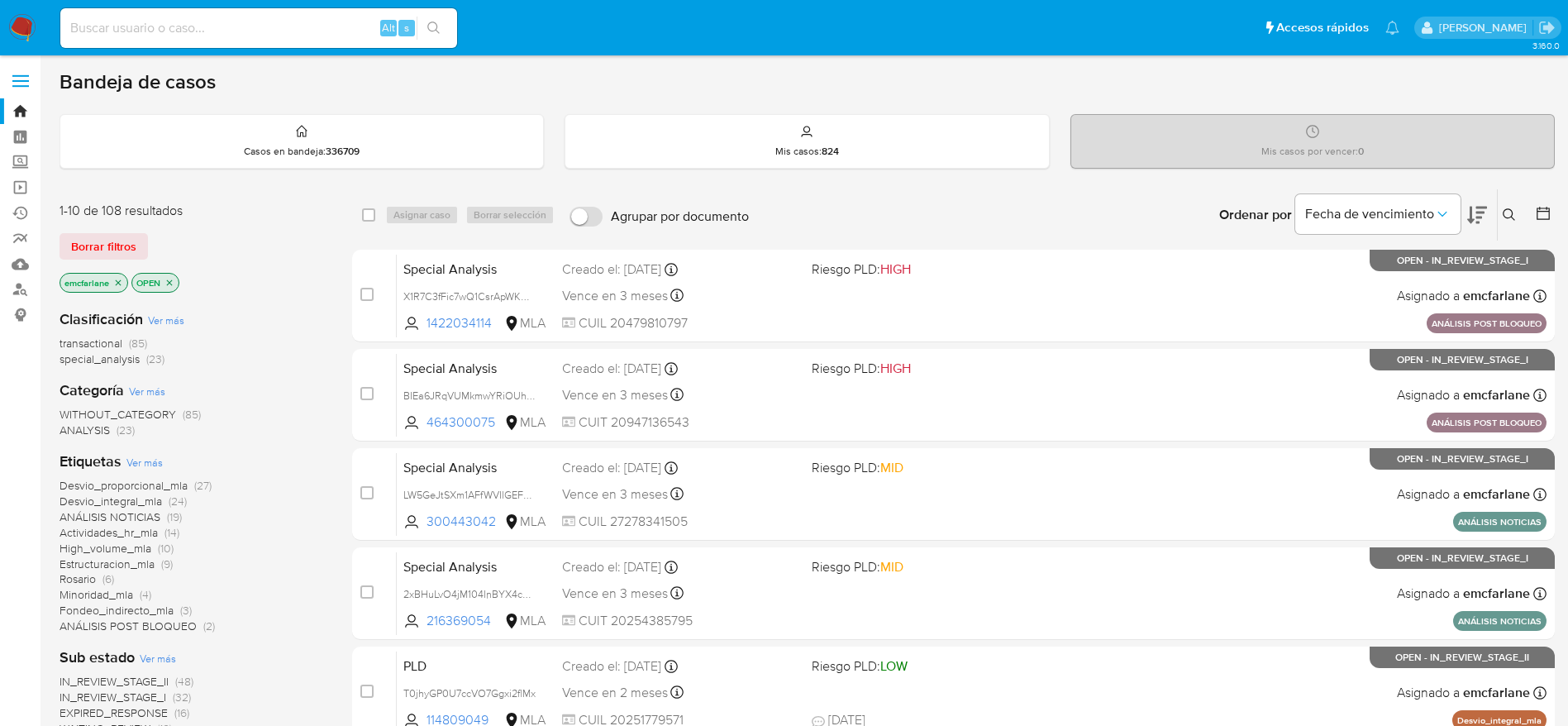
click at [294, 25] on input at bounding box center [259, 28] width 397 height 21
paste input "PLJ2AuZSftPk6GJmbsZkrxSm"
type input "PLJ2AuZSftPk6GJmbsZkrxSm"
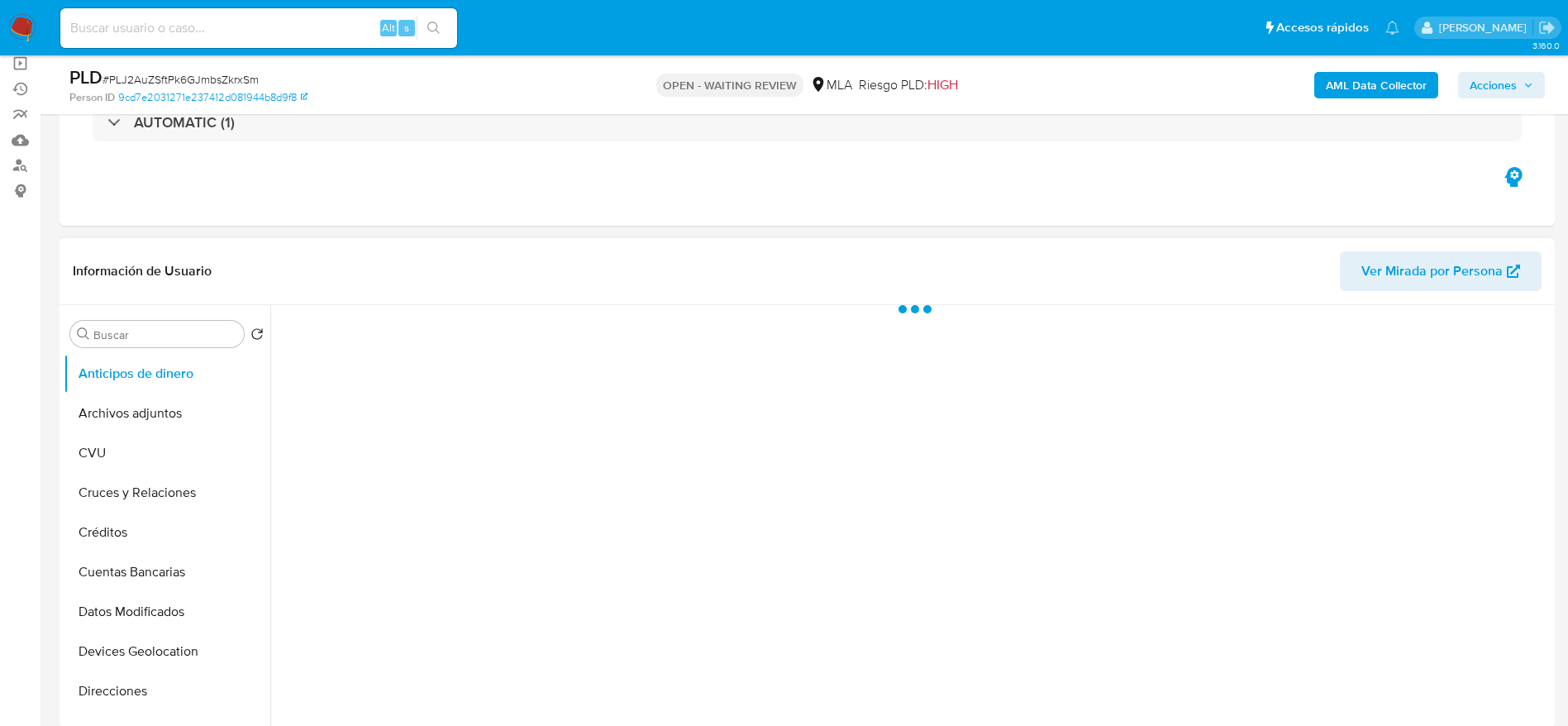
select select "10"
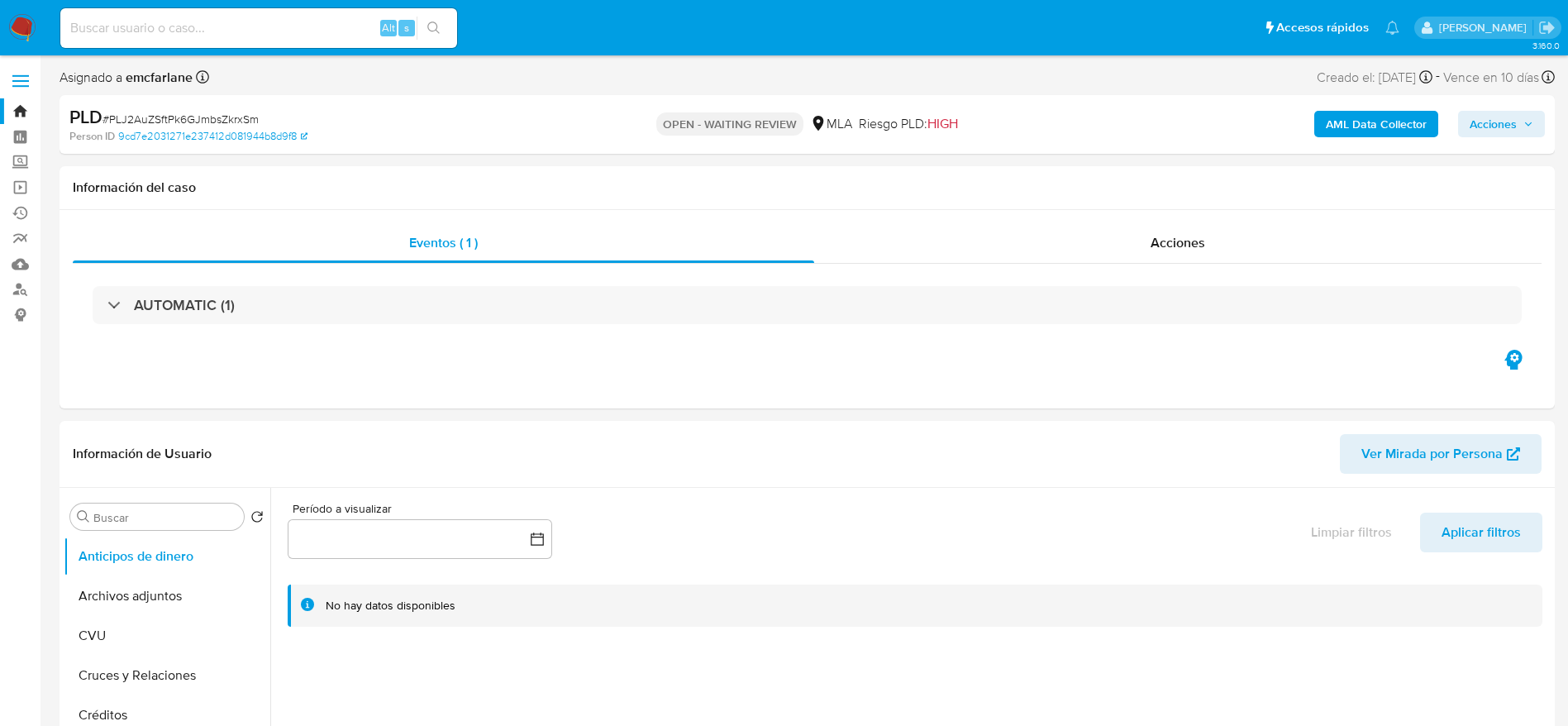
drag, startPoint x: 197, startPoint y: 106, endPoint x: 188, endPoint y: 125, distance: 21.0
click at [197, 106] on div "PLD # PLJ2AuZSftPk6GJmbsZkrxSm" at bounding box center [312, 117] width 486 height 25
click at [188, 125] on span "# PLJ2AuZSftPk6GJmbsZkrxSm" at bounding box center [180, 119] width 156 height 17
click at [188, 124] on span "# PLJ2AuZSftPk6GJmbsZkrxSm" at bounding box center [180, 119] width 156 height 17
copy span "PLJ2AuZSftPk6GJmbsZkrxSm"
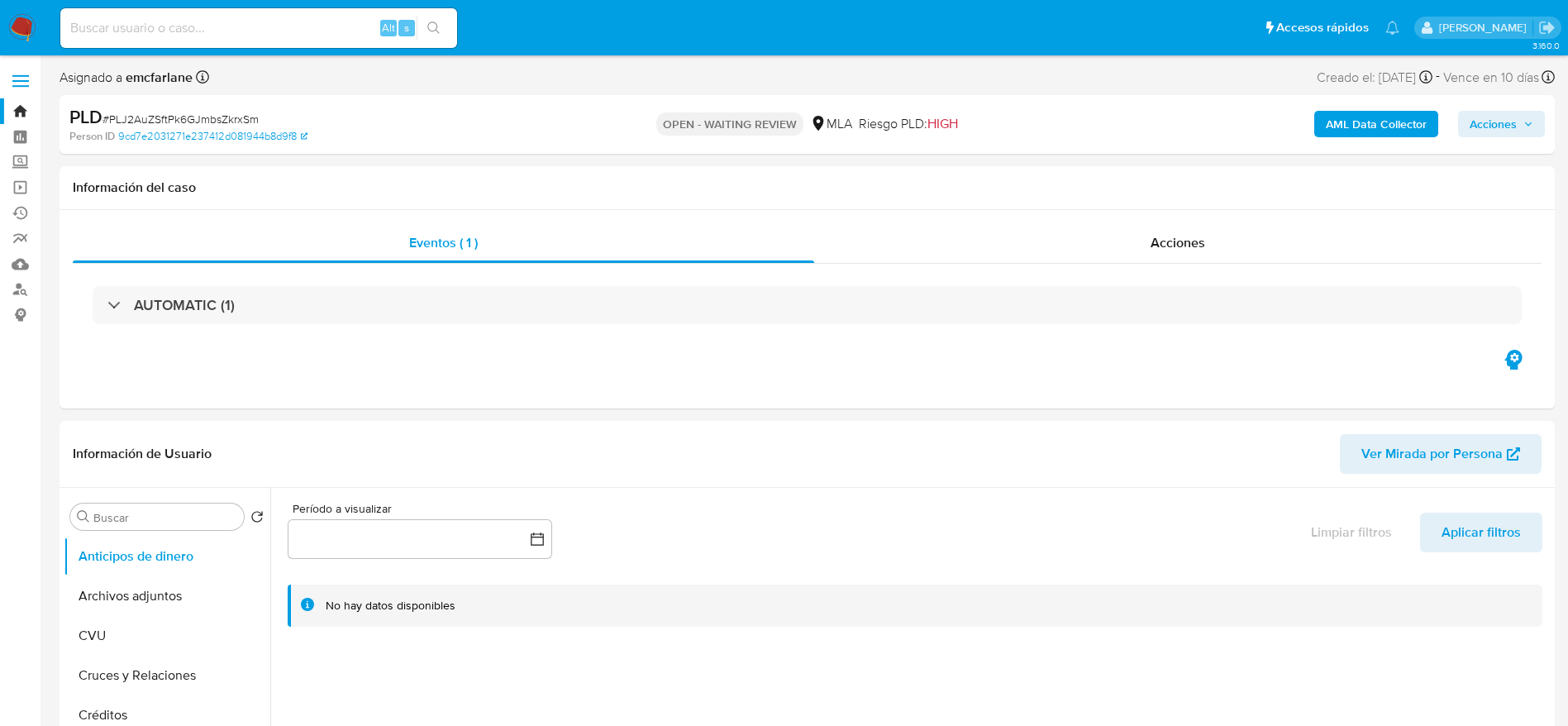
drag, startPoint x: 24, startPoint y: 20, endPoint x: 161, endPoint y: 61, distance: 143.0
click at [90, 30] on input at bounding box center [259, 28] width 397 height 21
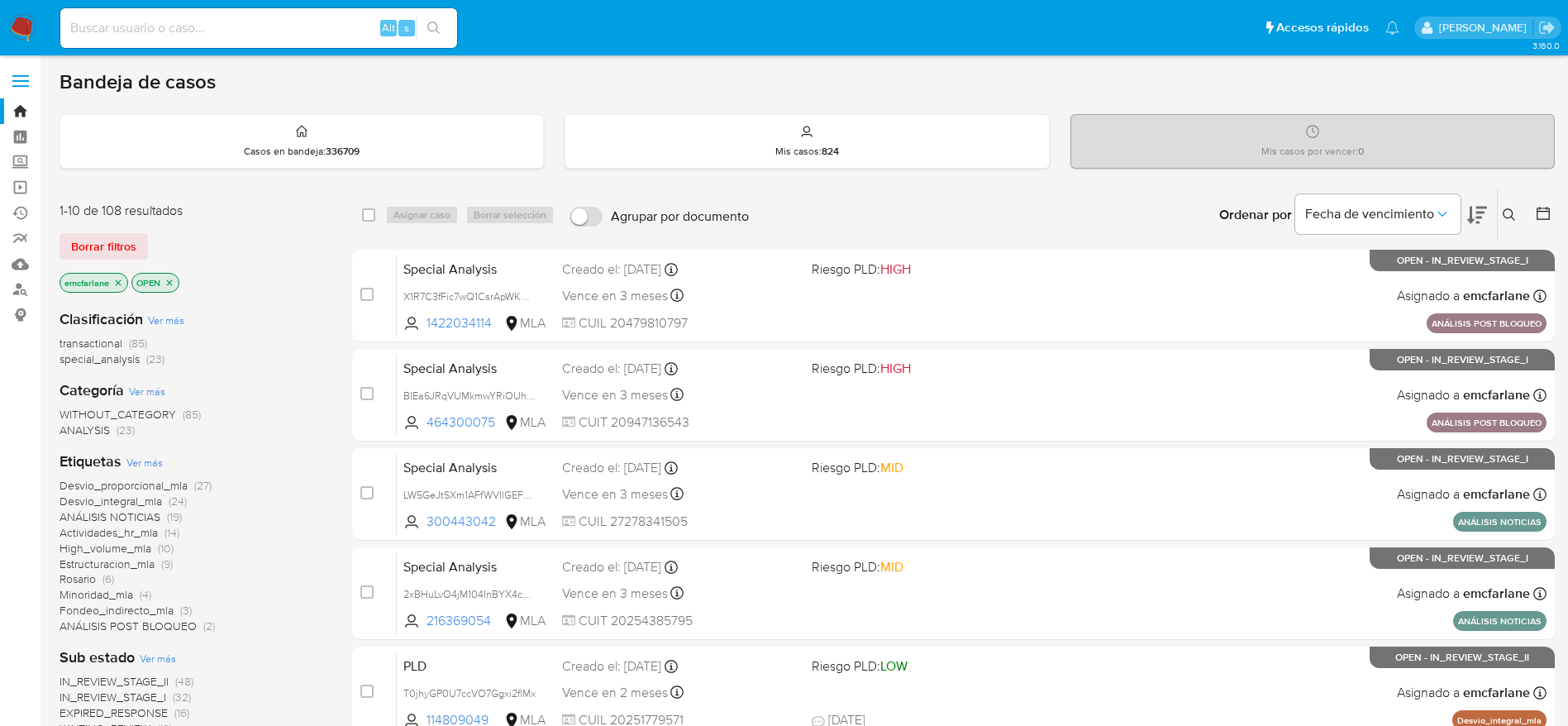
drag, startPoint x: 112, startPoint y: 245, endPoint x: 175, endPoint y: 248, distance: 63.1
click at [112, 244] on span "Borrar filtros" at bounding box center [103, 246] width 65 height 23
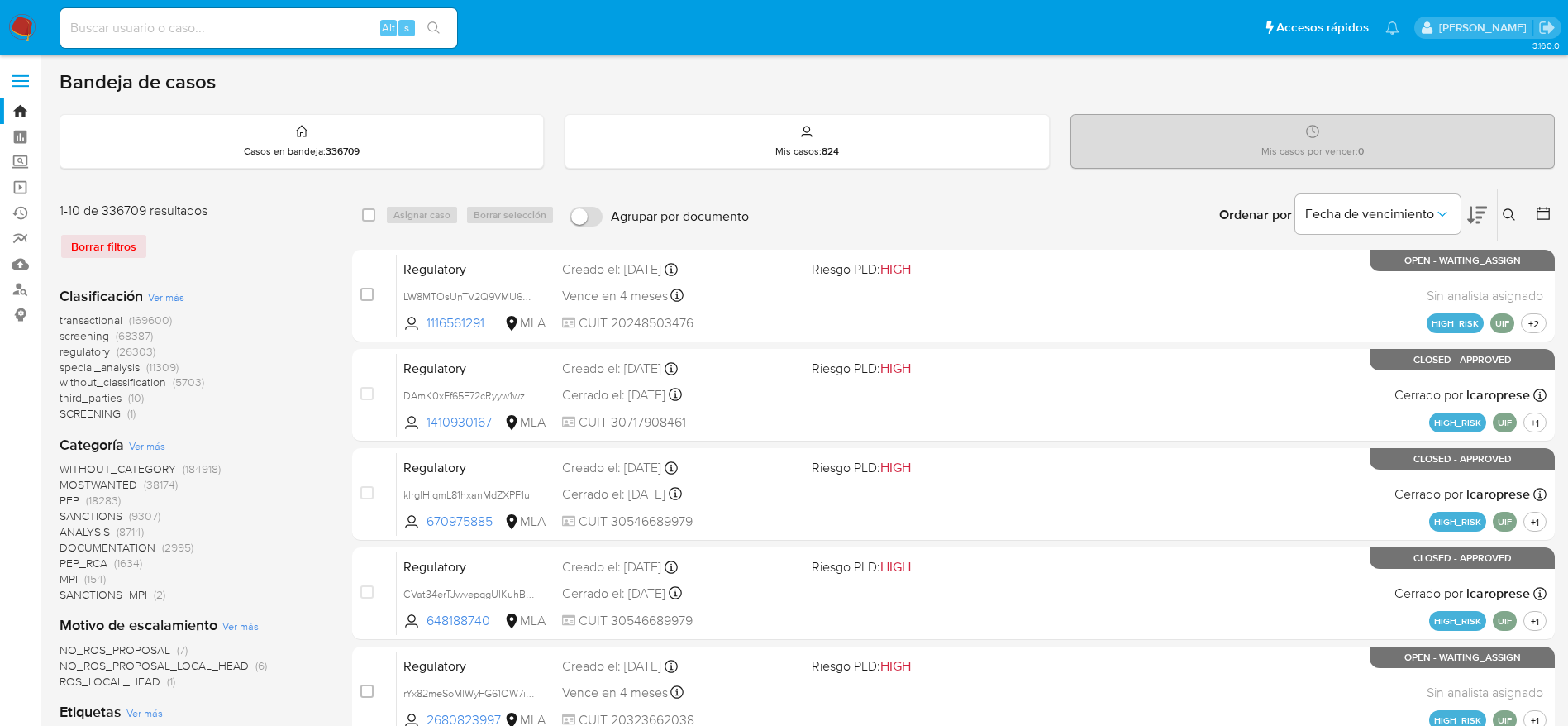
click at [1506, 215] on icon at bounding box center [1509, 216] width 14 height 14
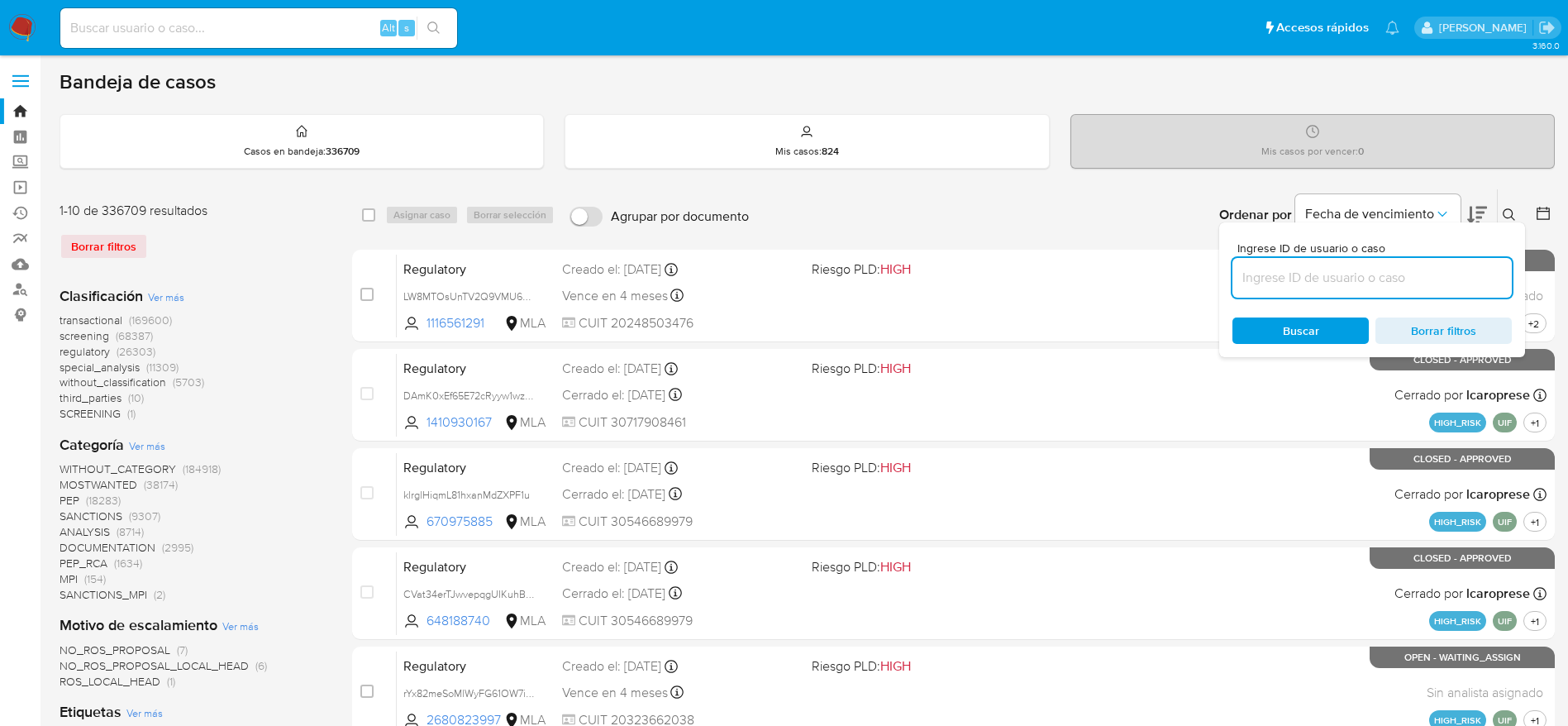
click at [1397, 282] on input at bounding box center [1372, 277] width 280 height 21
type input "PLJ2AuZSftPk6GJmbsZkrxSm"
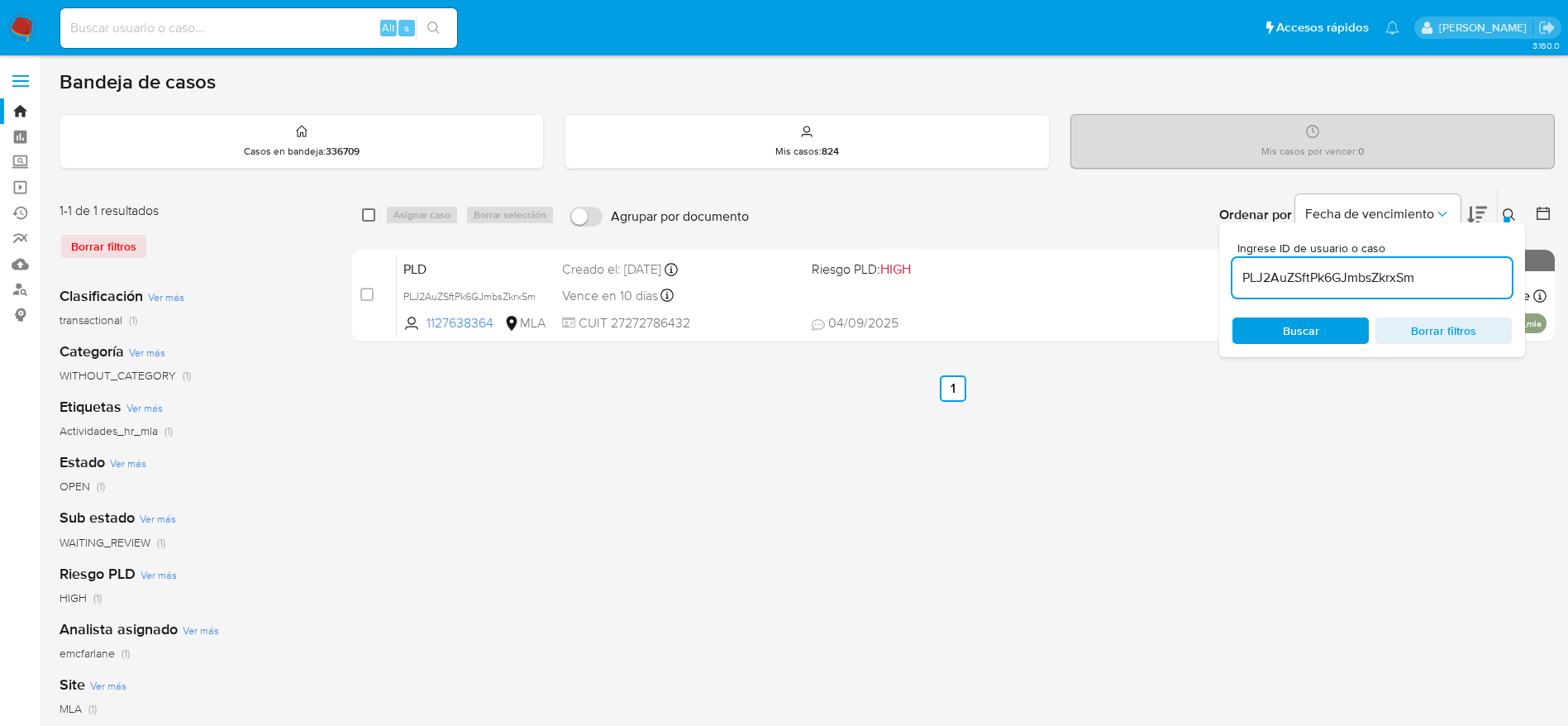
drag, startPoint x: 374, startPoint y: 212, endPoint x: 426, endPoint y: 224, distance: 53.4
click at [374, 214] on input "checkbox" at bounding box center [368, 216] width 14 height 14
checkbox input "true"
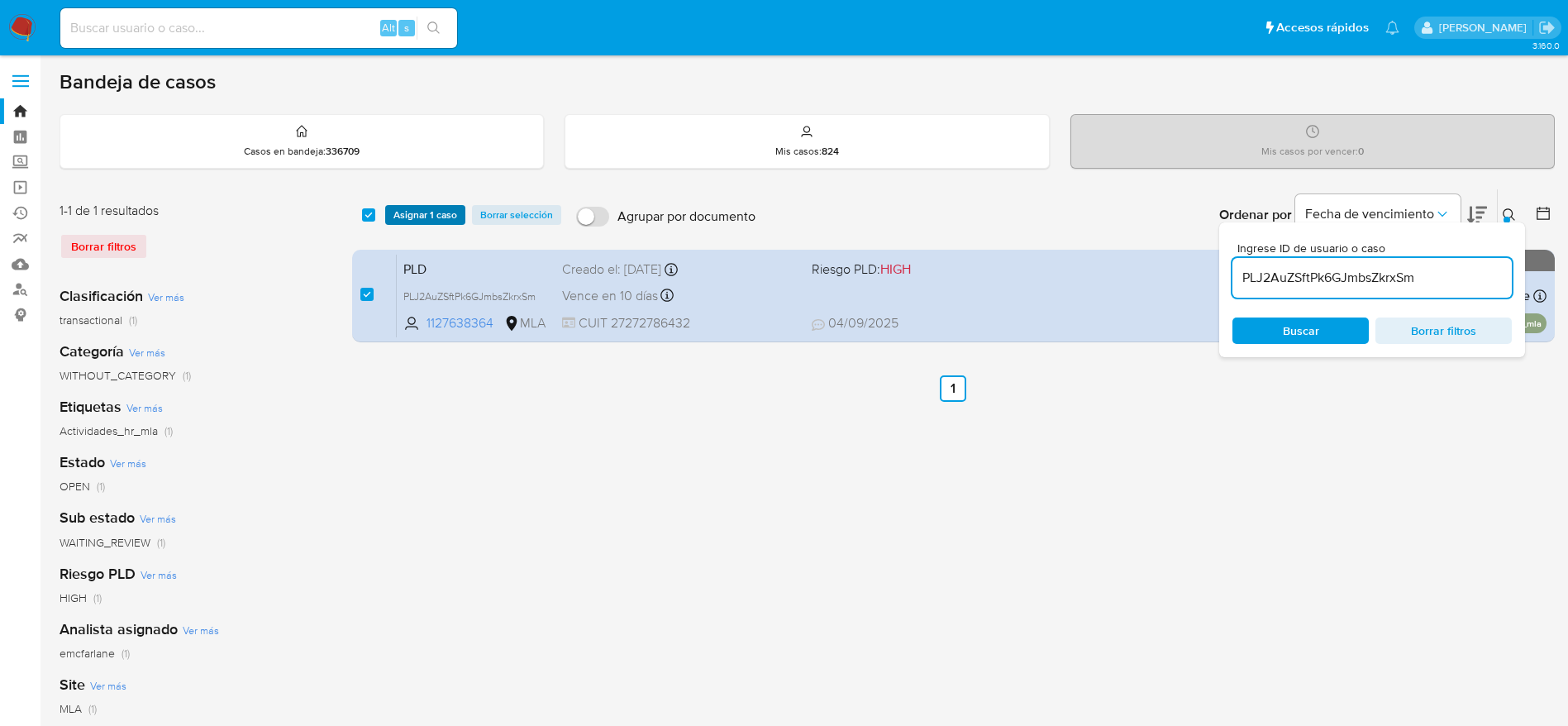
click at [426, 221] on span "Asignar 1 caso" at bounding box center [425, 216] width 63 height 17
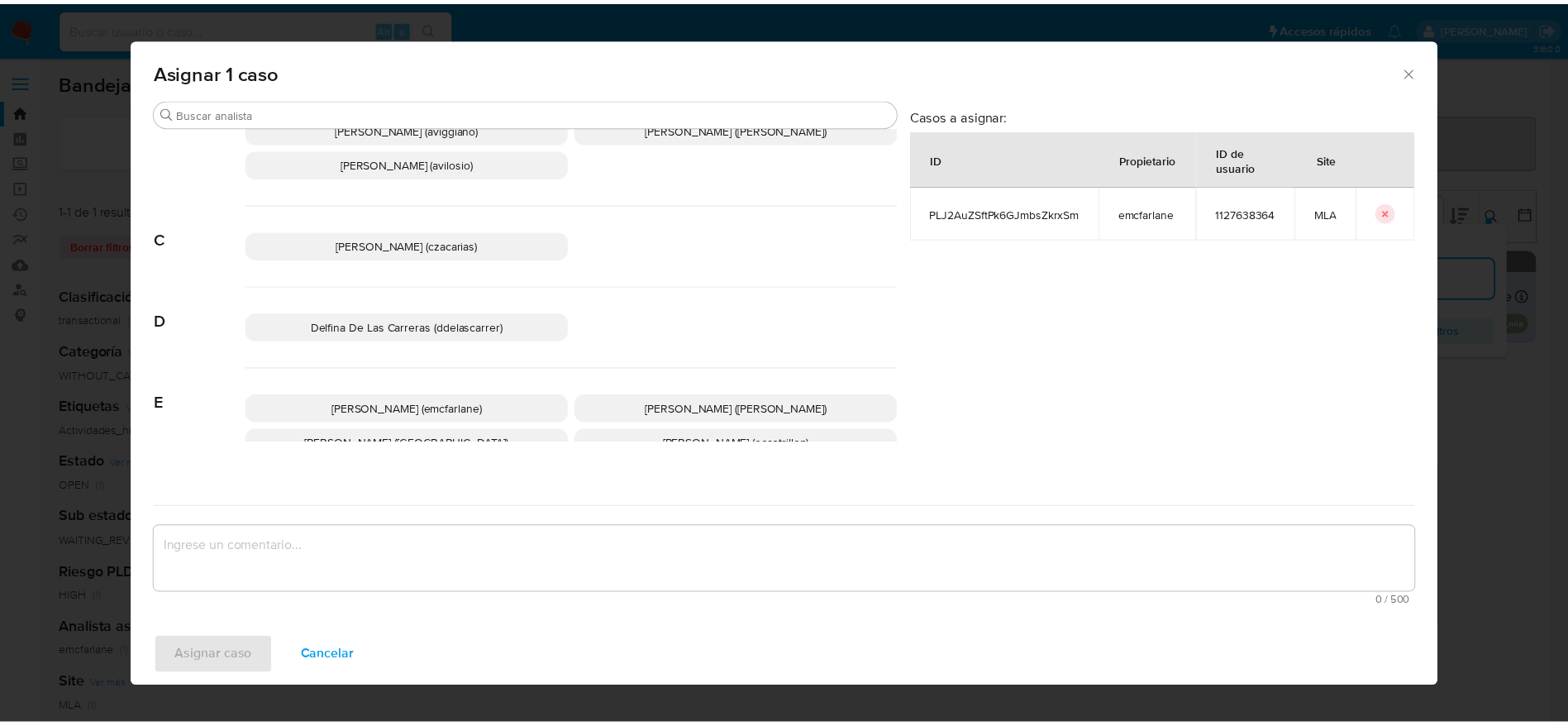
scroll to position [124, 0]
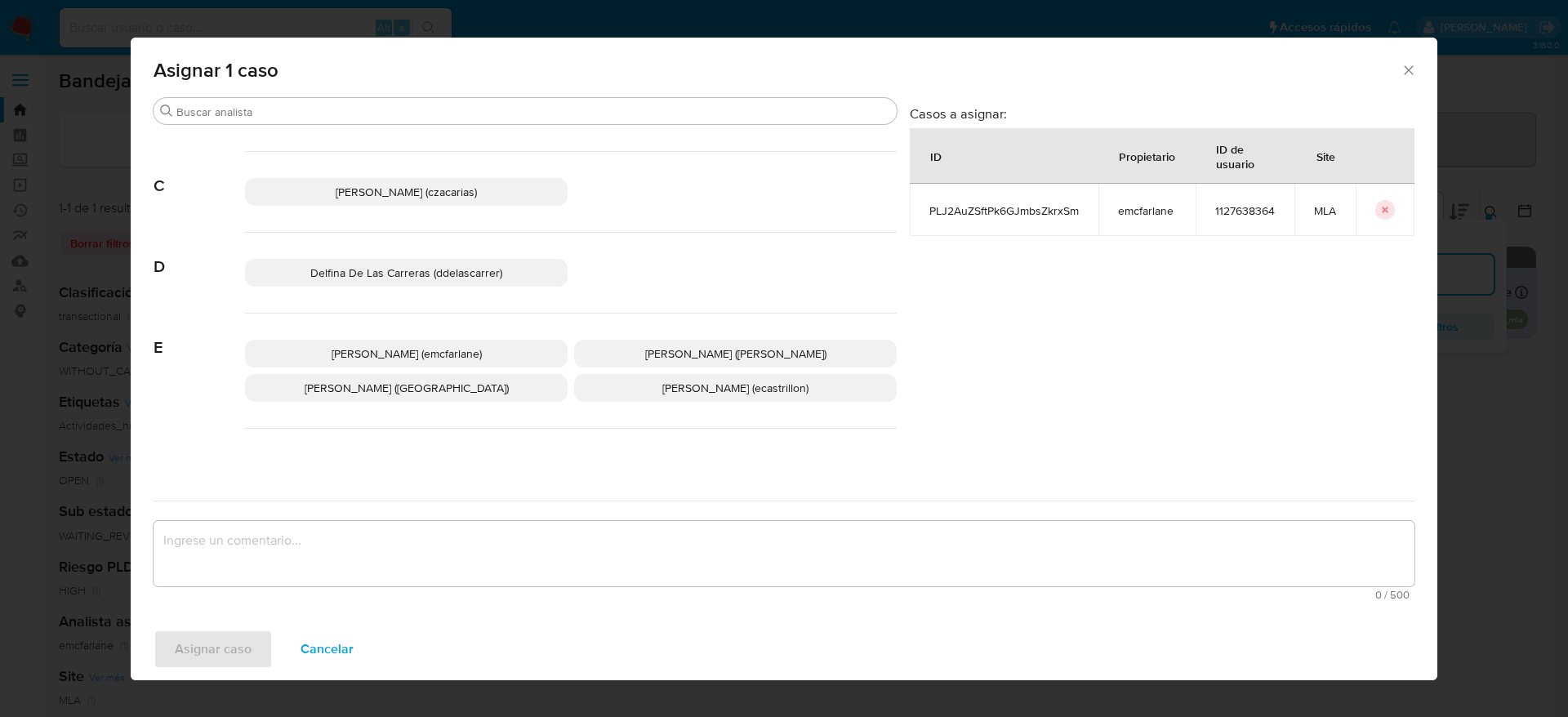
click at [454, 340] on p "Elaine Mc Farlane (emcfarlane)" at bounding box center [406, 353] width 322 height 28
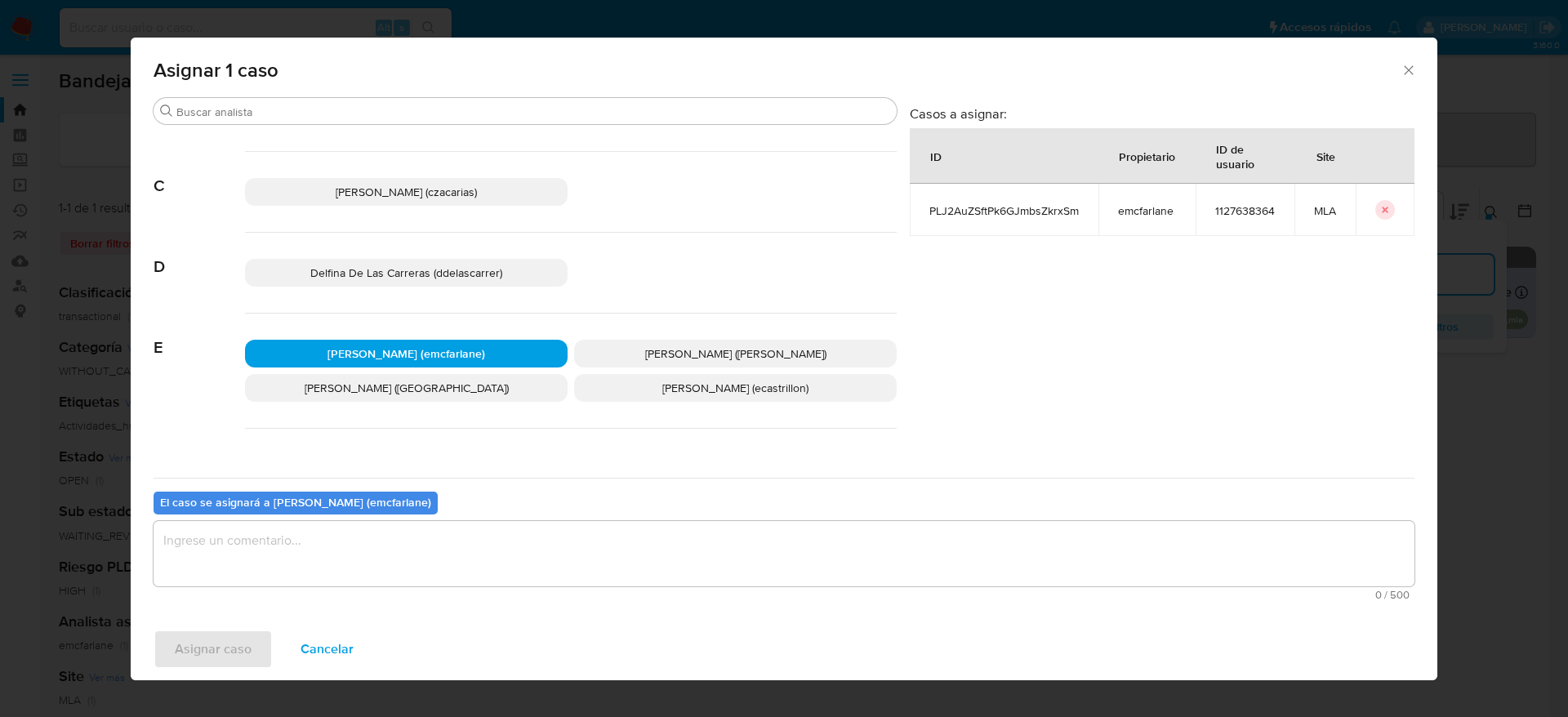
click at [302, 552] on textarea "assign-modal" at bounding box center [784, 553] width 1261 height 65
click at [216, 639] on span "Asignar caso" at bounding box center [213, 649] width 77 height 36
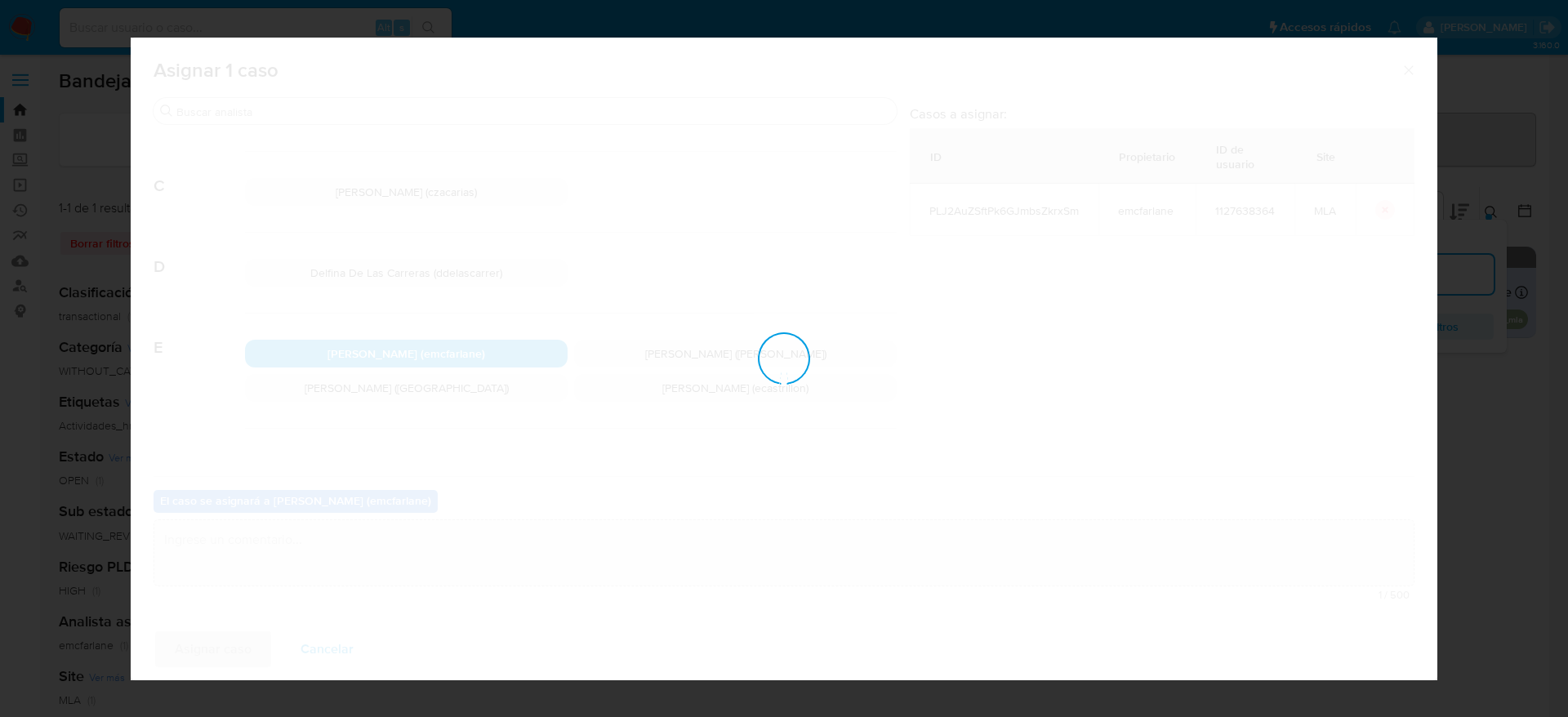
checkbox input "false"
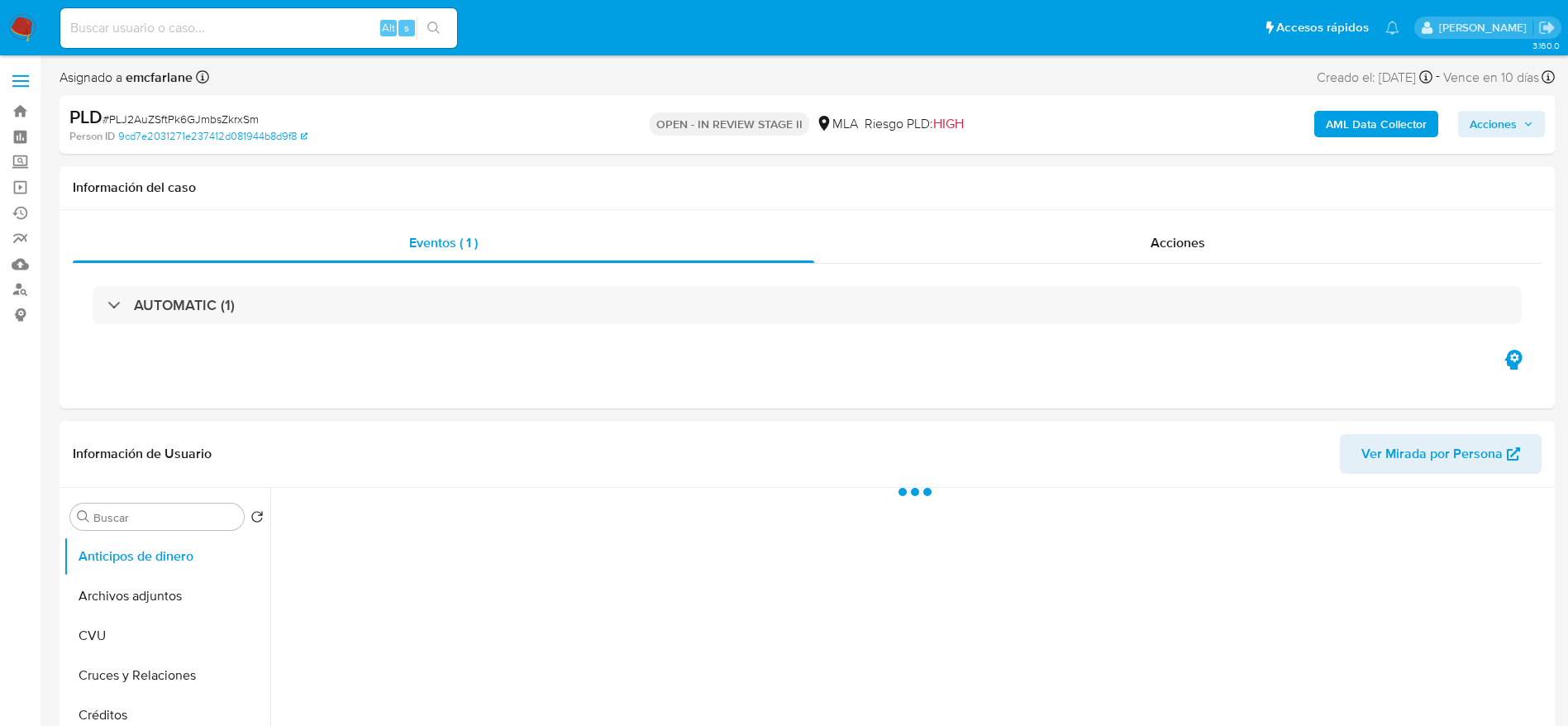
click at [1499, 128] on span "Acciones" at bounding box center [1493, 123] width 47 height 26
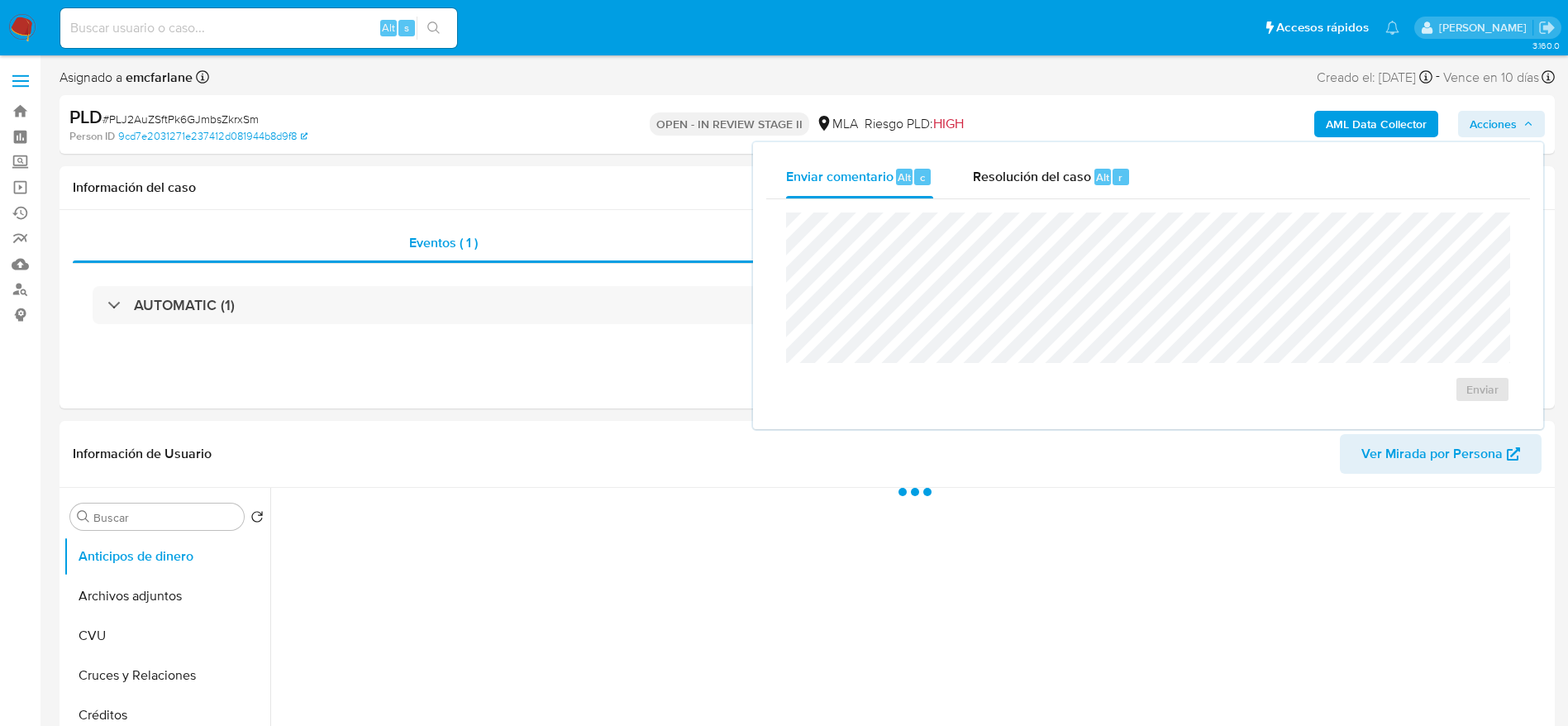
select select "10"
click at [1049, 183] on span "Resolución del caso" at bounding box center [1032, 177] width 118 height 19
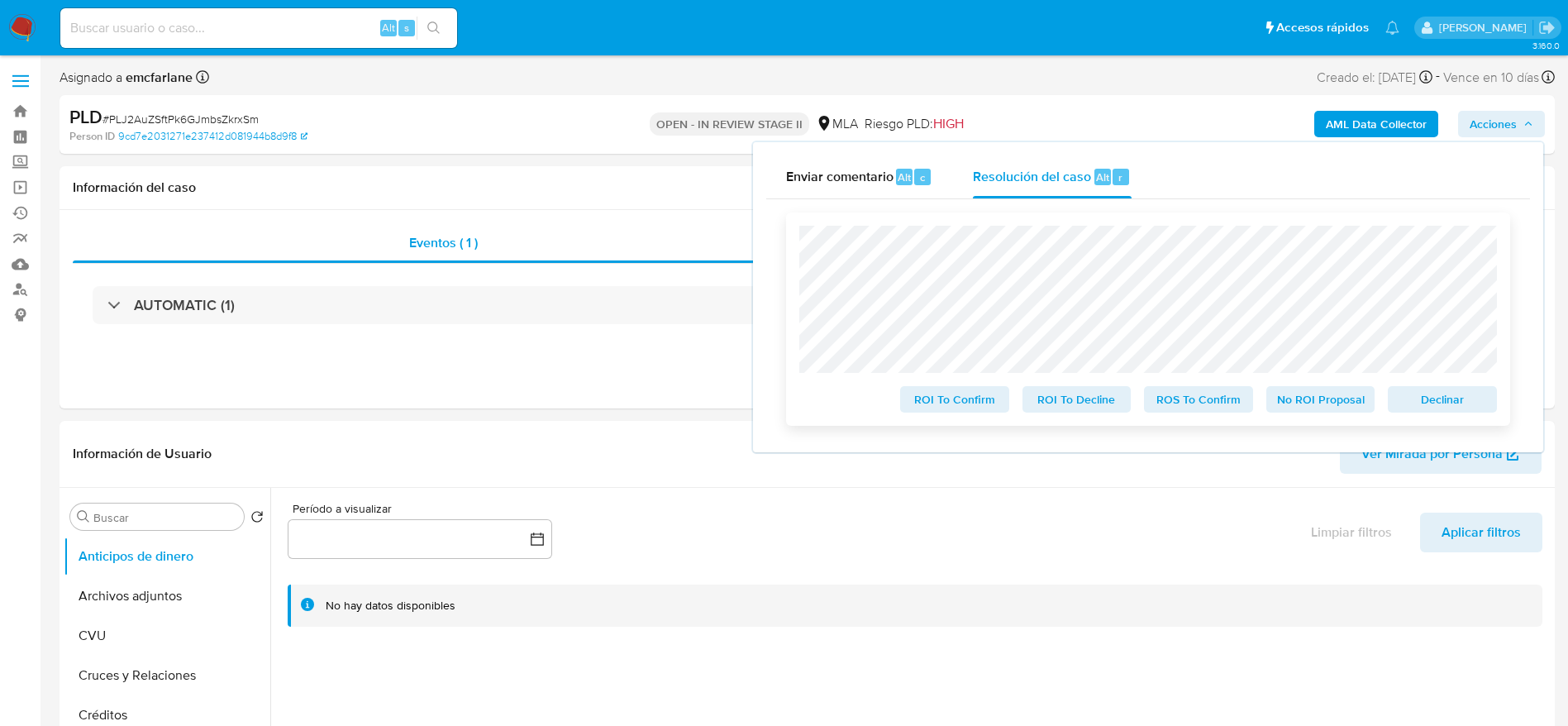
click at [1459, 403] on span "Declinar" at bounding box center [1442, 399] width 86 height 23
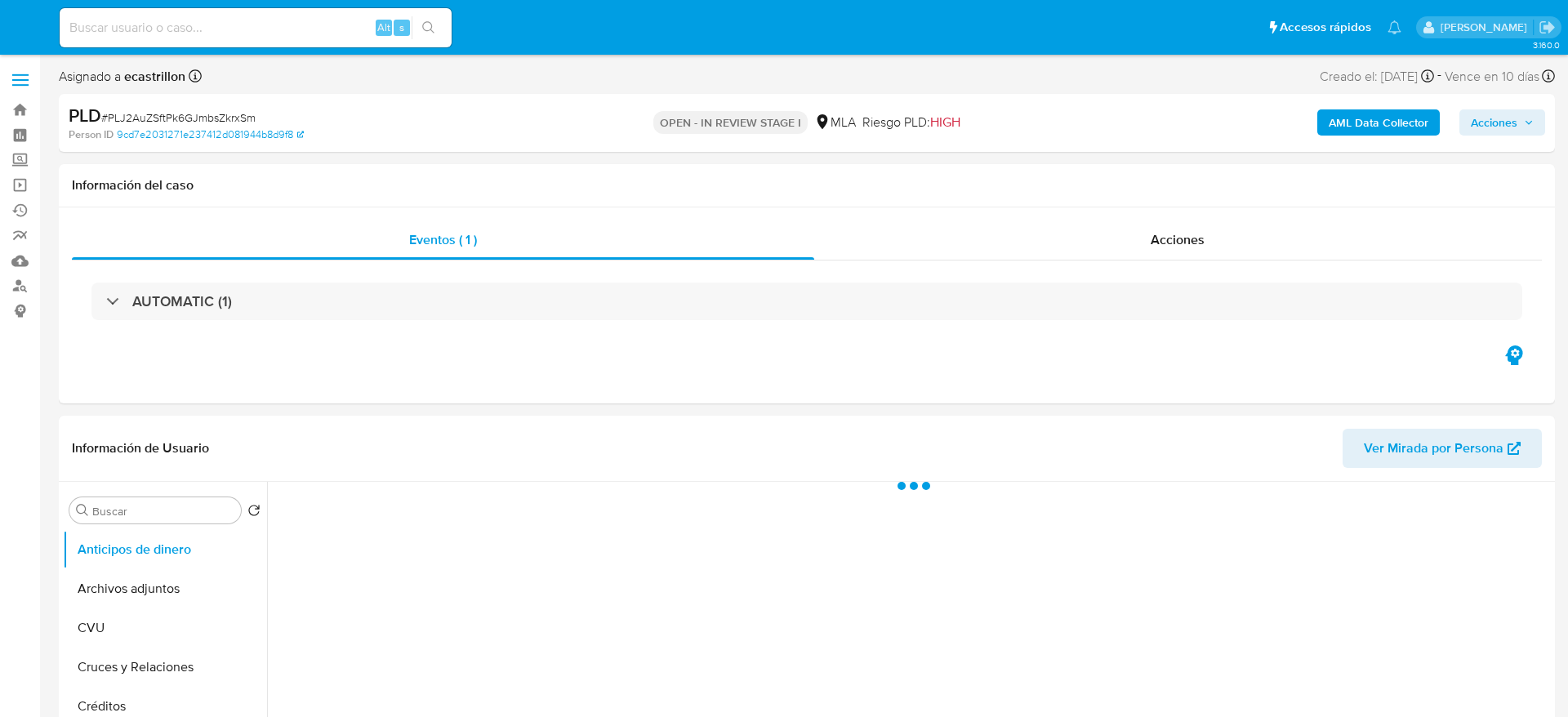
select select "10"
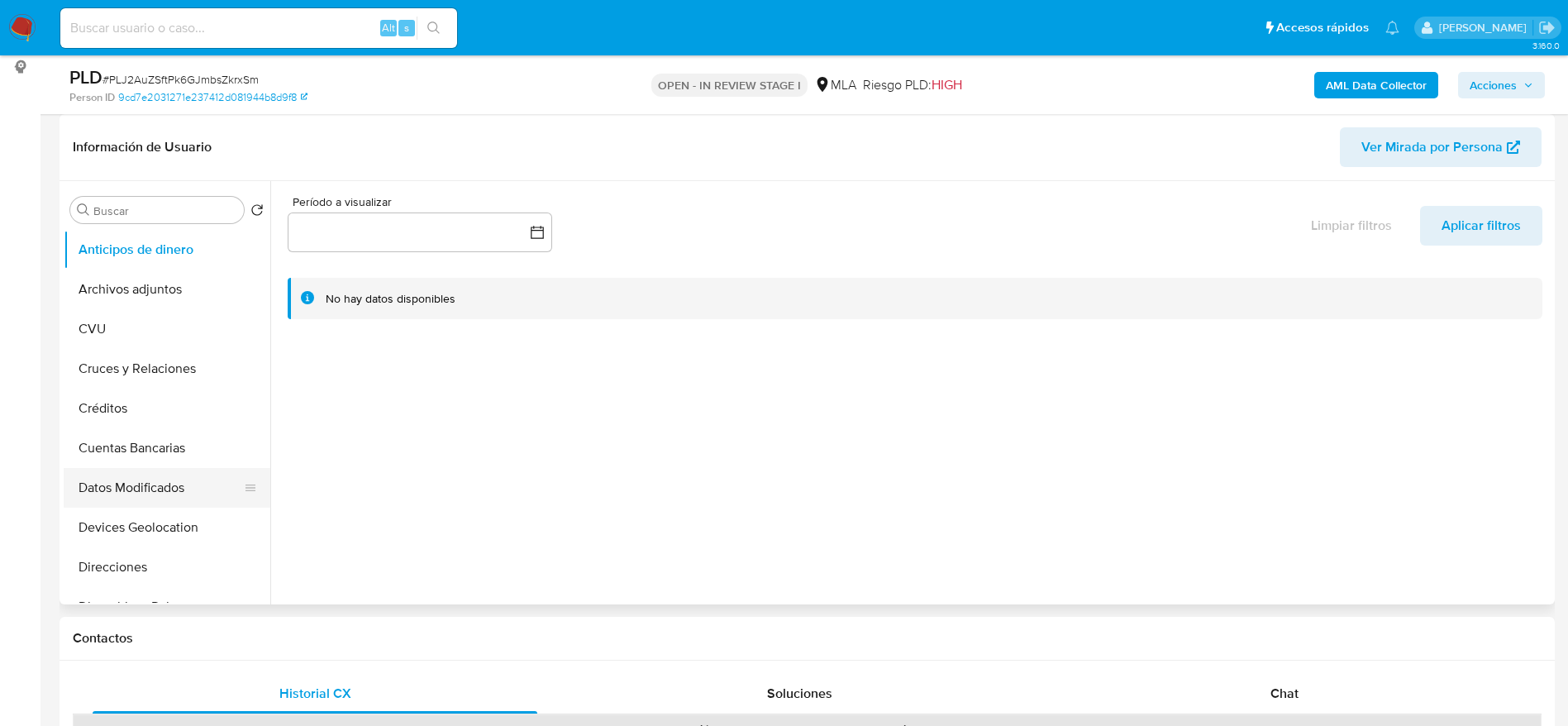
scroll to position [744, 0]
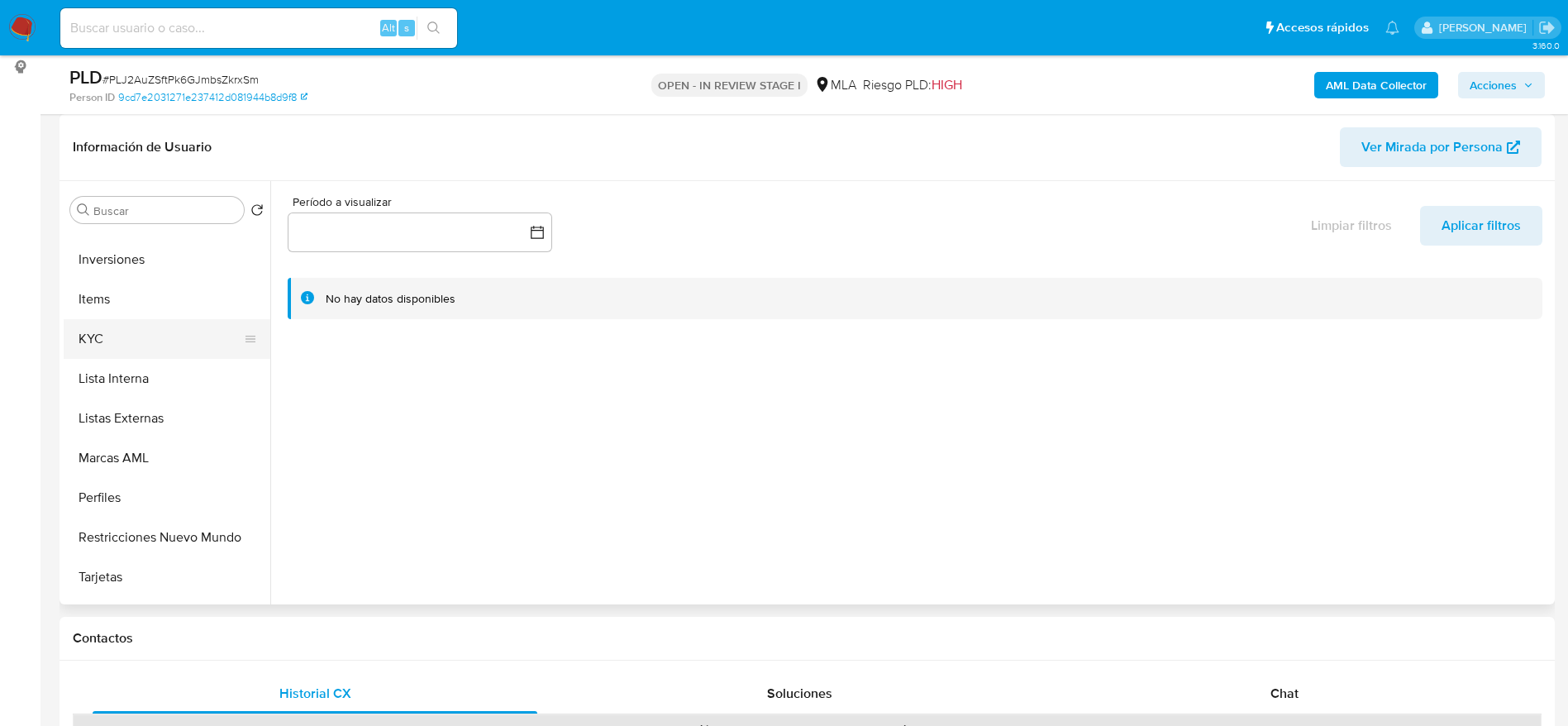
click at [113, 328] on button "KYC" at bounding box center [160, 339] width 193 height 40
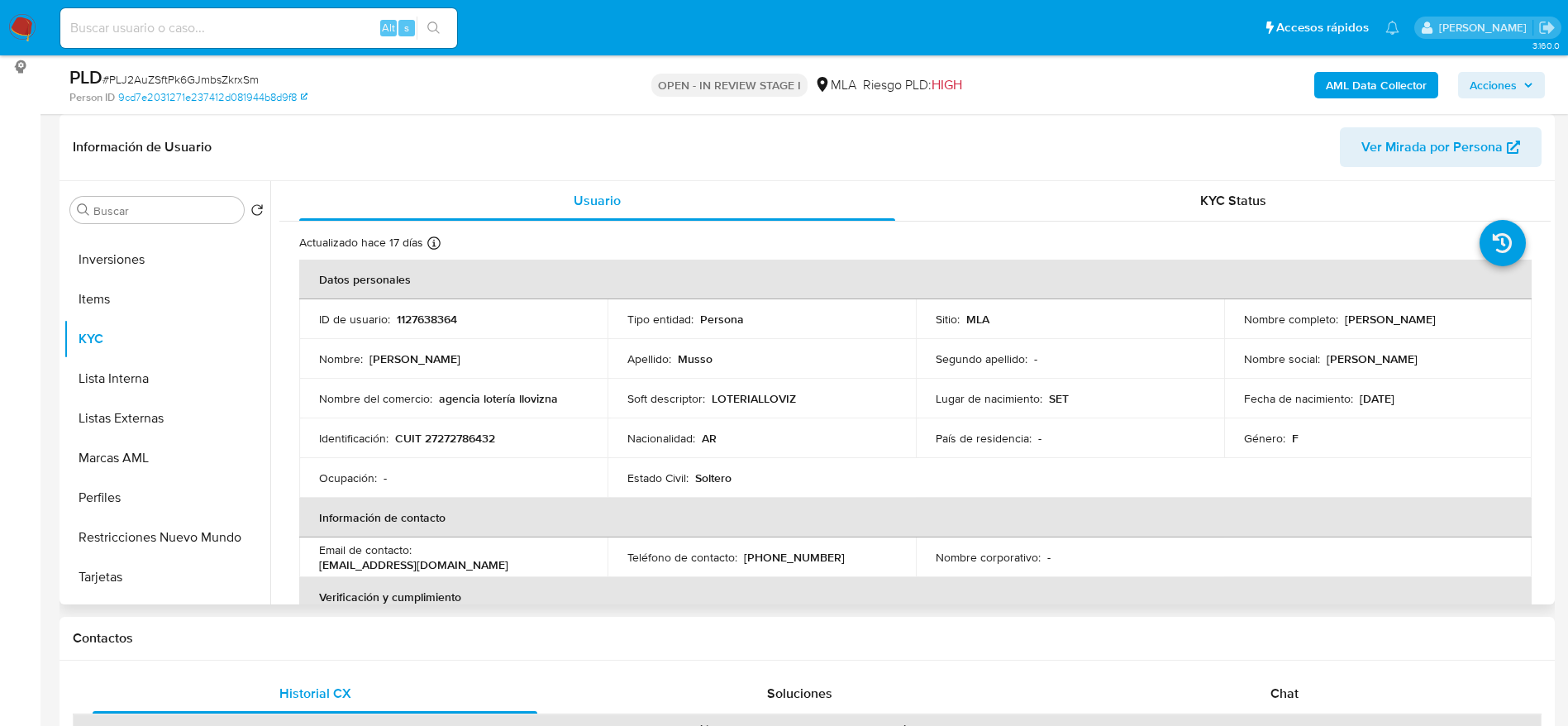
click at [1356, 325] on p "Andrea Fabiana Musso" at bounding box center [1391, 319] width 91 height 15
click at [1404, 345] on td "Nombre social : ANDREA" at bounding box center [1378, 358] width 308 height 40
drag, startPoint x: 1486, startPoint y: 319, endPoint x: 1337, endPoint y: 326, distance: 149.2
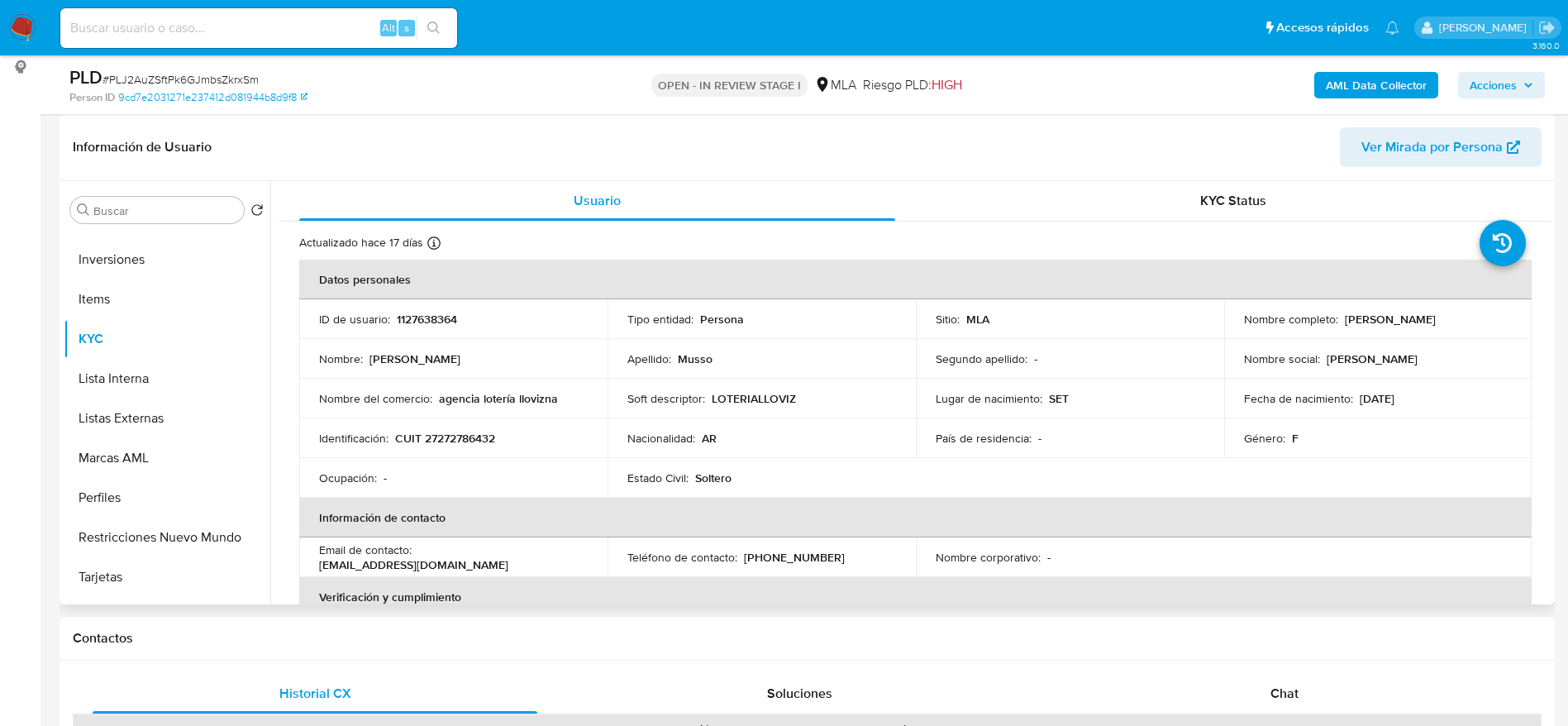
click at [1342, 334] on td "Nombre completo : Andrea Fabiana Musso" at bounding box center [1378, 319] width 308 height 40
click at [1345, 324] on p "Andrea Fabiana Musso" at bounding box center [1391, 319] width 91 height 15
click at [1352, 334] on td "Nombre completo : Andrea Fabiana Musso" at bounding box center [1378, 319] width 308 height 40
drag, startPoint x: 1355, startPoint y: 319, endPoint x: 1449, endPoint y: 330, distance: 94.6
click at [1449, 330] on td "Nombre completo : Andrea Fabiana Musso" at bounding box center [1378, 319] width 308 height 40
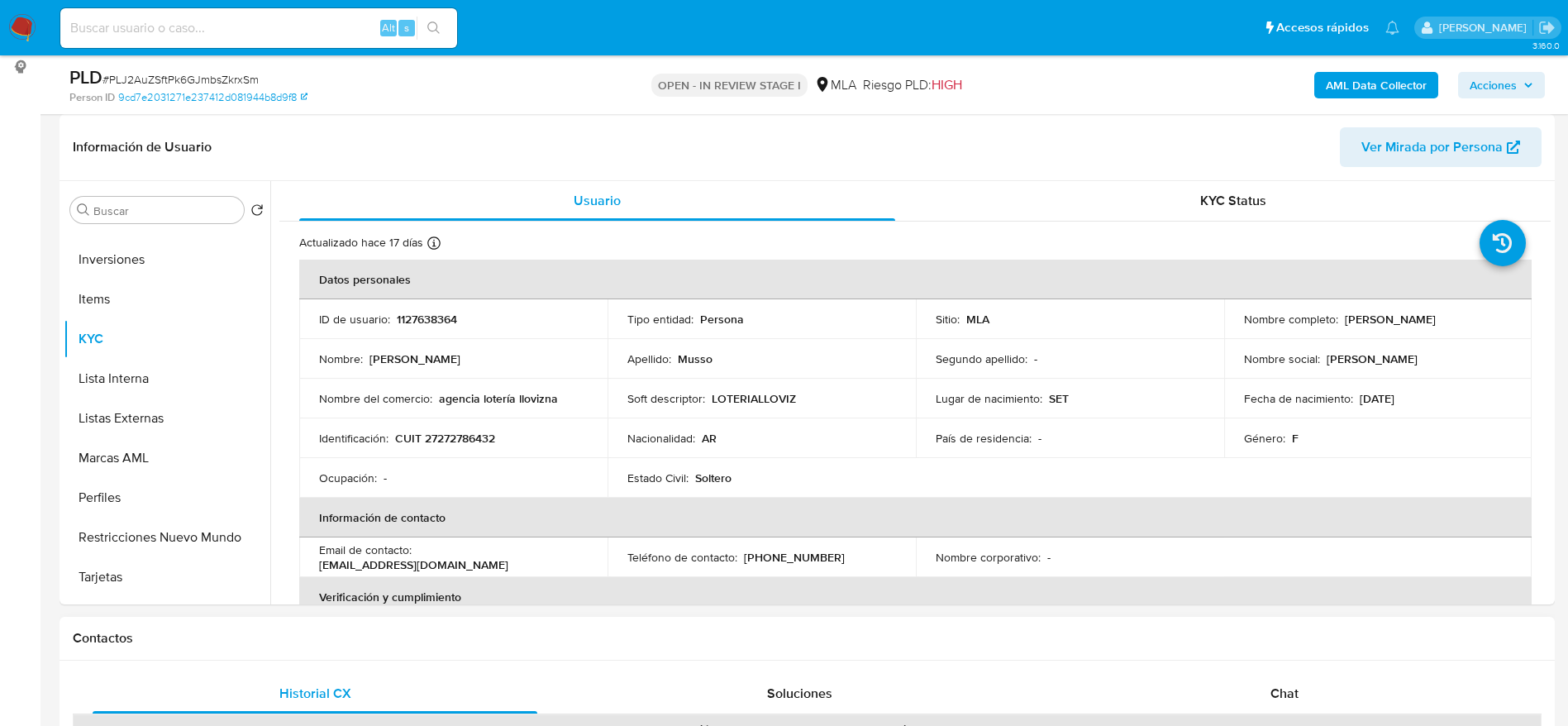
copy p "Andrea Fabiana Musso"
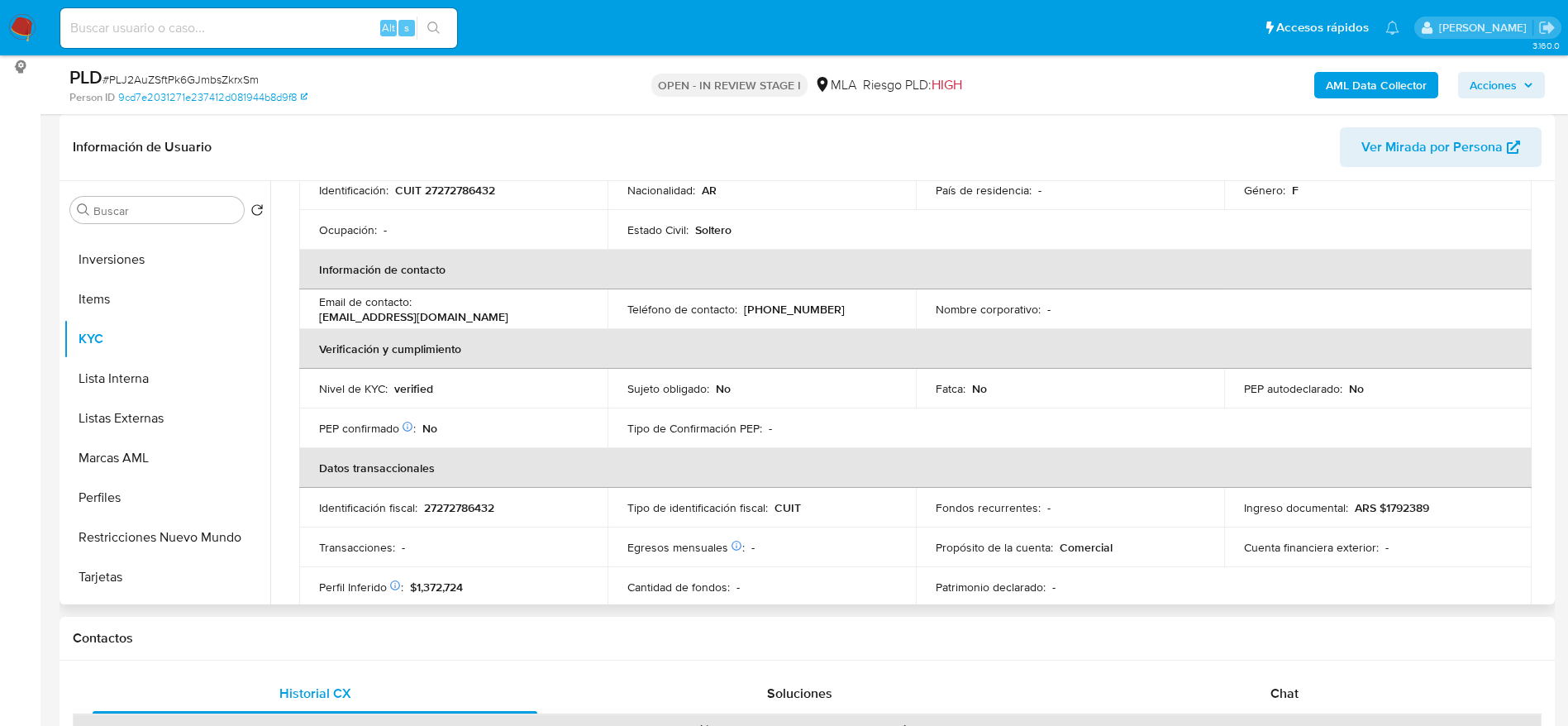
scroll to position [823, 0]
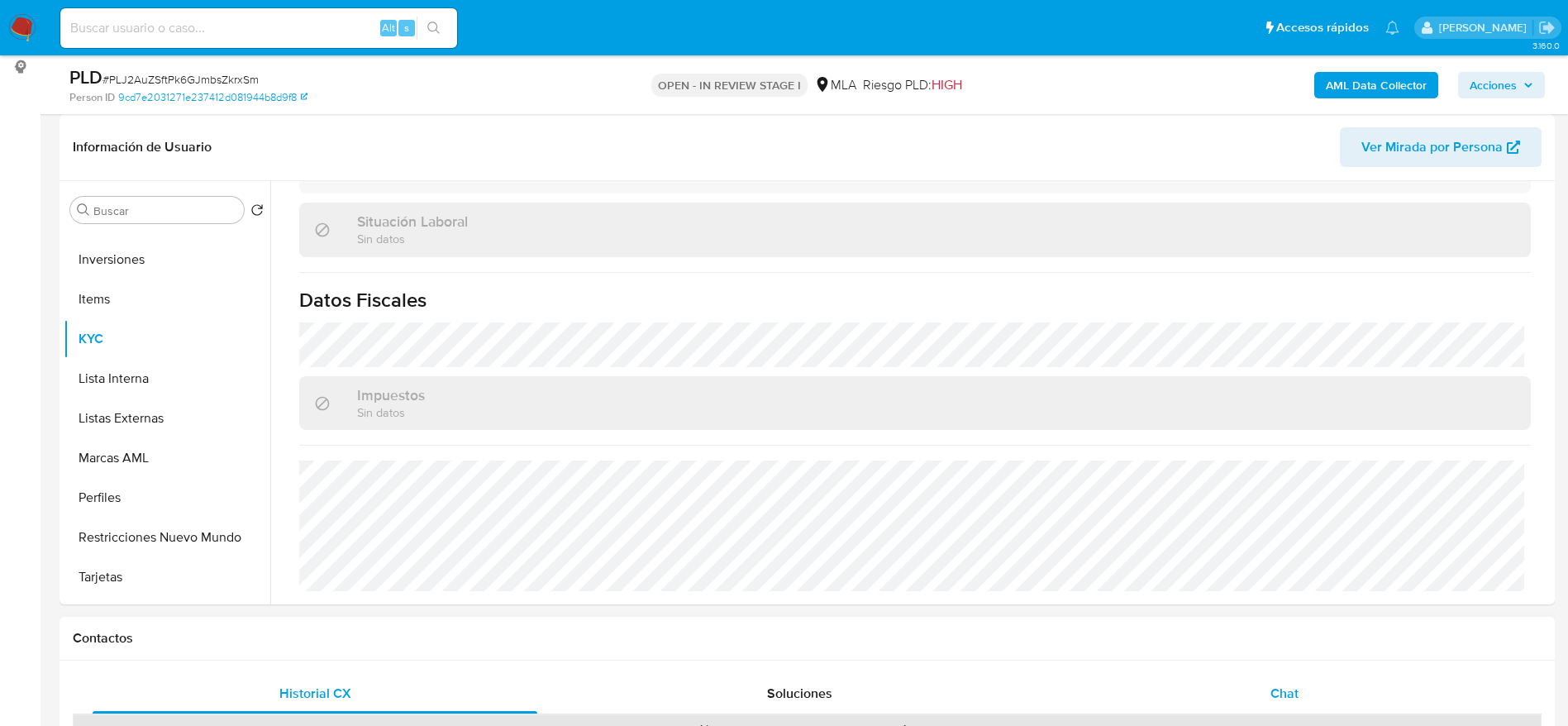
drag, startPoint x: 1267, startPoint y: 703, endPoint x: 1192, endPoint y: 656, distance: 88.5
click at [1266, 704] on div "Chat" at bounding box center [1284, 693] width 444 height 40
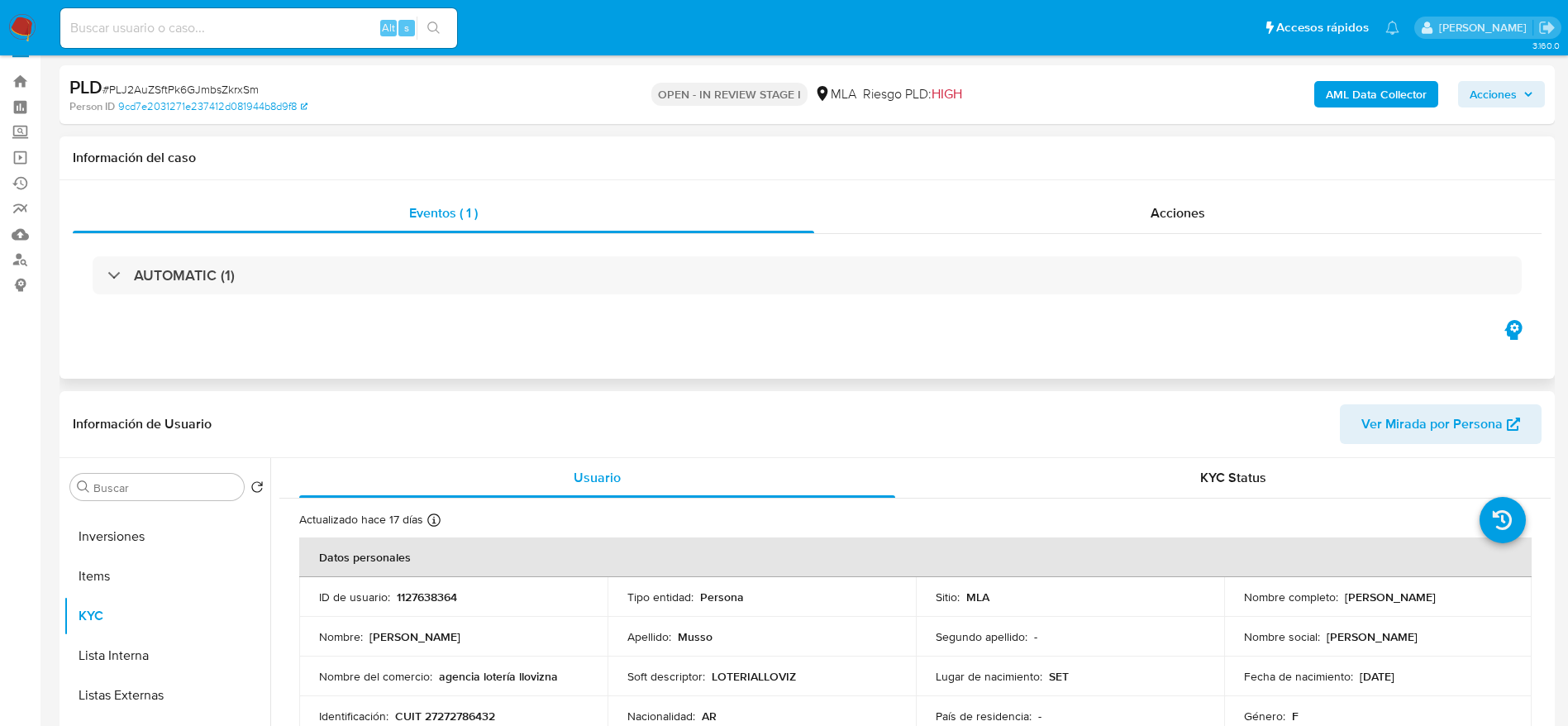
scroll to position [0, 0]
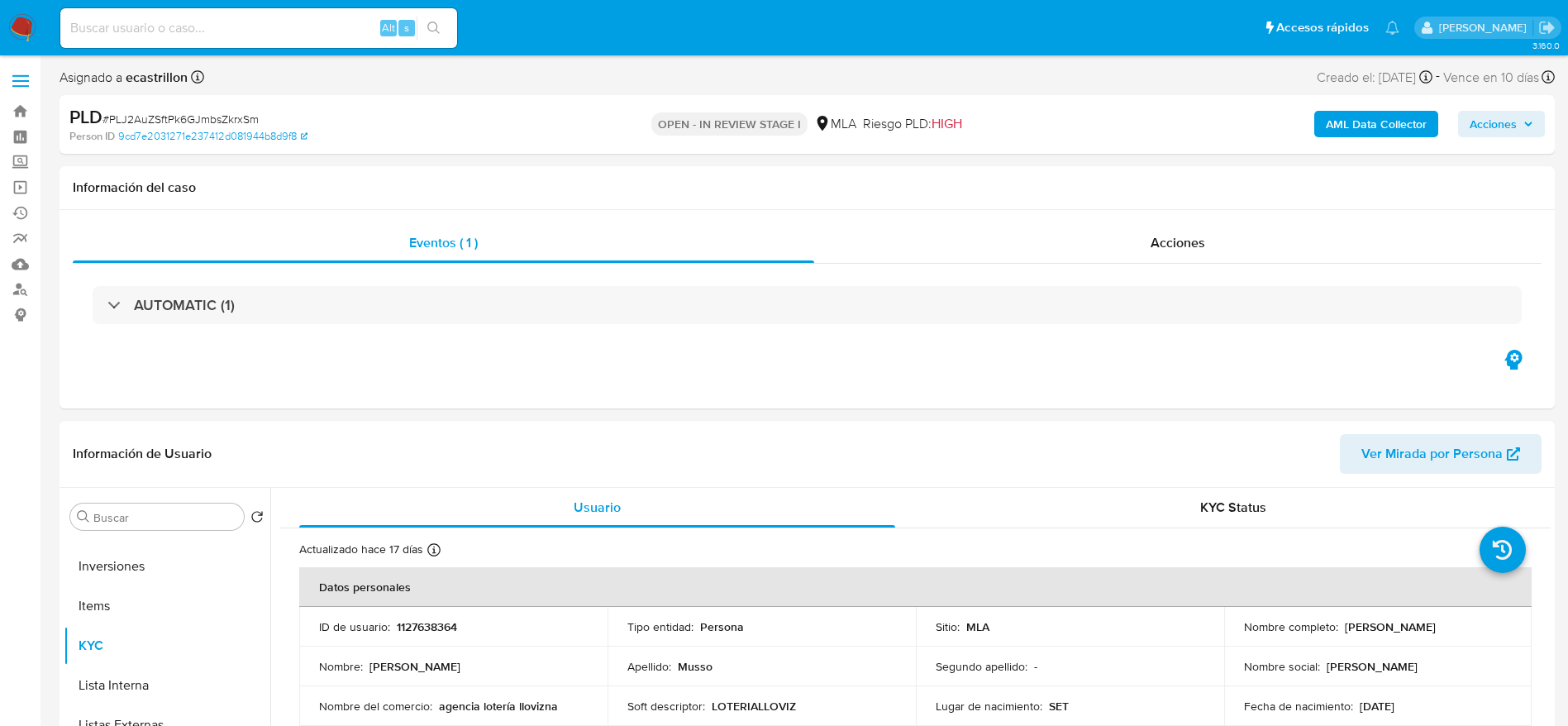
click at [136, 121] on span "# PLJ2AuZSftPk6GJmbsZkrxSm" at bounding box center [180, 119] width 156 height 17
copy span "PLJ2AuZSftPk6GJmbsZkrxSm"
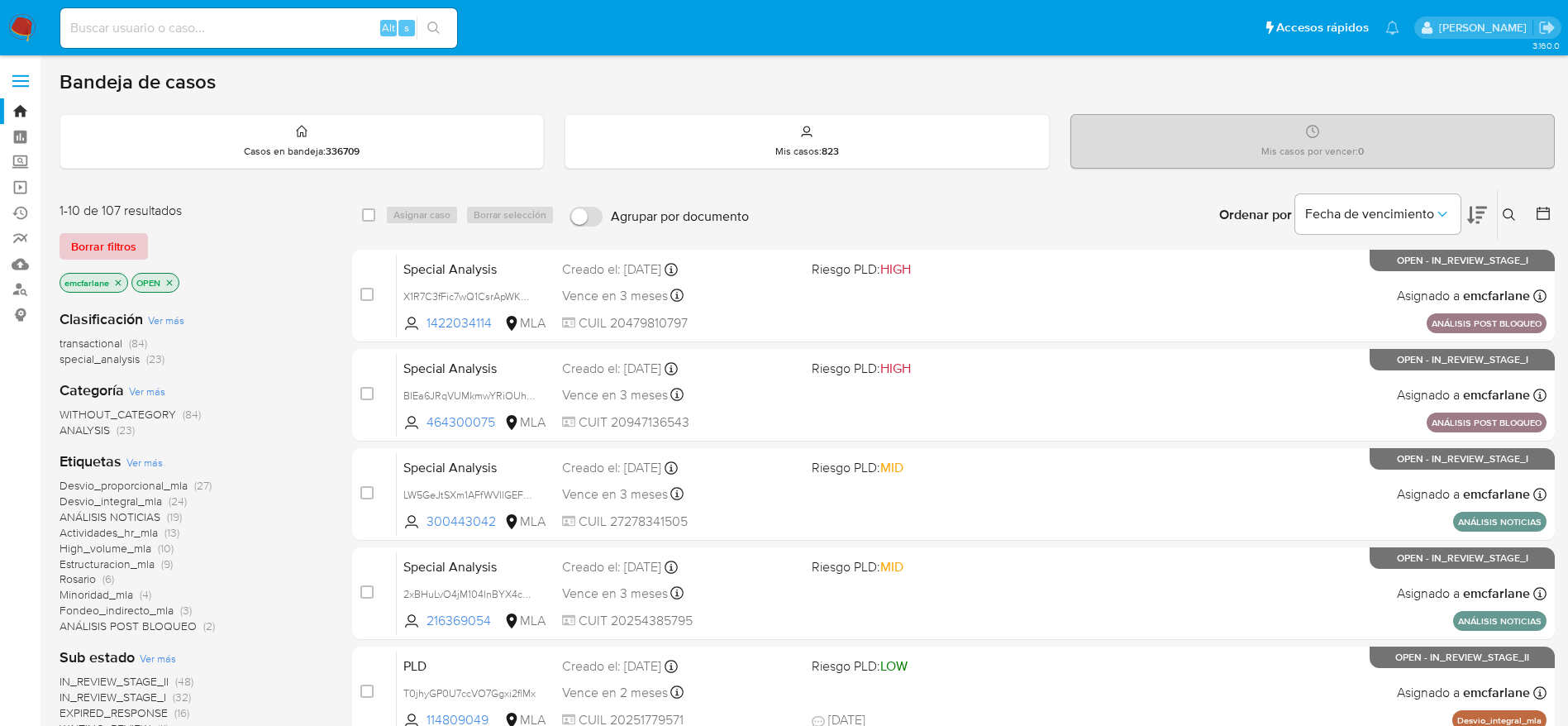
click at [105, 254] on span "Borrar filtros" at bounding box center [103, 246] width 65 height 23
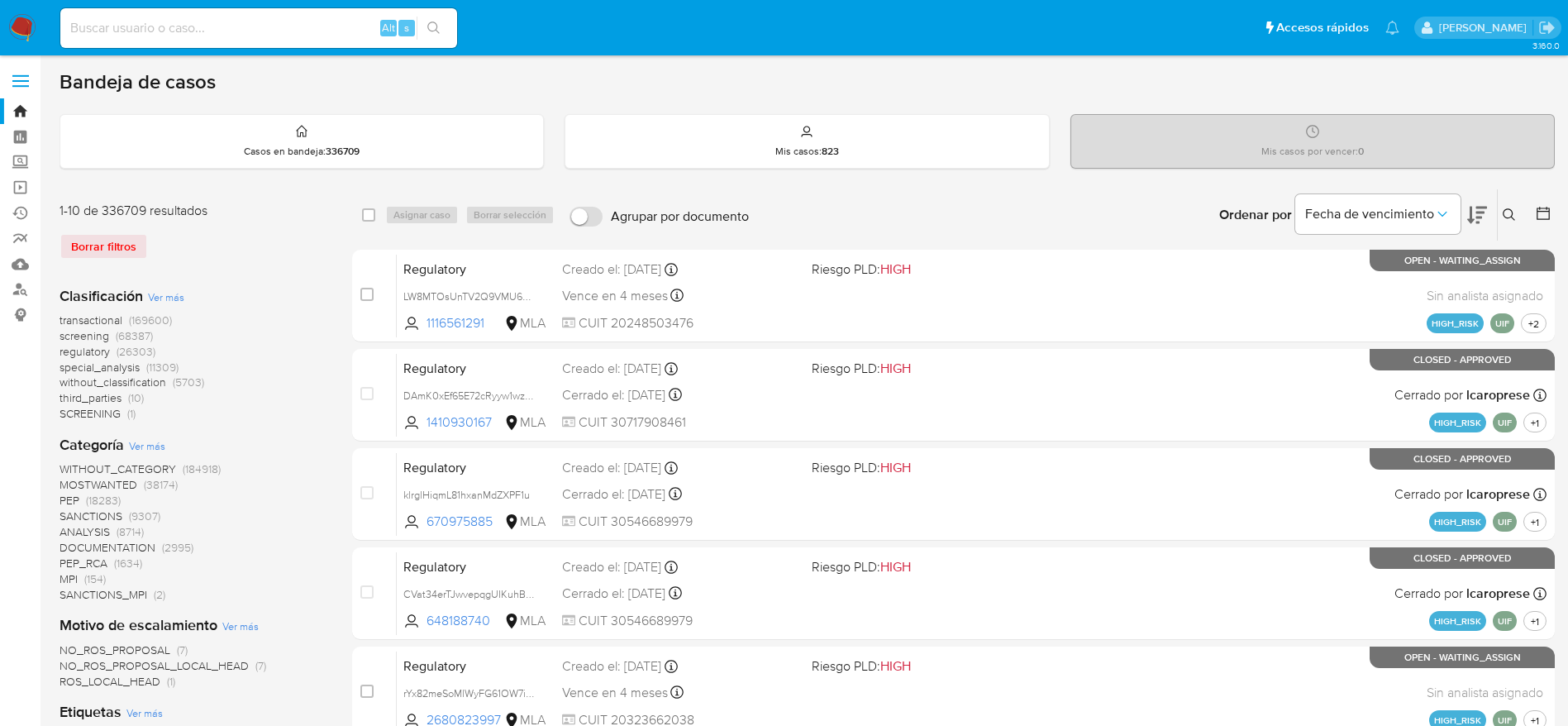
click at [1505, 216] on icon at bounding box center [1509, 216] width 14 height 14
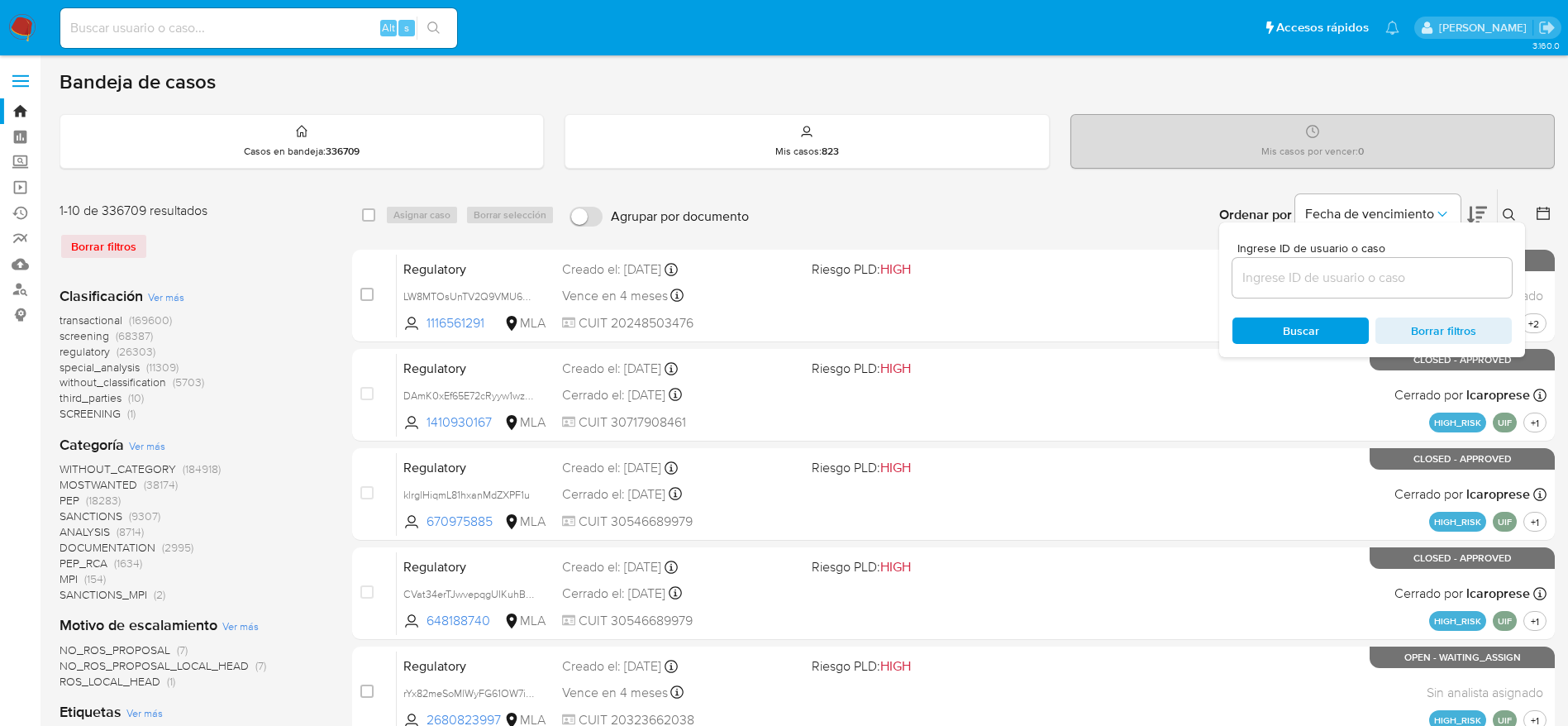
click at [1302, 292] on div at bounding box center [1372, 277] width 280 height 40
click at [1271, 273] on input at bounding box center [1372, 277] width 280 height 21
paste input "PLJ2AuZSftPk6GJmbsZkrxSm"
type input "PLJ2AuZSftPk6GJmbsZkrxSm"
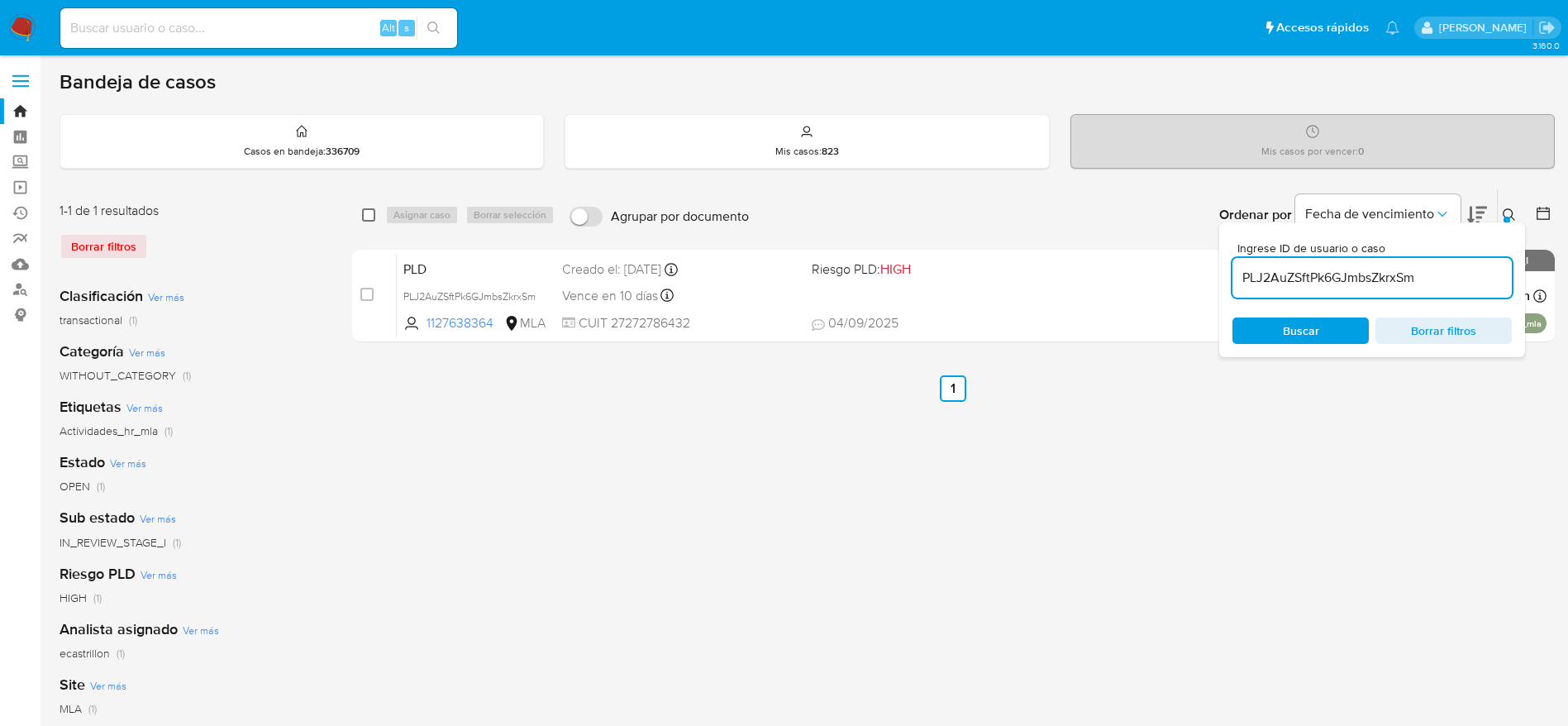
click at [370, 216] on input "checkbox" at bounding box center [368, 216] width 14 height 14
checkbox input "true"
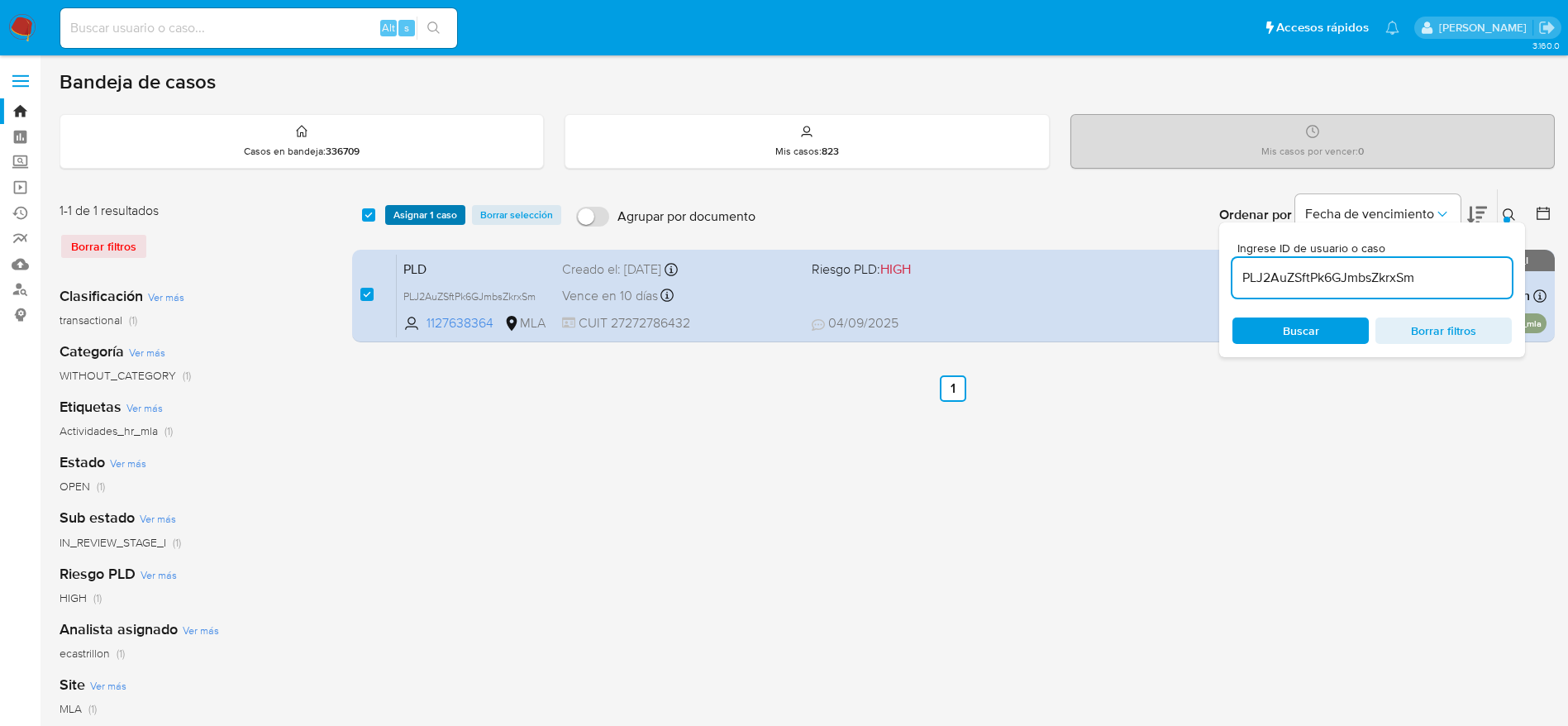
click at [416, 216] on span "Asignar 1 caso" at bounding box center [425, 216] width 63 height 17
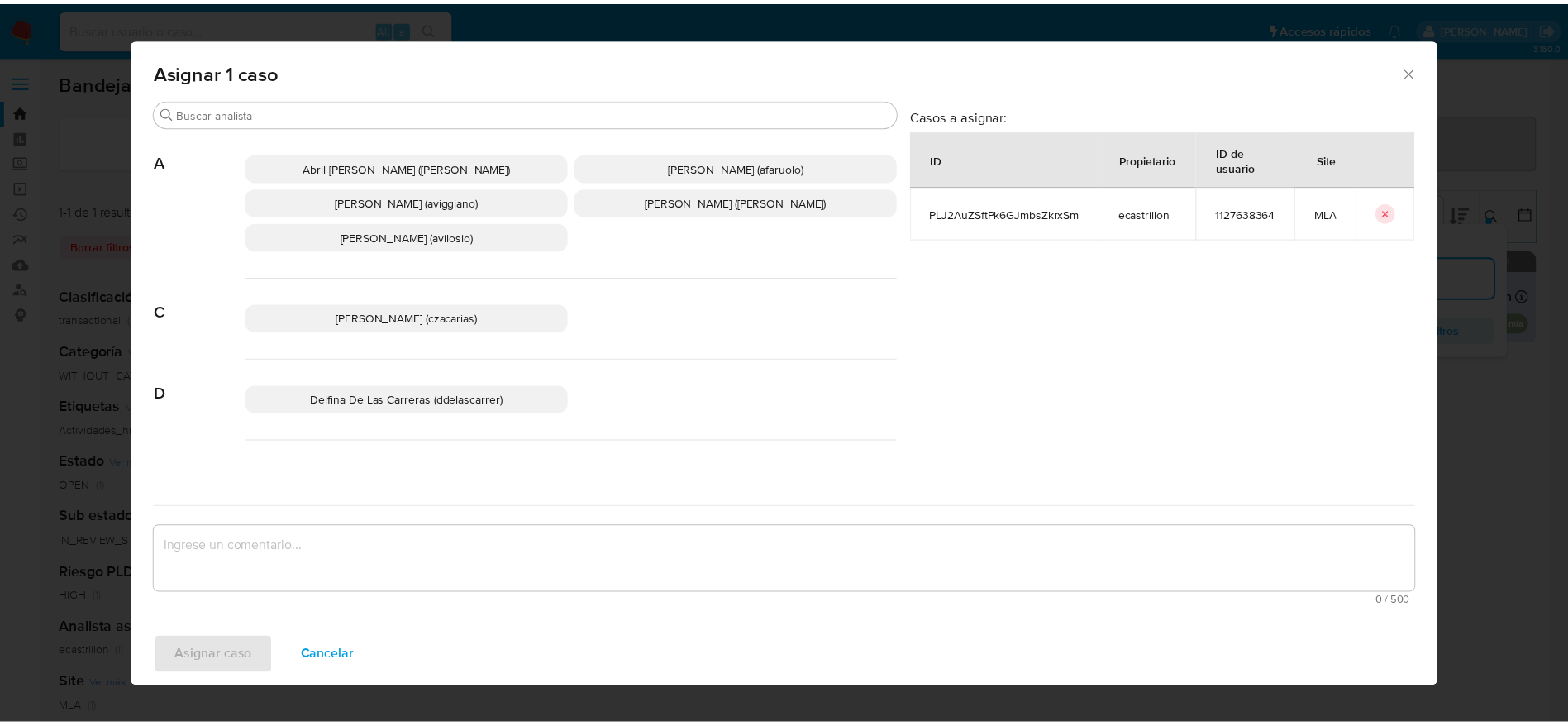
scroll to position [124, 0]
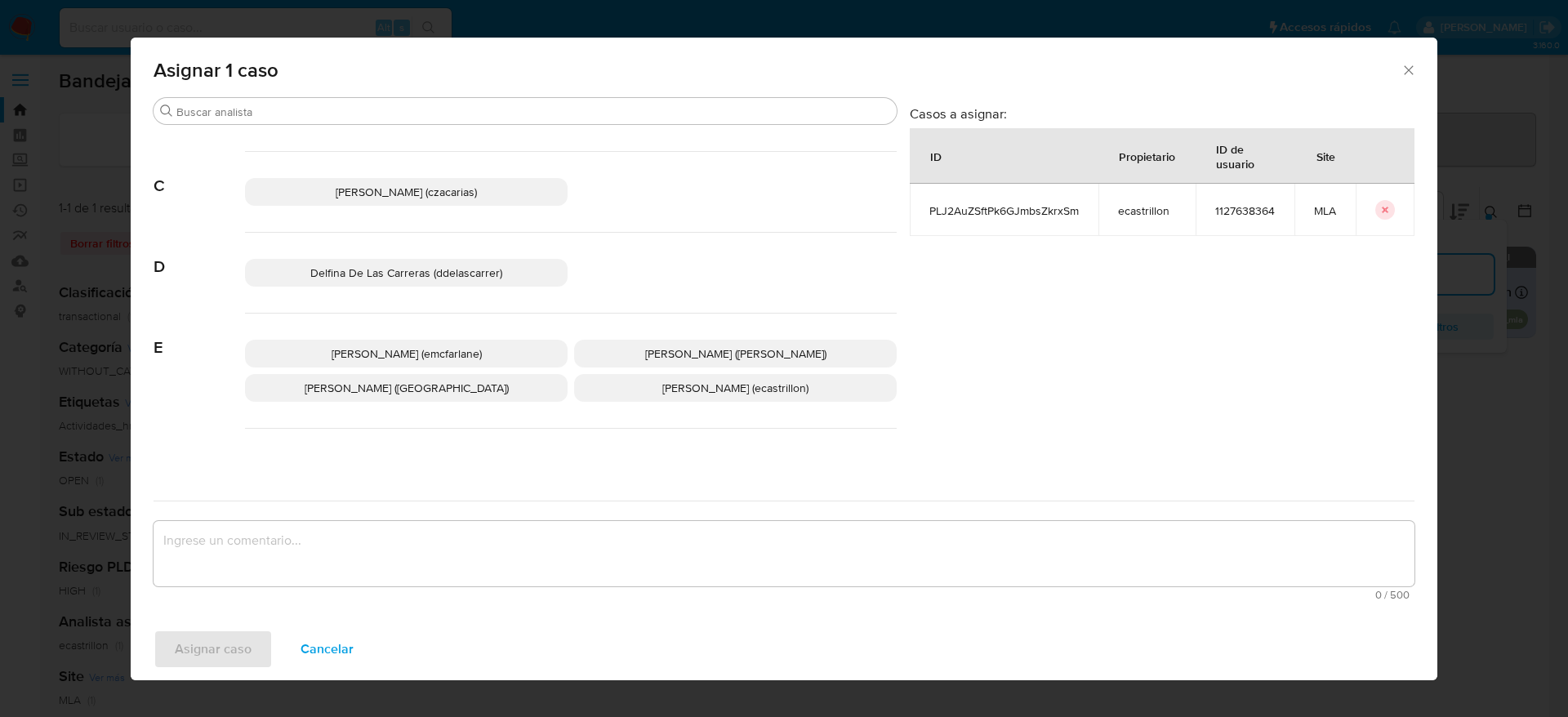
click at [424, 342] on p "Elaine Mc Farlane (emcfarlane)" at bounding box center [406, 353] width 322 height 28
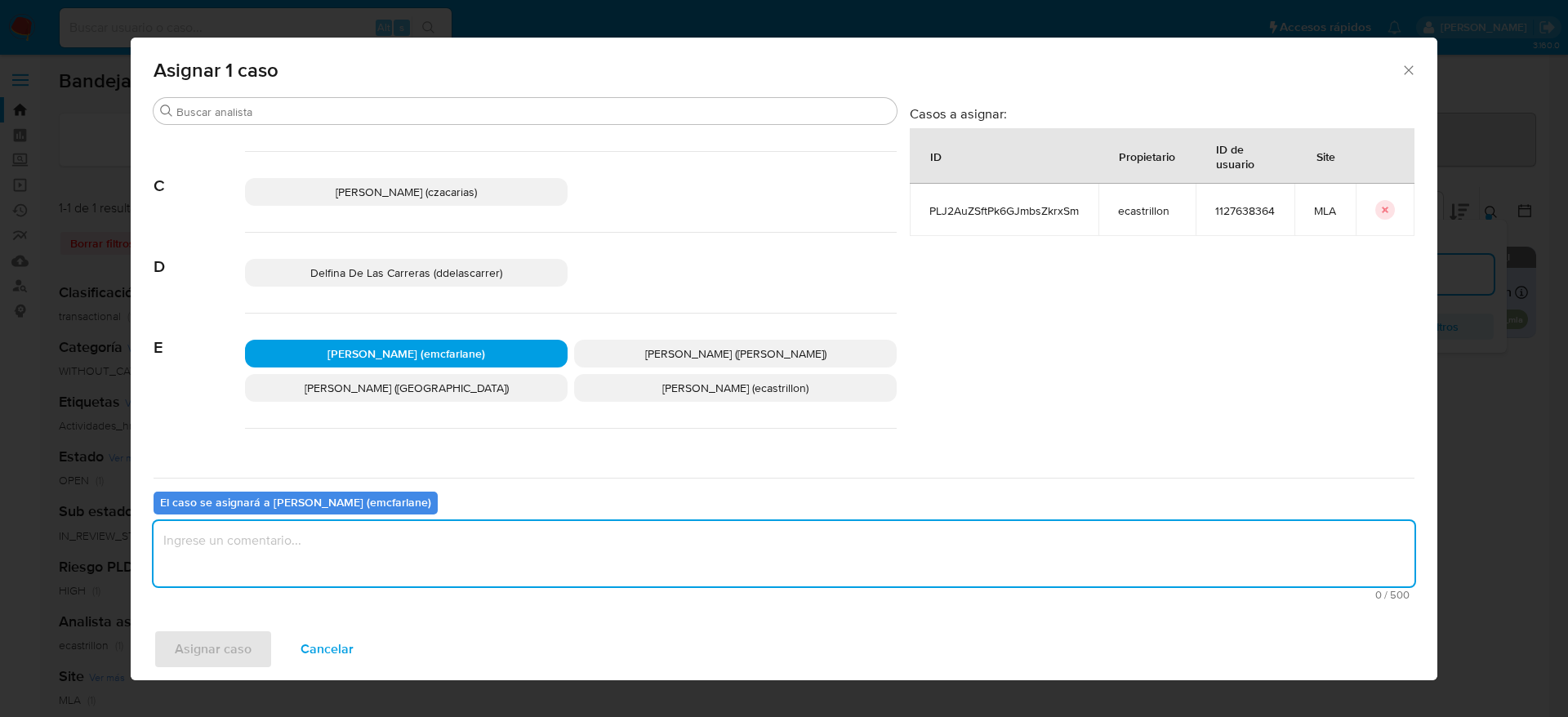
click at [303, 579] on textarea "assign-modal" at bounding box center [784, 553] width 1261 height 65
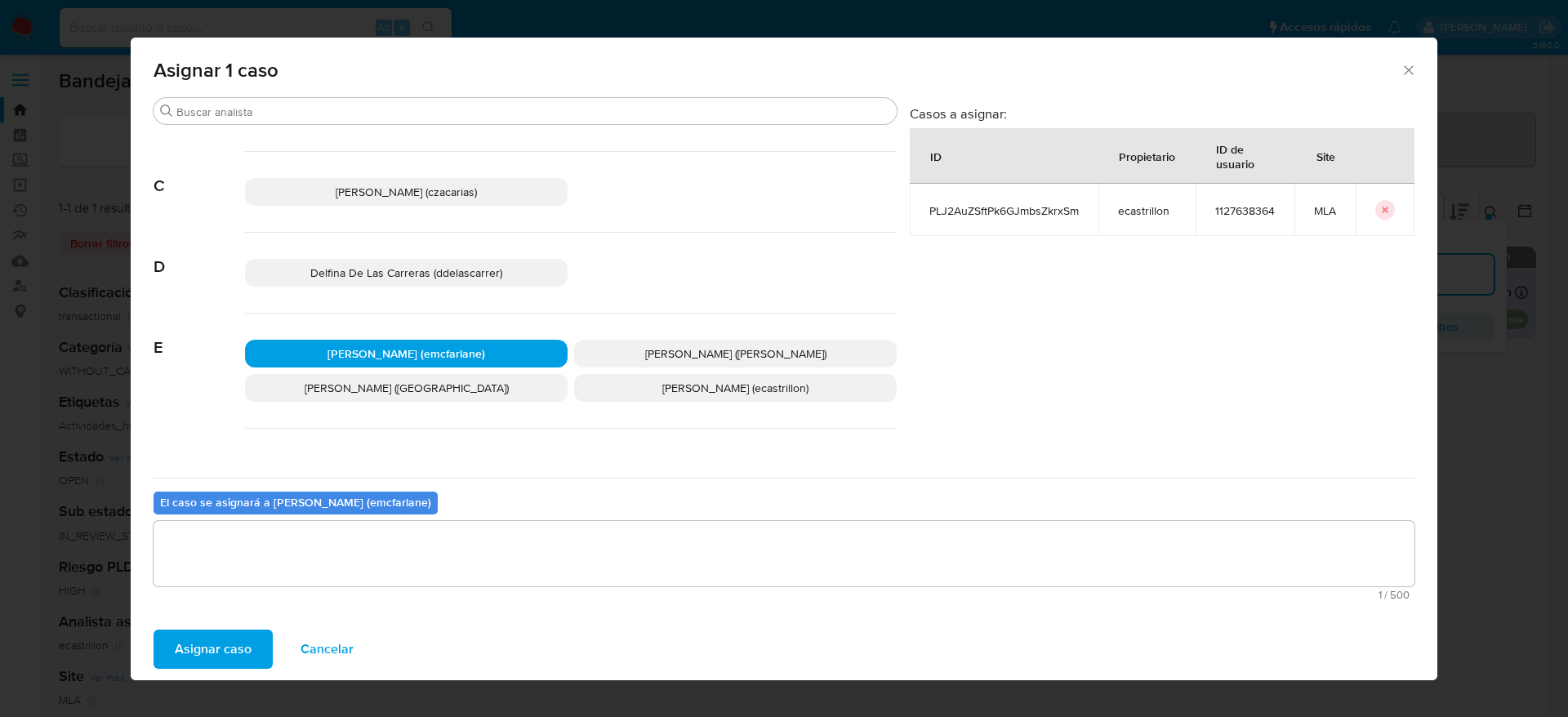
click at [227, 644] on span "Asignar caso" at bounding box center [213, 649] width 77 height 36
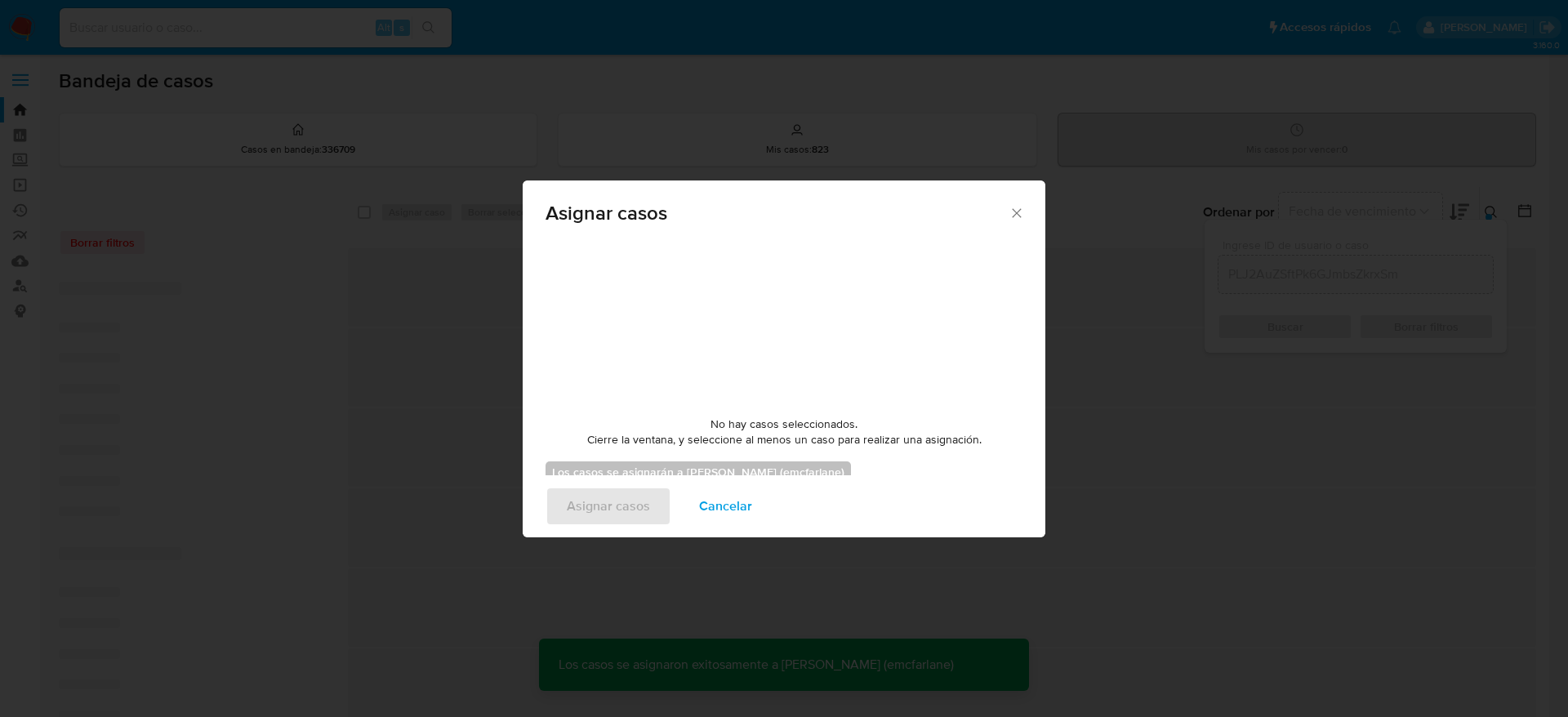
checkbox input "false"
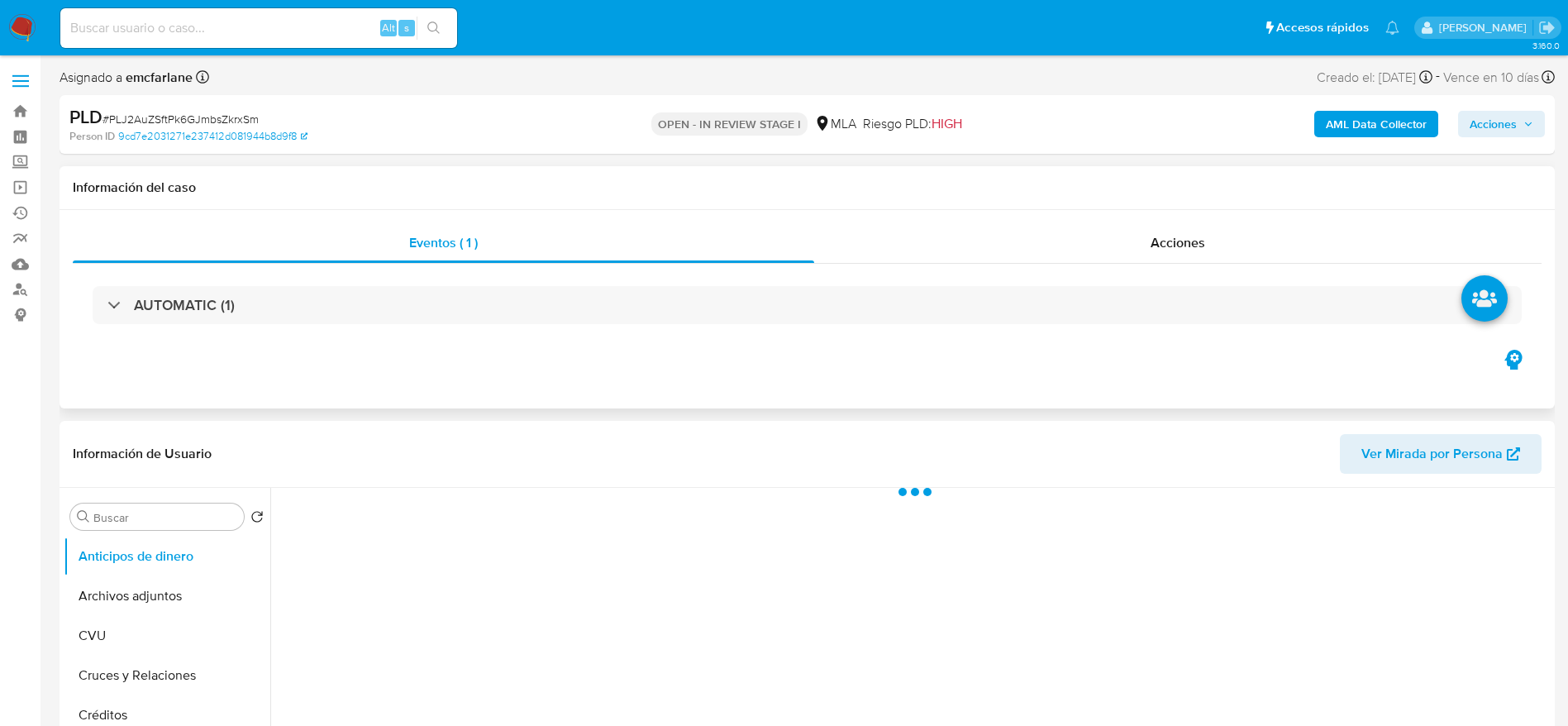
select select "10"
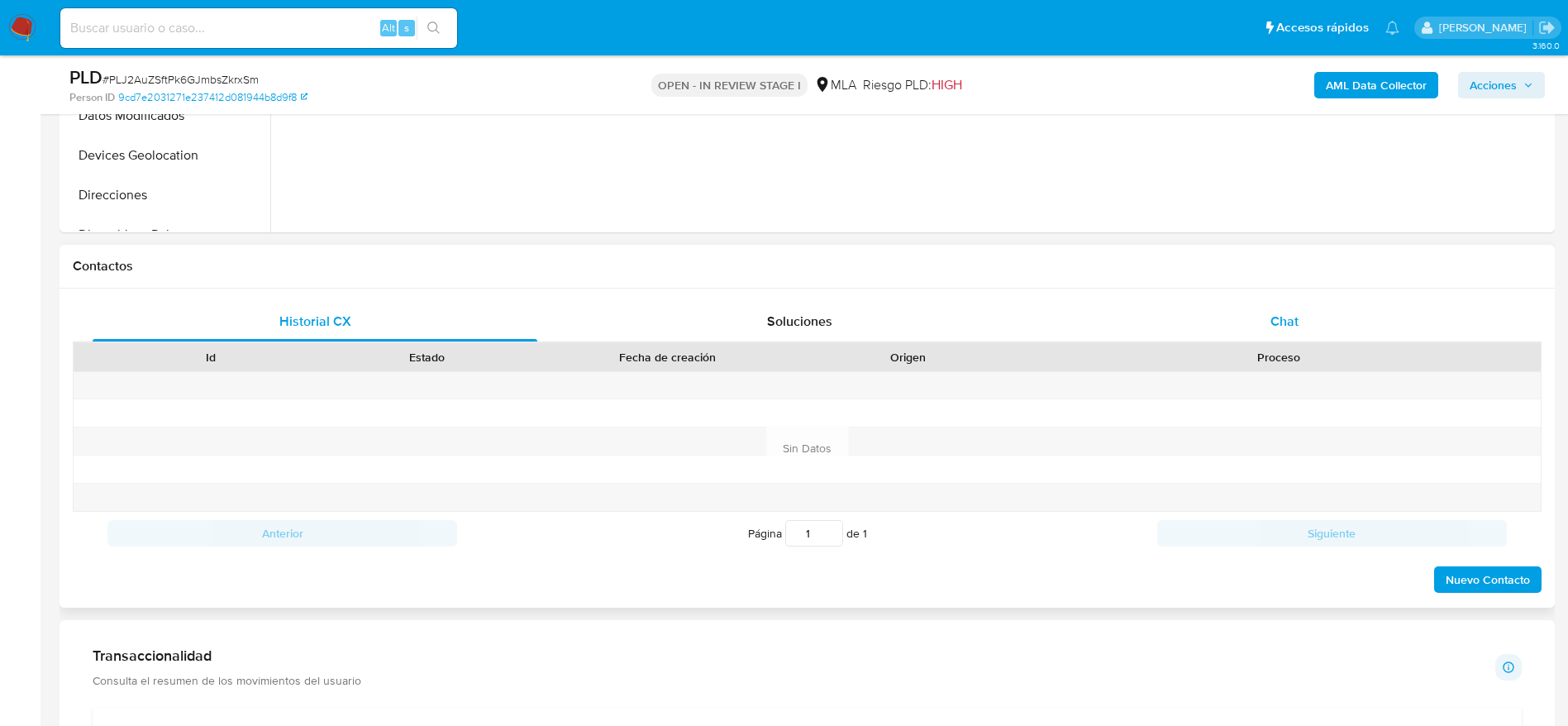
click at [1256, 331] on div "Chat" at bounding box center [1284, 321] width 444 height 40
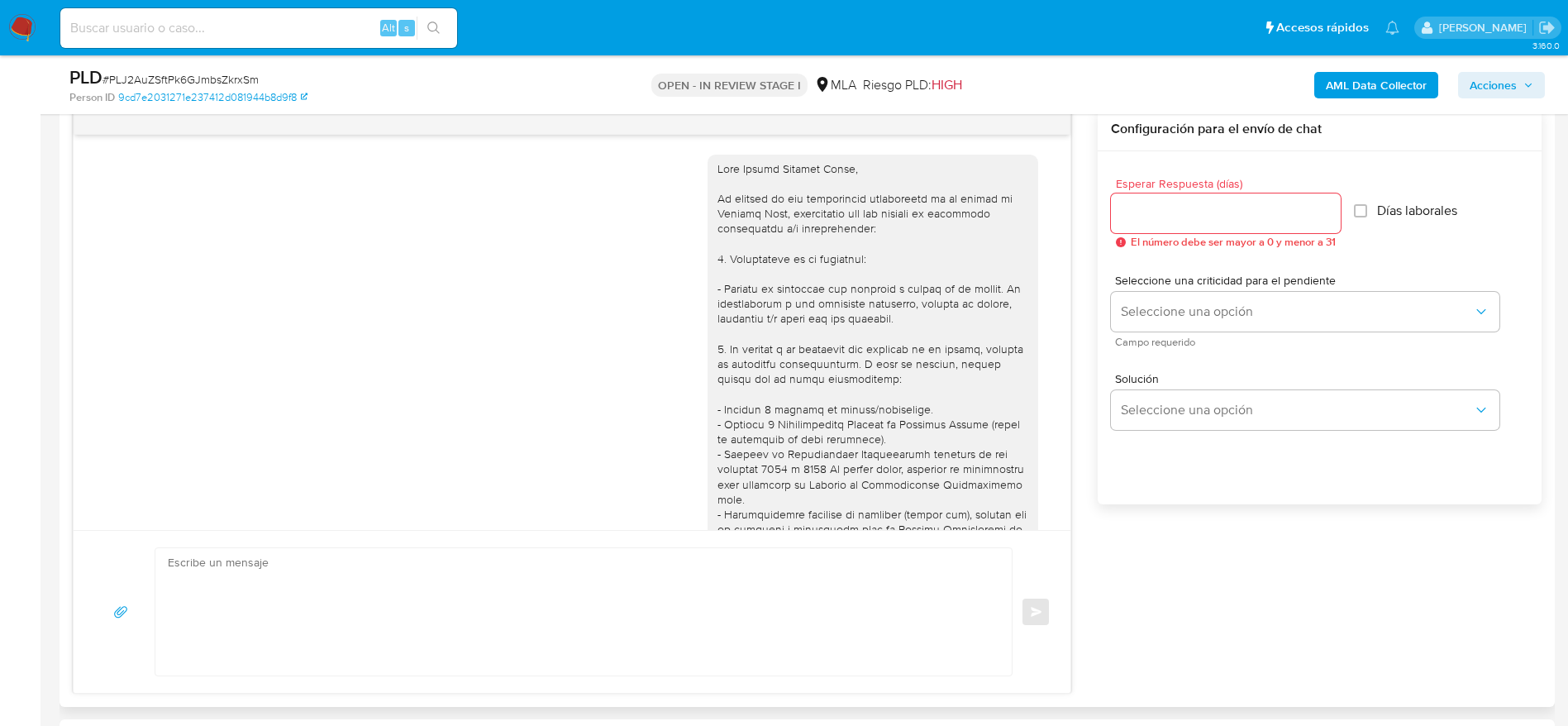
scroll to position [653, 0]
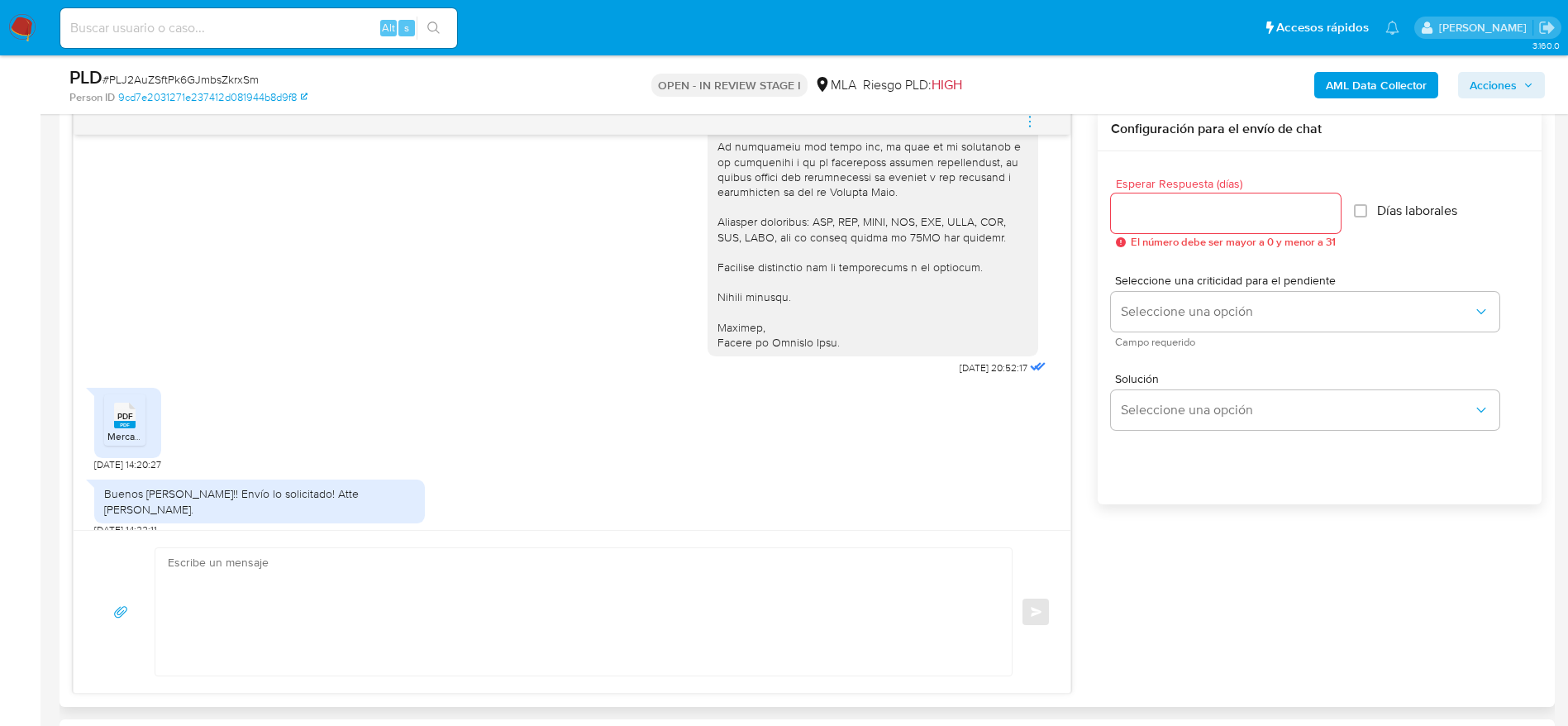
click at [409, 589] on textarea at bounding box center [580, 612] width 823 height 128
paste textarea "Lore Ipsumd Sitamet Conse, Adipis elitsed doe te incididun. Utlaboree dol MAGN …"
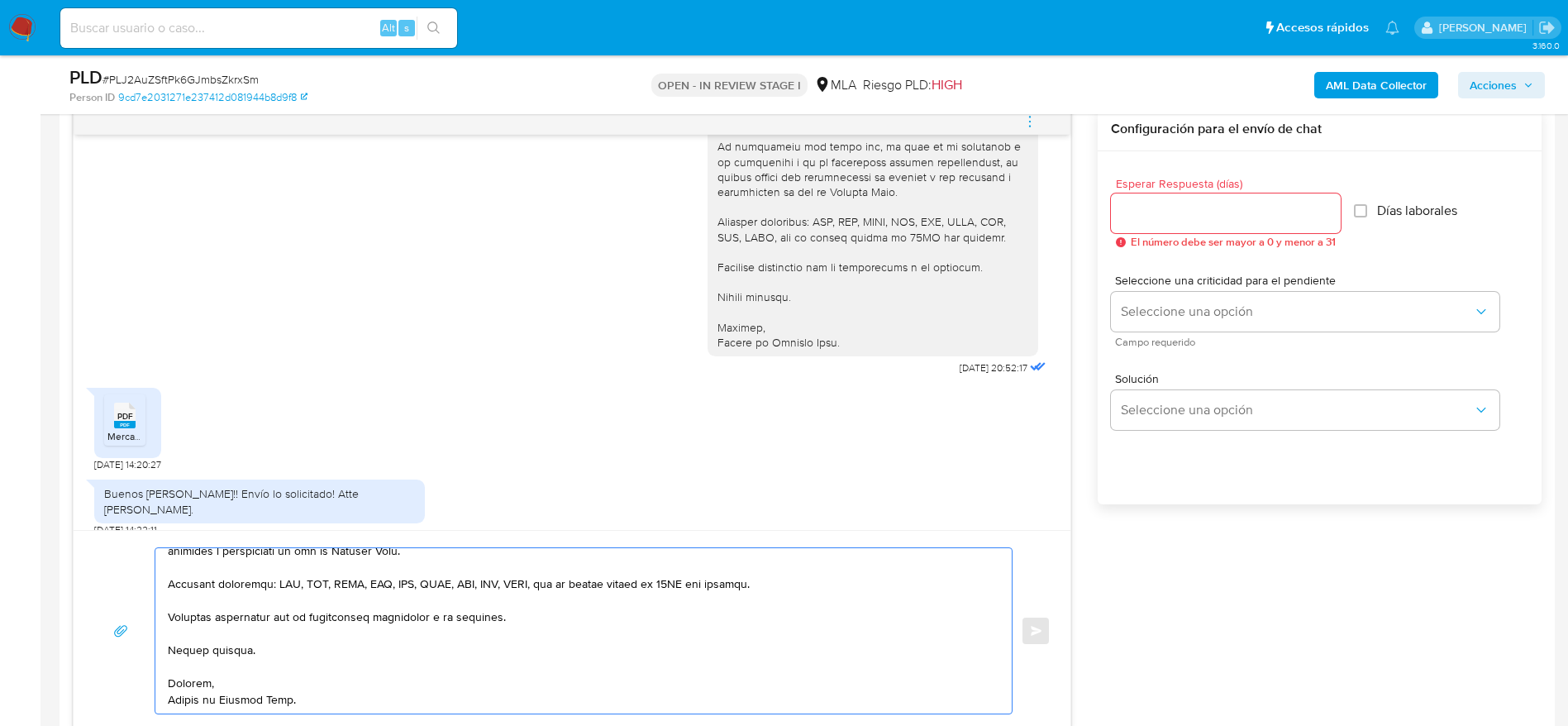
scroll to position [0, 0]
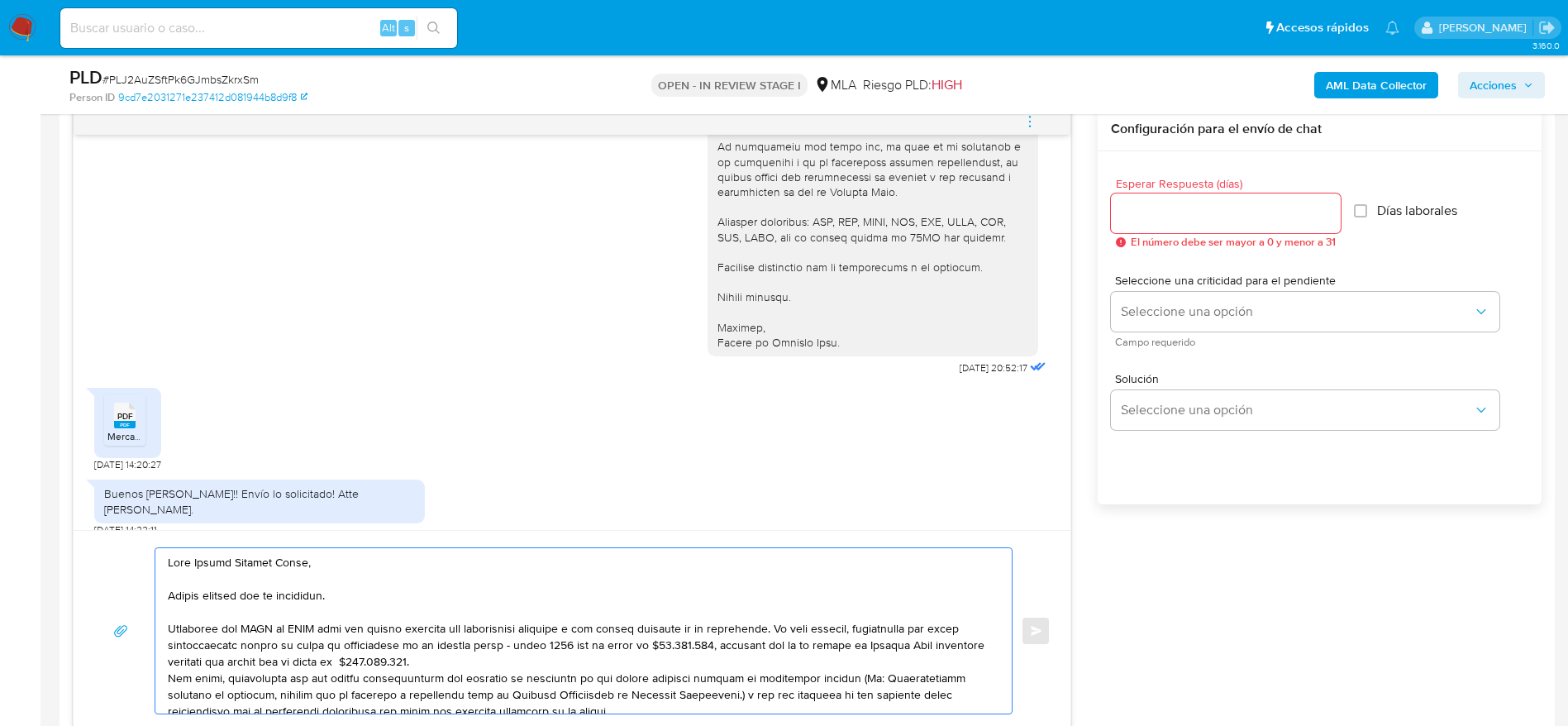
click at [373, 570] on textarea at bounding box center [580, 631] width 823 height 166
click at [383, 602] on textarea at bounding box center [580, 631] width 823 height 166
click at [401, 657] on textarea at bounding box center [580, 631] width 823 height 166
click at [479, 657] on textarea at bounding box center [580, 631] width 823 height 166
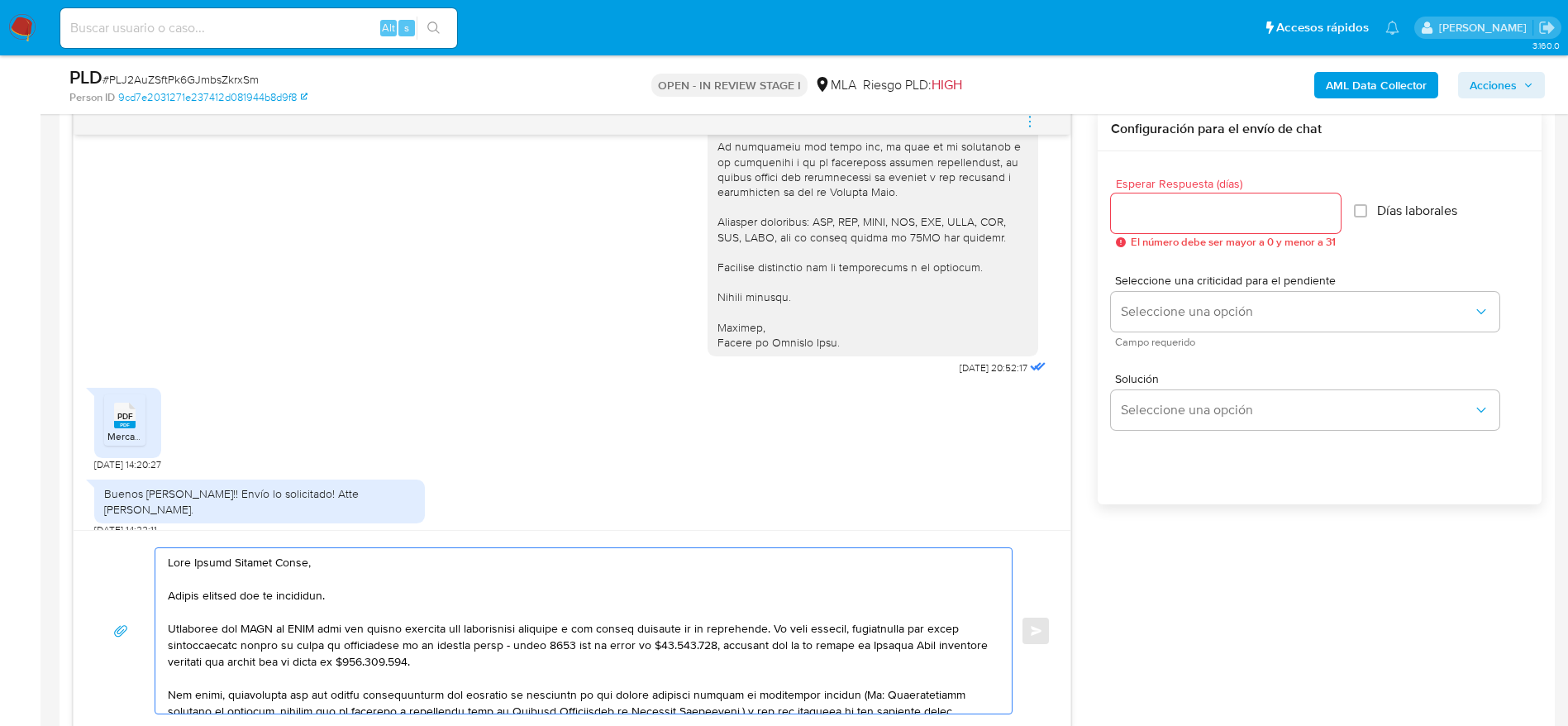
scroll to position [992, 0]
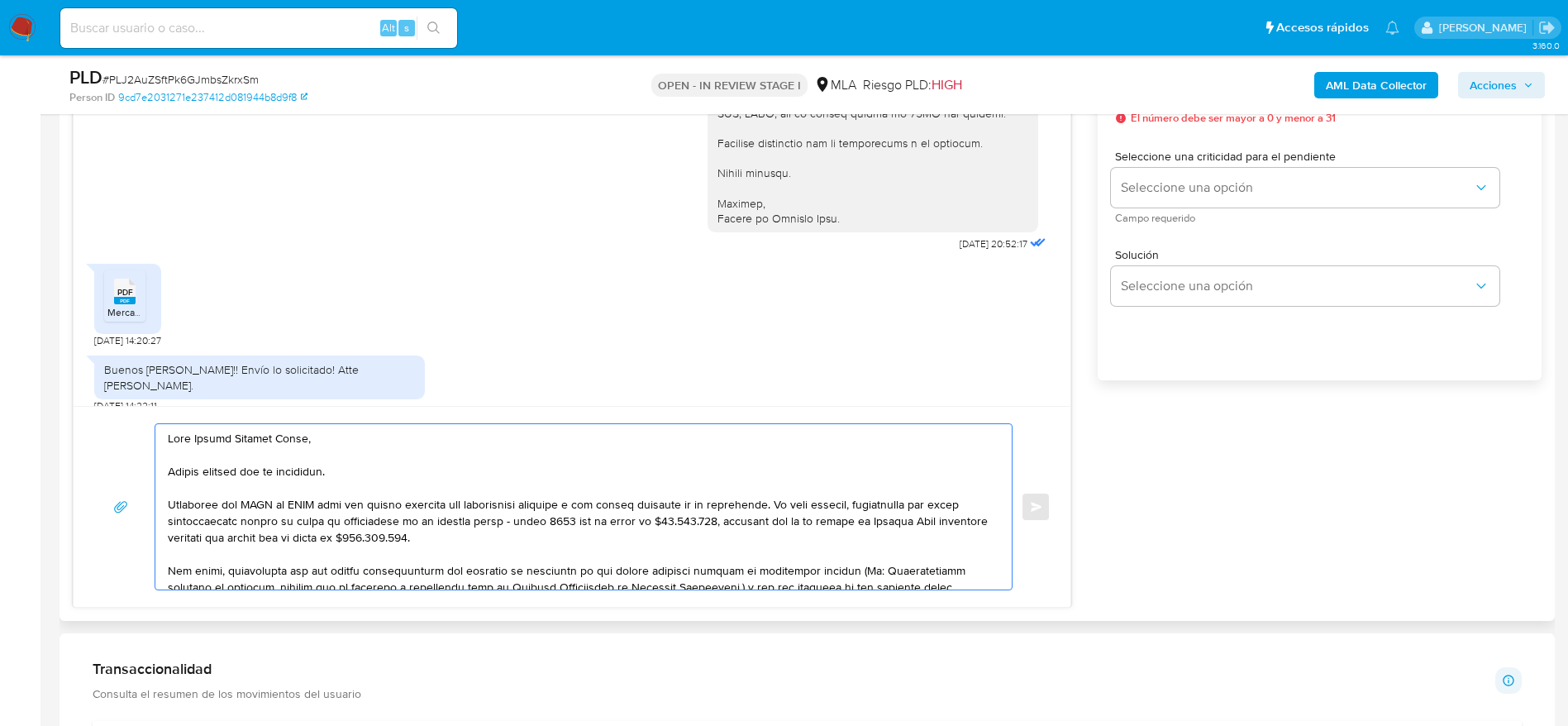
click at [308, 509] on textarea at bounding box center [580, 507] width 823 height 166
click at [579, 541] on textarea at bounding box center [580, 507] width 823 height 166
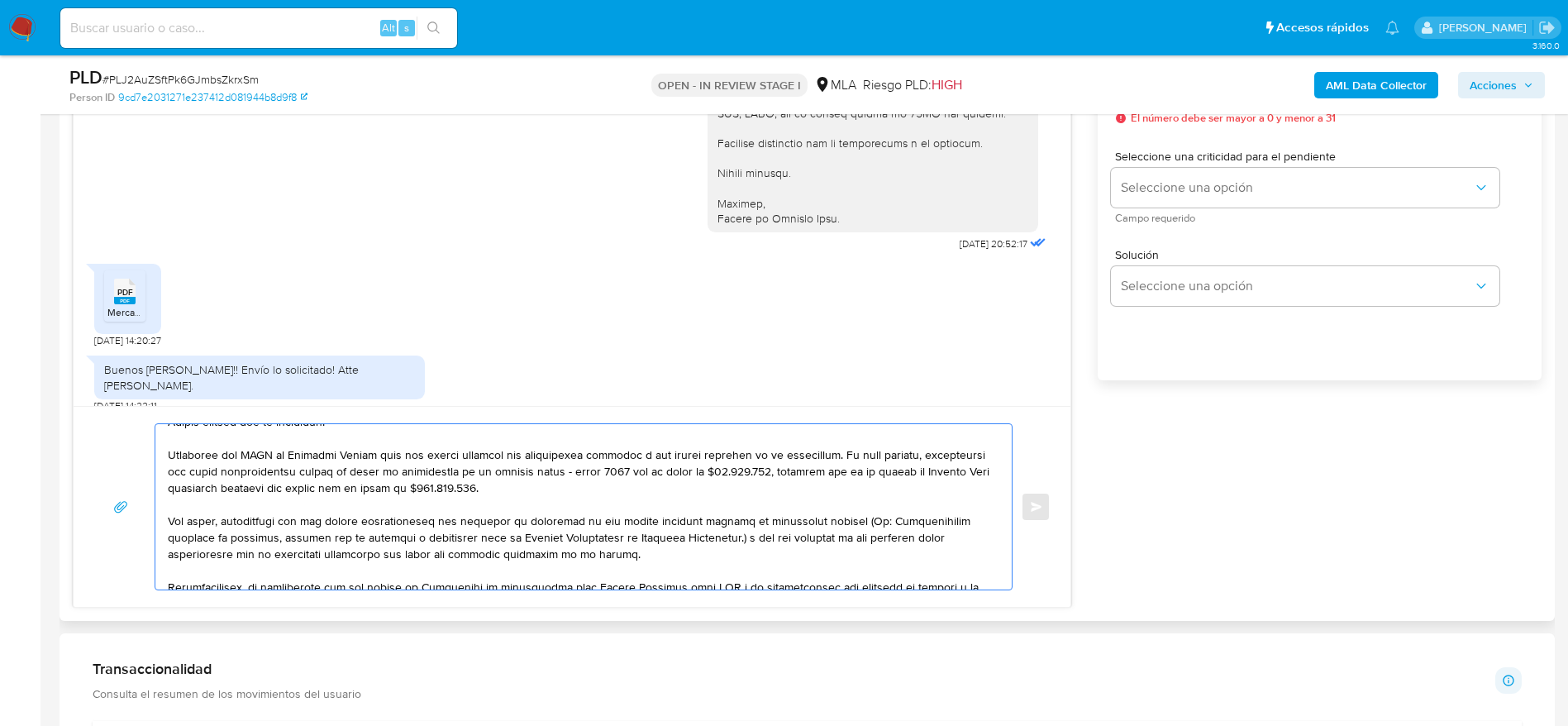
scroll to position [99, 0]
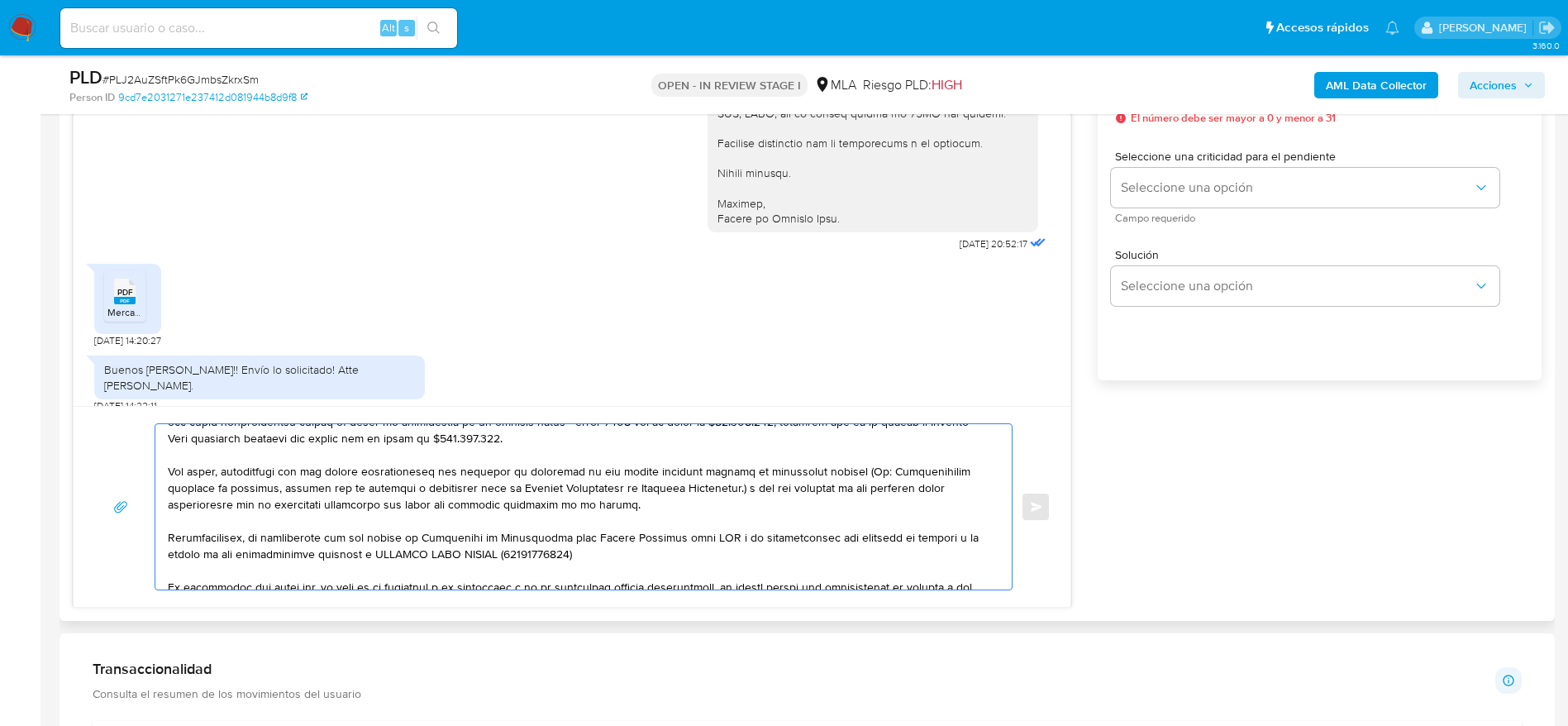
click at [745, 558] on textarea at bounding box center [580, 507] width 823 height 166
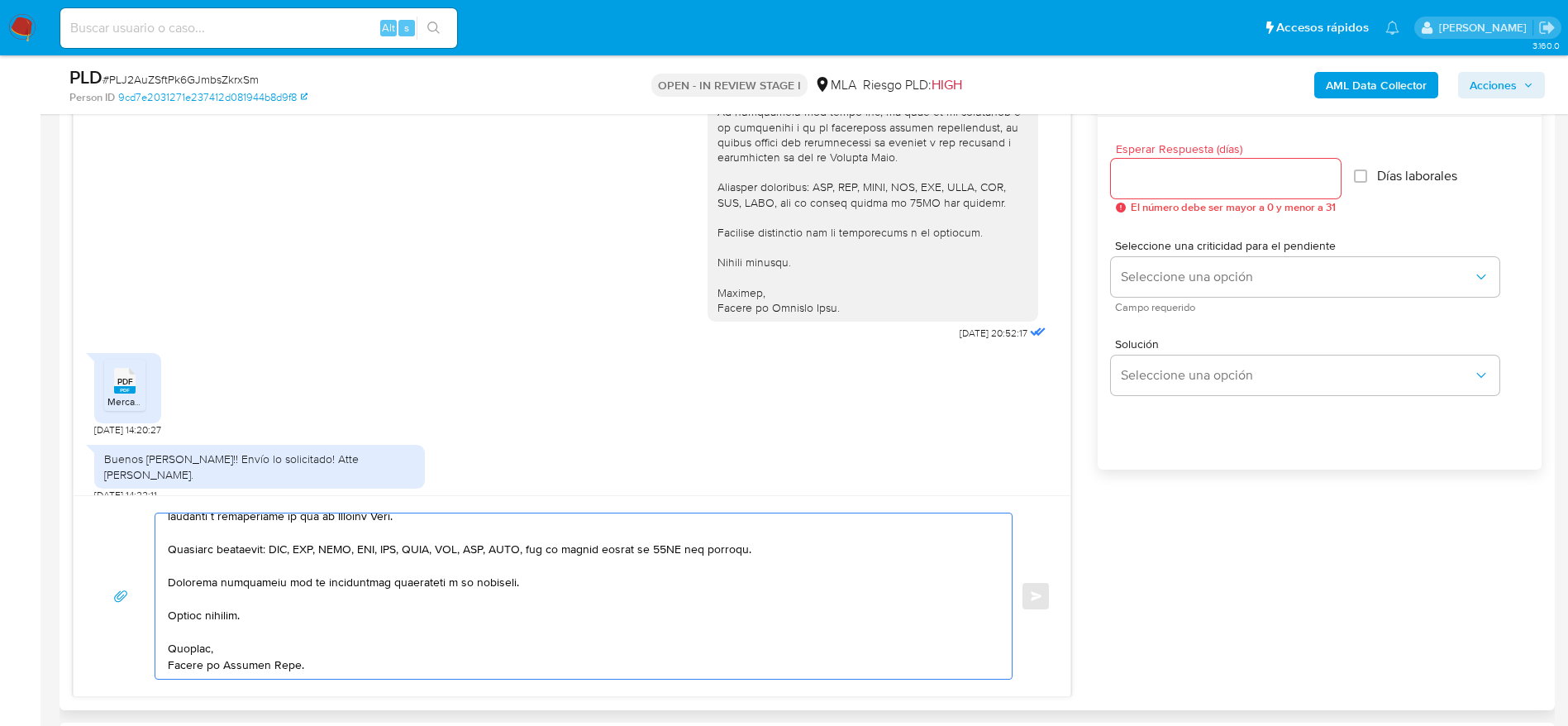
scroll to position [868, 0]
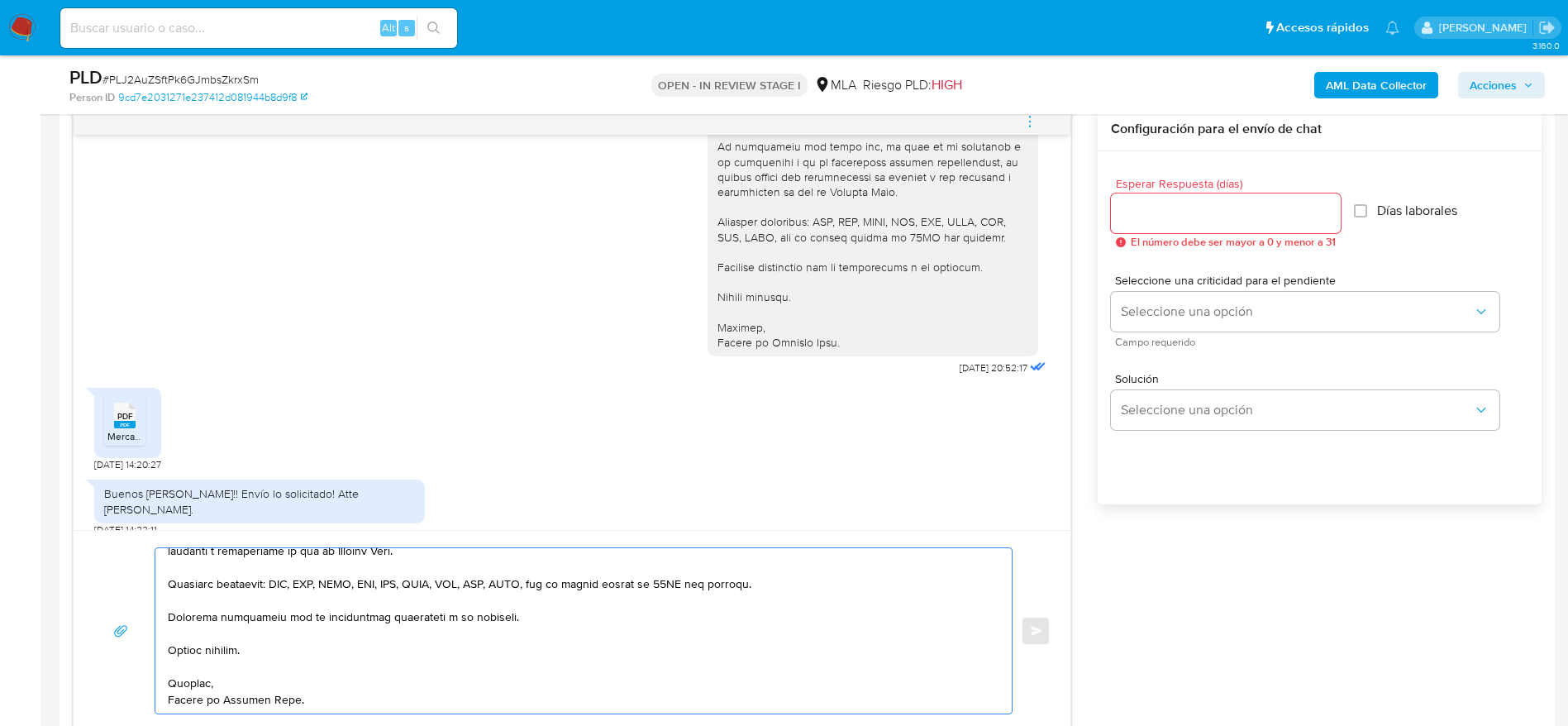
type textarea "Hola Andrea Fabiana Musso, Muchas gracias por tu respuesta. Recibimos sus DDJJ …"
click at [1176, 211] on input "Esperar Respuesta (días)" at bounding box center [1226, 213] width 230 height 21
type input "1"
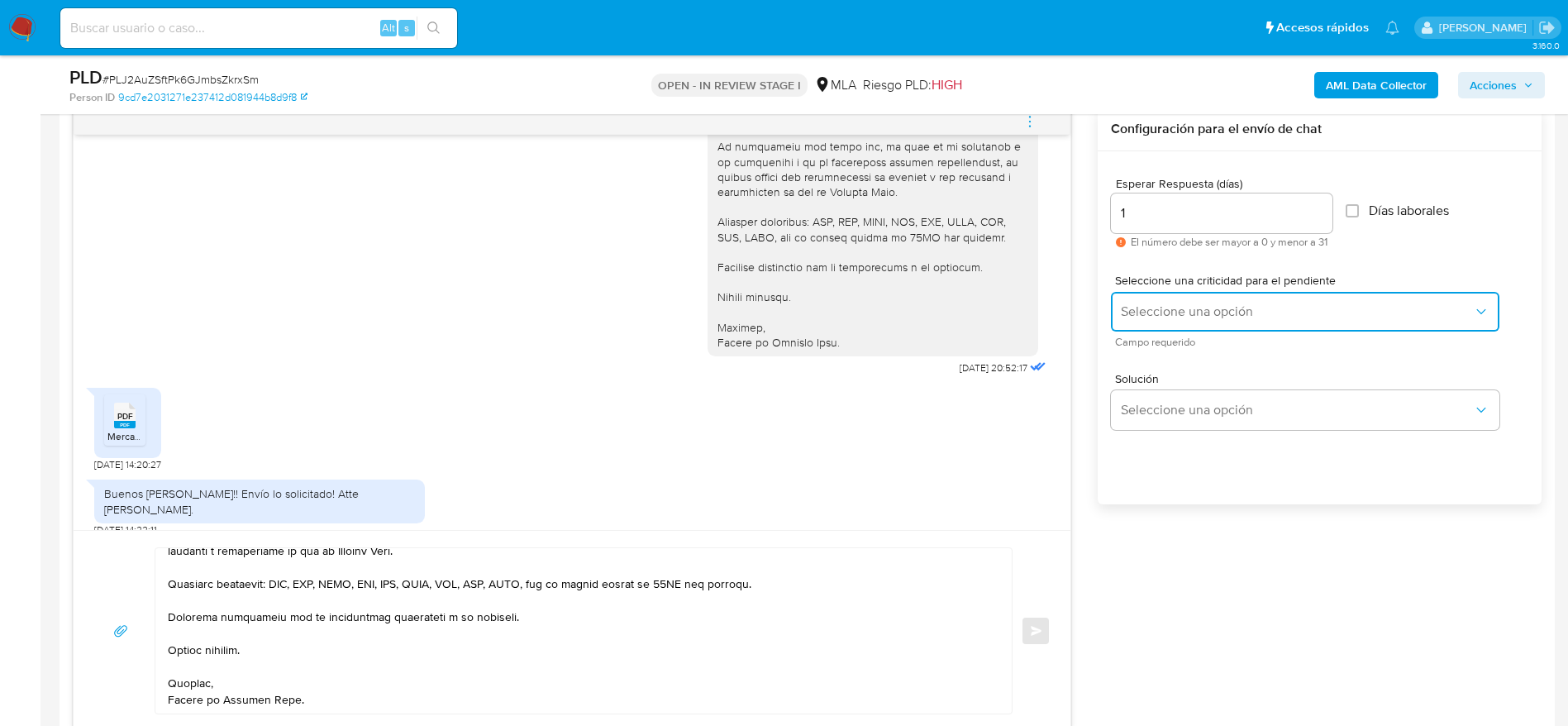
click at [1190, 304] on span "Seleccione una opción" at bounding box center [1296, 312] width 352 height 17
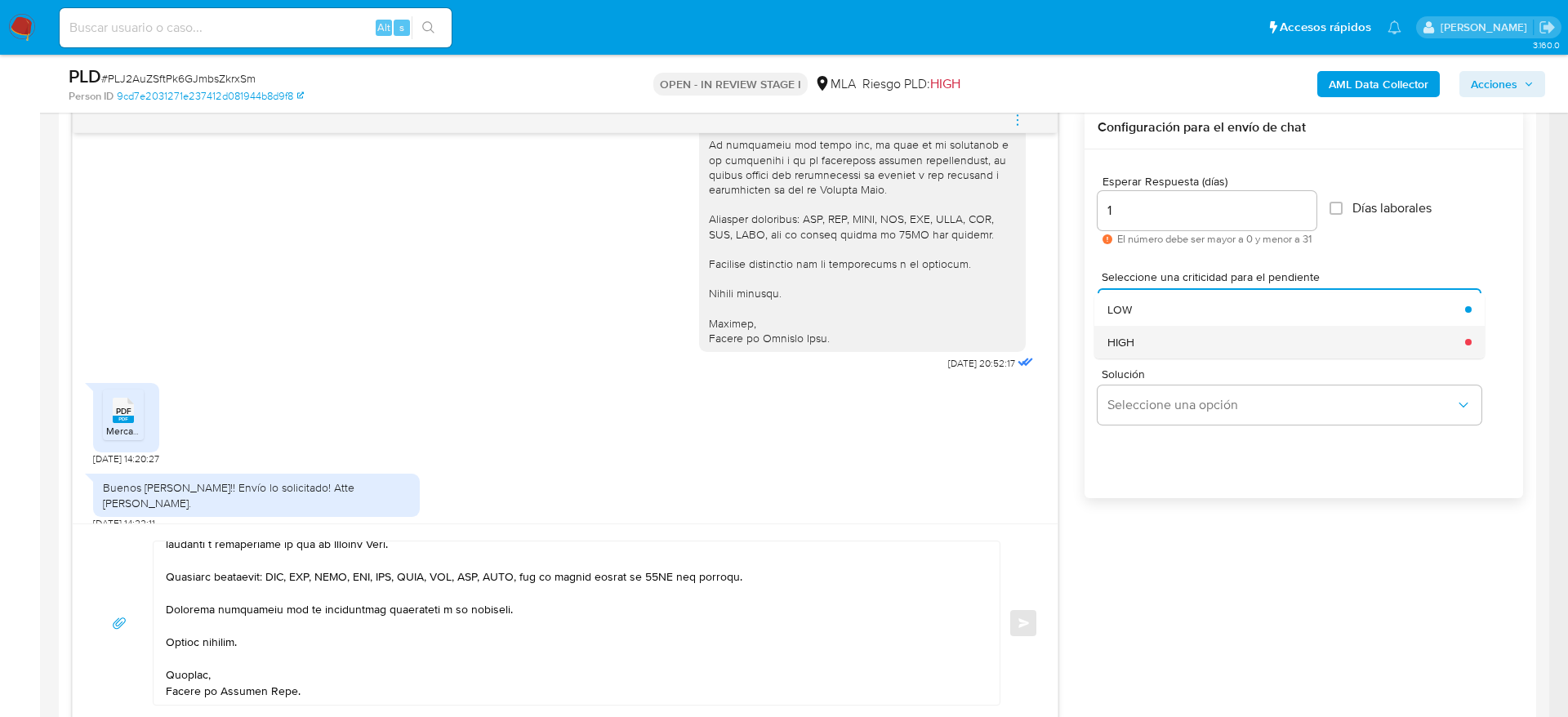
click at [1165, 335] on div "HIGH" at bounding box center [1281, 341] width 348 height 33
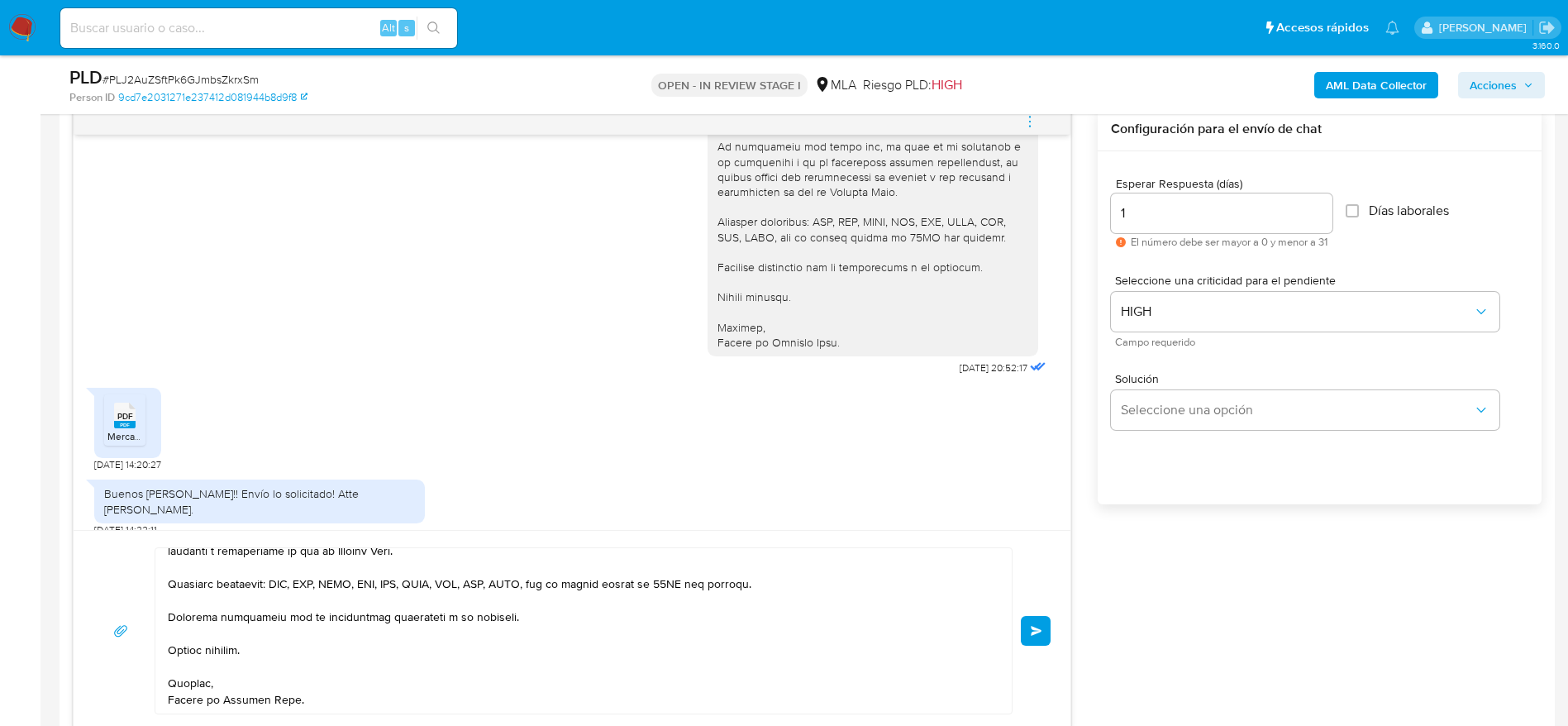
click at [1035, 622] on button "Enviar" at bounding box center [1035, 630] width 30 height 30
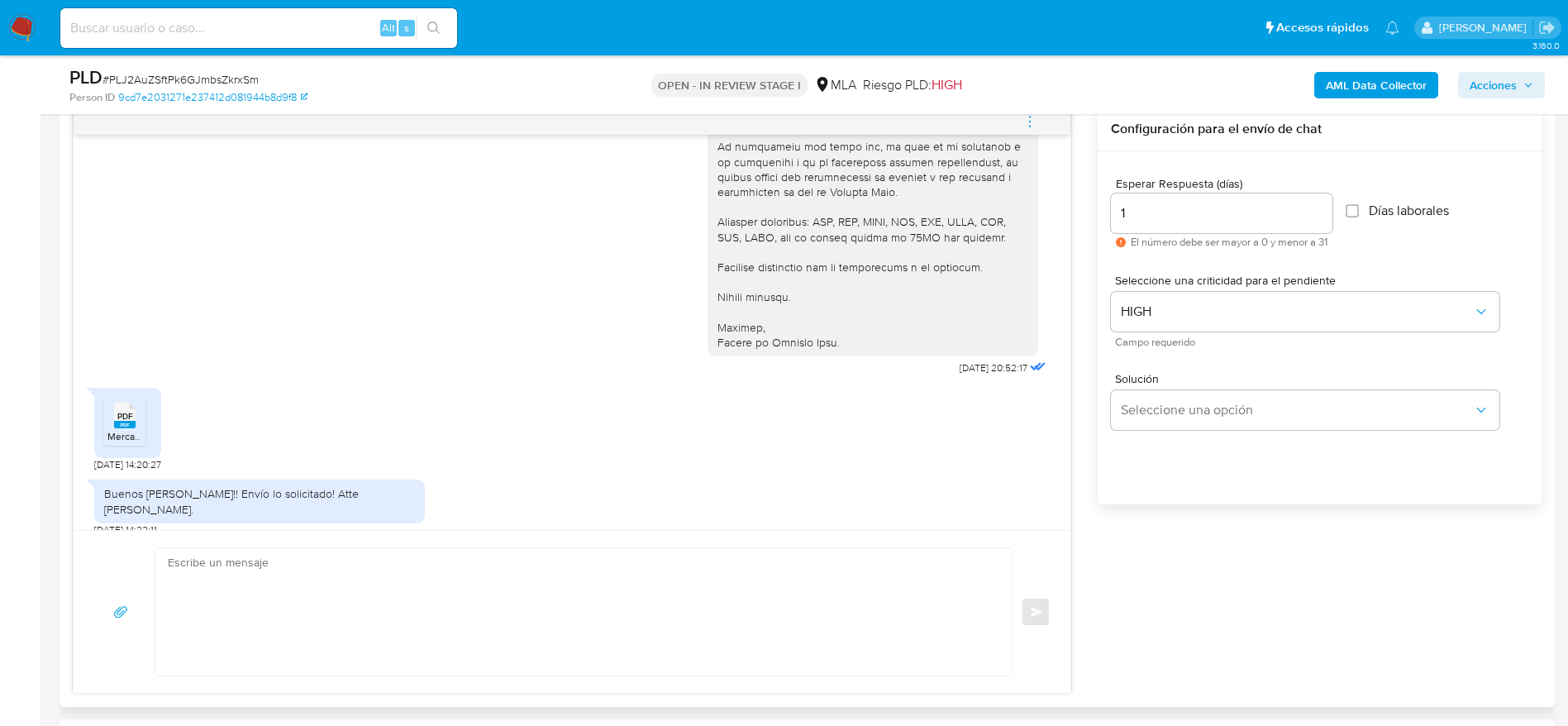
scroll to position [1318, 0]
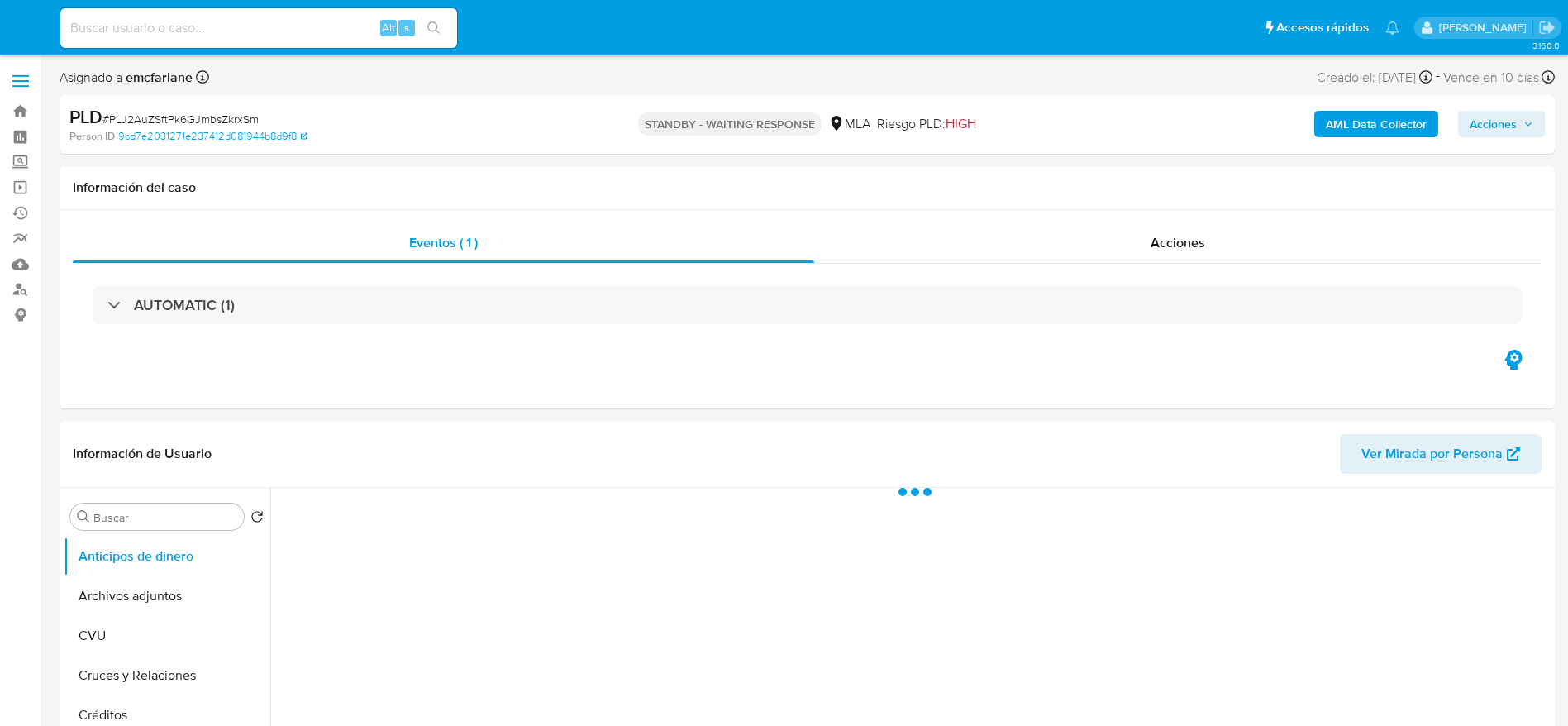
select select "10"
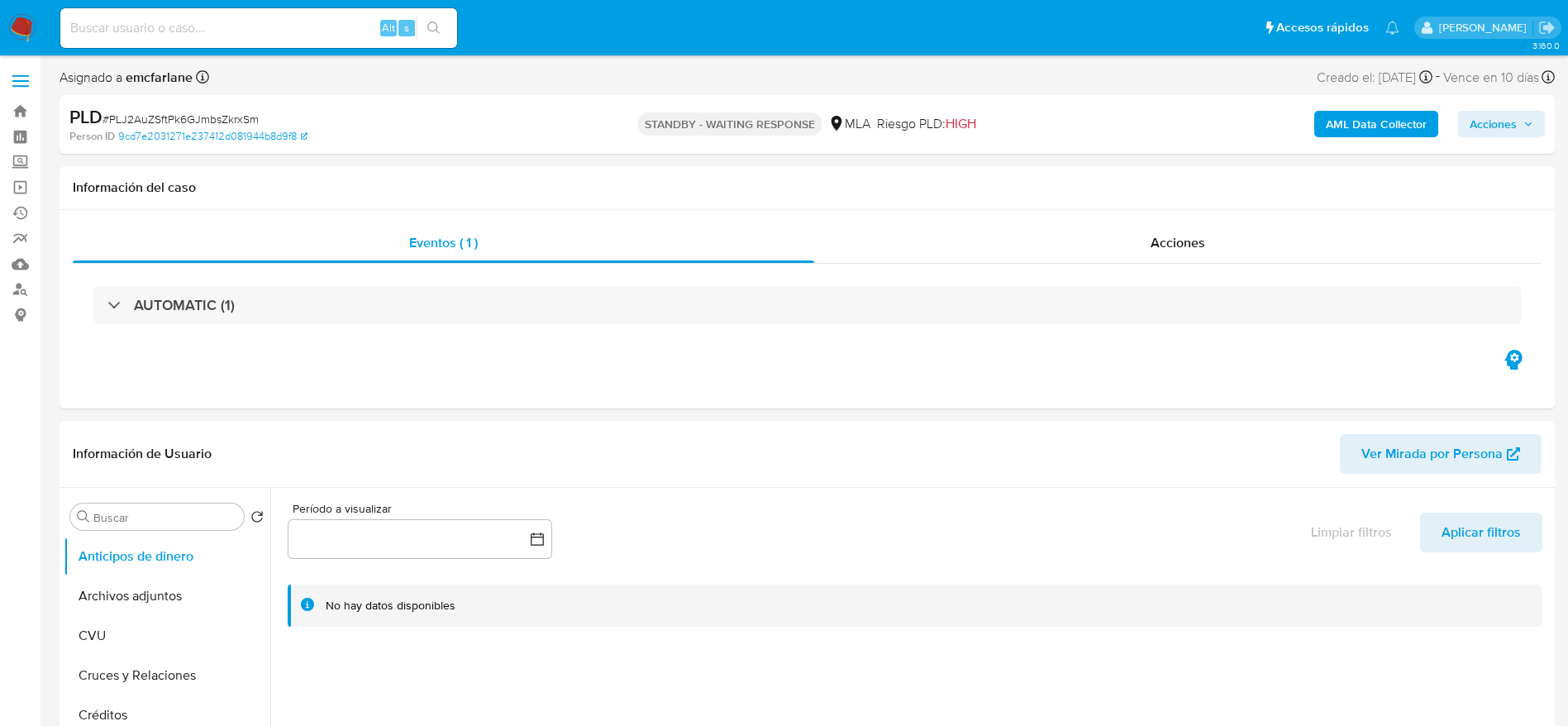
click at [16, 9] on nav "Pausado Ver notificaciones Alt s Accesos rápidos Presiona las siguientes teclas…" at bounding box center [784, 28] width 1568 height 56
drag, startPoint x: 19, startPoint y: 28, endPoint x: 150, endPoint y: 3, distance: 133.4
click at [19, 29] on img at bounding box center [22, 28] width 28 height 28
